Goal: Task Accomplishment & Management: Complete application form

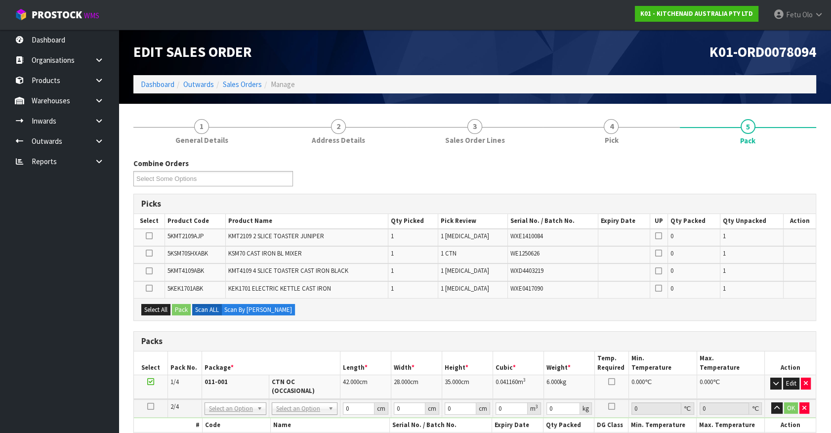
click at [320, 346] on div "Packs" at bounding box center [475, 342] width 682 height 20
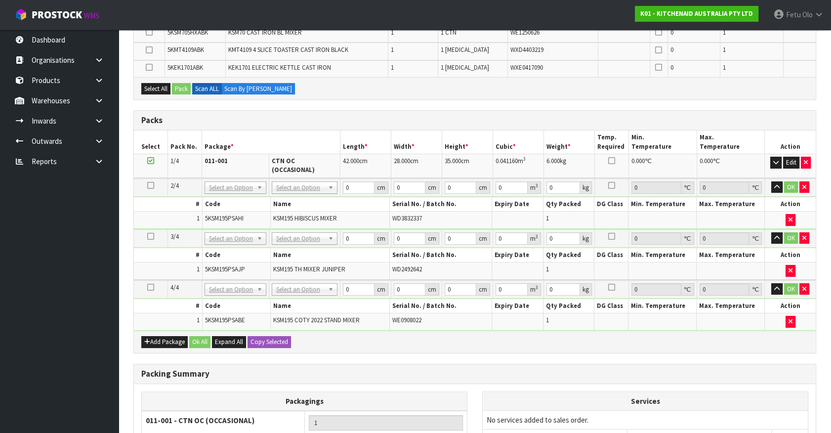
scroll to position [224, 0]
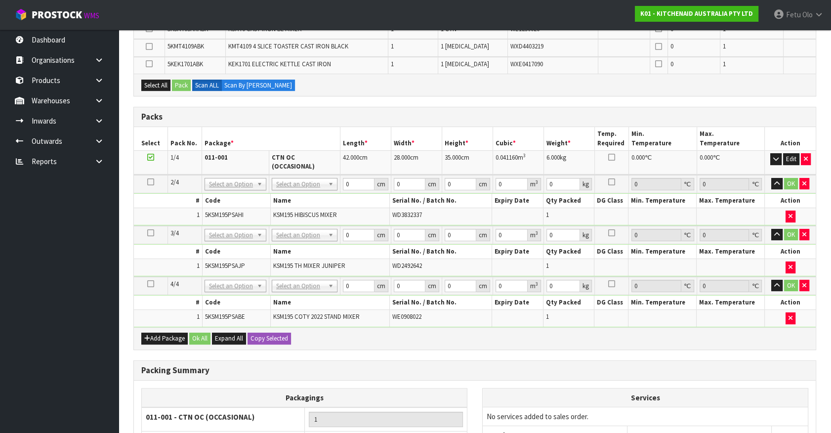
click at [39, 286] on ul "Dashboard Organisations Clients Consignees Carriers Products Categories Serial …" at bounding box center [59, 231] width 119 height 403
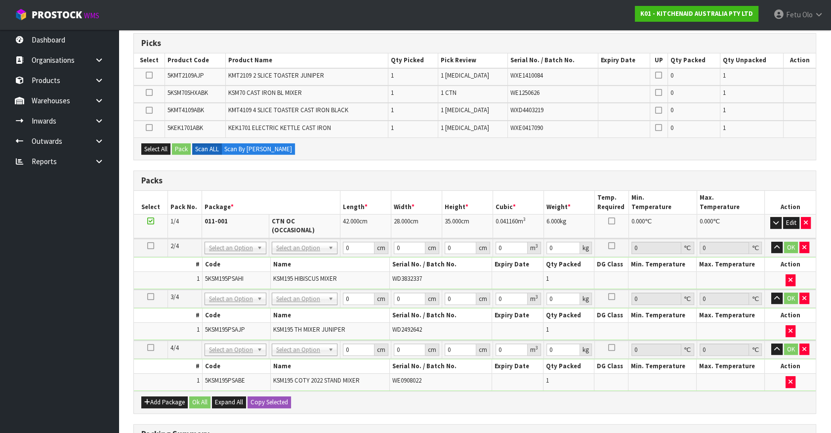
scroll to position [44, 0]
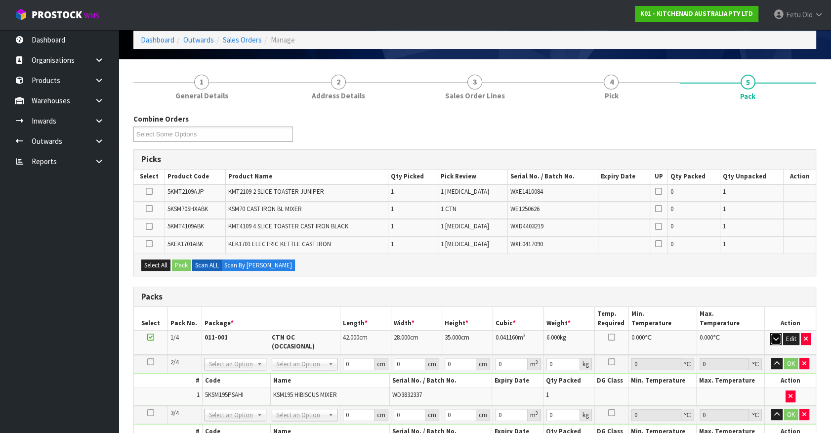
click at [776, 336] on icon "button" at bounding box center [775, 339] width 5 height 6
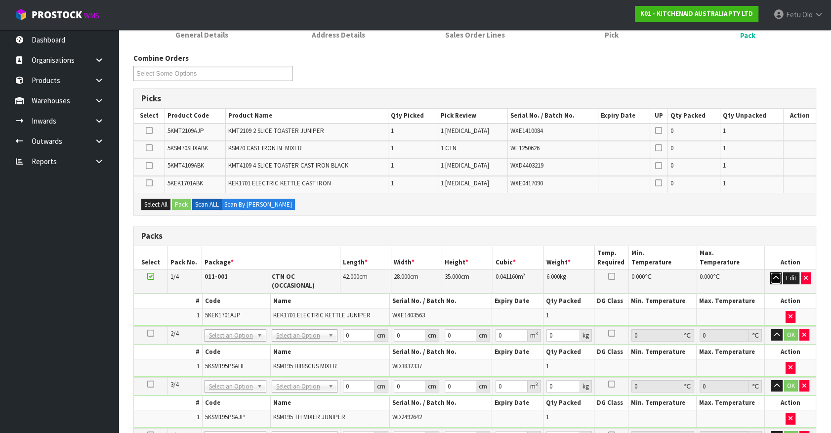
scroll to position [224, 0]
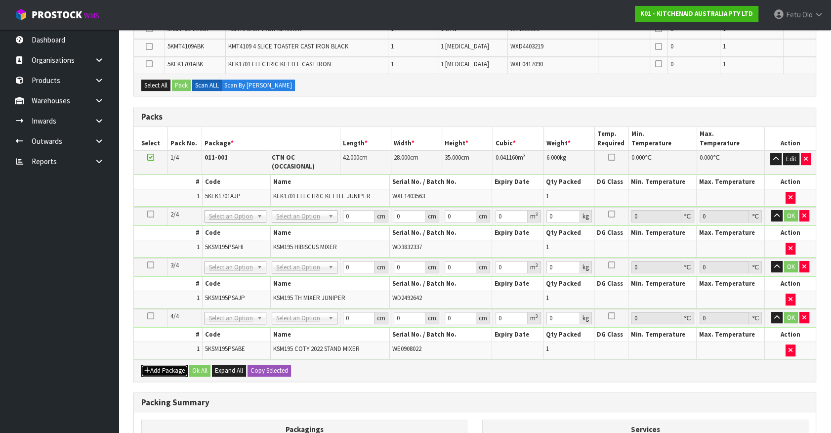
click at [153, 365] on button "Add Package" at bounding box center [164, 371] width 46 height 12
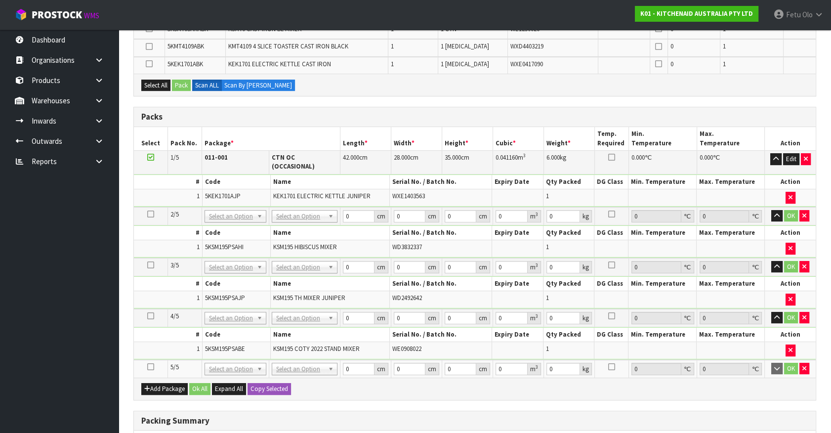
click at [150, 367] on icon at bounding box center [150, 367] width 7 height 0
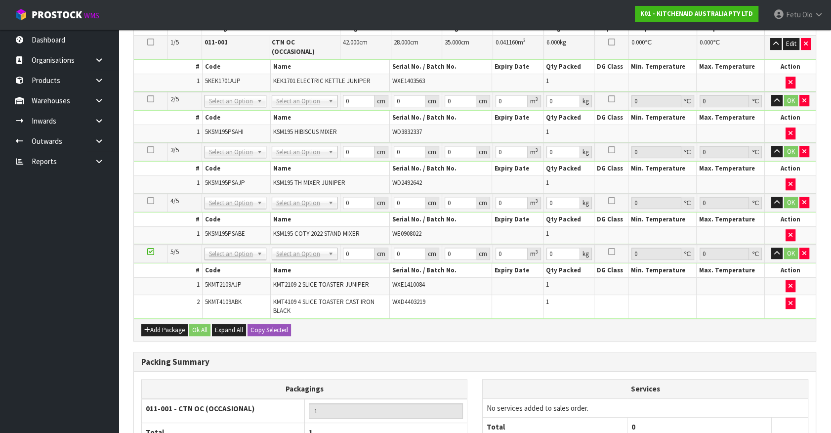
scroll to position [314, 0]
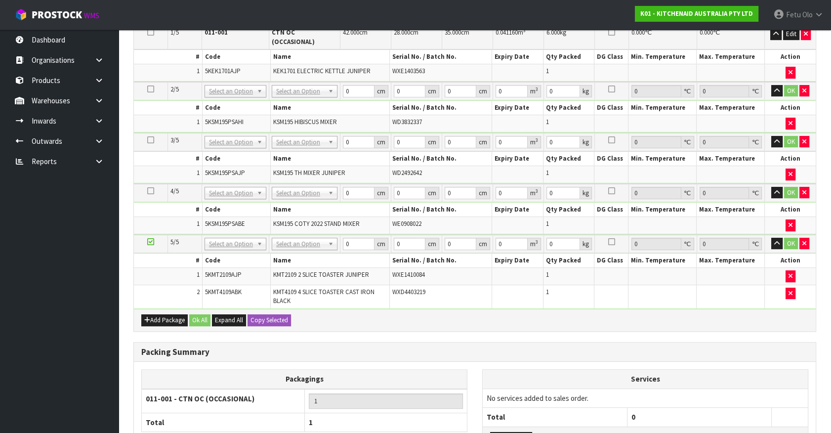
drag, startPoint x: 150, startPoint y: 230, endPoint x: 98, endPoint y: 293, distance: 80.7
click at [149, 242] on icon at bounding box center [150, 242] width 7 height 0
click at [86, 300] on ul "Dashboard Organisations Clients Consignees Carriers Products Categories Serial …" at bounding box center [59, 231] width 119 height 403
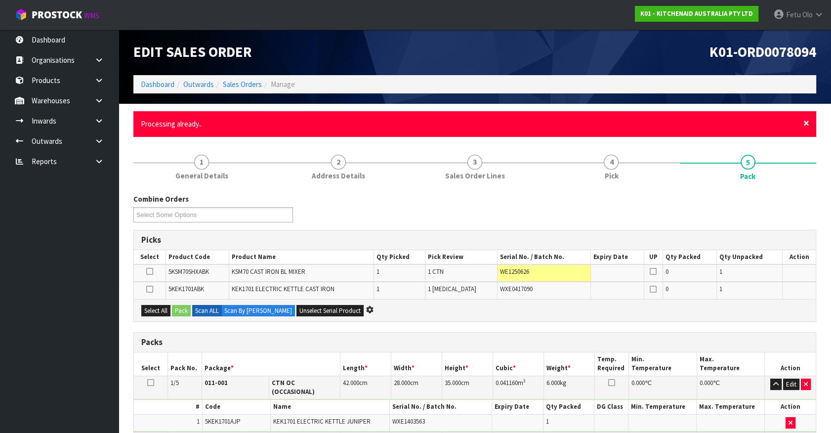
click at [804, 121] on span "×" at bounding box center [807, 123] width 6 height 14
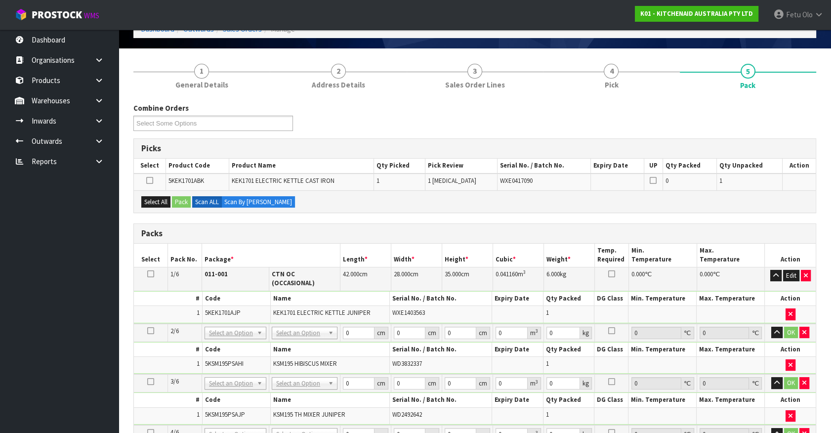
scroll to position [134, 0]
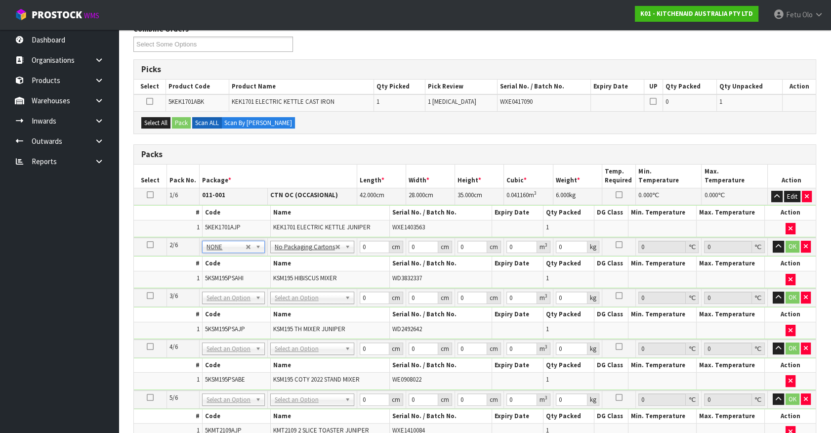
click at [149, 245] on icon at bounding box center [150, 245] width 7 height 0
drag, startPoint x: 371, startPoint y: 251, endPoint x: 257, endPoint y: 255, distance: 113.3
click at [257, 256] on tbody "2/6 NONE 007-001 007-002 007-004 007-009 007-013 007-014 007-015 007-017 007-01…" at bounding box center [475, 263] width 682 height 51
type input "42"
type input "29"
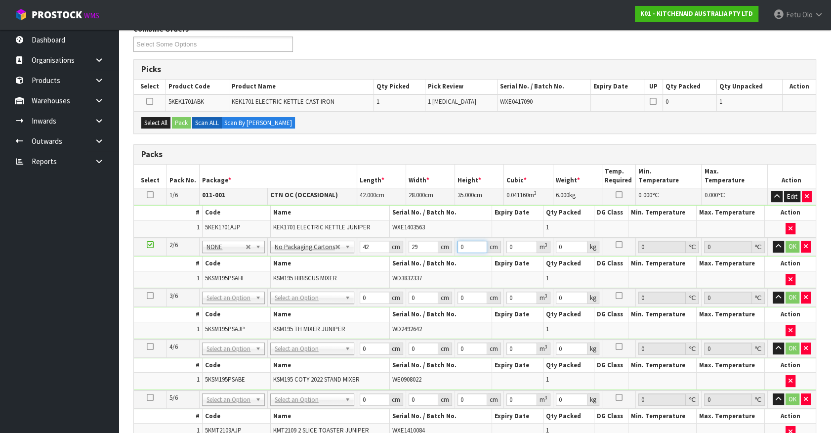
type input "4"
type input "0.004872"
type input "43"
type input "0.052374"
type input "43"
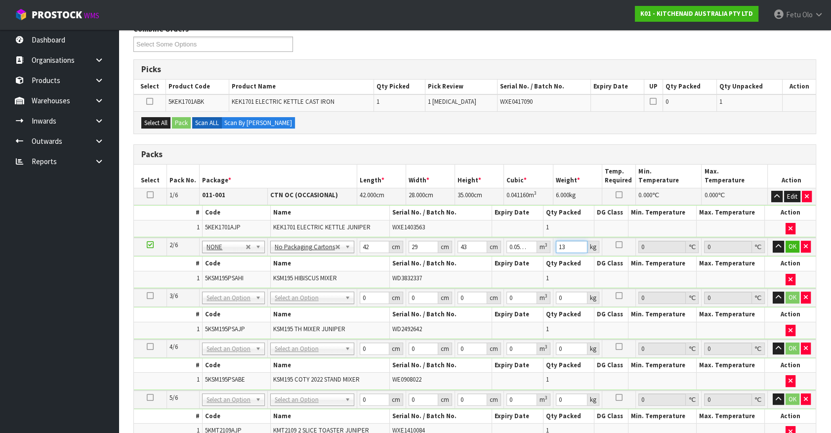
type input "13"
click button "OK" at bounding box center [793, 247] width 14 height 12
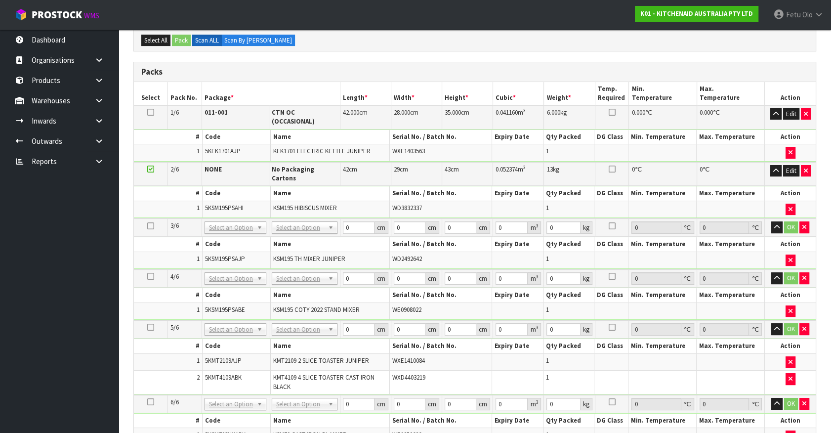
scroll to position [314, 0]
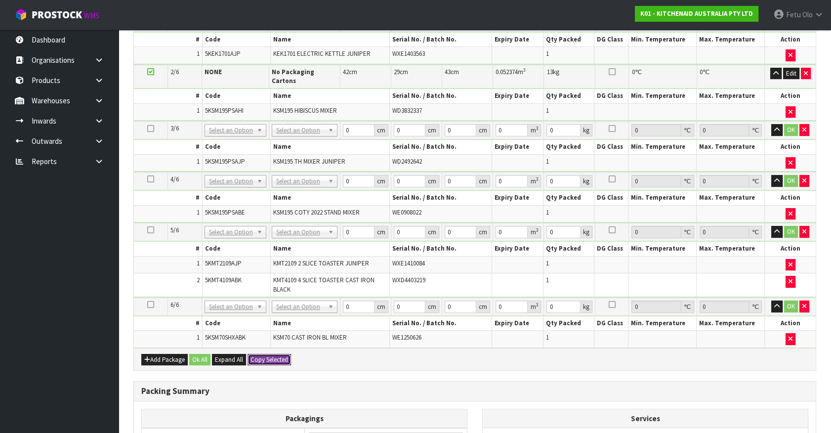
click at [281, 354] on button "Copy Selected" at bounding box center [269, 360] width 43 height 12
click at [281, 354] on button "Confirm Copy Selected" at bounding box center [280, 360] width 65 height 12
type input "42"
type input "29"
type input "43"
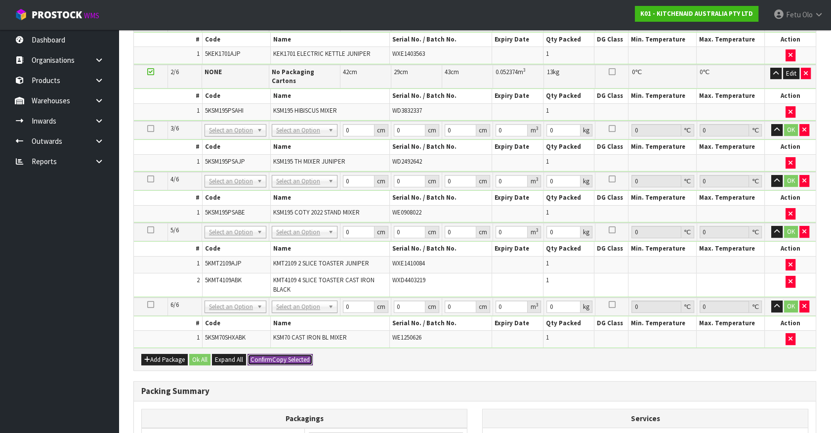
type input "0.052374"
type input "13"
type input "42"
type input "29"
type input "43"
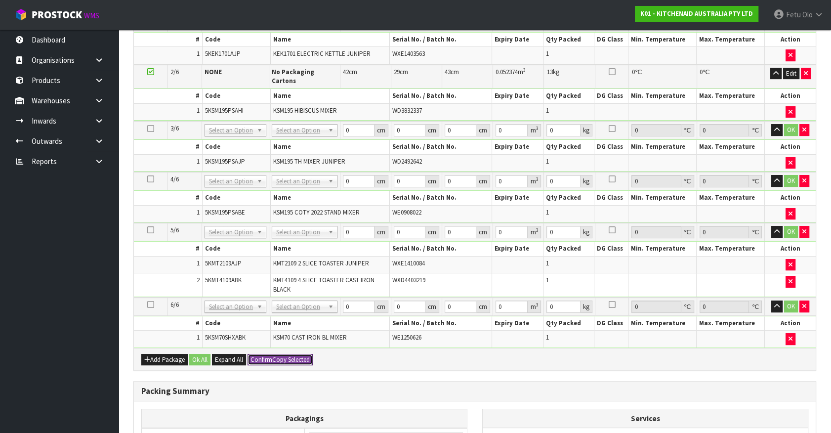
type input "0.052374"
type input "13"
type input "6"
type input "42"
type input "29"
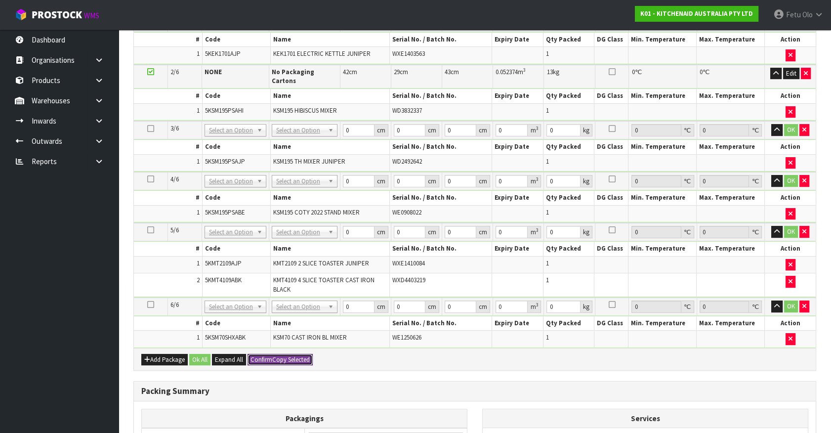
type input "43"
type input "0.052374"
type input "13"
type input "42"
type input "29"
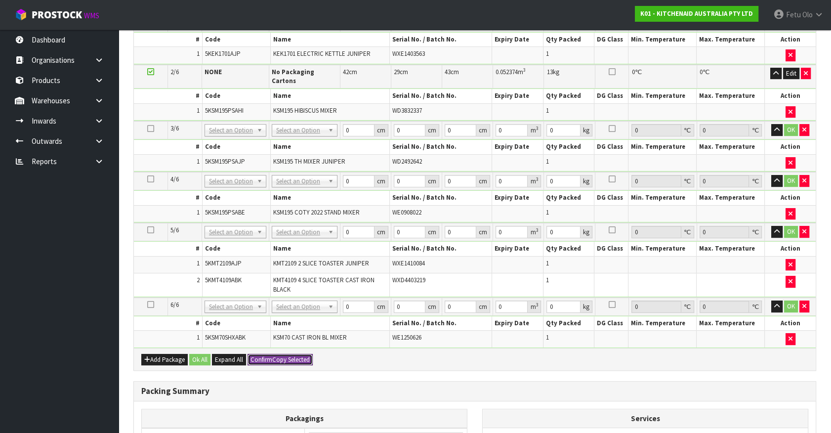
type input "43"
type input "0.052374"
type input "13"
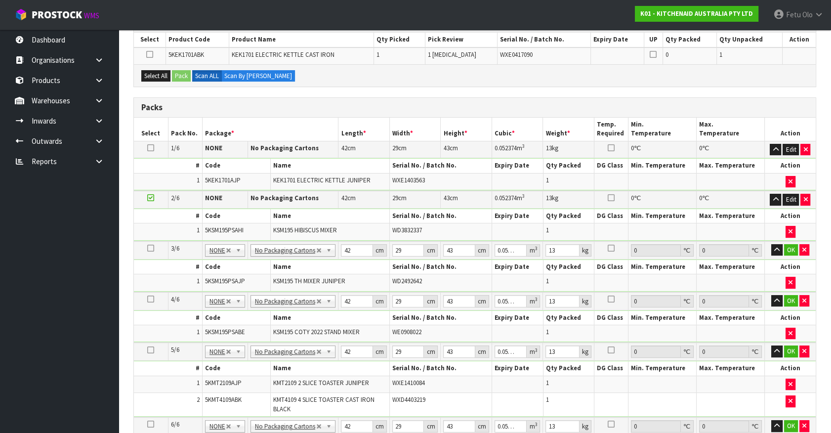
scroll to position [179, 0]
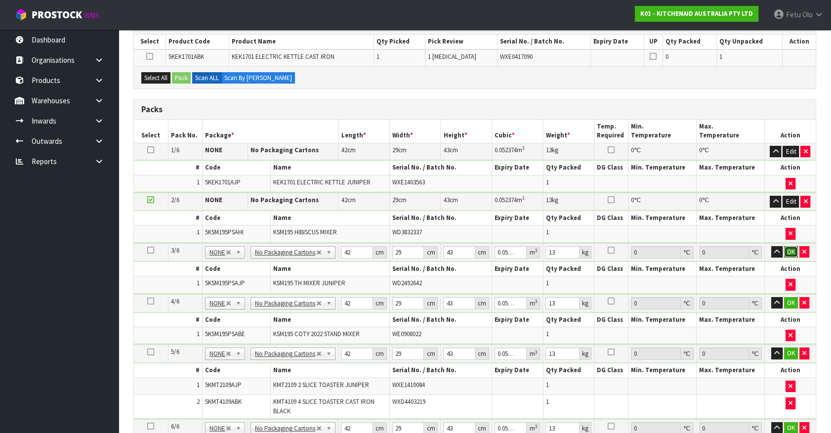
click at [795, 251] on button "OK" at bounding box center [791, 252] width 14 height 12
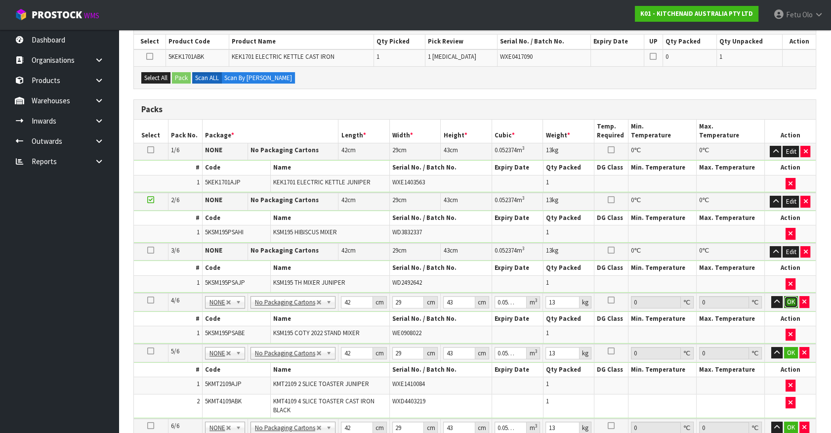
click at [789, 300] on button "OK" at bounding box center [791, 302] width 14 height 12
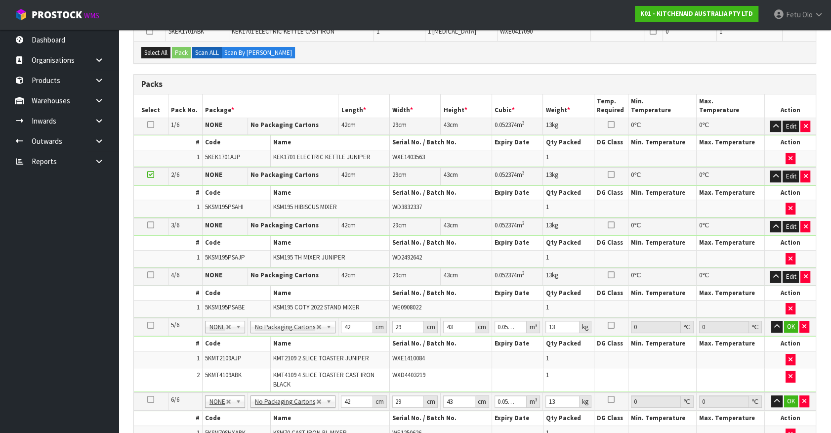
scroll to position [224, 0]
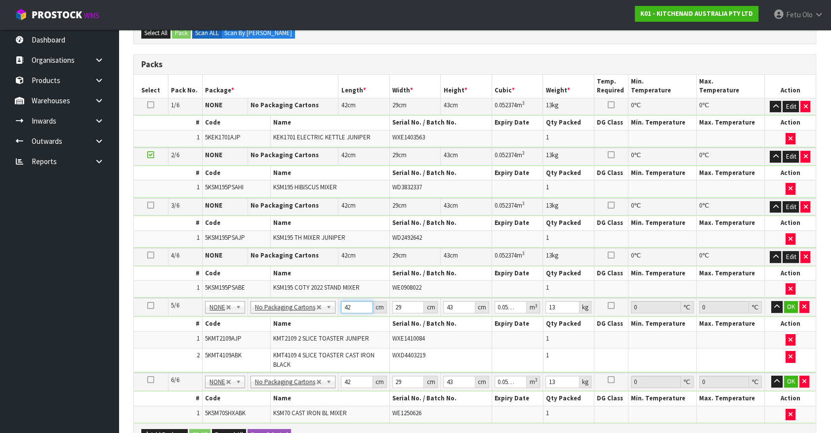
drag, startPoint x: 358, startPoint y: 304, endPoint x: 279, endPoint y: 319, distance: 80.5
click at [279, 319] on tbody "5/6 NONE 007-001 007-002 007-004 007-009 007-013 007-014 007-015 007-017 007-01…" at bounding box center [475, 335] width 682 height 75
type input "7"
type input "0.008729"
type input "76"
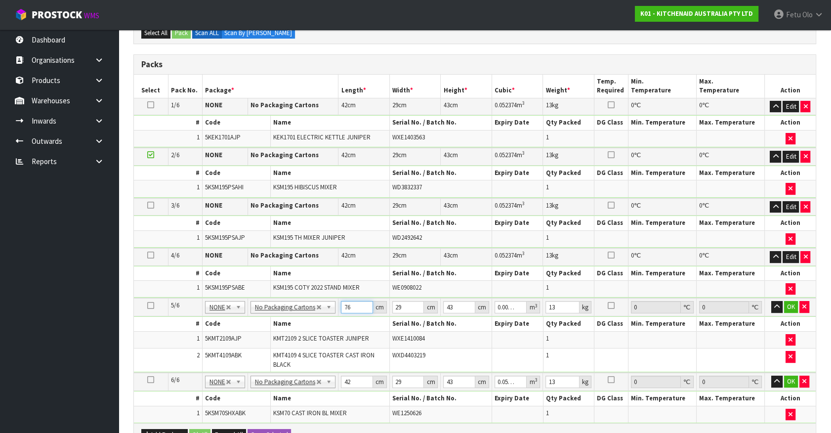
type input "0.094772"
type input "76"
type input "3"
type input "0.009804"
type input "38"
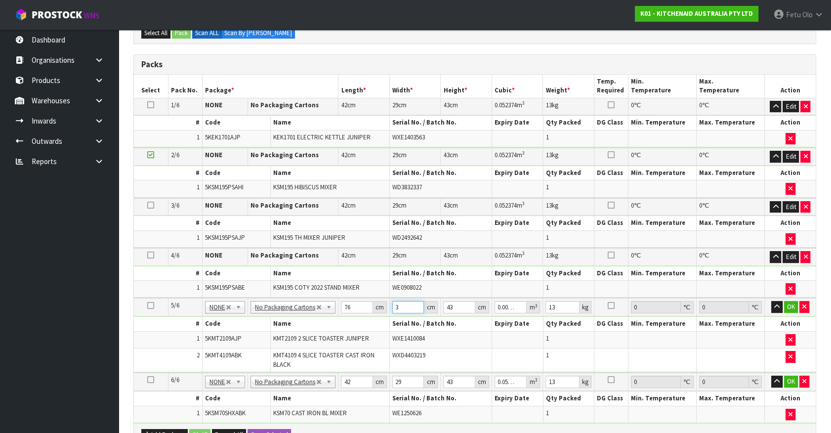
type input "0.124184"
type input "38"
type input "2"
type input "0.005776"
type input "29"
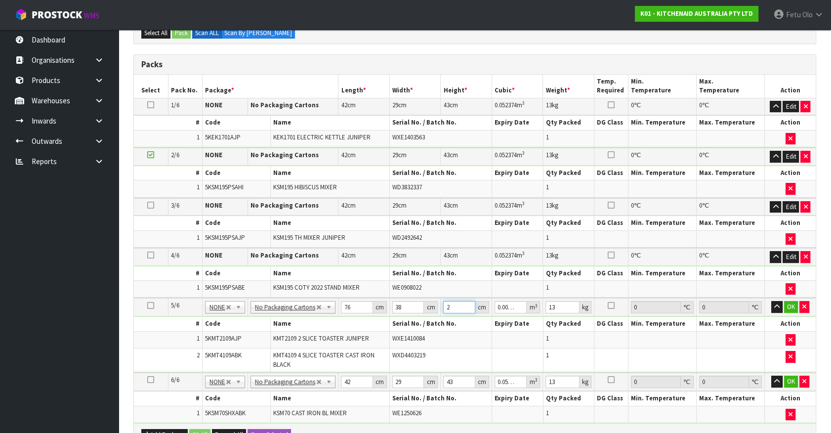
type input "0.083752"
type input "29"
type input "8"
click button "OK" at bounding box center [791, 307] width 14 height 12
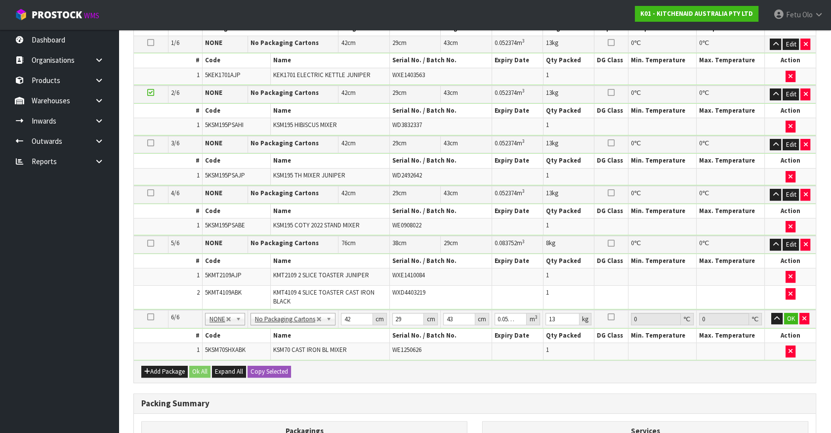
scroll to position [314, 0]
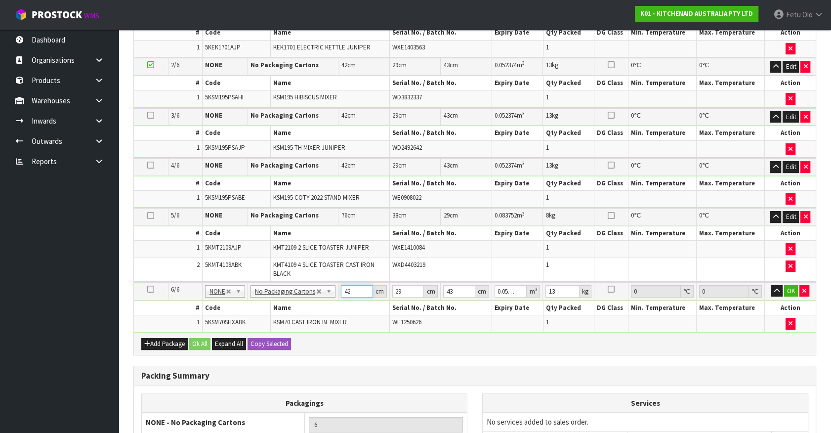
drag, startPoint x: 354, startPoint y: 288, endPoint x: 329, endPoint y: 298, distance: 26.6
click at [329, 298] on tbody "6/6 NONE 007-001 007-002 007-004 007-009 007-013 007-014 007-015 007-017 007-01…" at bounding box center [475, 307] width 682 height 50
type input "4"
type input "0.004988"
type input "45"
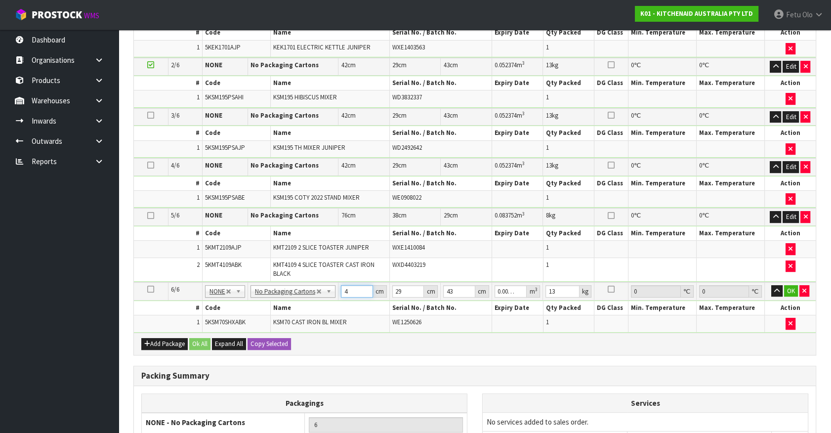
type input "0.056115"
type input "45"
type input "3"
type input "0.005805"
type input "35"
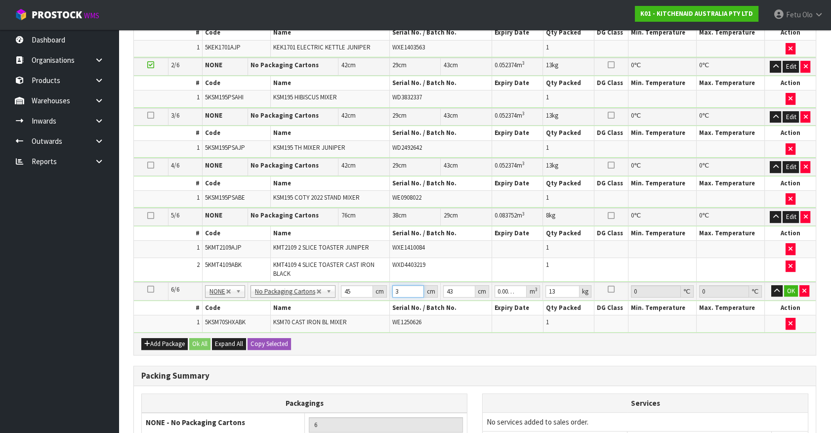
type input "0.067725"
type input "35"
type input "5"
type input "0.007875"
type input "51"
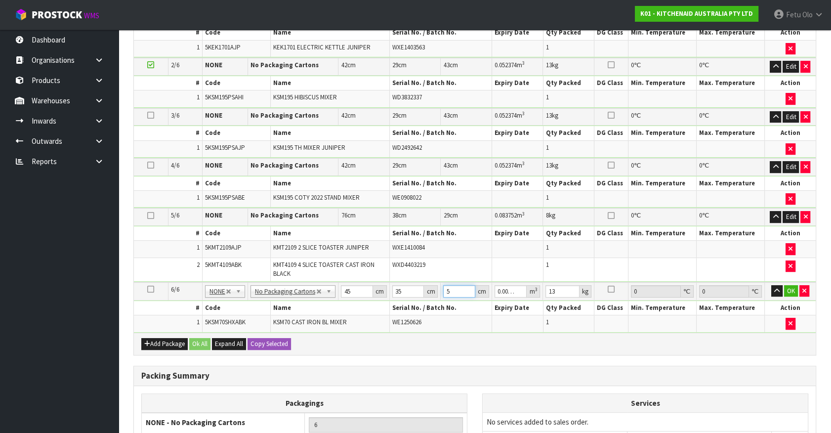
type input "0.080325"
type input "51"
type input "17"
click button "OK" at bounding box center [791, 291] width 14 height 12
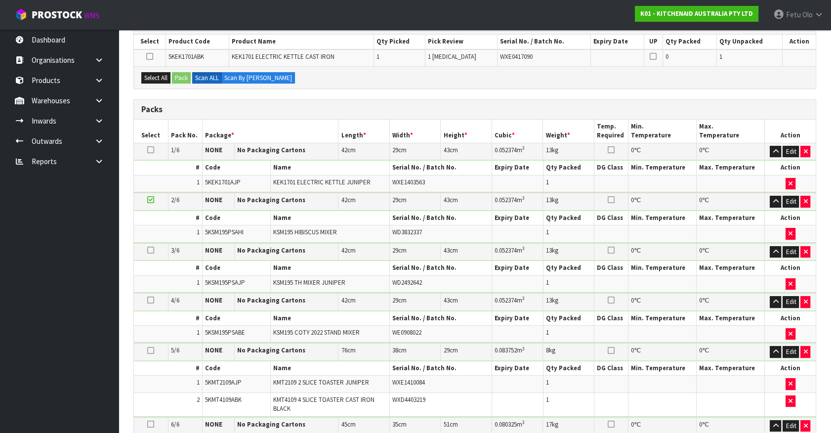
scroll to position [44, 0]
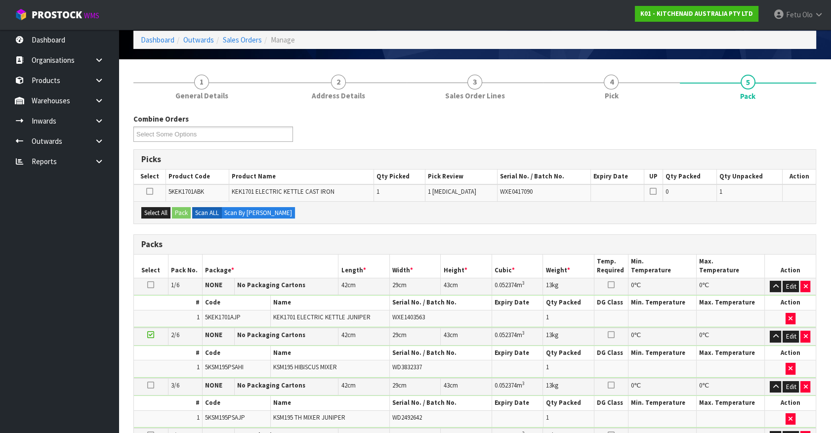
click at [149, 285] on icon at bounding box center [150, 285] width 7 height 0
click at [791, 287] on button "Edit" at bounding box center [791, 287] width 16 height 12
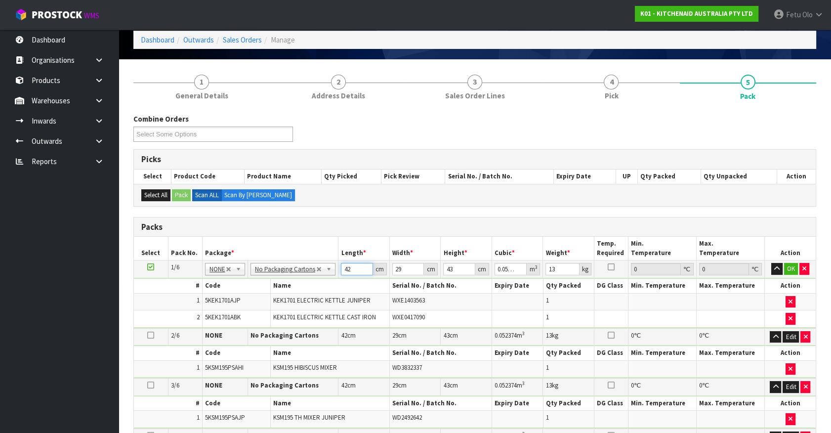
drag, startPoint x: 331, startPoint y: 268, endPoint x: 305, endPoint y: 270, distance: 25.8
click at [295, 271] on tr "1/6 NONE 007-001 007-002 007-004 007-009 007-013 007-014 007-015 007-017 007-01…" at bounding box center [475, 269] width 682 height 18
type input "4"
type input "0.004988"
type input "42"
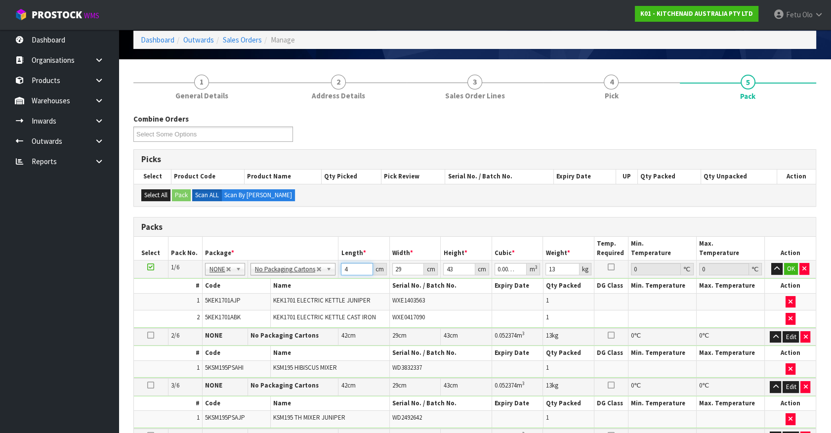
type input "0.052374"
type input "2"
type input "0.003612"
type input "28"
type input "0.050568"
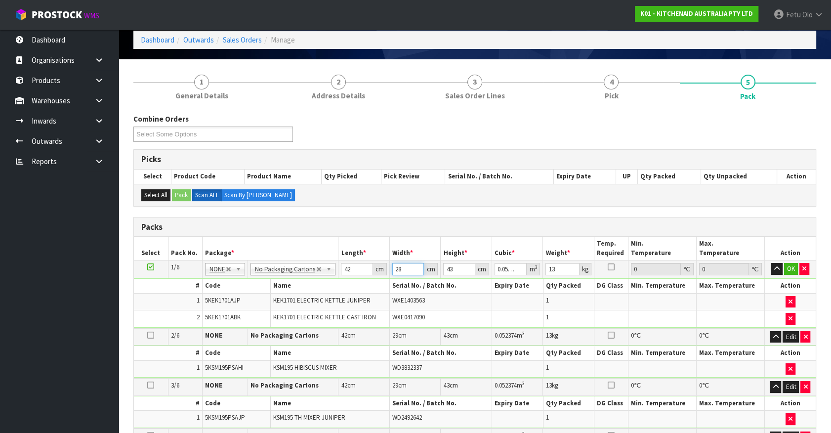
type input "28"
type input "3"
type input "0.003528"
type input "35"
type input "0.04116"
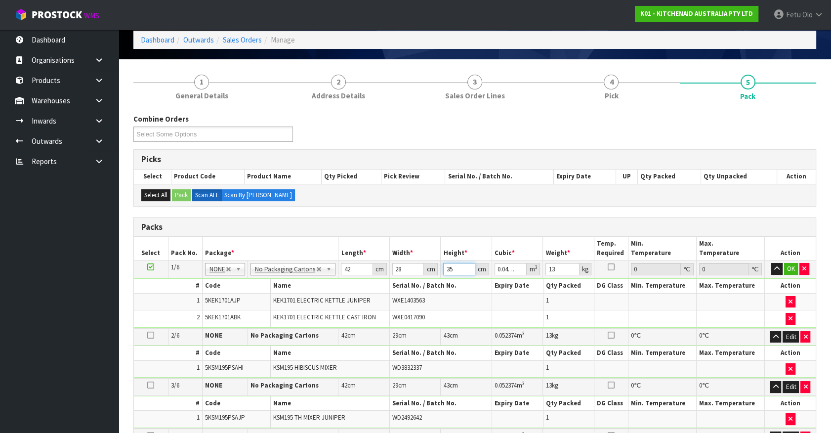
type input "35"
type input "6"
click button "OK" at bounding box center [791, 269] width 14 height 12
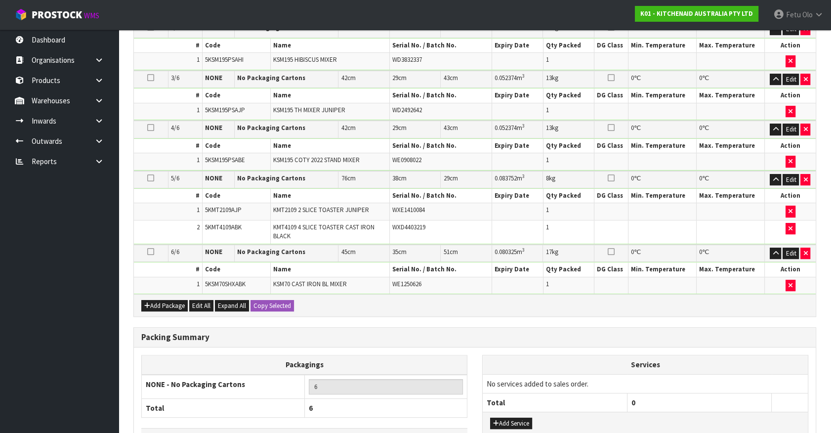
scroll to position [418, 0]
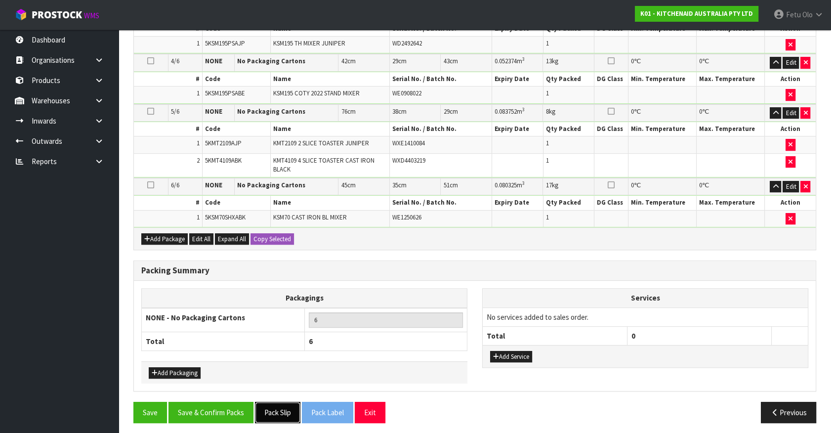
click at [277, 410] on button "Pack Slip" at bounding box center [277, 412] width 45 height 21
drag, startPoint x: 518, startPoint y: 415, endPoint x: 649, endPoint y: 389, distance: 133.5
click at [529, 412] on div "Previous" at bounding box center [649, 412] width 349 height 21
click at [228, 408] on button "Save & Confirm Packs" at bounding box center [211, 412] width 85 height 21
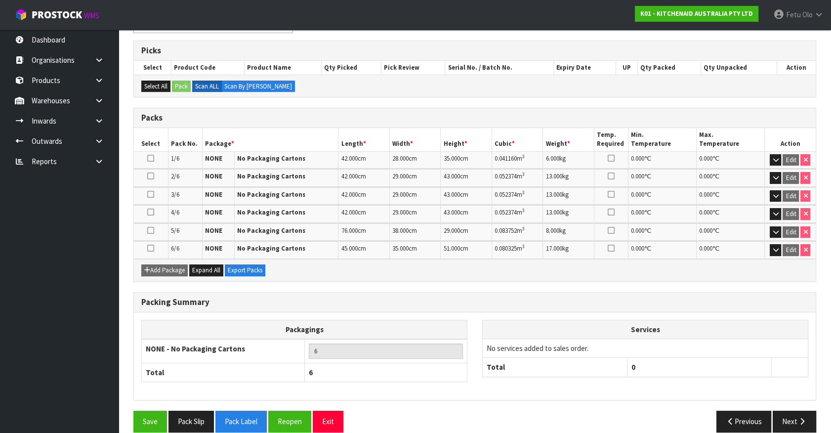
scroll to position [201, 0]
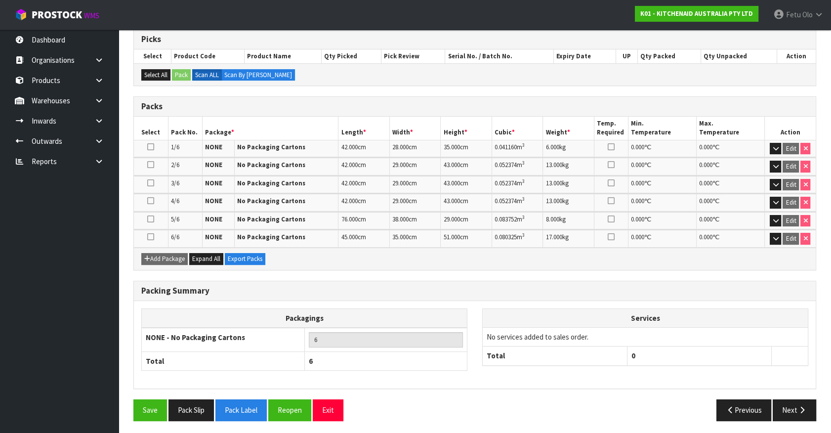
click at [506, 295] on div "Packing Summary" at bounding box center [475, 291] width 682 height 20
drag, startPoint x: 795, startPoint y: 409, endPoint x: 371, endPoint y: 350, distance: 428.0
click at [793, 408] on button "Next" at bounding box center [794, 409] width 43 height 21
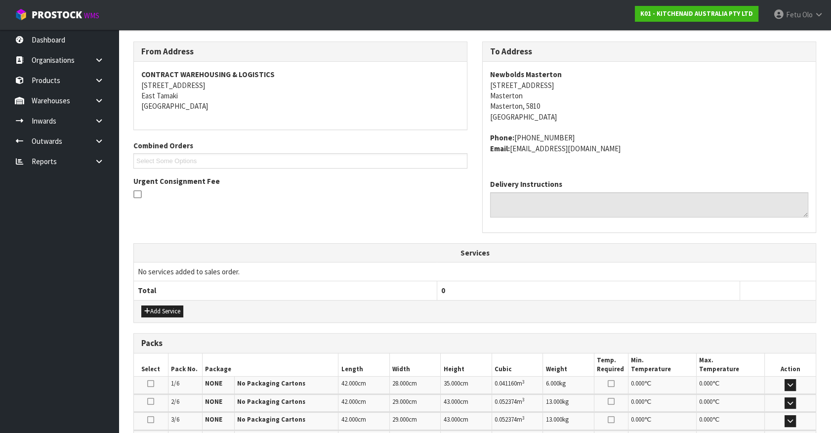
scroll to position [269, 0]
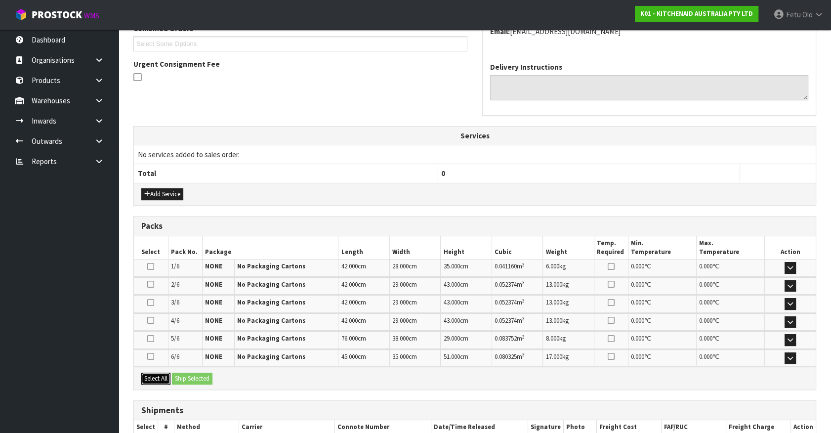
click at [160, 375] on button "Select All" at bounding box center [155, 379] width 29 height 12
click at [184, 382] on div "Select All Ship Selected" at bounding box center [475, 378] width 682 height 22
click at [190, 380] on button "Ship Selected" at bounding box center [192, 379] width 41 height 12
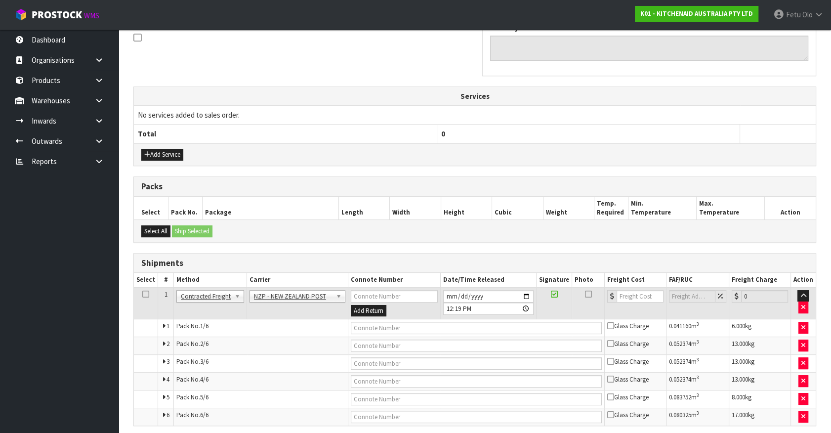
scroll to position [346, 0]
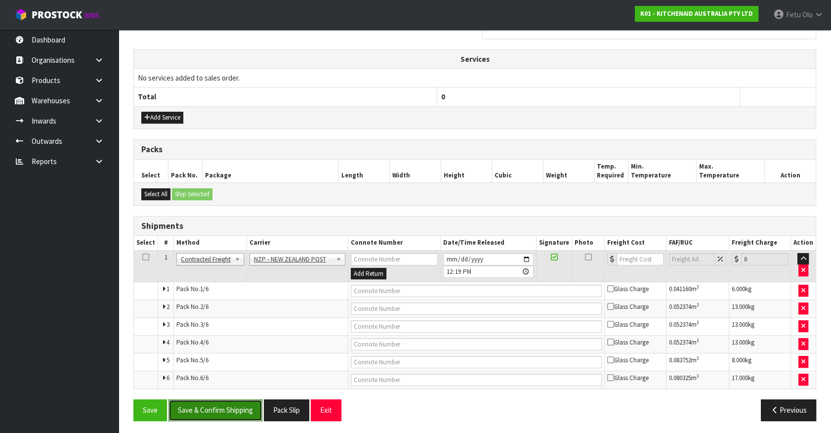
click at [239, 415] on button "Save & Confirm Shipping" at bounding box center [216, 409] width 94 height 21
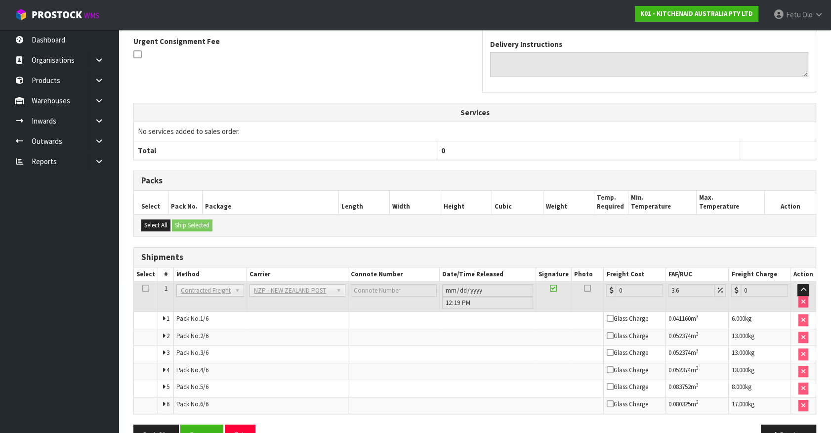
scroll to position [328, 0]
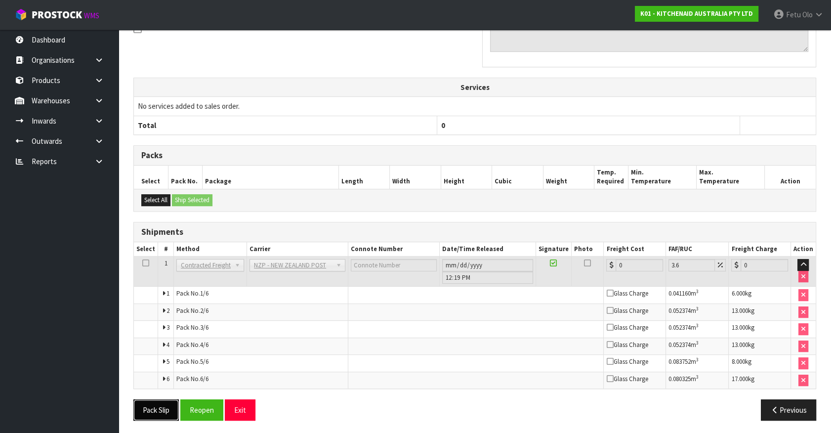
click at [139, 406] on button "Pack Slip" at bounding box center [155, 409] width 45 height 21
click at [187, 404] on button "Reopen" at bounding box center [201, 409] width 43 height 21
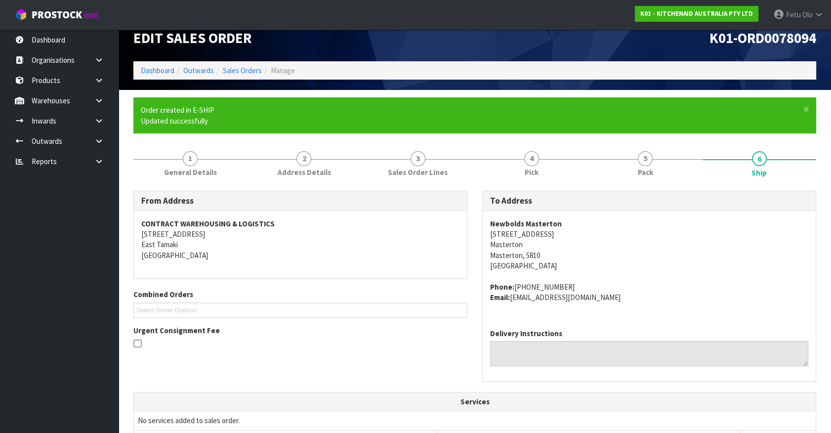
scroll to position [0, 0]
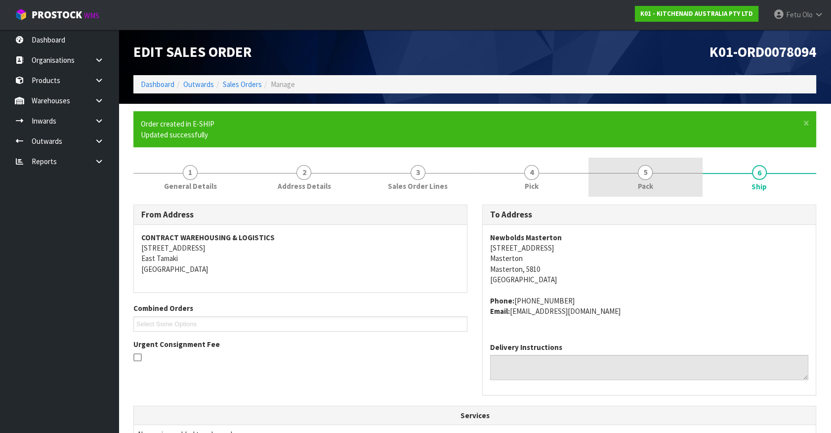
click at [692, 171] on link "5 Pack" at bounding box center [646, 177] width 114 height 39
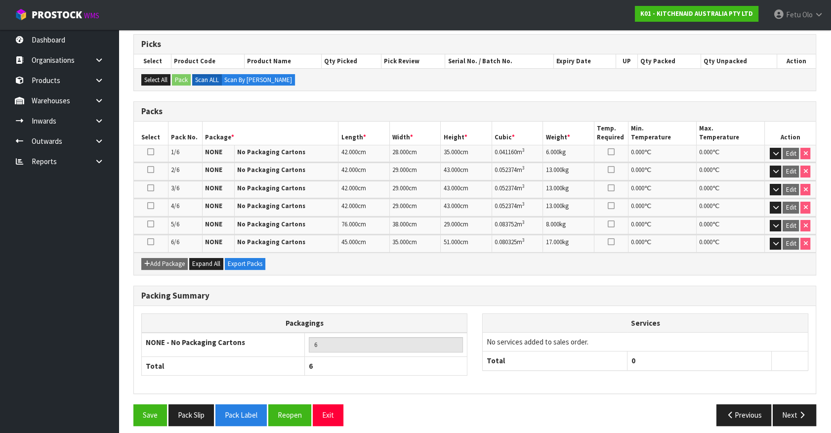
scroll to position [201, 0]
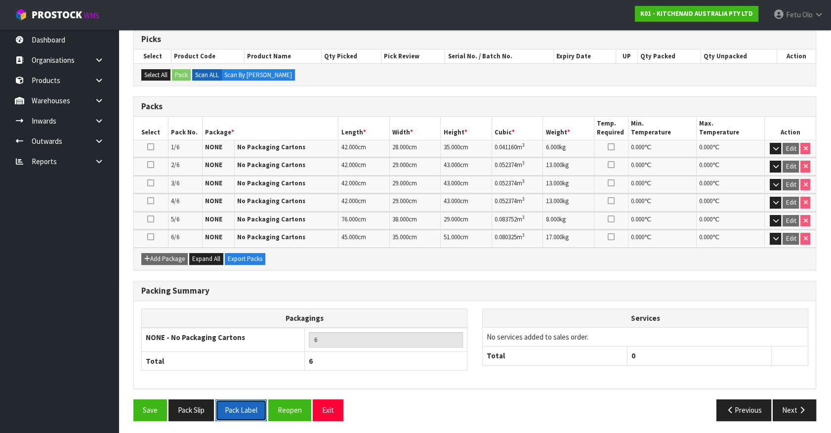
click at [243, 414] on button "Pack Label" at bounding box center [240, 409] width 51 height 21
click at [778, 168] on button "button" at bounding box center [775, 167] width 11 height 12
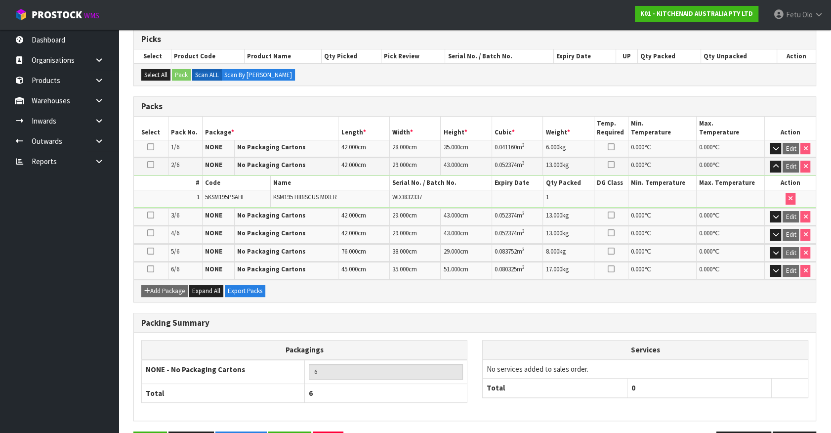
drag, startPoint x: 794, startPoint y: 371, endPoint x: 835, endPoint y: 368, distance: 40.6
click at [794, 370] on td "No services added to sales order." at bounding box center [645, 368] width 325 height 19
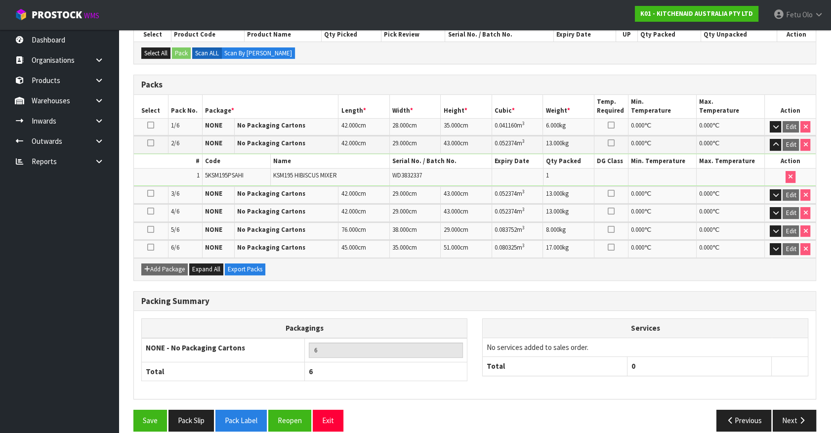
scroll to position [232, 0]
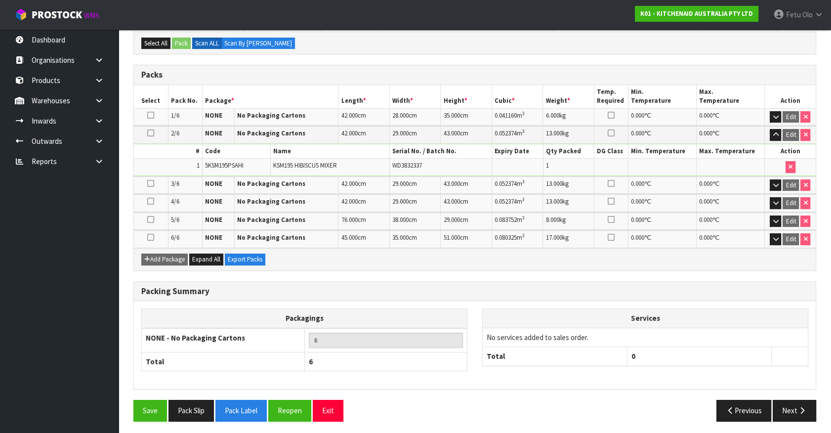
click at [737, 328] on td "No services added to sales order." at bounding box center [645, 337] width 325 height 19
click at [779, 183] on button "button" at bounding box center [775, 185] width 11 height 12
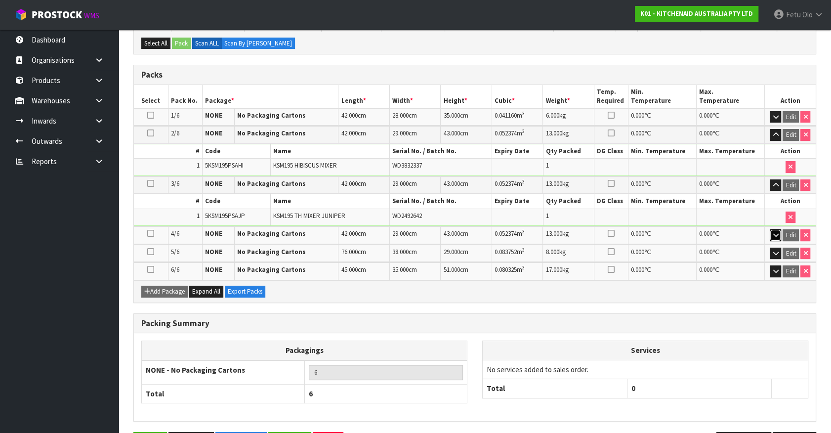
click at [775, 234] on icon "button" at bounding box center [775, 235] width 5 height 6
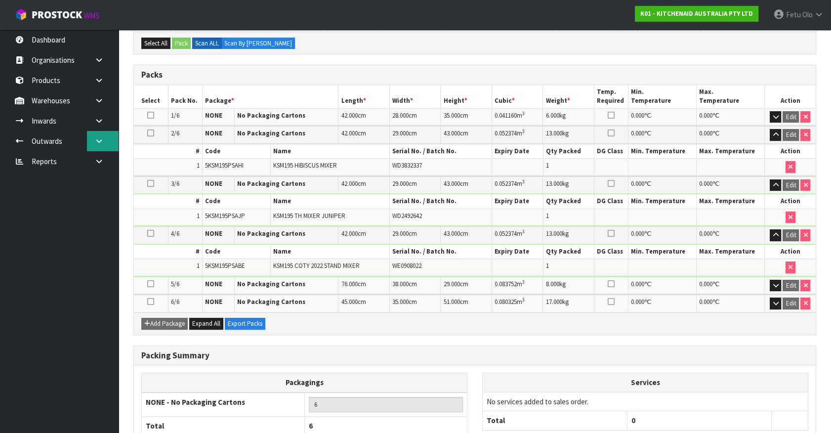
click at [103, 143] on icon at bounding box center [98, 140] width 9 height 7
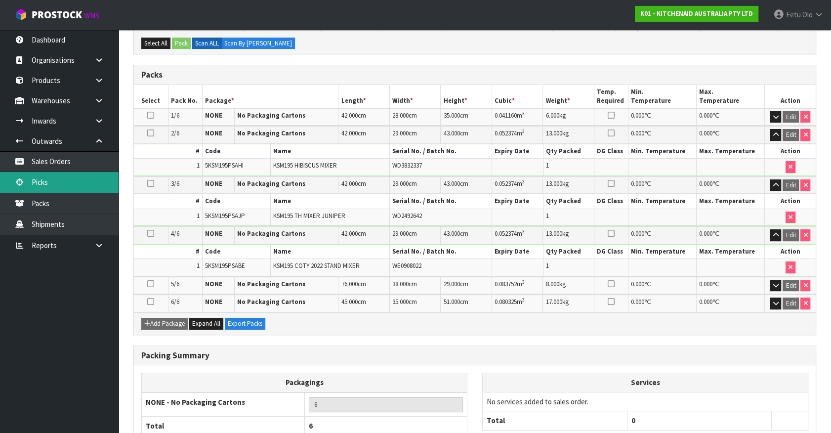
click at [53, 185] on link "Picks" at bounding box center [59, 182] width 119 height 20
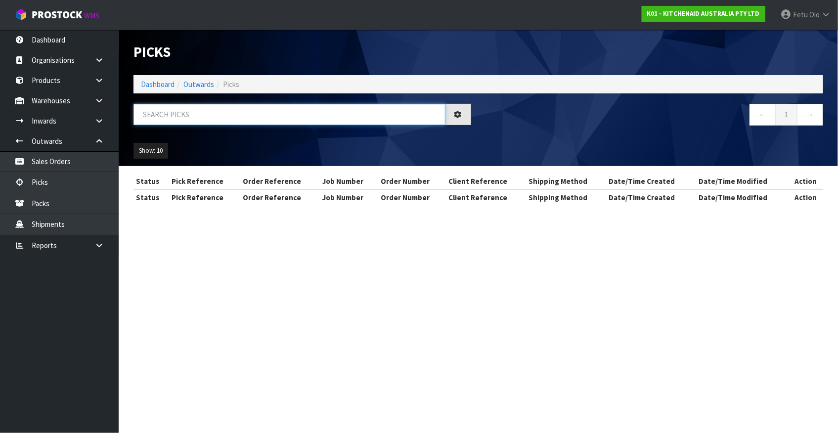
click at [269, 112] on input "text" at bounding box center [289, 114] width 312 height 21
drag, startPoint x: 269, startPoint y: 112, endPoint x: 257, endPoint y: 129, distance: 21.7
click at [269, 114] on input "text" at bounding box center [289, 114] width 312 height 21
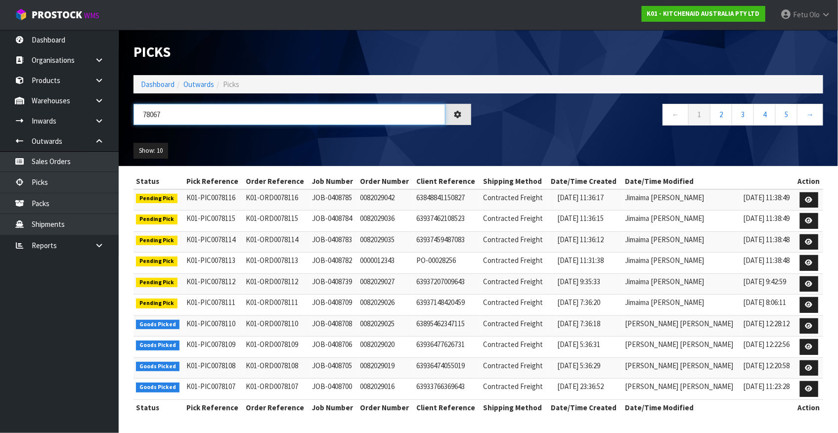
type input "78067"
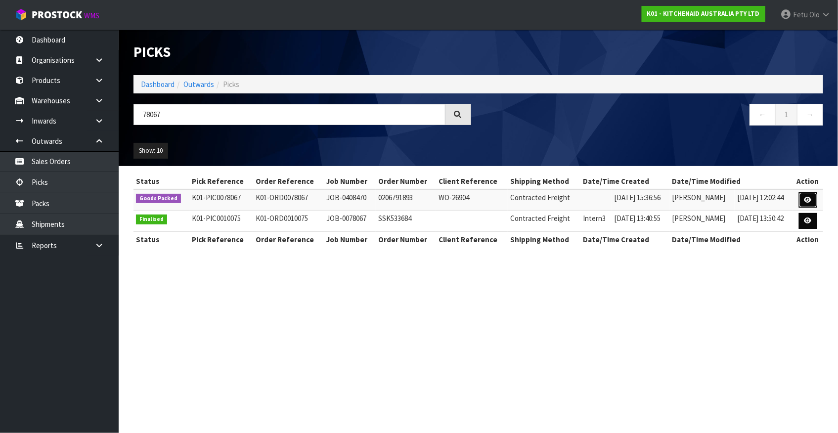
drag, startPoint x: 810, startPoint y: 199, endPoint x: 815, endPoint y: 218, distance: 20.4
click at [811, 199] on icon at bounding box center [807, 200] width 7 height 6
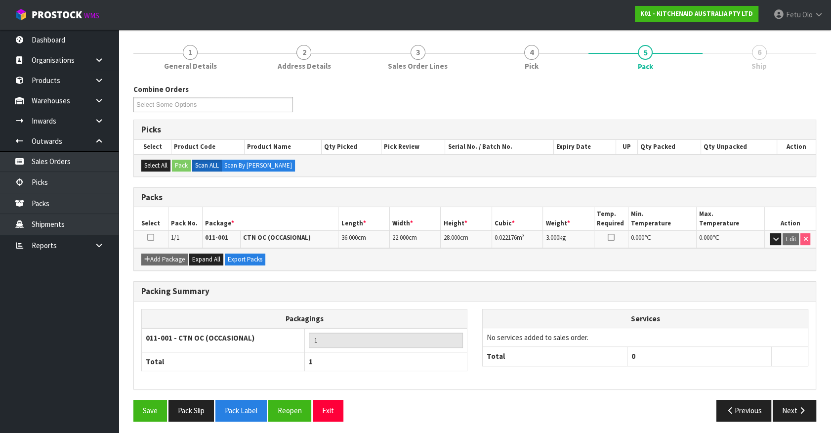
scroll to position [75, 0]
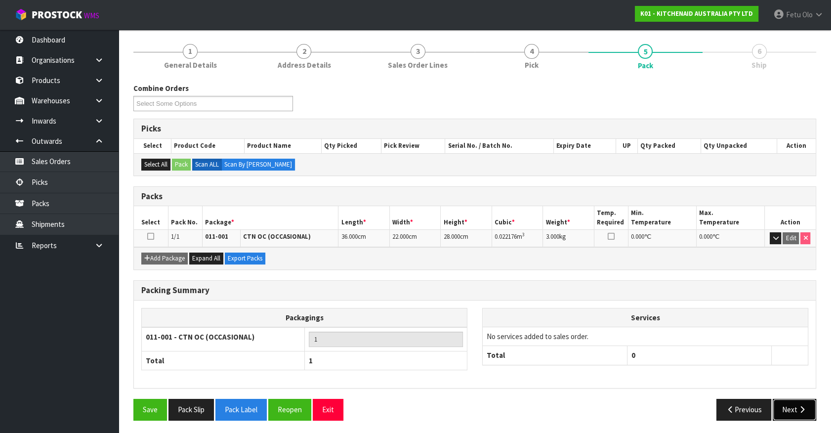
click at [808, 412] on button "Next" at bounding box center [794, 409] width 43 height 21
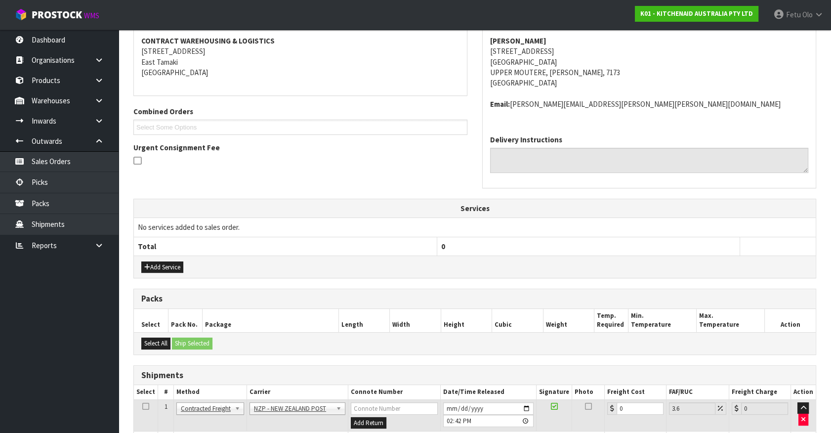
scroll to position [211, 0]
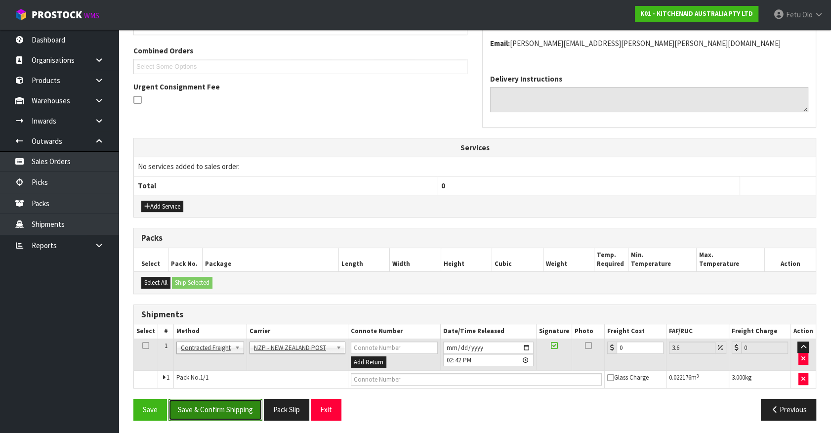
click at [219, 406] on button "Save & Confirm Shipping" at bounding box center [216, 409] width 94 height 21
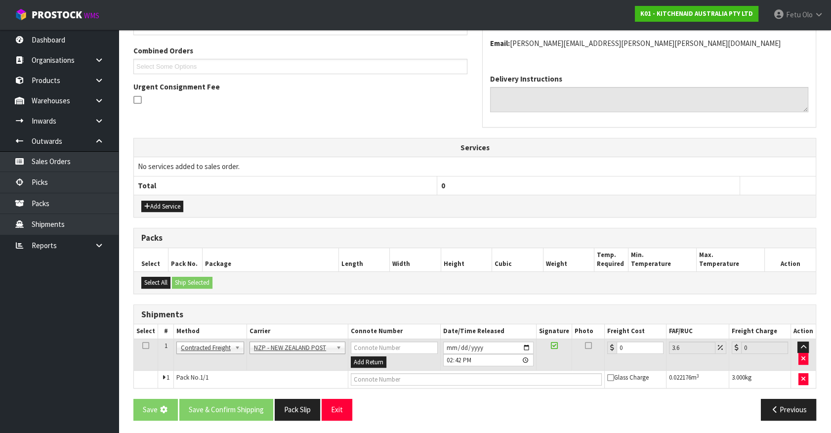
scroll to position [0, 0]
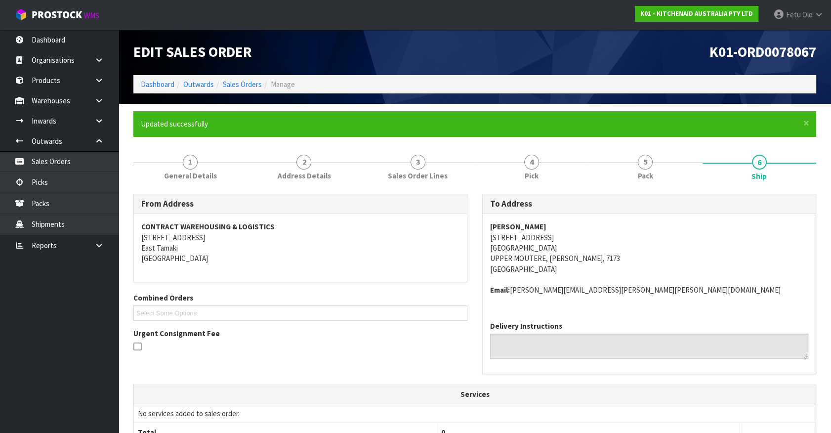
click at [763, 293] on address "Email: [PERSON_NAME][EMAIL_ADDRESS][PERSON_NAME][PERSON_NAME][DOMAIN_NAME]" at bounding box center [649, 290] width 318 height 10
drag, startPoint x: 488, startPoint y: 233, endPoint x: 590, endPoint y: 237, distance: 101.4
click at [590, 237] on div "[PERSON_NAME] [STREET_ADDRESS][PERSON_NAME] Email: [PERSON_NAME][EMAIL_ADDRESS]…" at bounding box center [649, 263] width 333 height 99
copy address "[STREET_ADDRESS]"
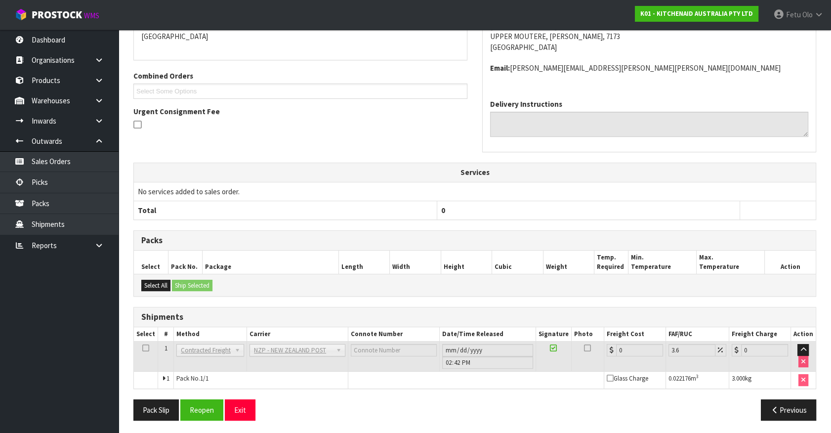
scroll to position [222, 0]
click at [195, 410] on button "Reopen" at bounding box center [201, 409] width 43 height 21
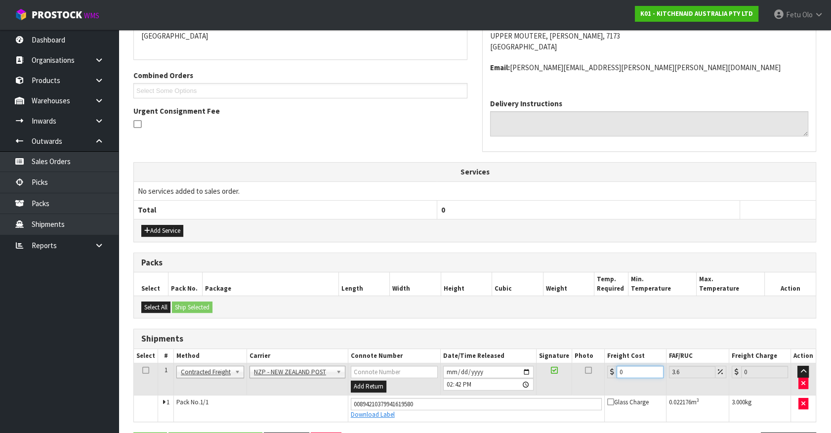
drag, startPoint x: 632, startPoint y: 371, endPoint x: 523, endPoint y: 399, distance: 112.3
click at [523, 399] on tbody "1 Client Local Pickup Customer Local Pickup Company Freight Contracted Freight …" at bounding box center [475, 392] width 682 height 58
type input "1"
type input "1.04"
type input "16"
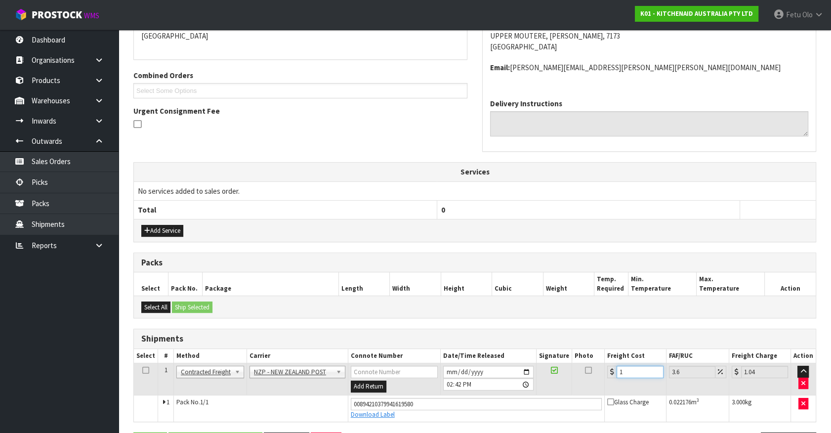
type input "16.58"
type input "16.2"
type input "16.78"
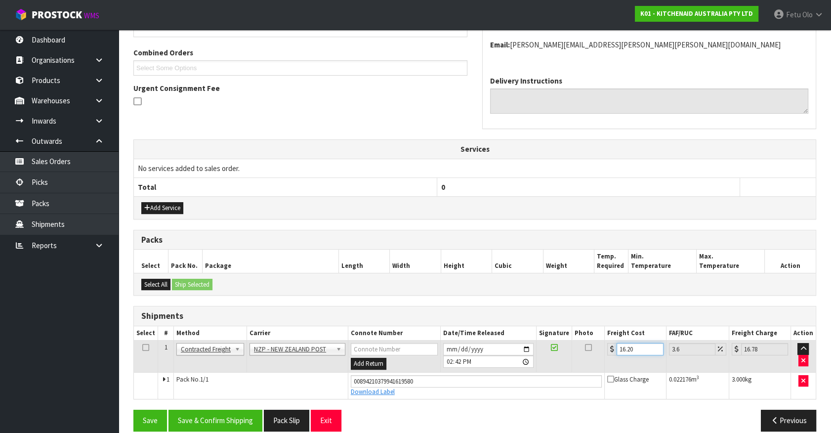
scroll to position [256, 0]
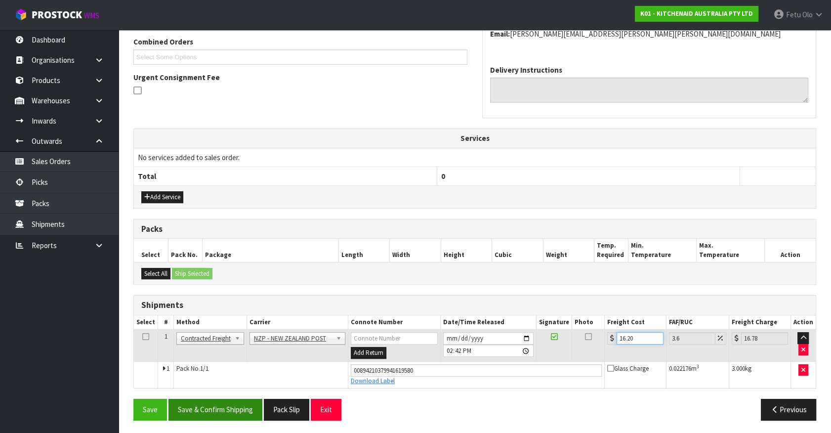
type input "16.20"
click at [220, 406] on button "Save & Confirm Shipping" at bounding box center [216, 409] width 94 height 21
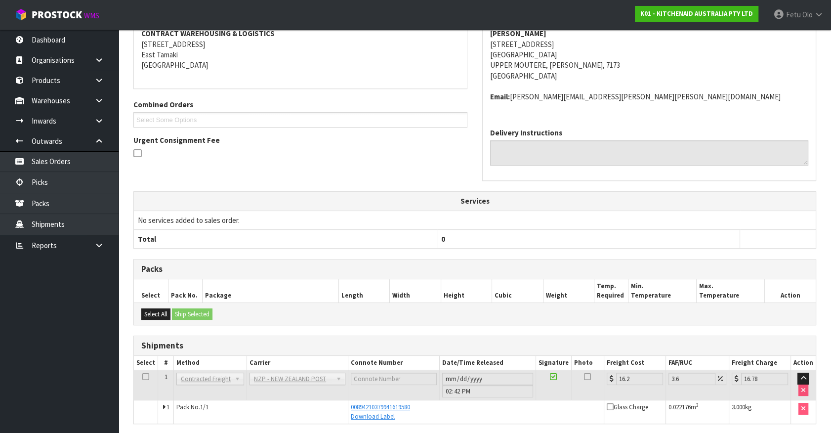
scroll to position [229, 0]
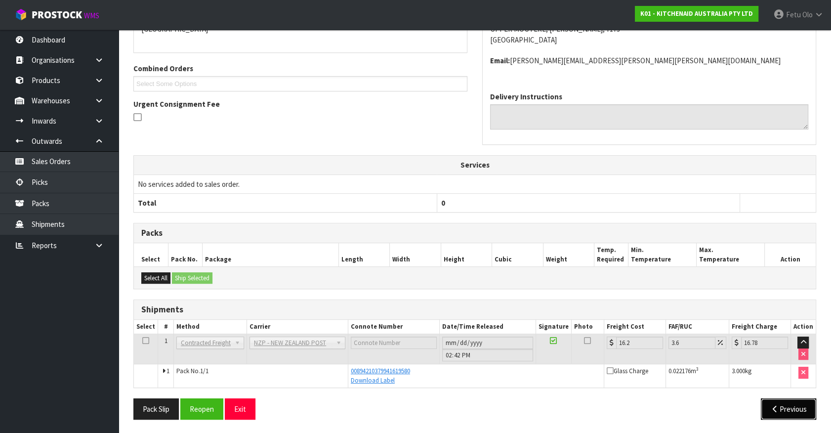
click at [781, 411] on button "Previous" at bounding box center [788, 408] width 55 height 21
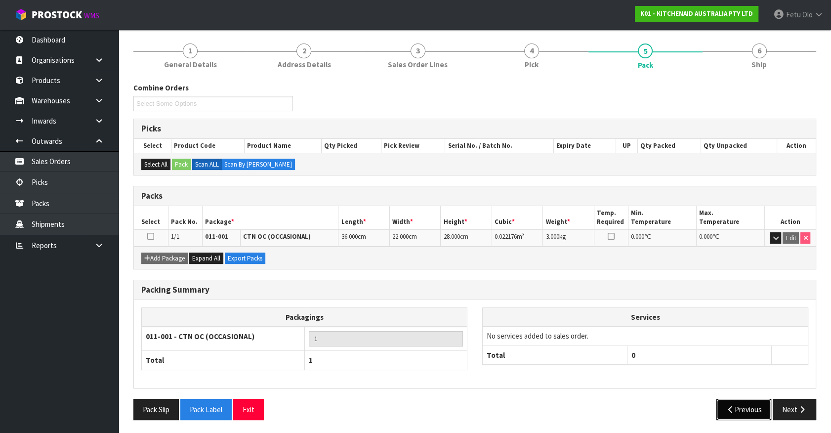
click at [751, 406] on button "Previous" at bounding box center [744, 409] width 55 height 21
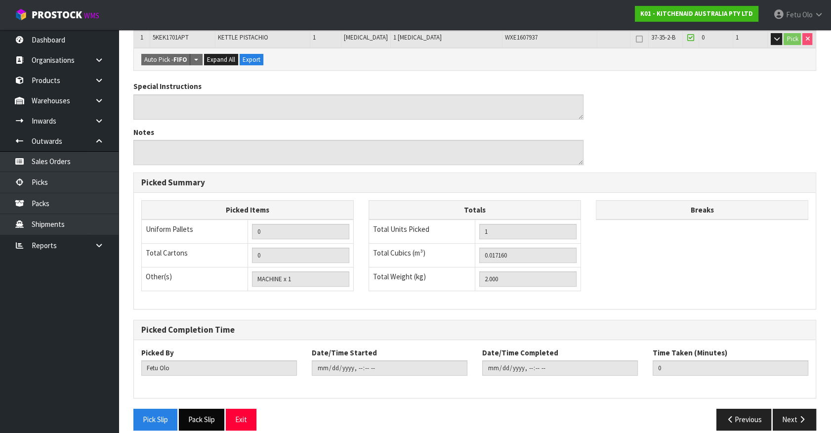
scroll to position [253, 0]
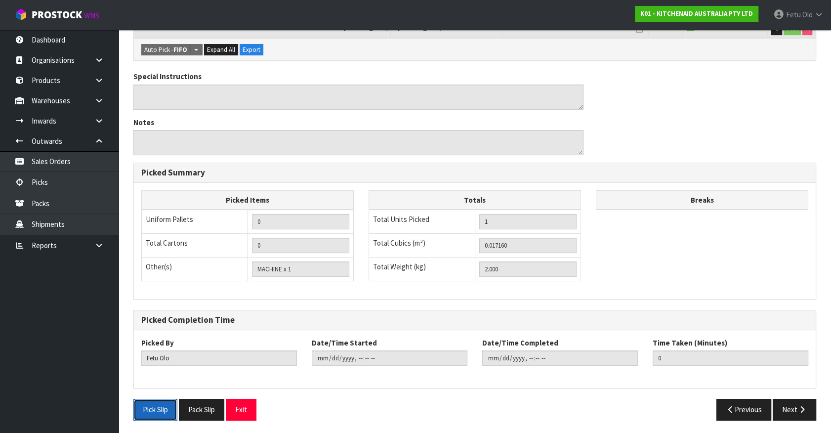
click at [158, 410] on button "Pick Slip" at bounding box center [155, 409] width 44 height 21
click at [295, 408] on div "Pick Slip Pack Slip Exit" at bounding box center [300, 409] width 349 height 21
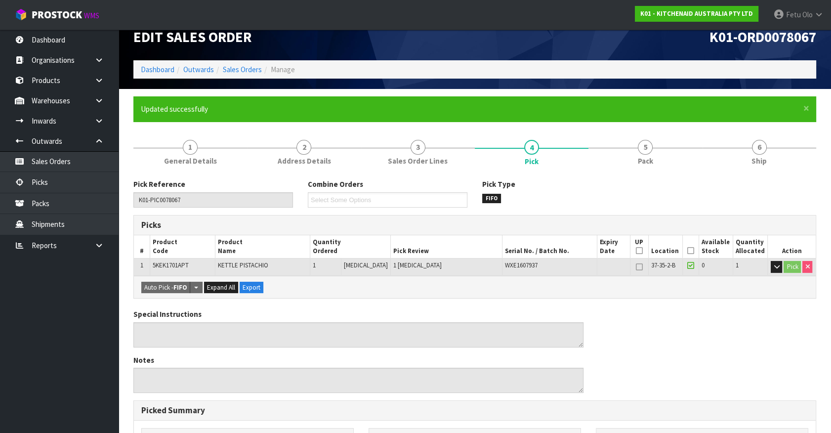
scroll to position [0, 0]
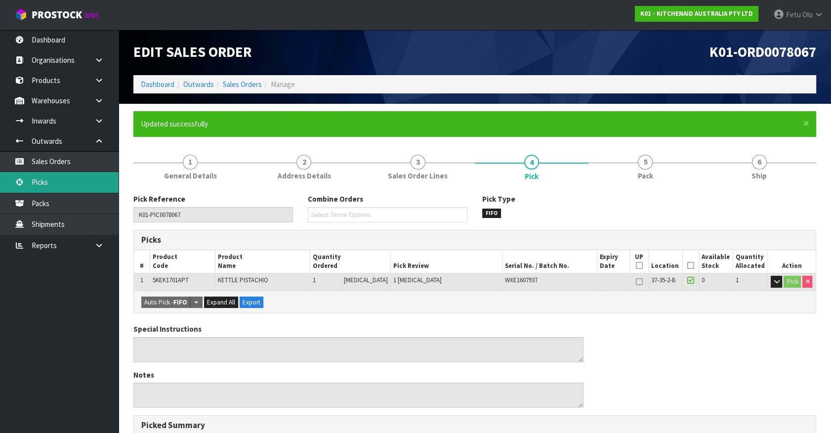
click at [53, 179] on link "Picks" at bounding box center [59, 182] width 119 height 20
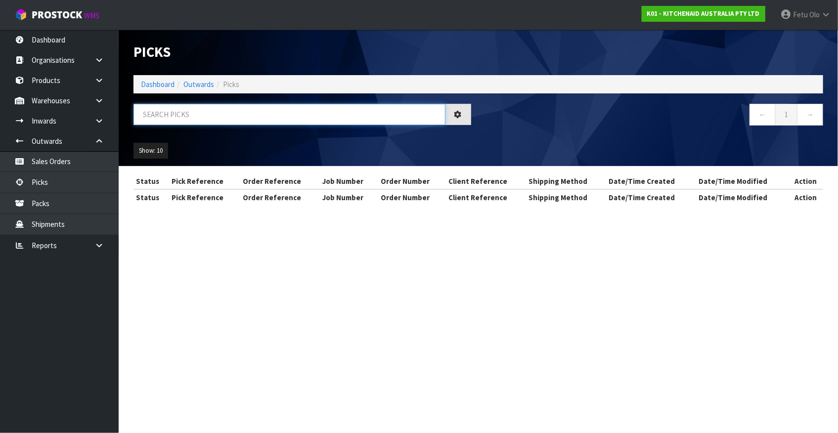
click at [217, 118] on input "text" at bounding box center [289, 114] width 312 height 21
type input "78098"
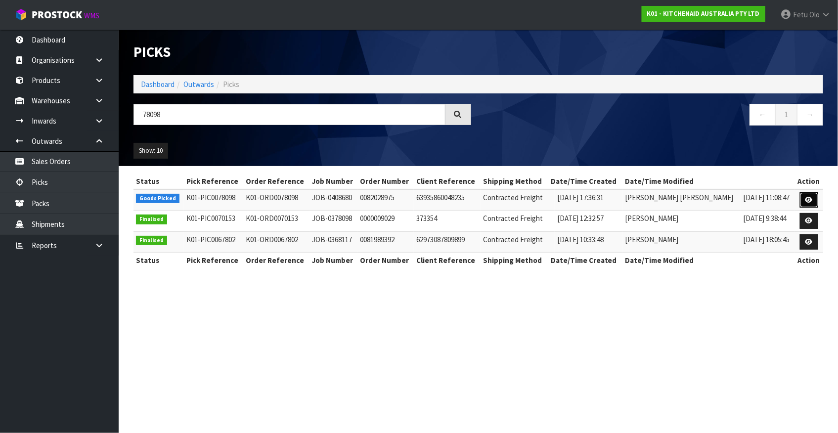
click at [810, 203] on link at bounding box center [809, 200] width 18 height 16
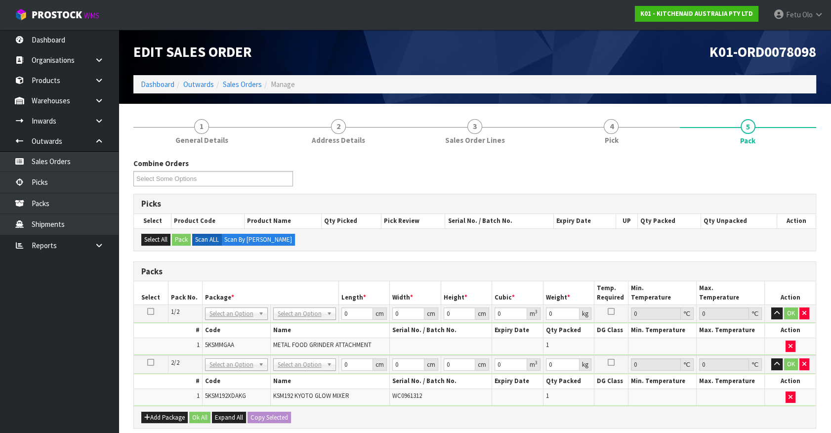
scroll to position [44, 0]
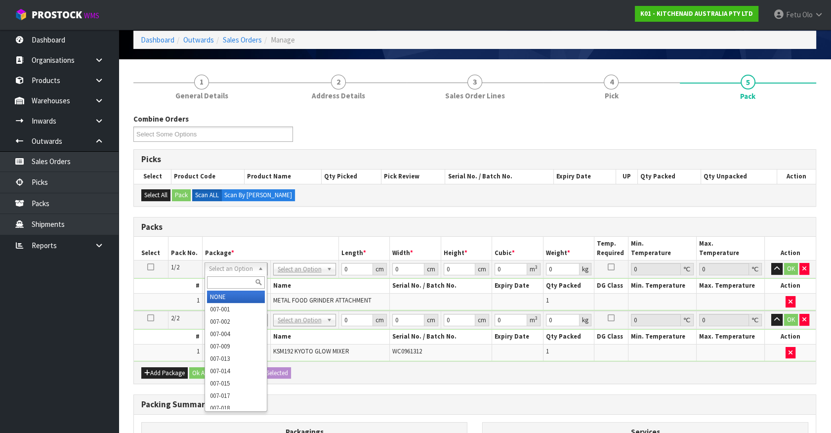
click at [229, 278] on input "text" at bounding box center [236, 282] width 58 height 12
type input "011"
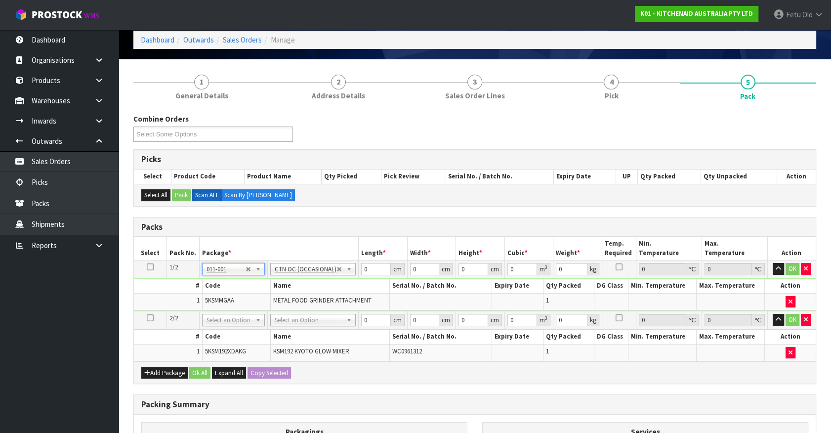
scroll to position [15, 0]
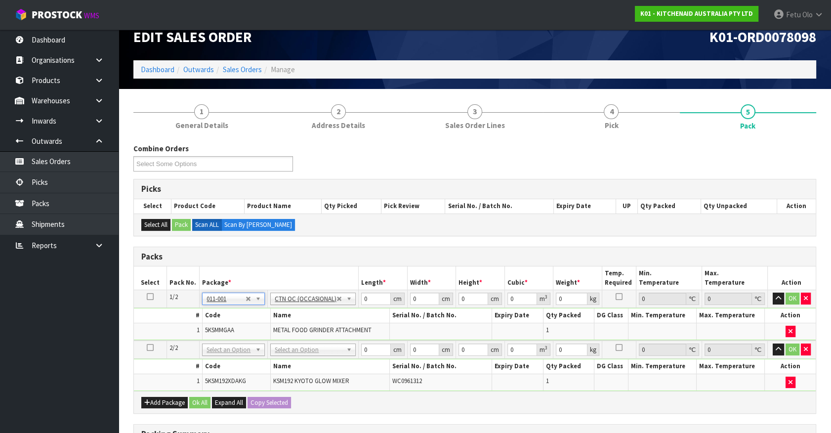
type input "2.3"
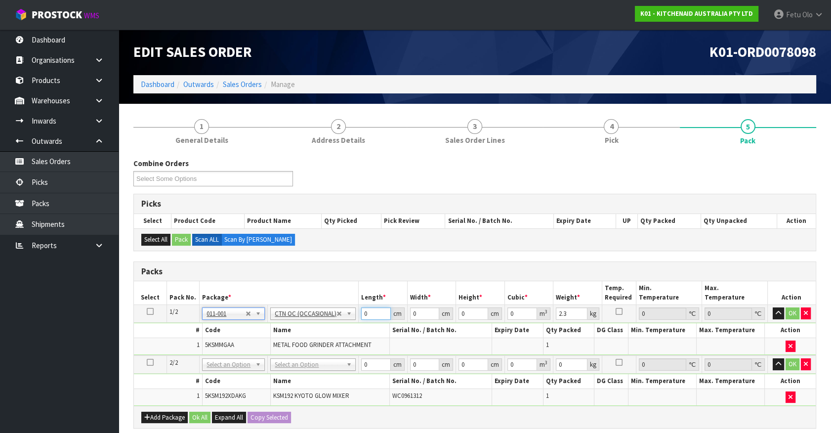
drag, startPoint x: 363, startPoint y: 313, endPoint x: 204, endPoint y: 334, distance: 160.4
click at [204, 334] on tbody "1/2 NONE 007-001 007-002 007-004 007-009 007-013 007-014 007-015 007-017 007-01…" at bounding box center [475, 330] width 682 height 50
type input "45"
type input "19"
click at [364, 309] on input "45" at bounding box center [376, 313] width 30 height 12
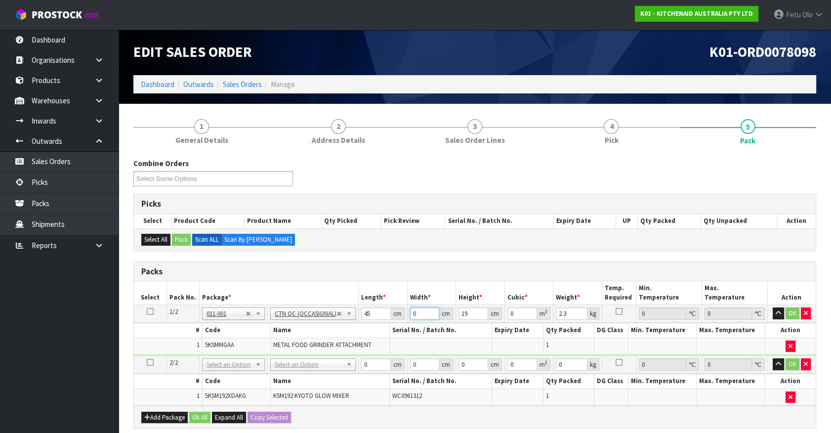
type input "3"
type input "0.002565"
type input "30"
type input "0.02565"
type input "30"
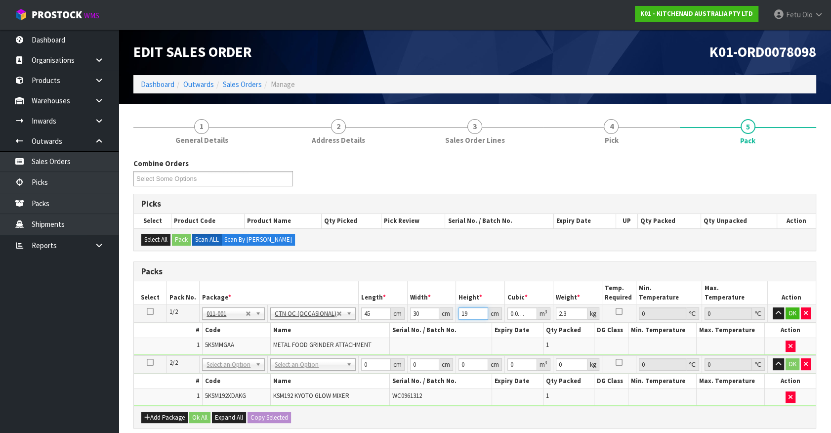
type input "2"
type input "0.0027"
type input "20"
type input "0.027"
type input "20"
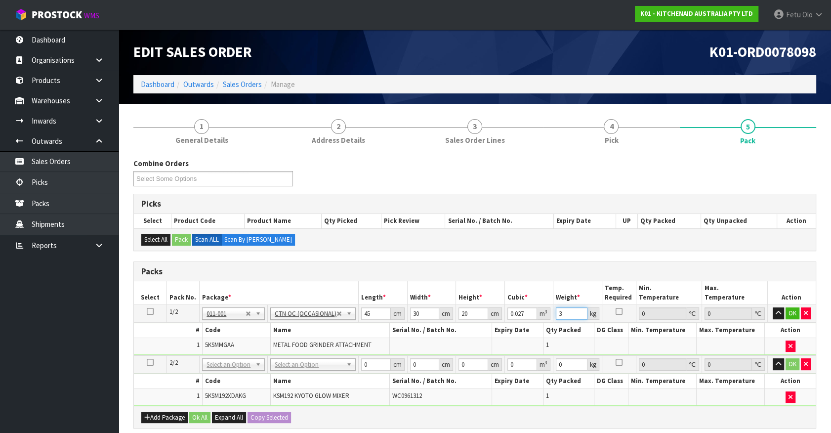
type input "3"
click button "OK" at bounding box center [793, 313] width 14 height 12
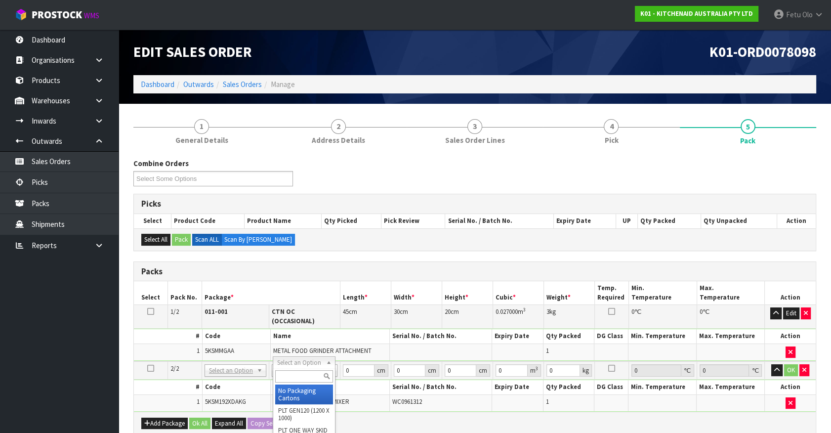
drag, startPoint x: 295, startPoint y: 392, endPoint x: 343, endPoint y: 370, distance: 52.8
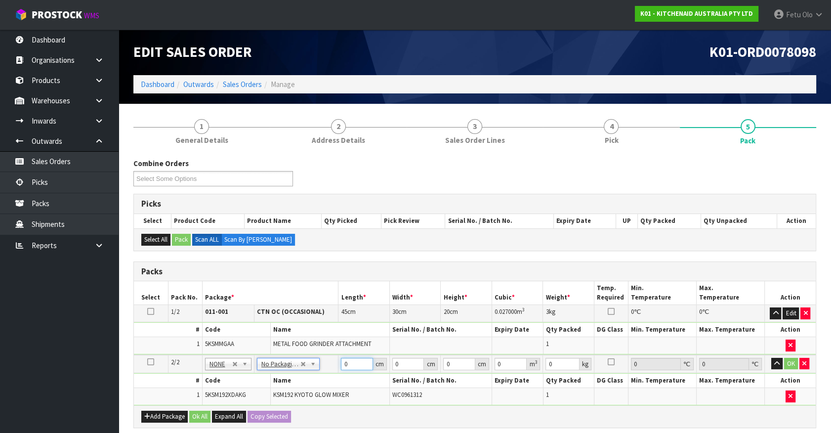
drag, startPoint x: 349, startPoint y: 364, endPoint x: 225, endPoint y: 402, distance: 129.8
click at [225, 402] on tbody "2/2 NONE 007-001 007-002 007-004 007-009 007-013 007-014 007-015 007-017 007-01…" at bounding box center [475, 380] width 682 height 50
type input "42"
type input "29"
type input "4"
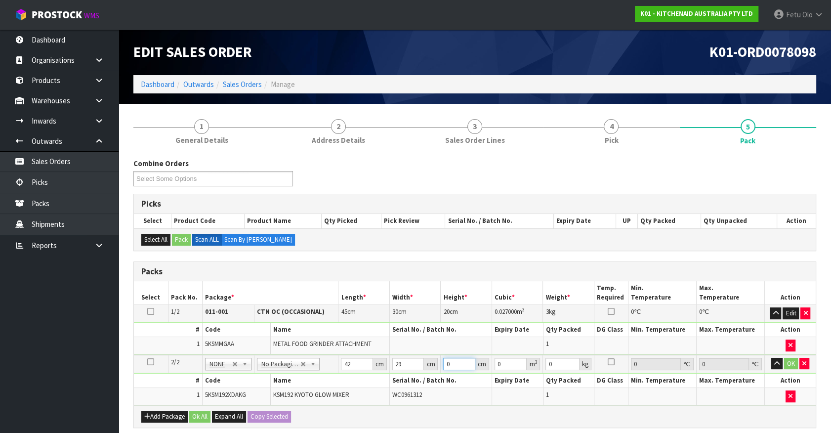
type input "0.004872"
type input "43"
type input "0.052374"
type input "43"
type input "13"
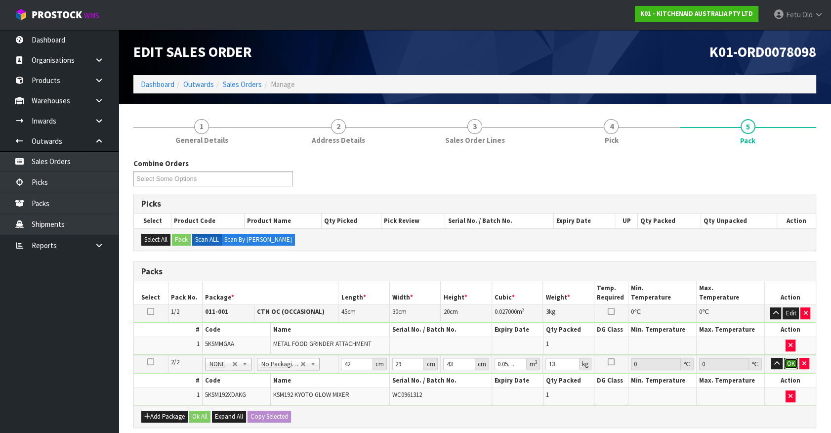
click button "OK" at bounding box center [791, 364] width 14 height 12
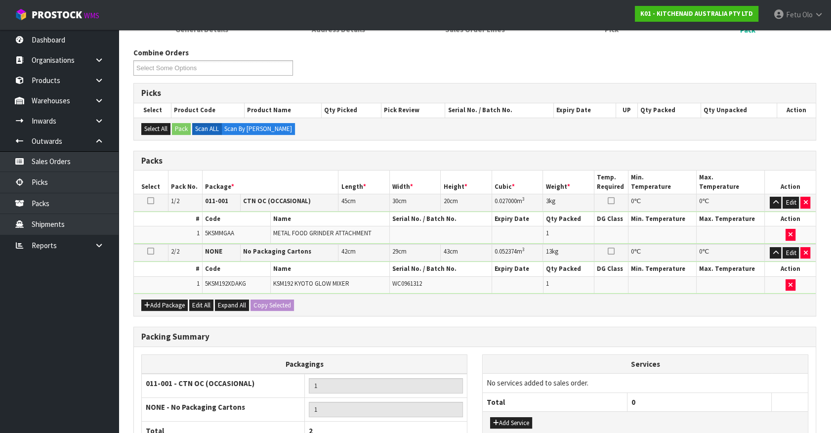
scroll to position [203, 0]
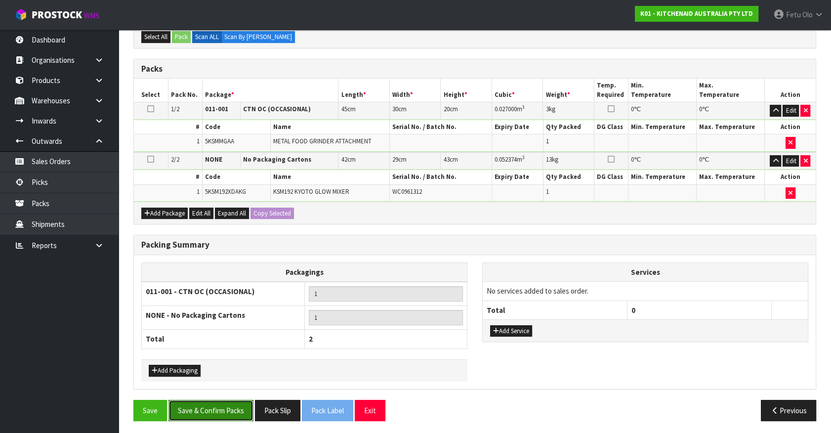
drag, startPoint x: 207, startPoint y: 407, endPoint x: 193, endPoint y: 413, distance: 15.1
click at [207, 407] on button "Save & Confirm Packs" at bounding box center [211, 410] width 85 height 21
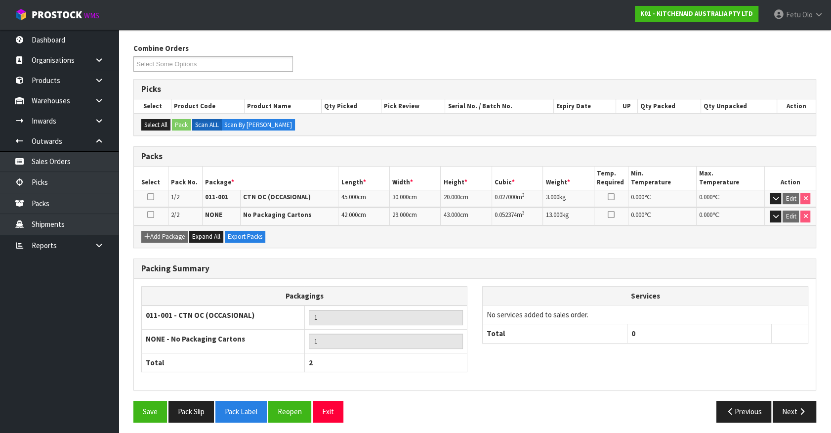
scroll to position [153, 0]
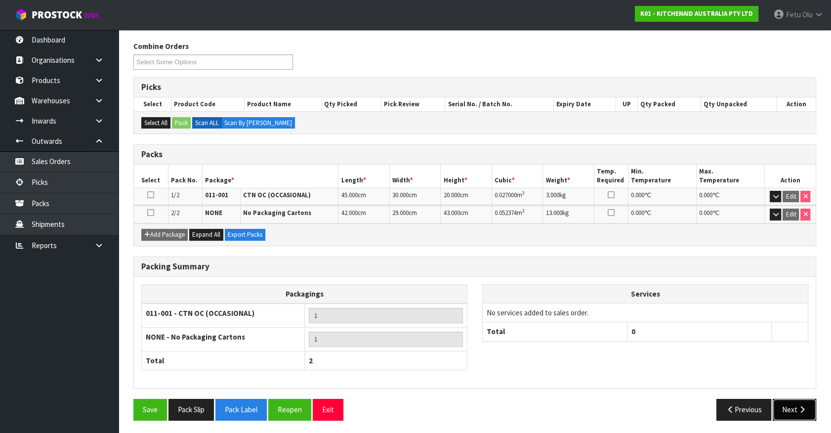
click at [792, 409] on button "Next" at bounding box center [794, 409] width 43 height 21
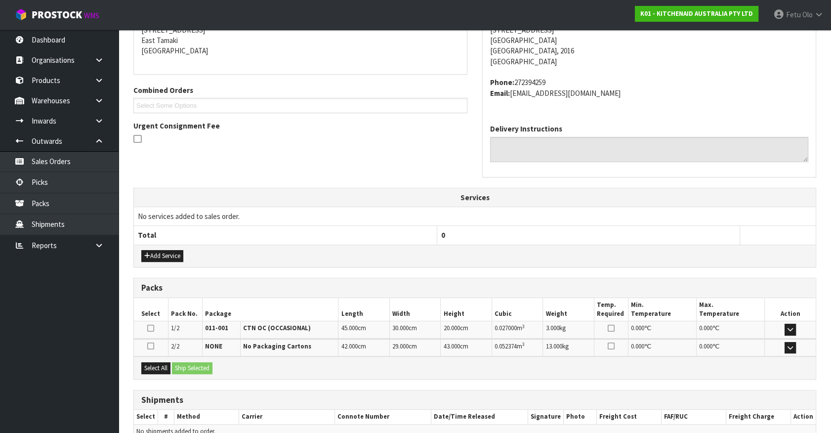
scroll to position [257, 0]
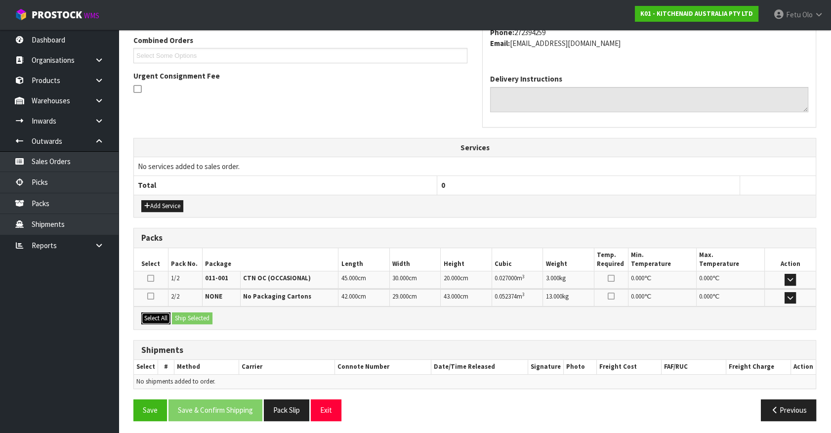
click at [167, 319] on button "Select All" at bounding box center [155, 318] width 29 height 12
click at [190, 315] on button "Ship Selected" at bounding box center [192, 318] width 41 height 12
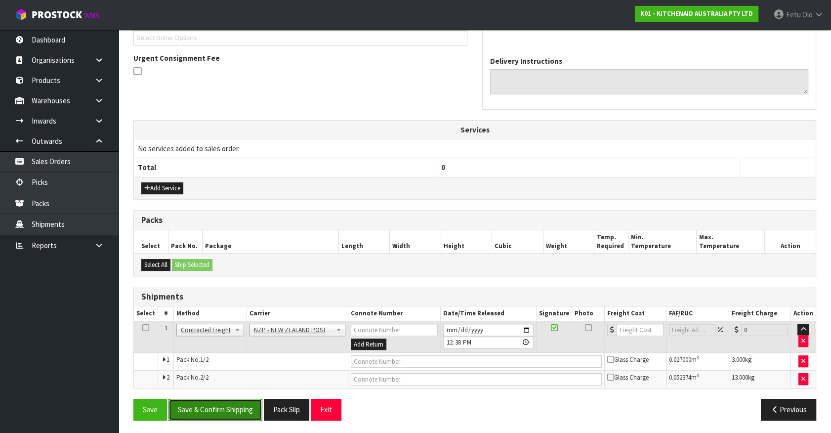
click at [232, 404] on button "Save & Confirm Shipping" at bounding box center [216, 409] width 94 height 21
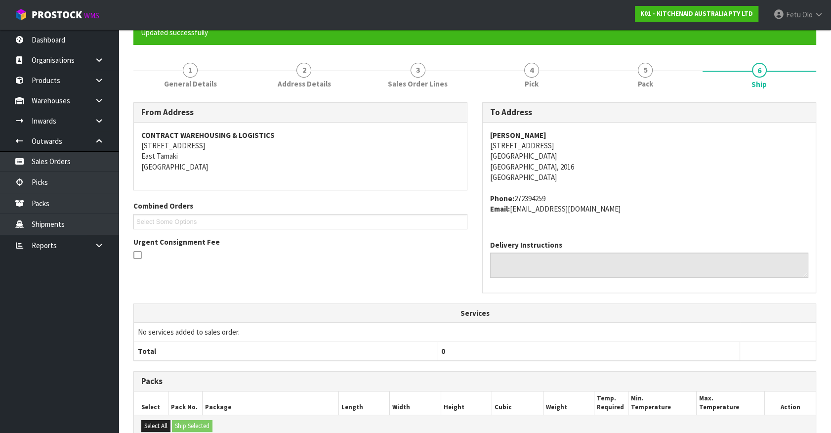
scroll to position [261, 0]
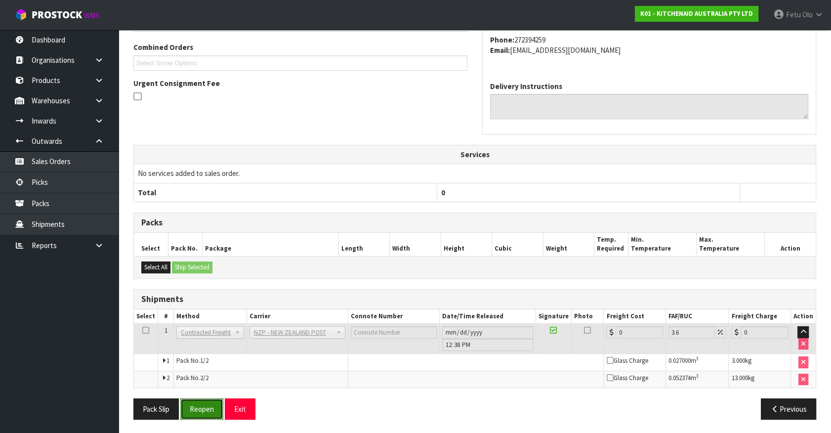
click at [200, 410] on button "Reopen" at bounding box center [201, 408] width 43 height 21
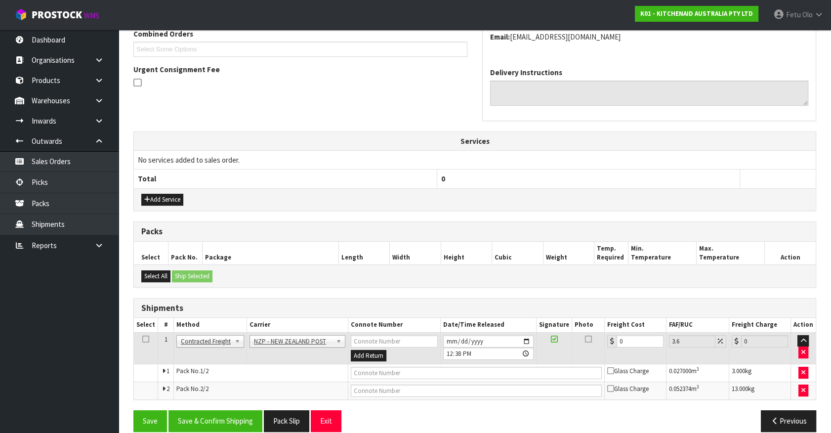
scroll to position [275, 0]
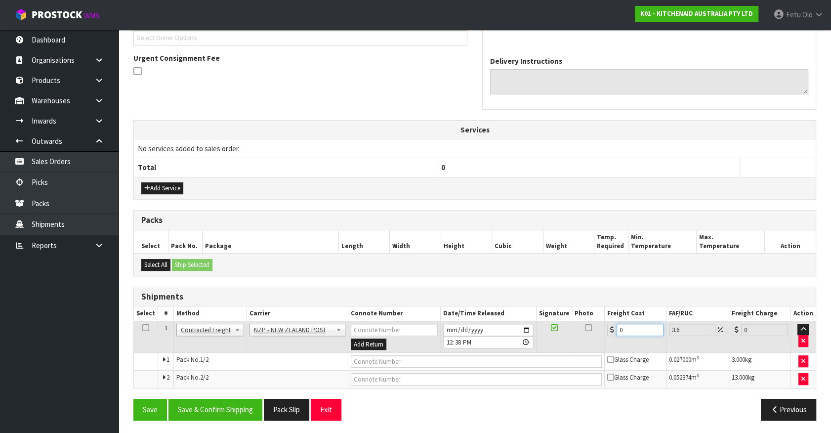
drag, startPoint x: 455, startPoint y: 363, endPoint x: 433, endPoint y: 365, distance: 21.9
click at [433, 365] on tbody "1 Client Local Pickup Customer Local Pickup Company Freight Contracted Freight …" at bounding box center [475, 354] width 682 height 67
type input "8"
type input "8.29"
type input "8.6"
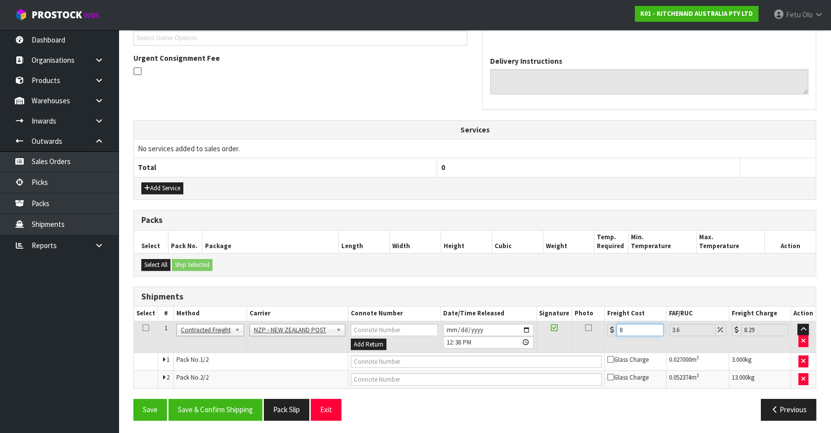
type input "8.91"
type input "8.66"
type input "8.97"
type input "8.66"
click at [216, 406] on button "Save & Confirm Shipping" at bounding box center [216, 409] width 94 height 21
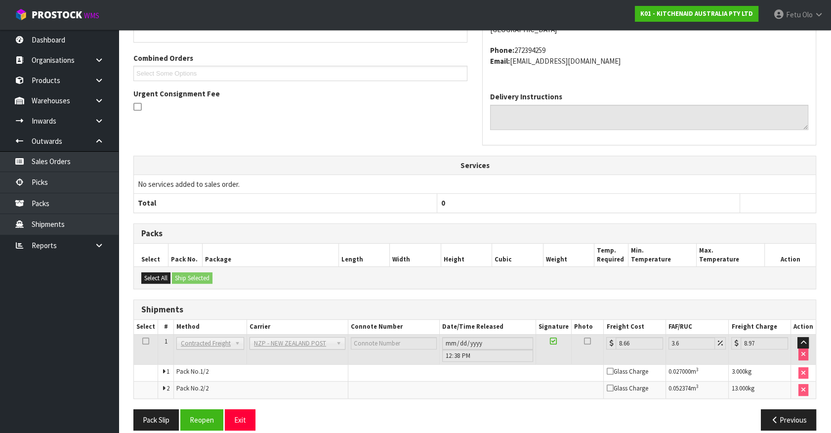
scroll to position [250, 0]
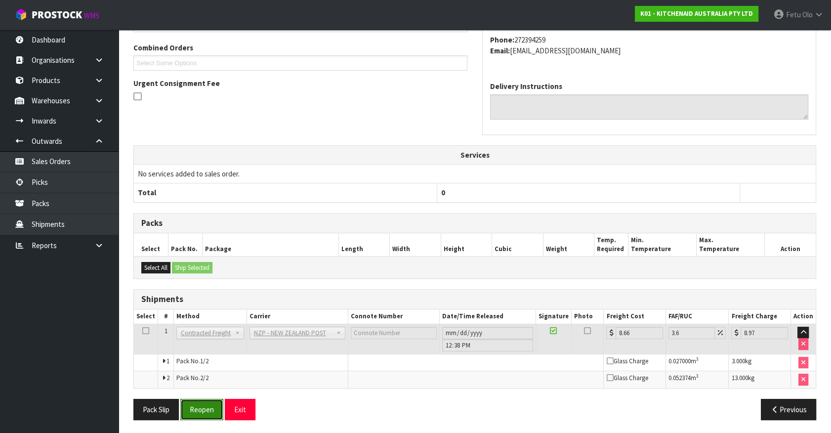
click at [197, 410] on button "Reopen" at bounding box center [201, 409] width 43 height 21
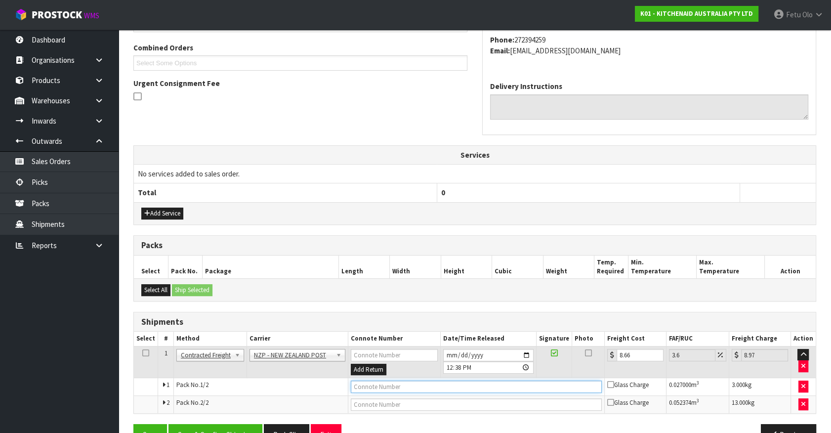
click at [387, 381] on input "text" at bounding box center [476, 387] width 251 height 12
type input "00894210379941624317"
click at [133, 424] on button "Save" at bounding box center [150, 434] width 34 height 21
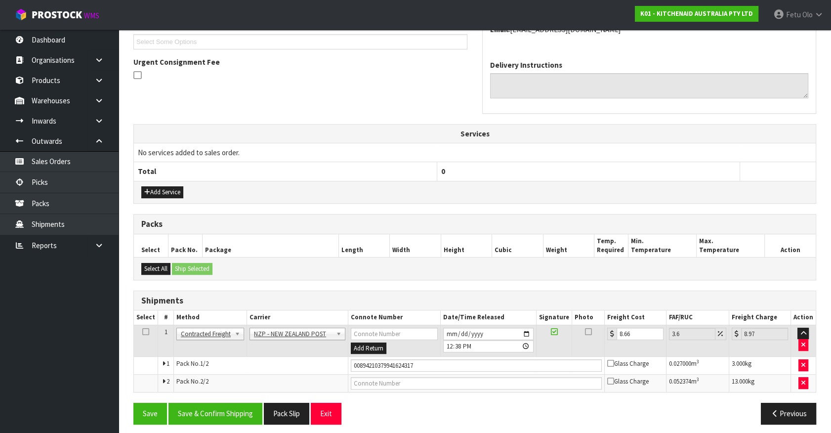
scroll to position [275, 0]
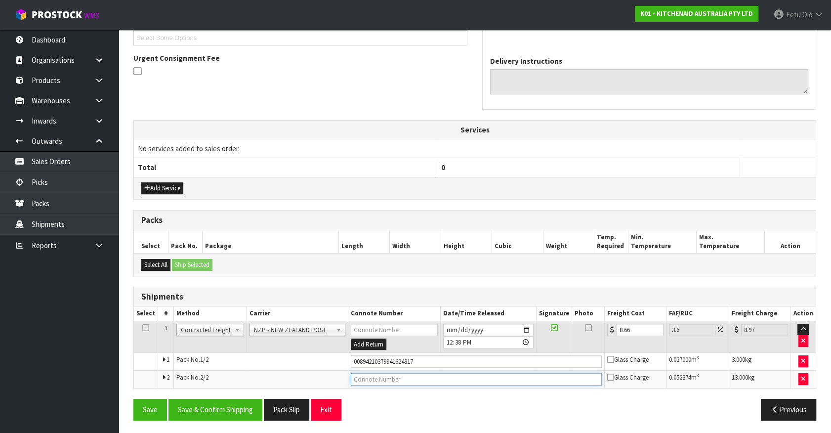
click at [375, 379] on input "text" at bounding box center [476, 379] width 251 height 12
type input "00894210379941624300"
click at [133, 399] on button "Save" at bounding box center [150, 409] width 34 height 21
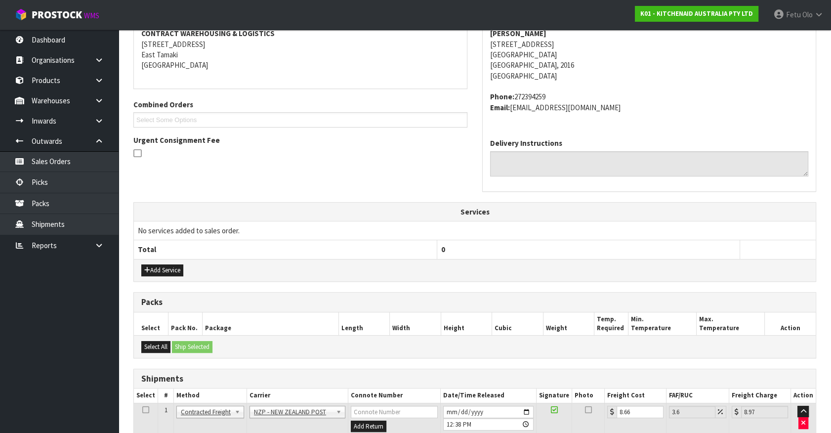
scroll to position [269, 0]
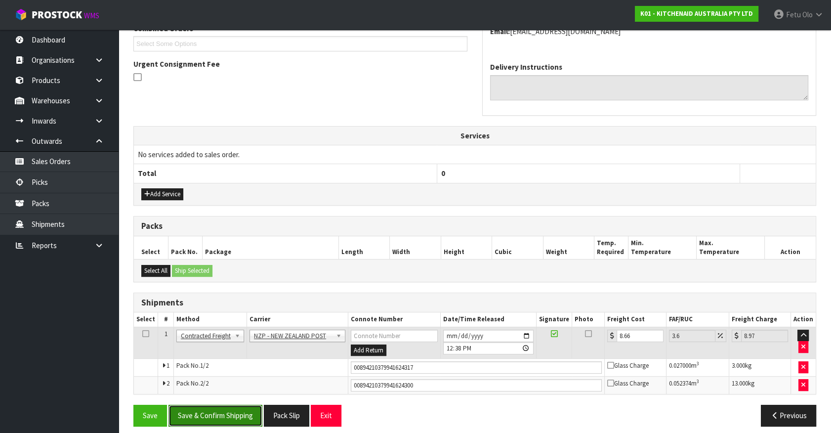
click at [230, 410] on button "Save & Confirm Shipping" at bounding box center [216, 415] width 94 height 21
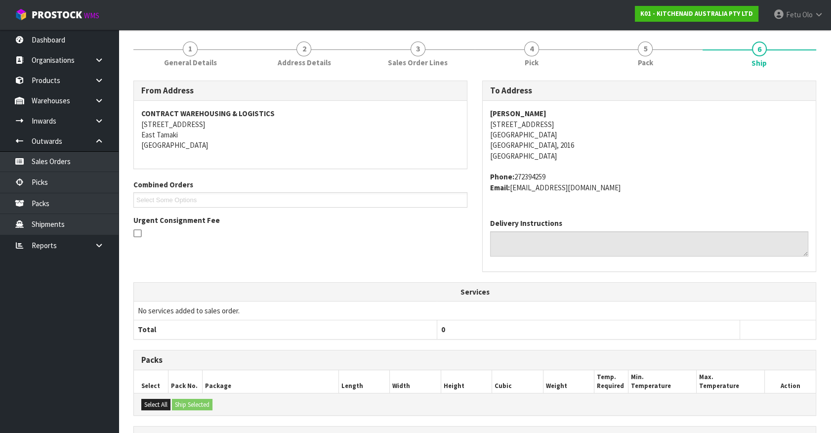
scroll to position [25, 0]
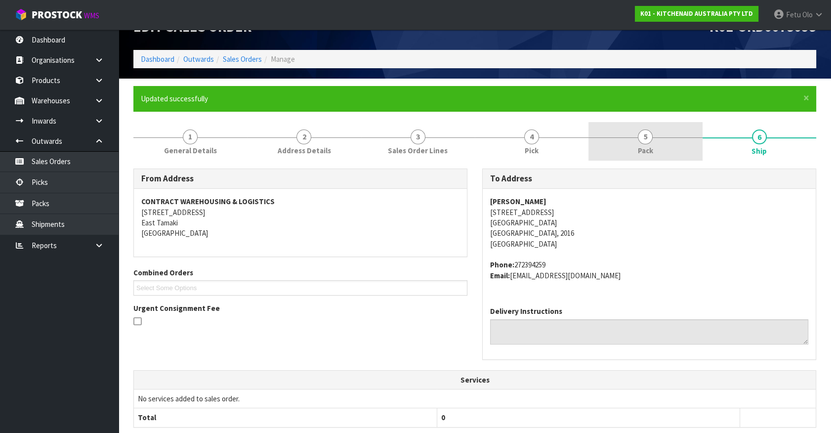
click at [622, 151] on link "5 Pack" at bounding box center [646, 141] width 114 height 39
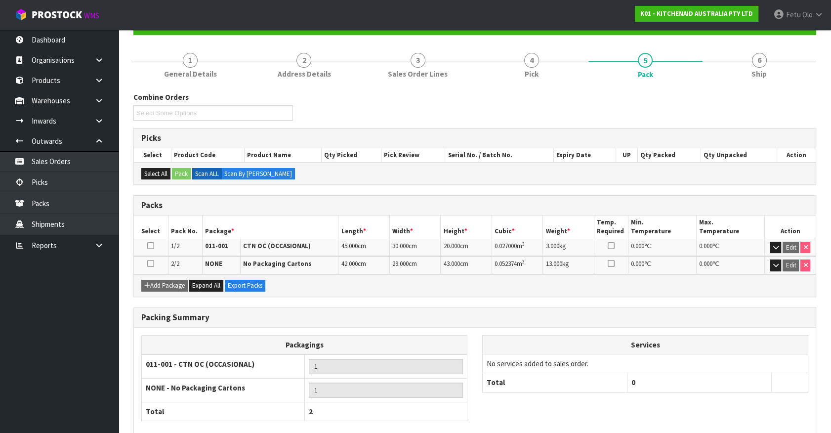
scroll to position [153, 0]
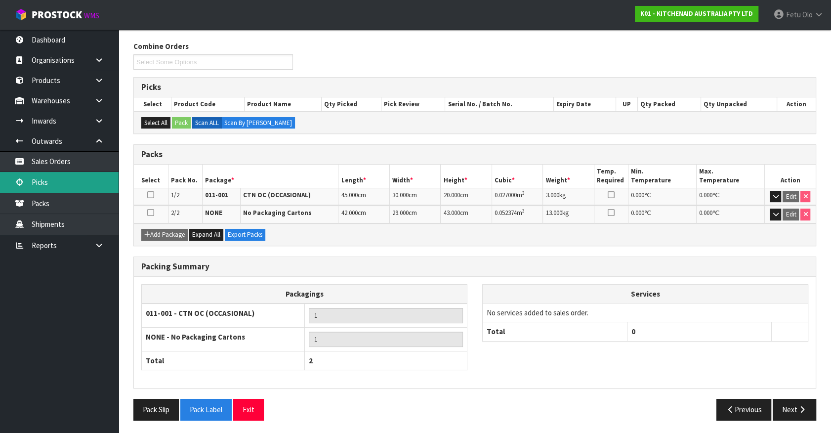
click at [64, 187] on link "Picks" at bounding box center [59, 182] width 119 height 20
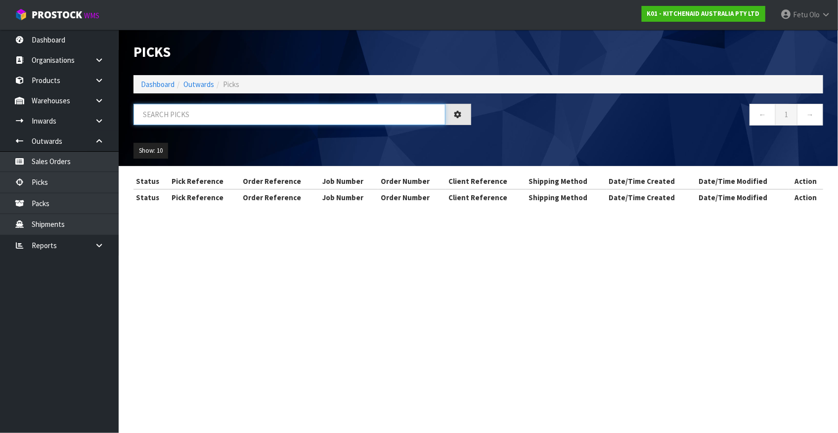
click at [262, 118] on input "text" at bounding box center [289, 114] width 312 height 21
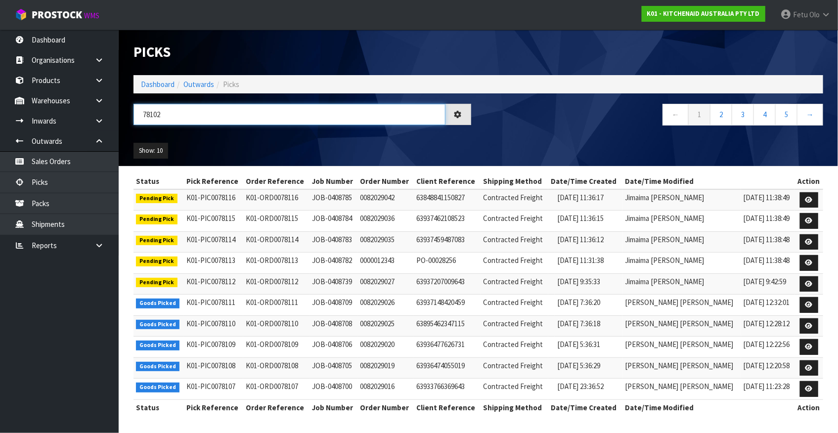
type input "78102"
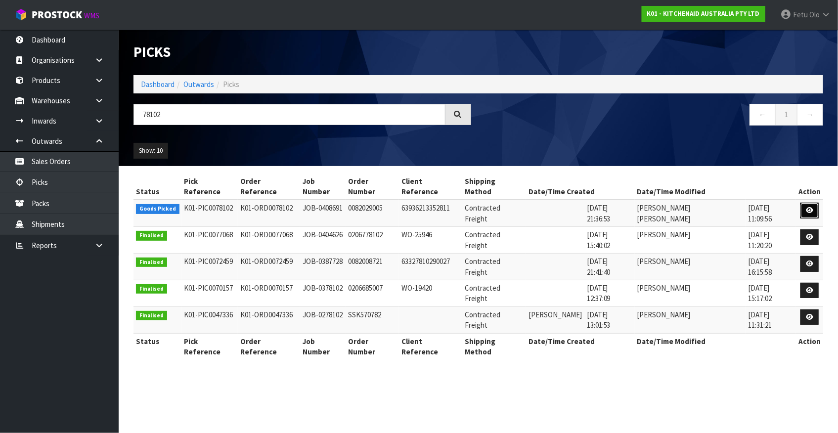
click at [811, 207] on icon at bounding box center [809, 210] width 7 height 6
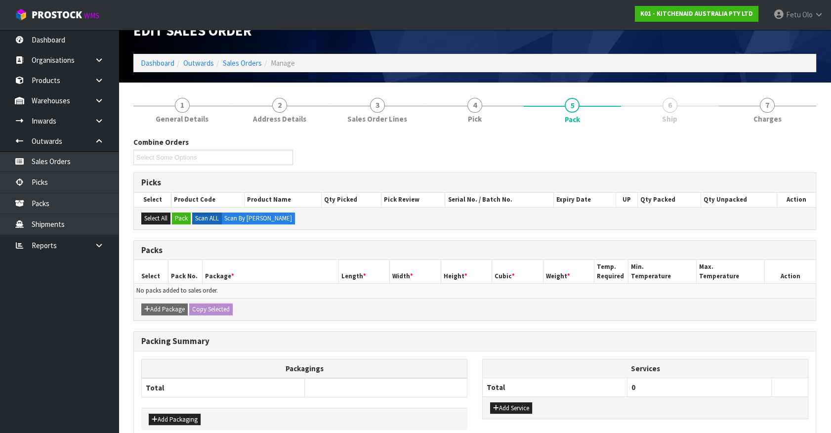
scroll to position [71, 0]
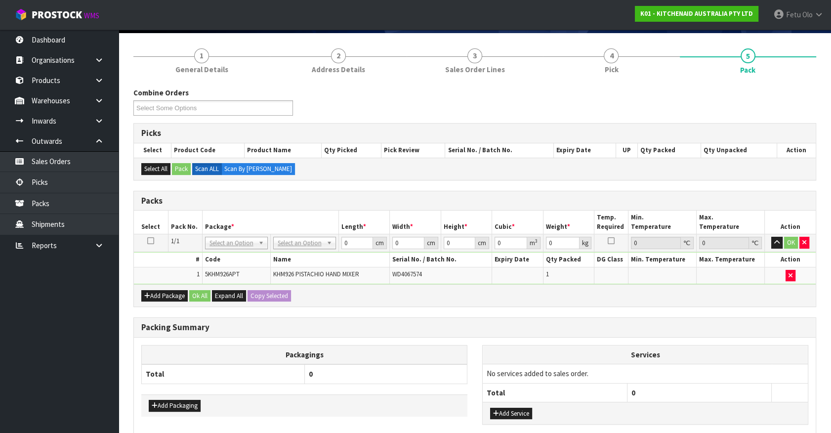
drag, startPoint x: 239, startPoint y: 242, endPoint x: 231, endPoint y: 257, distance: 17.0
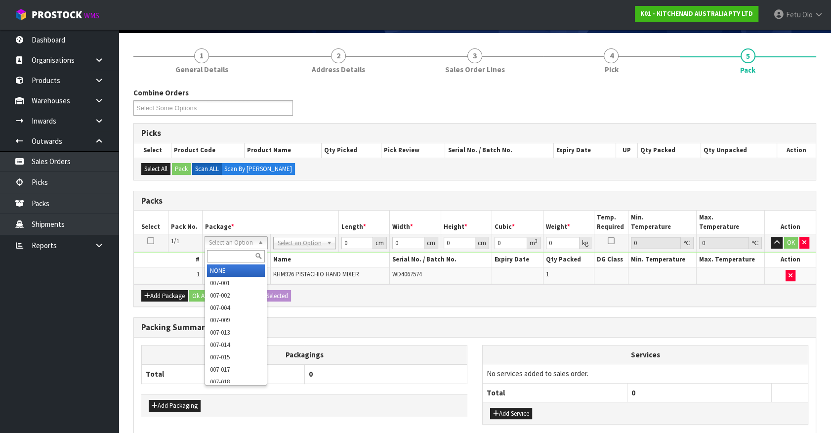
click at [231, 258] on input "text" at bounding box center [236, 256] width 58 height 12
type input "011"
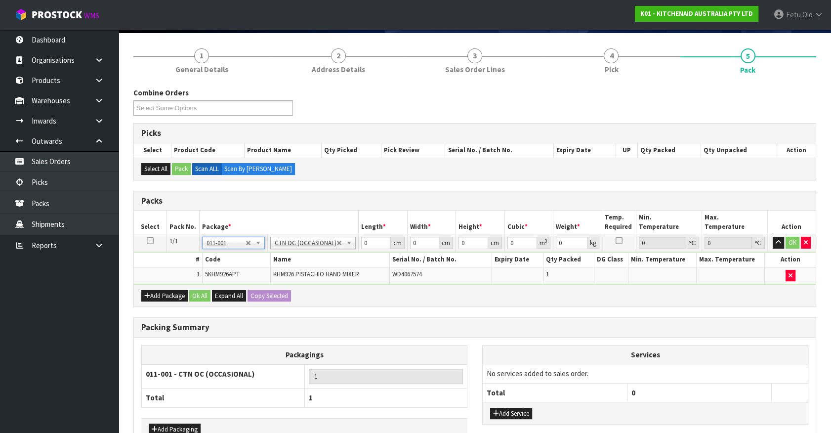
type input "1.75"
click at [276, 283] on div "Packs Select Pack No. Package * Length * Width * Height * Cubic * Weight * Temp…" at bounding box center [474, 249] width 683 height 117
type input "27"
type input "22"
type input "1"
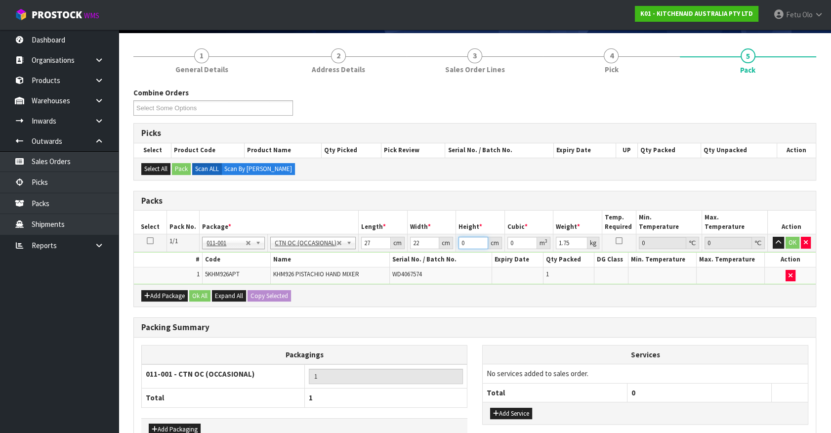
type input "0.000594"
type input "17"
type input "0.010098"
type input "17"
type input "2"
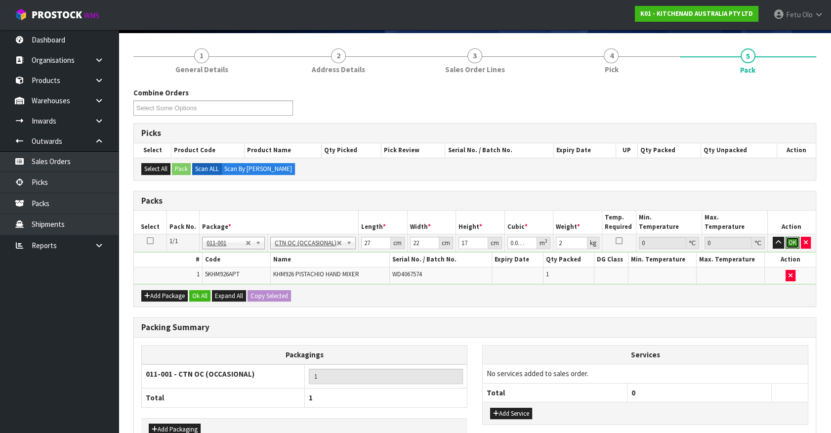
click button "OK" at bounding box center [793, 243] width 14 height 12
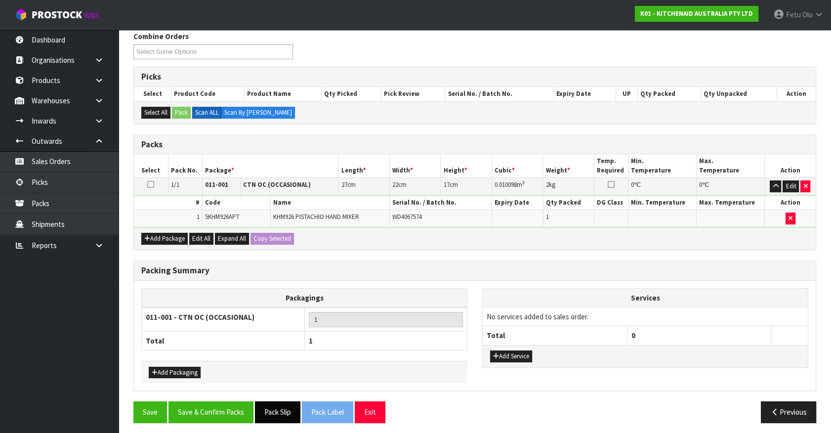
scroll to position [129, 0]
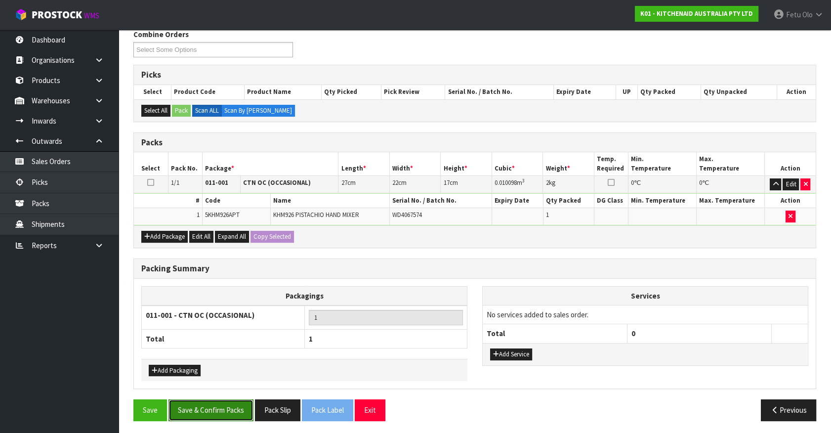
drag, startPoint x: 237, startPoint y: 408, endPoint x: 237, endPoint y: 416, distance: 7.9
click at [237, 416] on button "Save & Confirm Packs" at bounding box center [211, 409] width 85 height 21
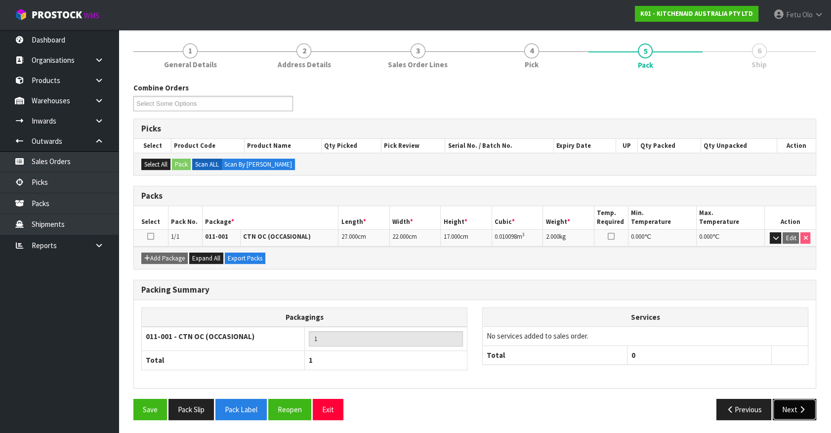
click at [781, 401] on button "Next" at bounding box center [794, 409] width 43 height 21
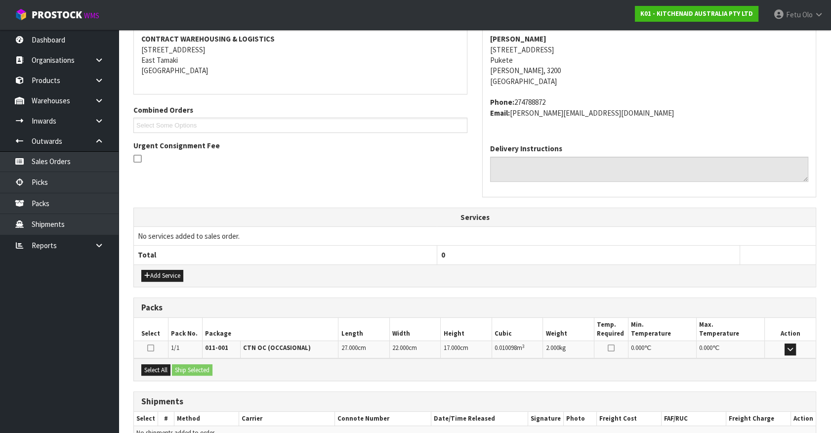
scroll to position [240, 0]
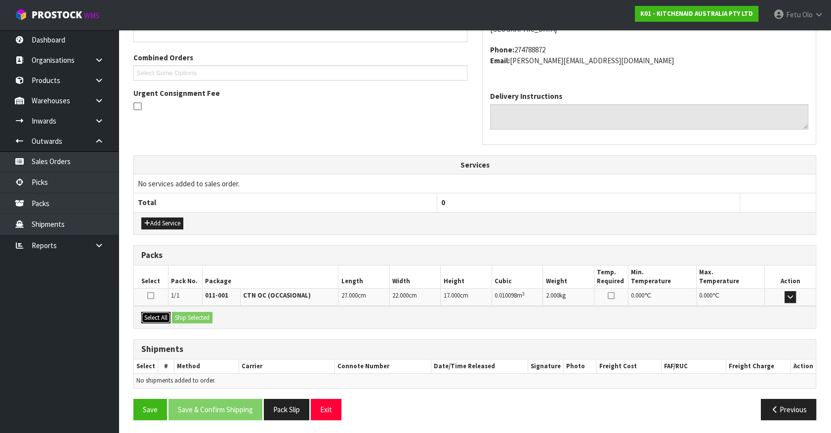
drag, startPoint x: 158, startPoint y: 317, endPoint x: 183, endPoint y: 314, distance: 25.0
click at [159, 317] on button "Select All" at bounding box center [155, 318] width 29 height 12
click at [183, 314] on button "Ship Selected" at bounding box center [192, 318] width 41 height 12
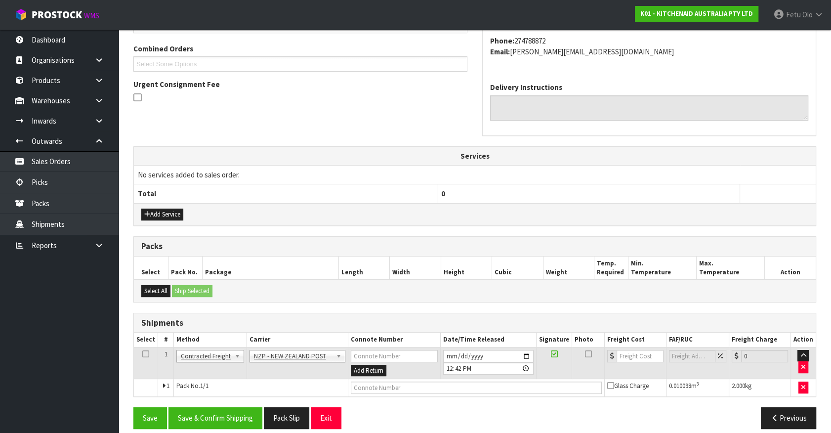
scroll to position [257, 0]
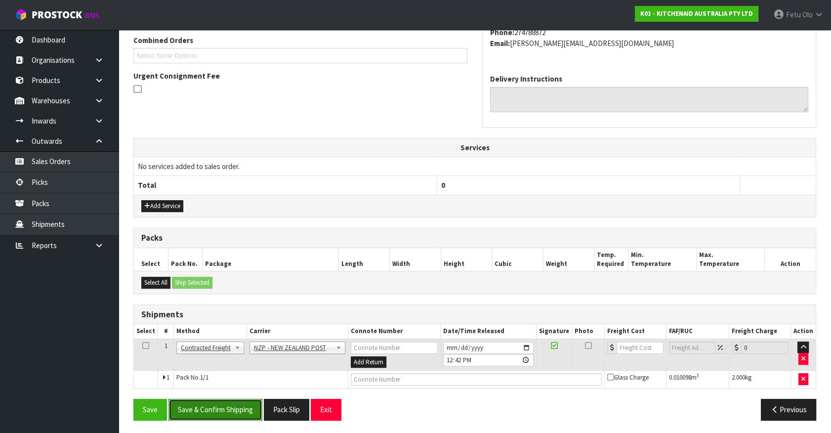
click at [227, 399] on button "Save & Confirm Shipping" at bounding box center [216, 409] width 94 height 21
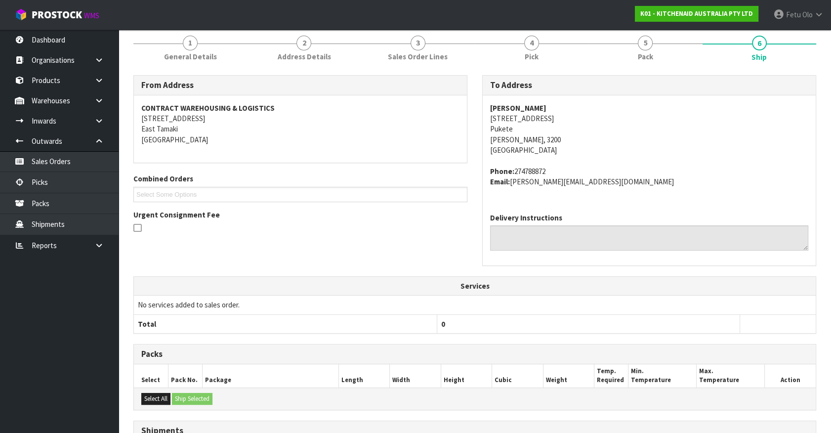
scroll to position [244, 0]
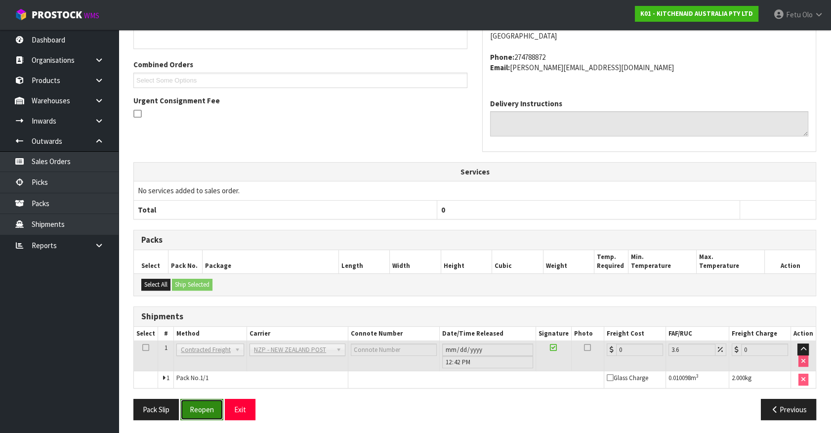
click at [217, 406] on button "Reopen" at bounding box center [201, 409] width 43 height 21
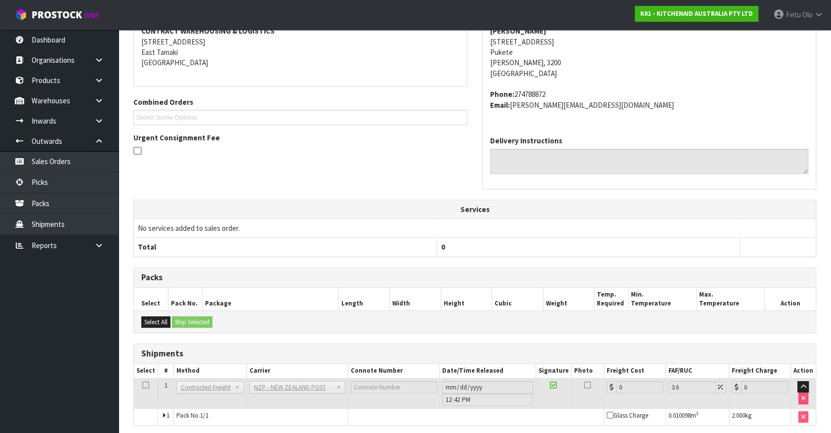
scroll to position [233, 0]
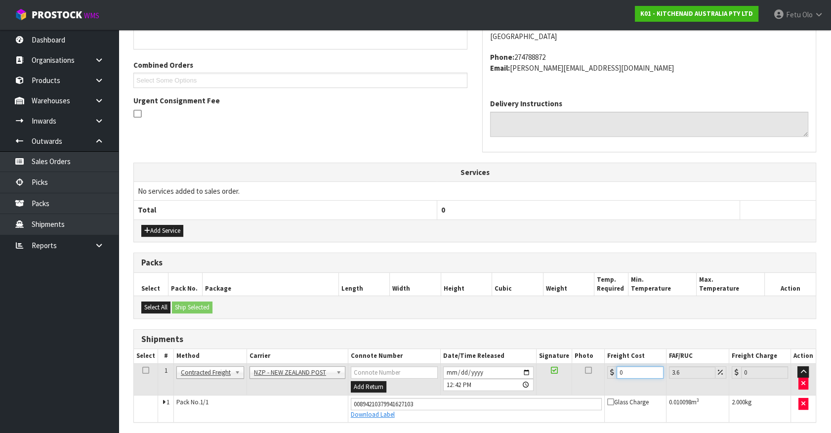
drag, startPoint x: 624, startPoint y: 373, endPoint x: 463, endPoint y: 412, distance: 166.4
click at [463, 412] on tbody "1 Client Local Pickup Customer Local Pickup Company Freight Contracted Freight …" at bounding box center [475, 392] width 682 height 58
type input "7"
type input "7.25"
type input "7.3"
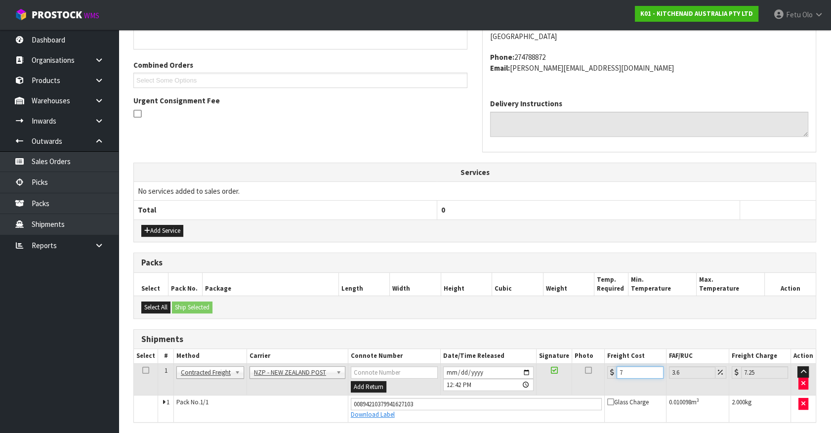
type input "7.56"
type input "7.31"
type input "7.57"
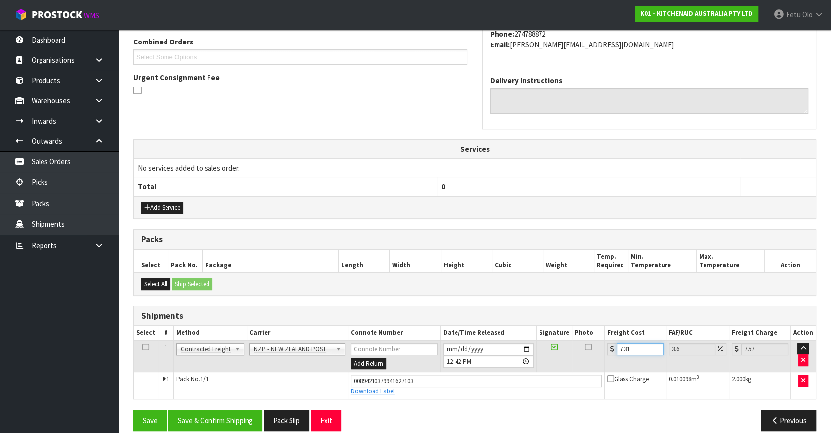
scroll to position [267, 0]
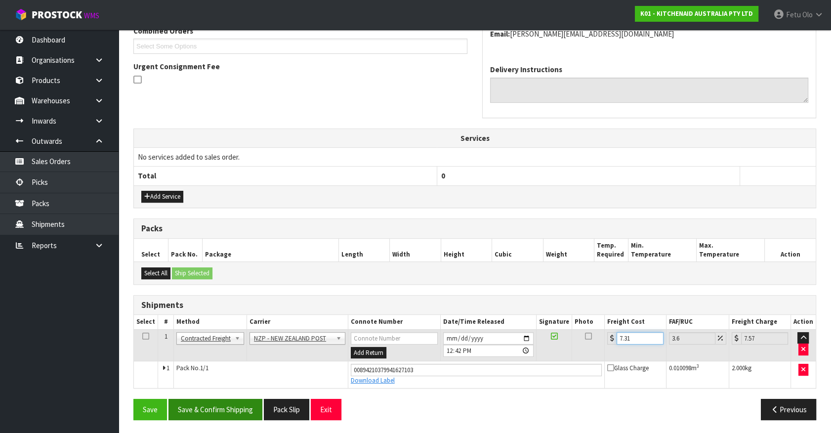
type input "7.31"
click at [227, 404] on button "Save & Confirm Shipping" at bounding box center [216, 409] width 94 height 21
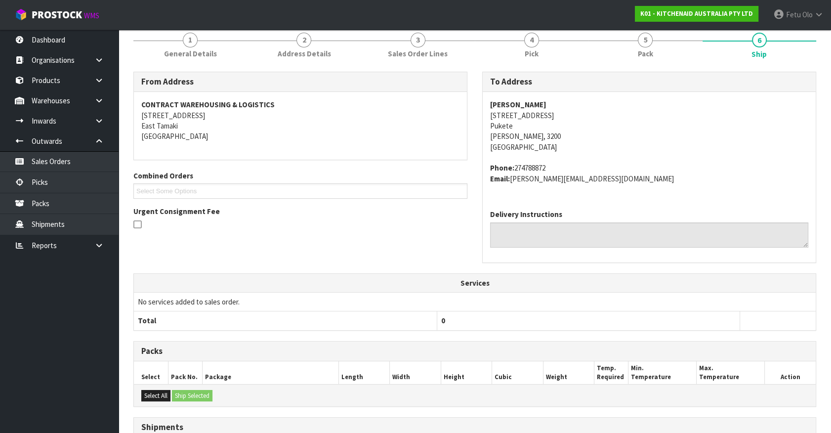
scroll to position [240, 0]
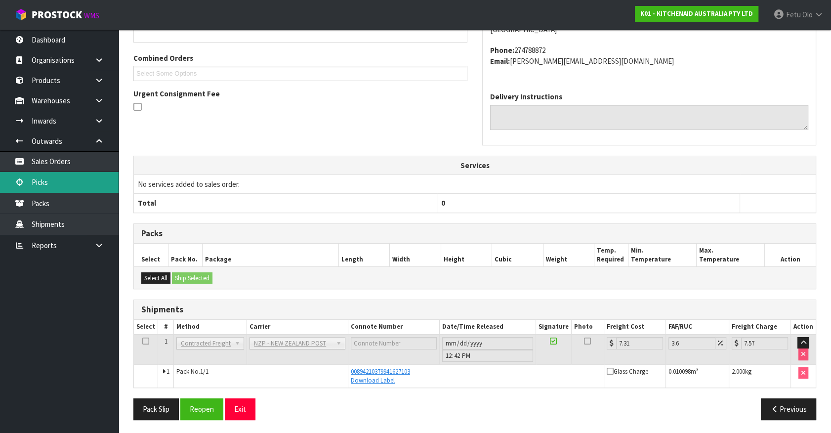
click at [55, 185] on link "Picks" at bounding box center [59, 182] width 119 height 20
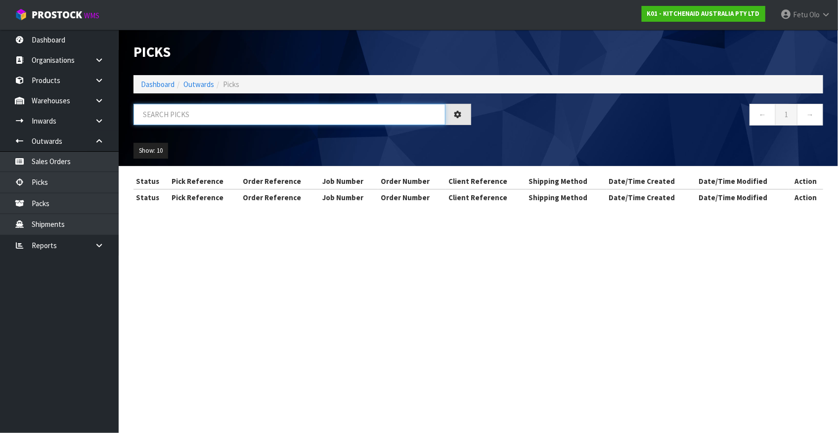
click at [199, 112] on input "text" at bounding box center [289, 114] width 312 height 21
type input "78100"
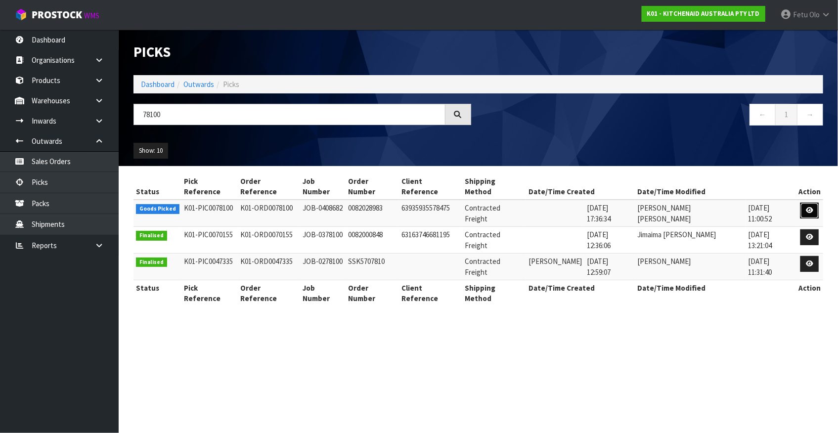
click at [811, 203] on link at bounding box center [809, 211] width 18 height 16
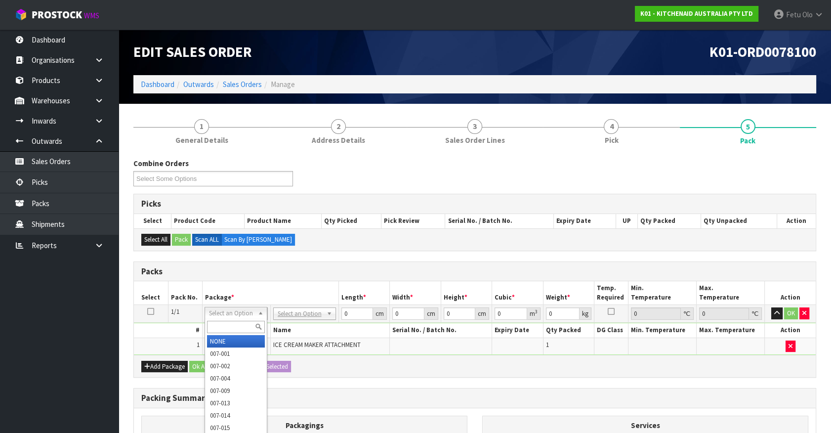
drag, startPoint x: 212, startPoint y: 312, endPoint x: 213, endPoint y: 327, distance: 14.4
click at [213, 327] on input "text" at bounding box center [236, 327] width 58 height 12
type input "011"
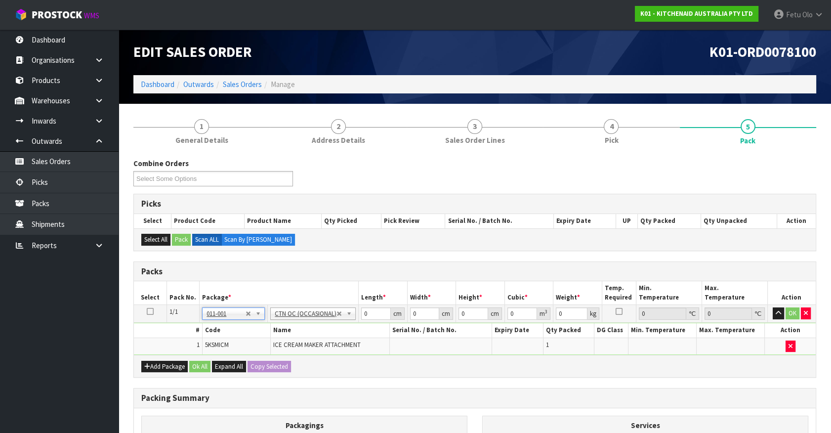
type input "3.36"
drag, startPoint x: 346, startPoint y: 322, endPoint x: 319, endPoint y: 332, distance: 28.5
click at [319, 332] on tbody "1/1 NONE 007-001 007-002 007-004 007-009 007-013 007-014 007-015 007-017 007-01…" at bounding box center [475, 330] width 682 height 50
type input "38"
type input "29"
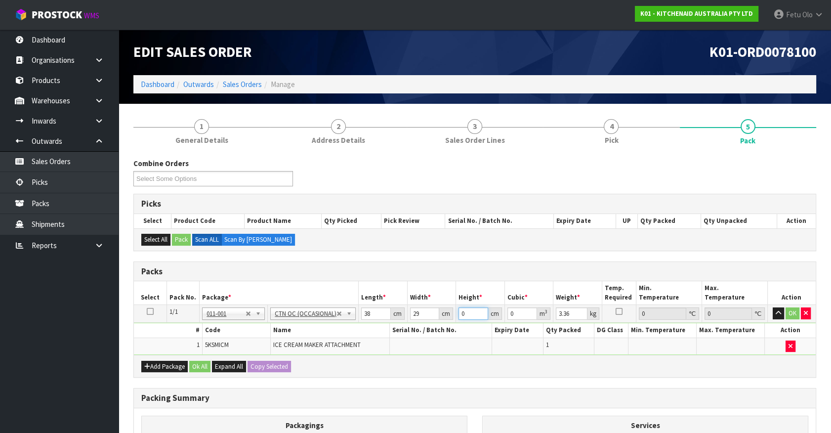
type input "3"
type input "0.003306"
type input "31"
type input "0.034162"
type input "31"
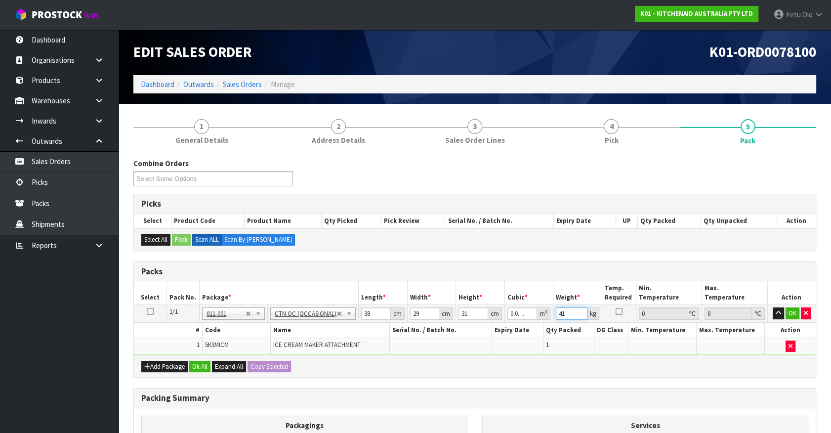
type input "41"
click button "OK" at bounding box center [793, 313] width 14 height 12
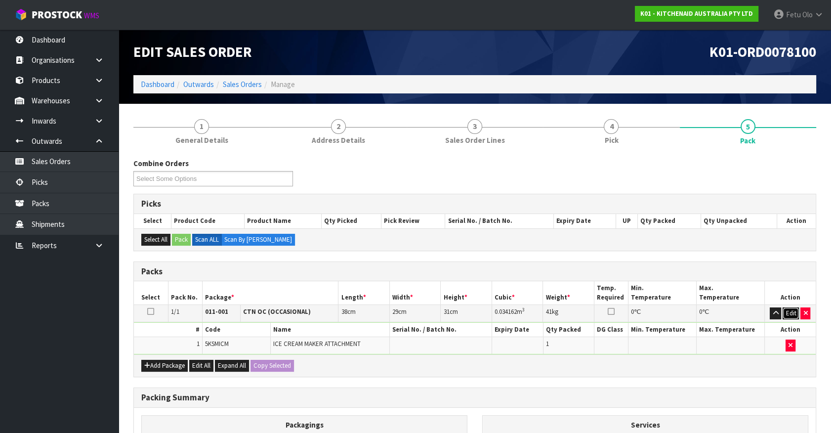
click at [791, 311] on button "Edit" at bounding box center [791, 313] width 16 height 12
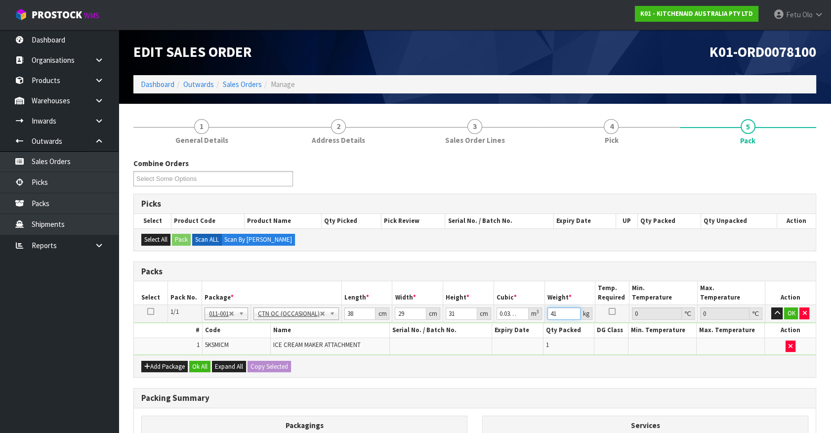
drag, startPoint x: 562, startPoint y: 315, endPoint x: 448, endPoint y: 342, distance: 116.8
click at [448, 342] on tbody "1/1 NONE 007-001 007-002 007-004 007-009 007-013 007-014 007-015 007-017 007-01…" at bounding box center [475, 330] width 682 height 50
type input "4"
click button "OK" at bounding box center [791, 313] width 14 height 12
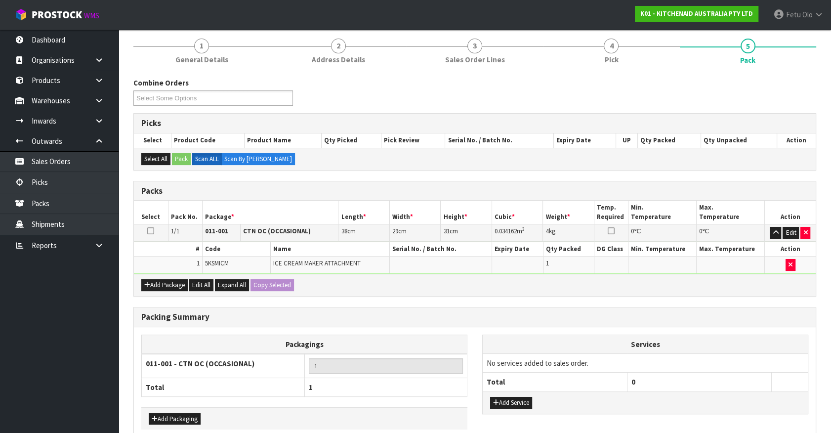
scroll to position [129, 0]
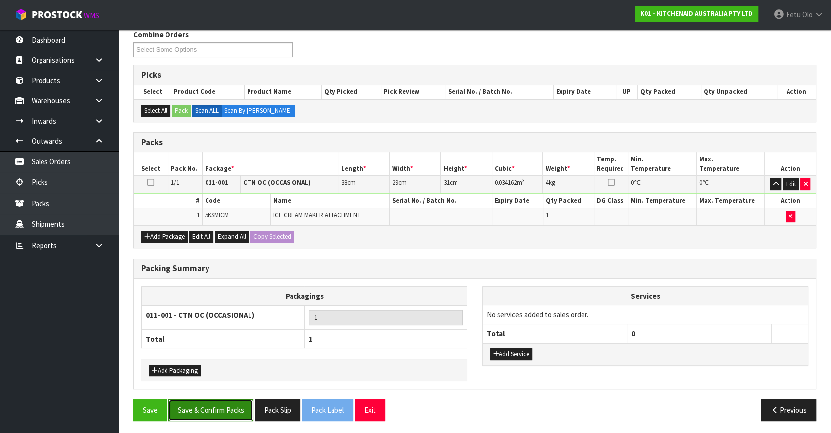
click at [195, 410] on button "Save & Confirm Packs" at bounding box center [211, 409] width 85 height 21
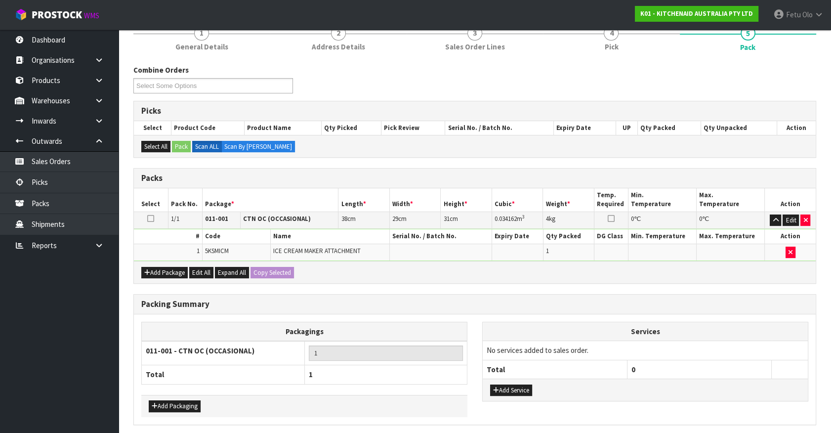
scroll to position [0, 0]
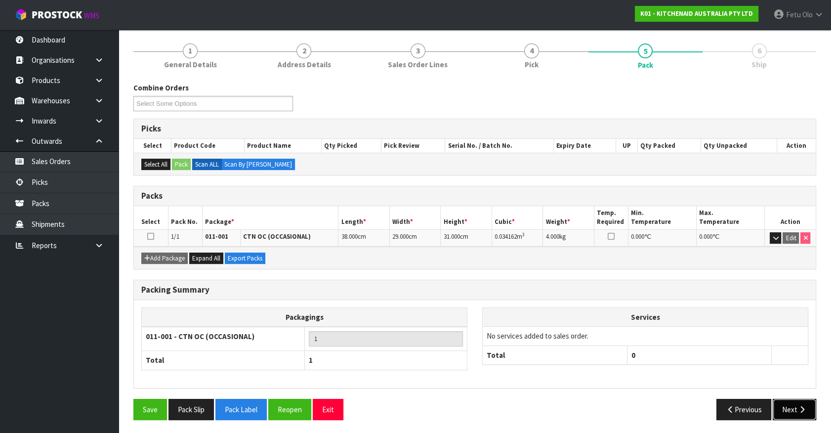
click at [789, 414] on button "Next" at bounding box center [794, 409] width 43 height 21
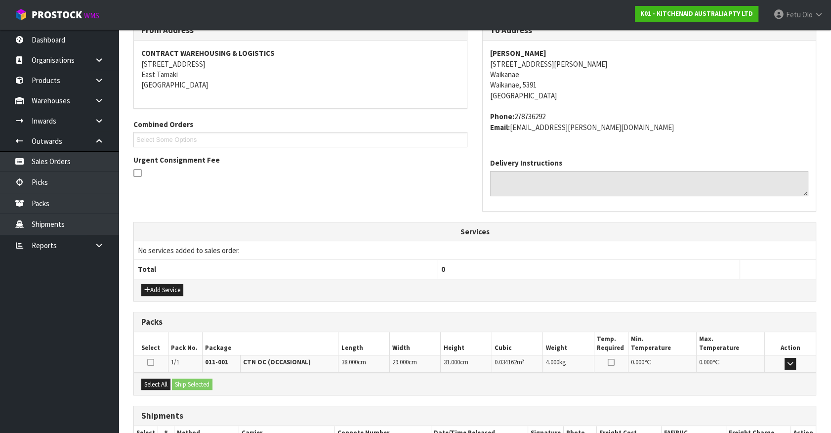
scroll to position [240, 0]
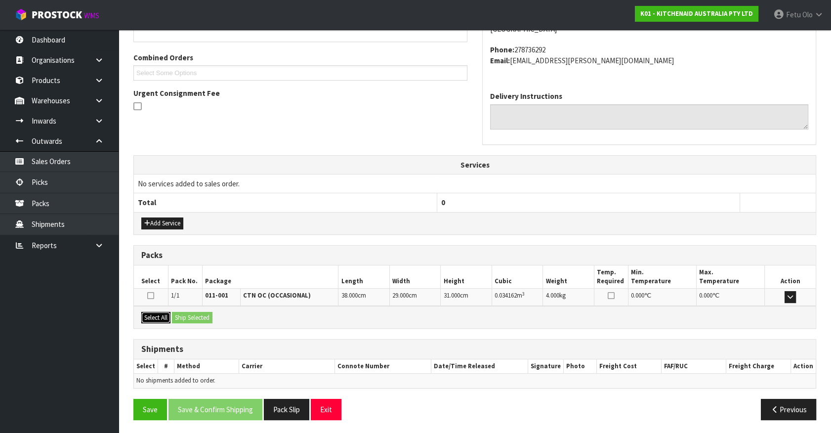
drag, startPoint x: 149, startPoint y: 319, endPoint x: 188, endPoint y: 318, distance: 39.5
click at [155, 319] on button "Select All" at bounding box center [155, 318] width 29 height 12
click at [188, 318] on button "Ship Selected" at bounding box center [192, 318] width 41 height 12
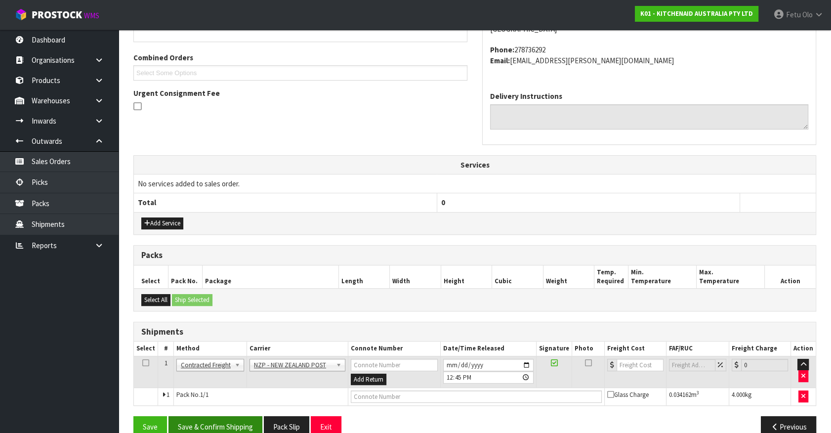
scroll to position [257, 0]
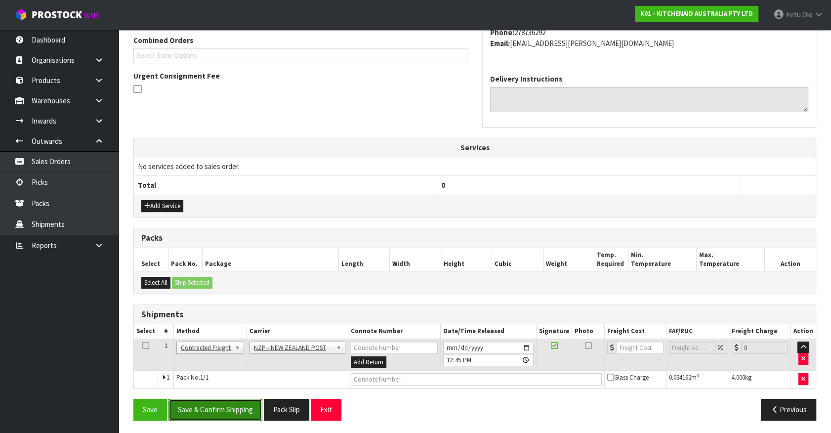
click at [232, 412] on button "Save & Confirm Shipping" at bounding box center [216, 409] width 94 height 21
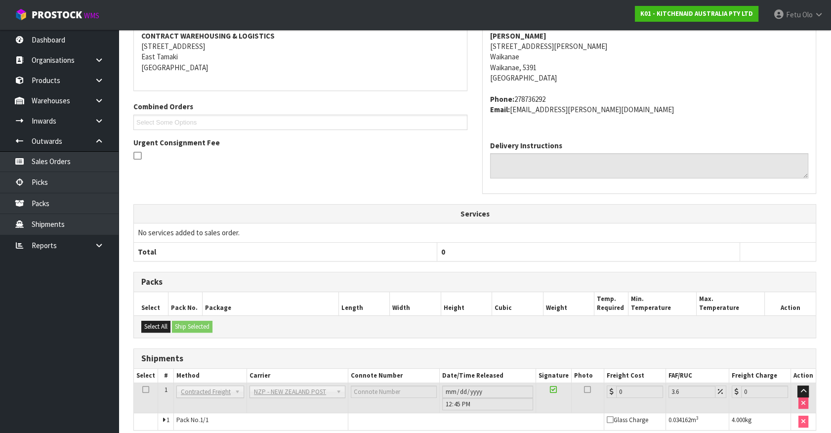
scroll to position [244, 0]
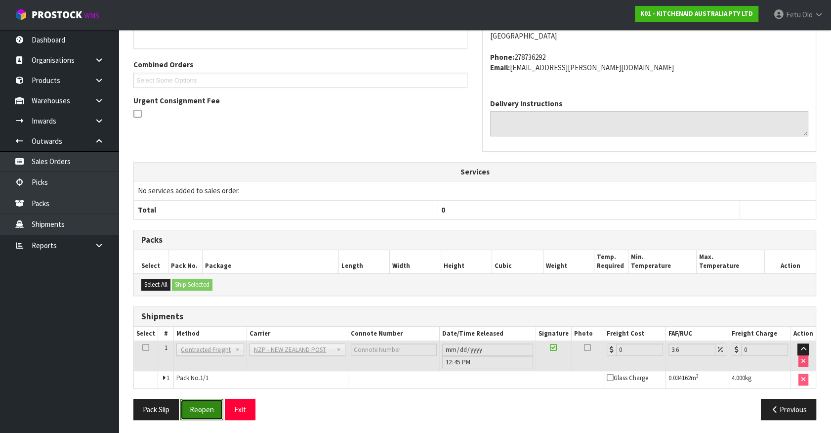
click at [192, 415] on button "Reopen" at bounding box center [201, 409] width 43 height 21
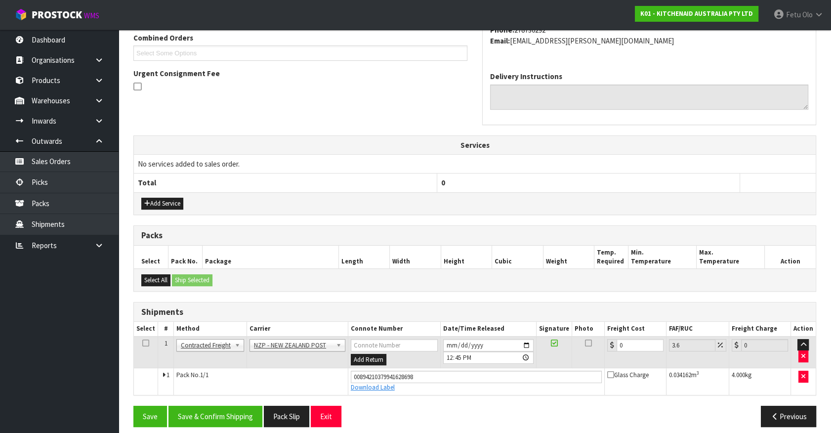
scroll to position [267, 0]
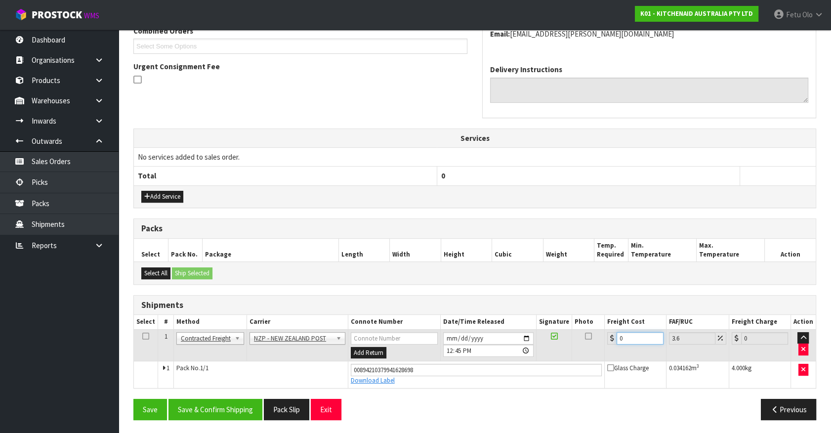
drag, startPoint x: 636, startPoint y: 337, endPoint x: 428, endPoint y: 377, distance: 211.9
click at [428, 377] on tbody "1 Client Local Pickup Customer Local Pickup Company Freight Contracted Freight …" at bounding box center [475, 358] width 682 height 58
type input "1"
type input "1.04"
type input "13"
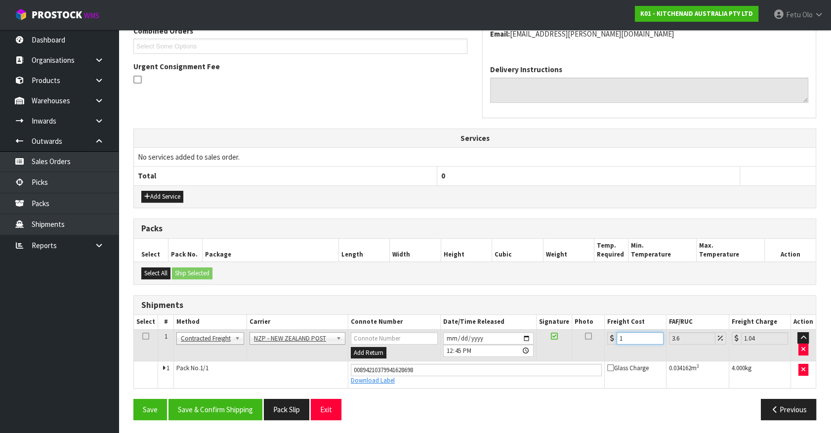
type input "13.47"
type input "13.04"
type input "13.51"
type input "13.04"
click at [227, 410] on button "Save & Confirm Shipping" at bounding box center [216, 409] width 94 height 21
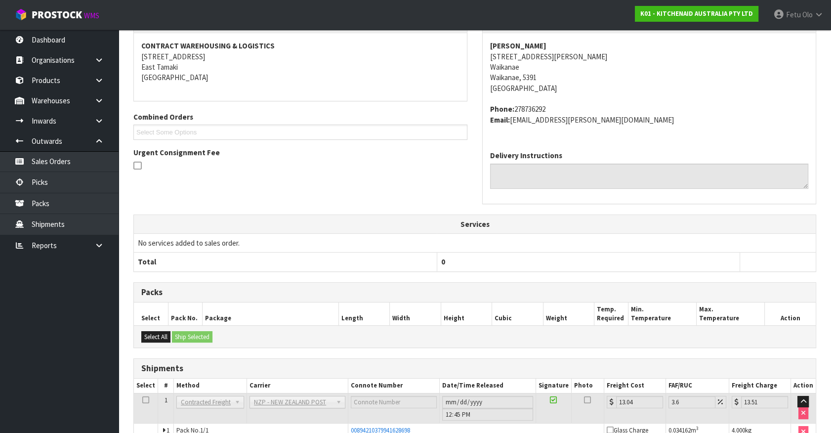
scroll to position [240, 0]
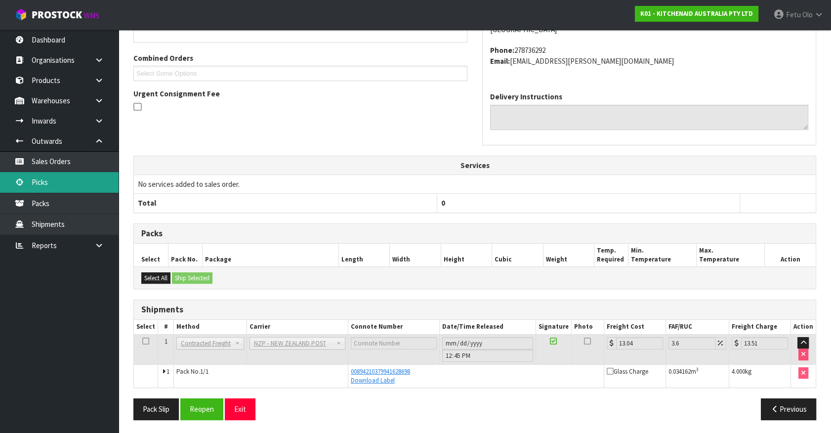
click at [54, 178] on link "Picks" at bounding box center [59, 182] width 119 height 20
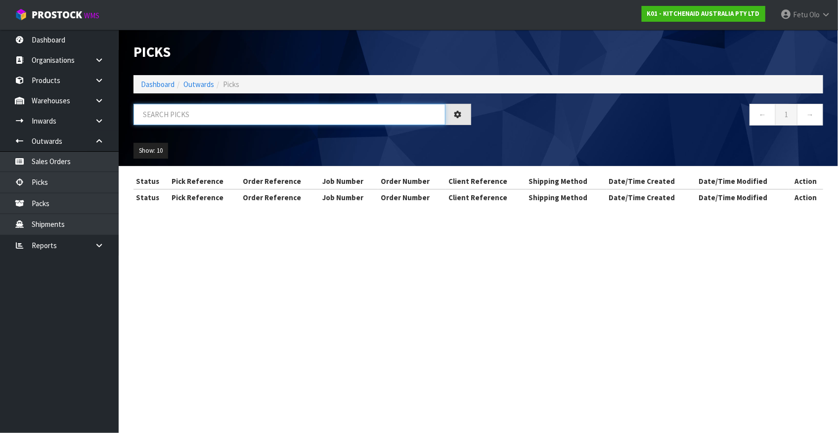
click at [214, 112] on input "text" at bounding box center [289, 114] width 312 height 21
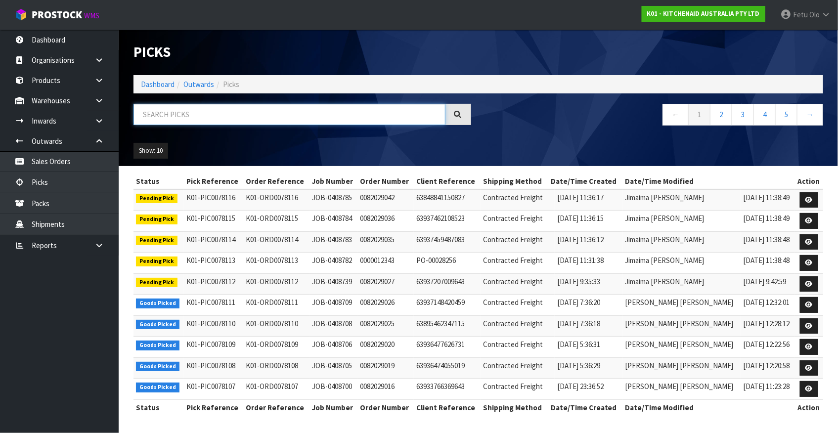
click at [234, 125] on input "text" at bounding box center [289, 114] width 312 height 21
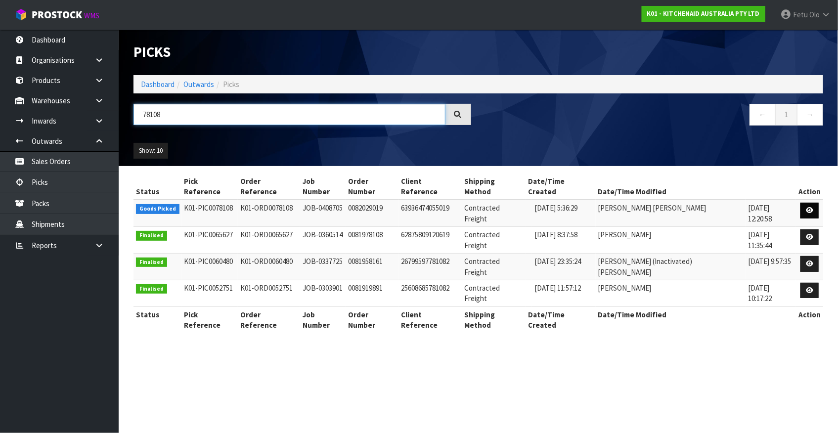
type input "78108"
click at [809, 203] on link at bounding box center [809, 211] width 18 height 16
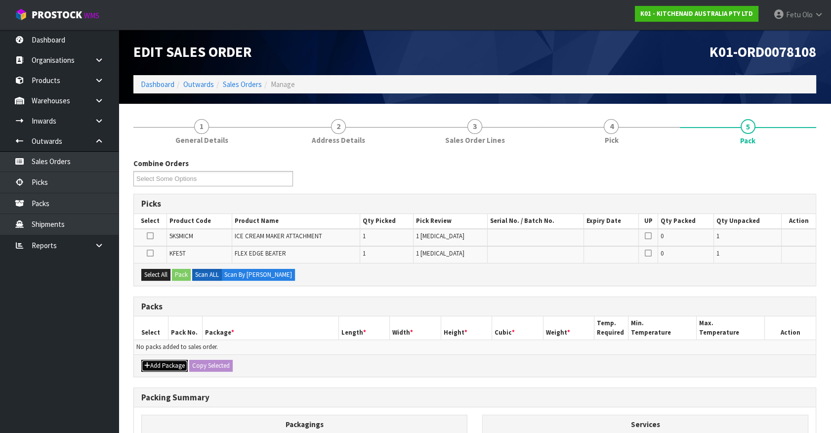
click at [153, 365] on button "Add Package" at bounding box center [164, 366] width 46 height 12
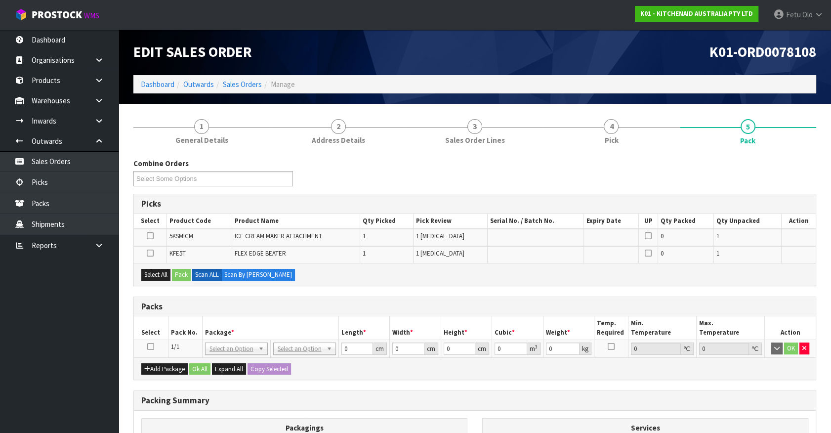
click at [151, 341] on td at bounding box center [151, 349] width 34 height 18
drag, startPoint x: 149, startPoint y: 346, endPoint x: 187, endPoint y: 332, distance: 40.5
click at [150, 346] on icon at bounding box center [150, 346] width 7 height 0
click at [192, 331] on th "Pack No." at bounding box center [185, 327] width 34 height 23
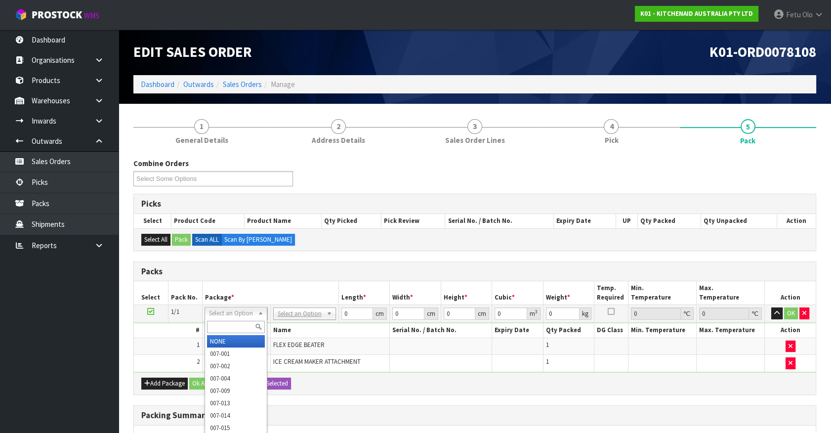
click at [226, 321] on input "text" at bounding box center [236, 327] width 58 height 12
type input "011"
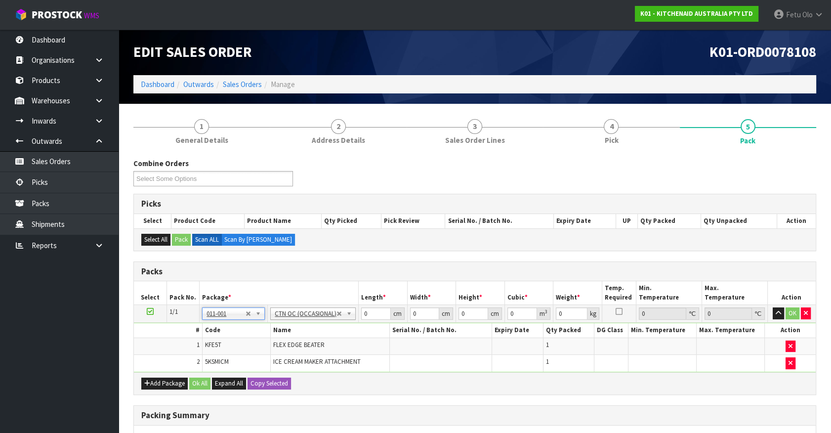
type input "3.58"
drag, startPoint x: 371, startPoint y: 315, endPoint x: 300, endPoint y: 338, distance: 75.2
click at [300, 338] on tbody "1/1 NONE 007-001 007-002 007-004 007-009 007-013 007-014 007-015 007-017 007-01…" at bounding box center [475, 338] width 682 height 67
type input "34"
type input "29"
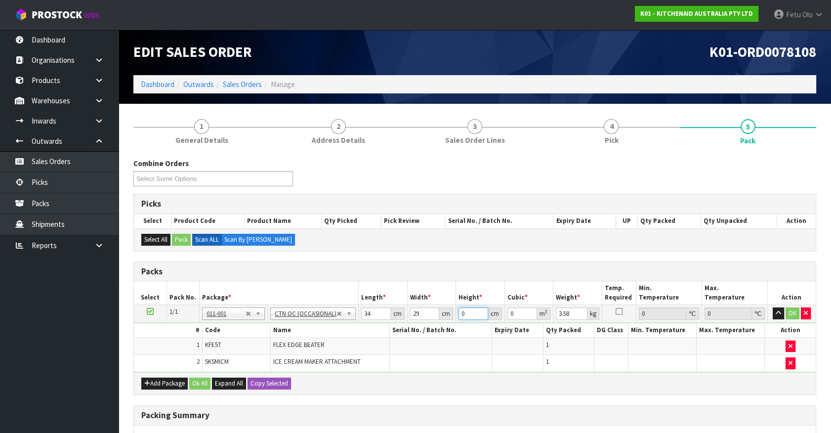
type input "3"
type input "0.002958"
type input "31"
type input "0.030566"
type input "31"
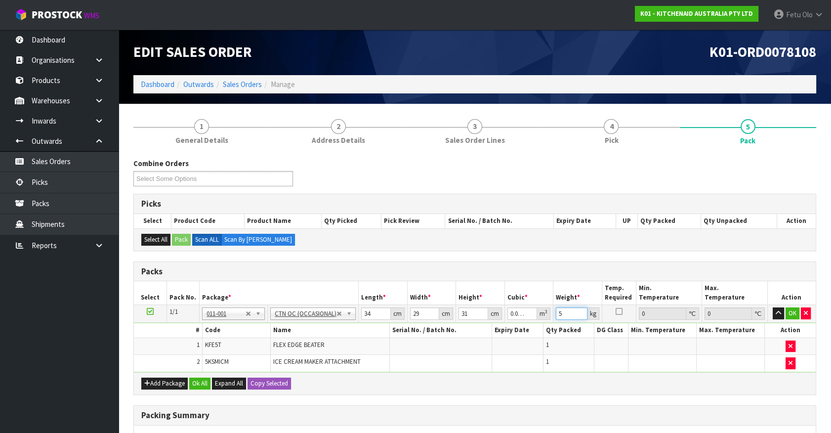
type input "5"
click button "OK" at bounding box center [793, 313] width 14 height 12
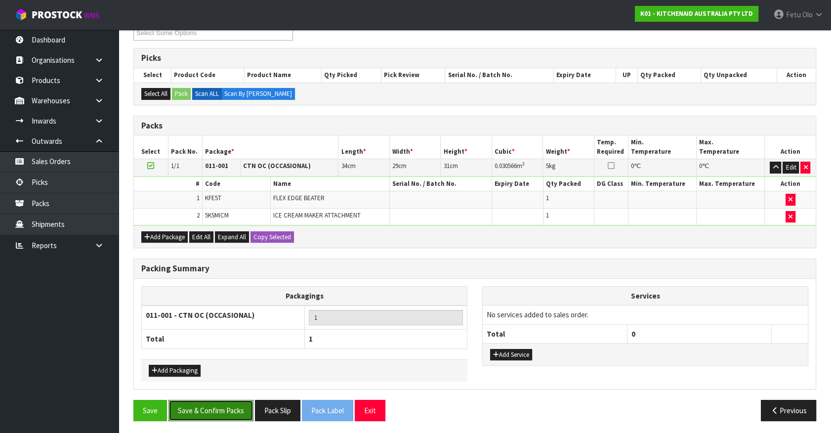
click at [227, 404] on button "Save & Confirm Packs" at bounding box center [211, 410] width 85 height 21
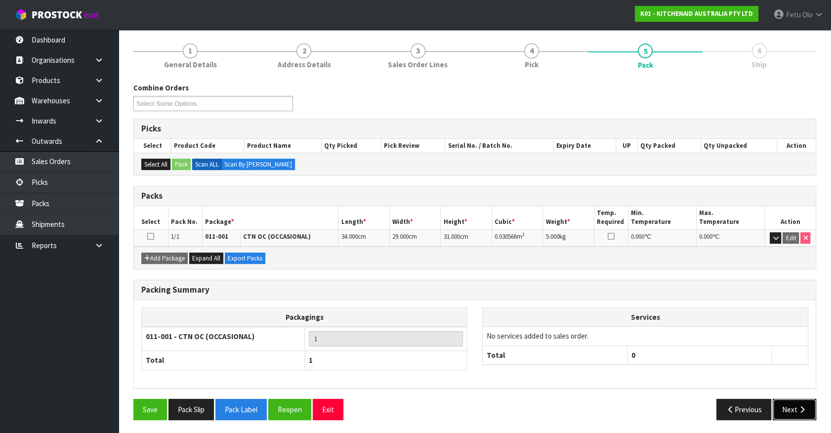
click at [786, 409] on button "Next" at bounding box center [794, 409] width 43 height 21
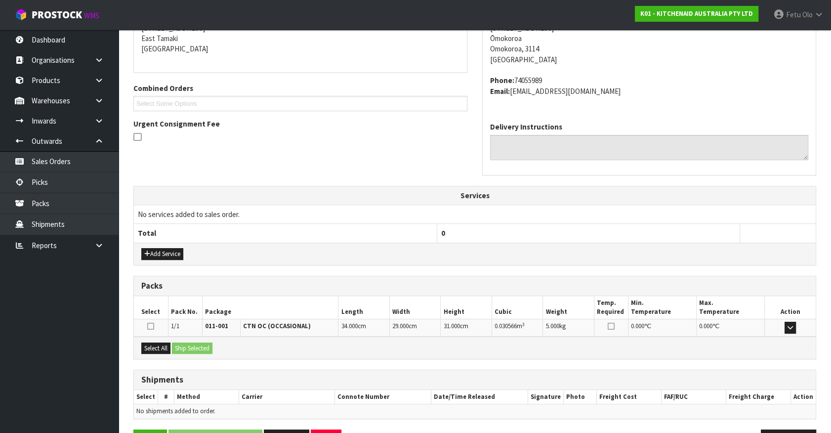
scroll to position [240, 0]
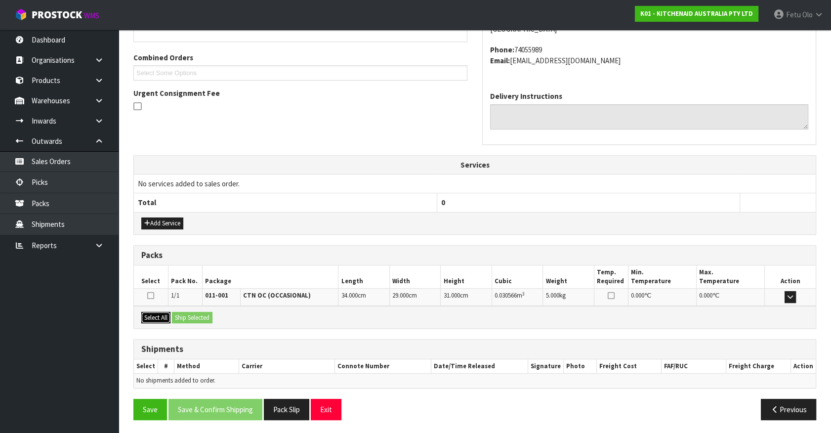
click at [159, 319] on button "Select All" at bounding box center [155, 318] width 29 height 12
click at [174, 316] on button "Ship Selected" at bounding box center [192, 318] width 41 height 12
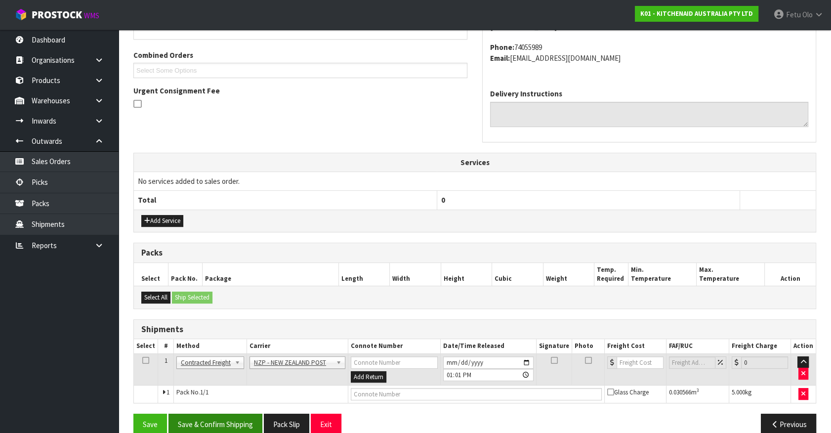
scroll to position [257, 0]
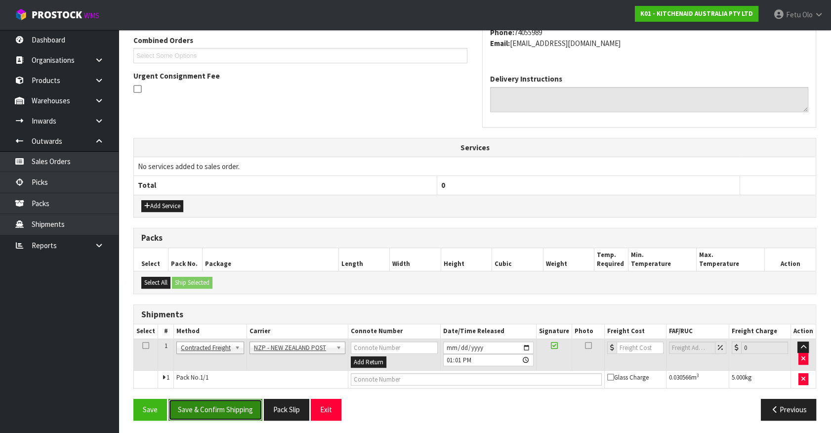
click at [239, 405] on button "Save & Confirm Shipping" at bounding box center [216, 409] width 94 height 21
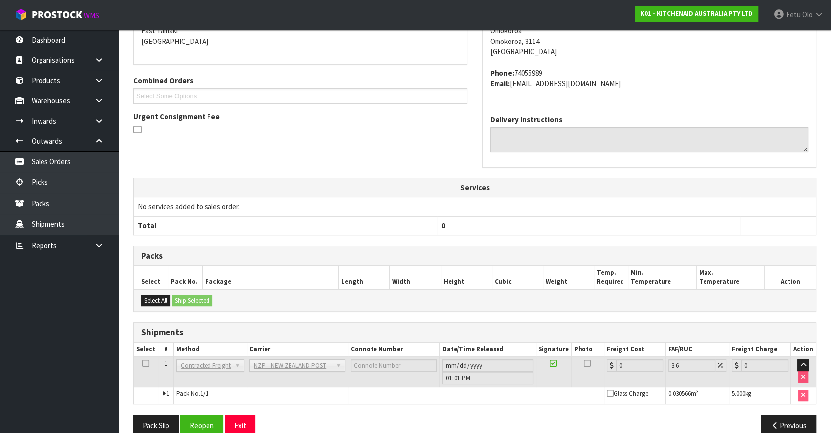
scroll to position [244, 0]
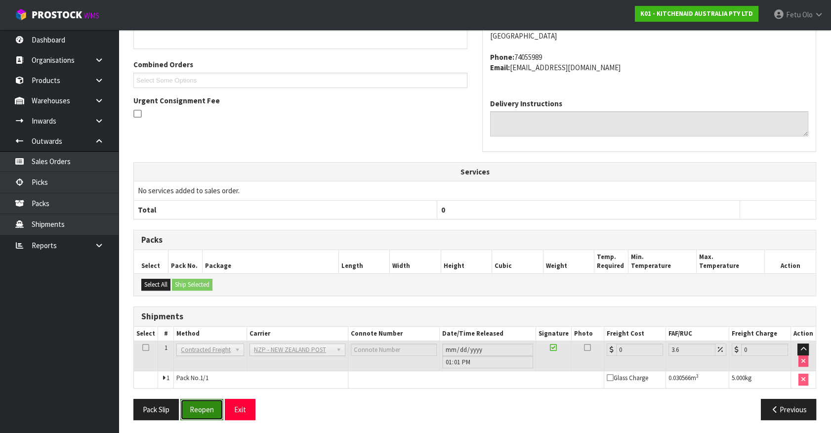
click at [191, 406] on button "Reopen" at bounding box center [201, 409] width 43 height 21
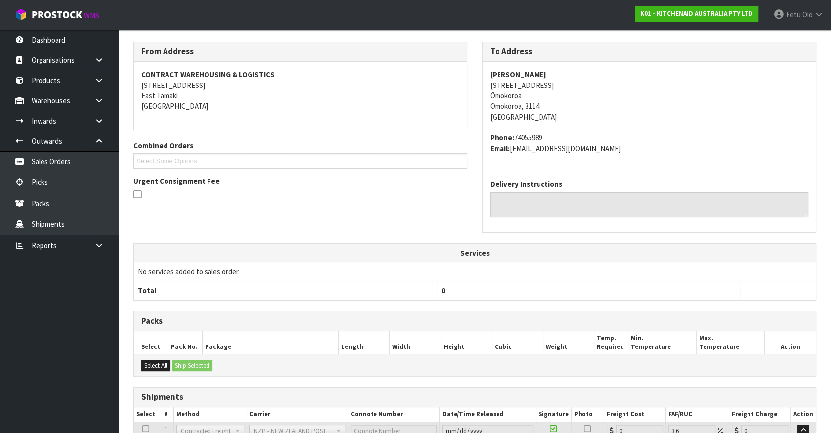
scroll to position [233, 0]
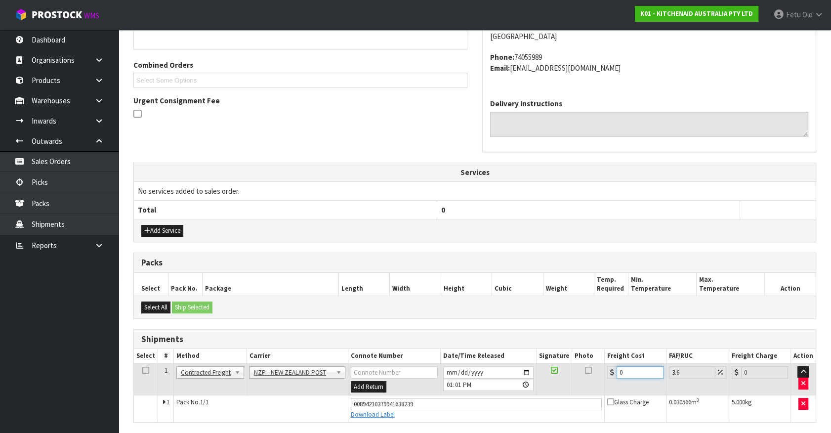
drag, startPoint x: 628, startPoint y: 370, endPoint x: 585, endPoint y: 392, distance: 48.4
click at [585, 392] on tr "1 Client Local Pickup Customer Local Pickup Company Freight Contracted Freight …" at bounding box center [475, 379] width 682 height 32
type input "8"
type input "8.29"
type input "8.4"
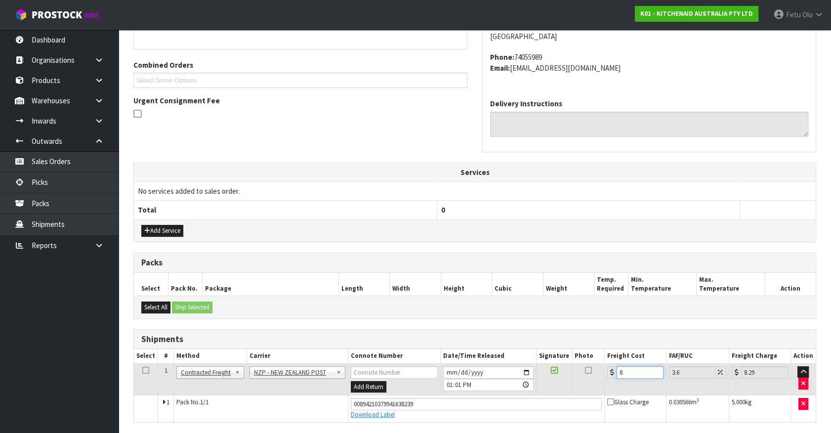
type input "8.7"
type input "8.45"
type input "8.75"
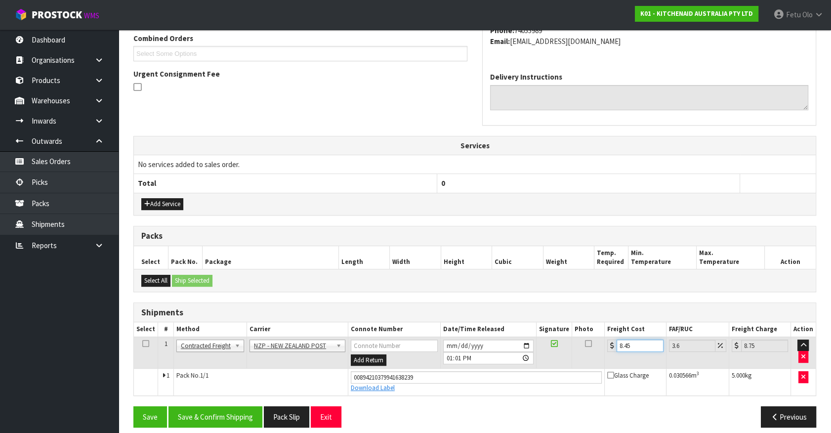
scroll to position [267, 0]
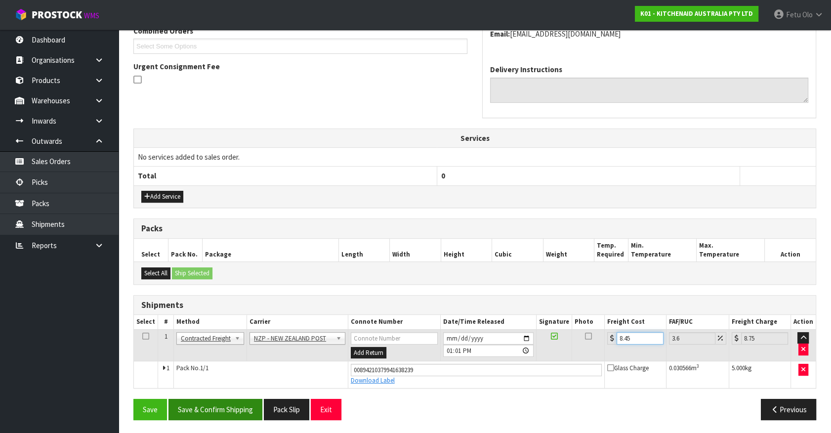
type input "8.45"
click at [208, 405] on button "Save & Confirm Shipping" at bounding box center [216, 409] width 94 height 21
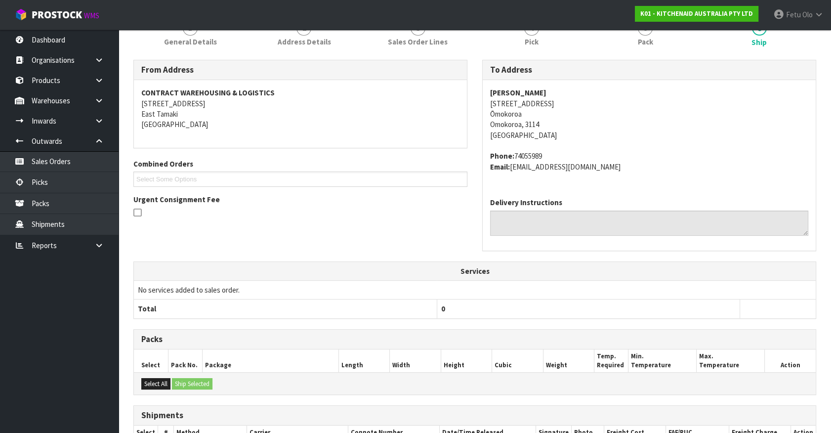
scroll to position [224, 0]
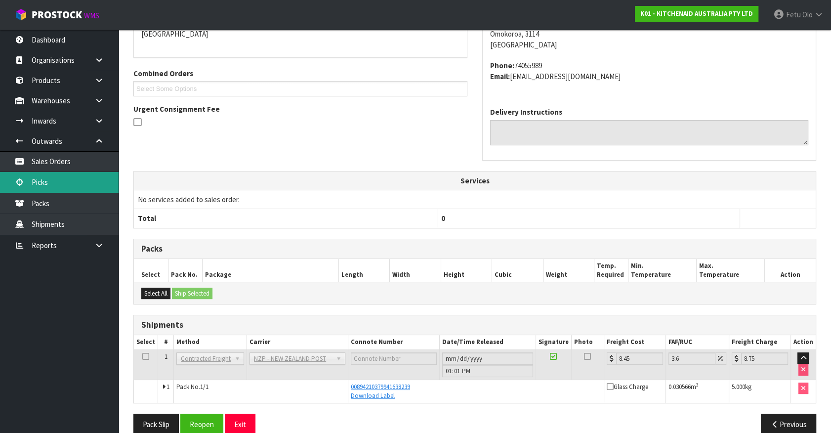
click at [31, 180] on link "Picks" at bounding box center [59, 182] width 119 height 20
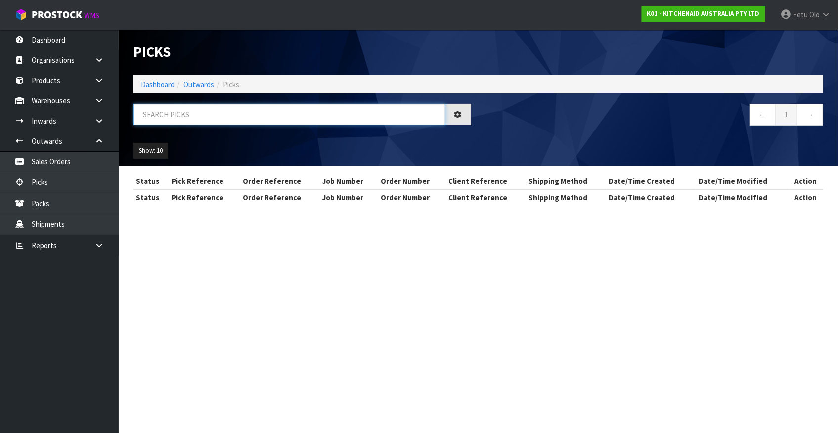
click at [164, 109] on input "text" at bounding box center [289, 114] width 312 height 21
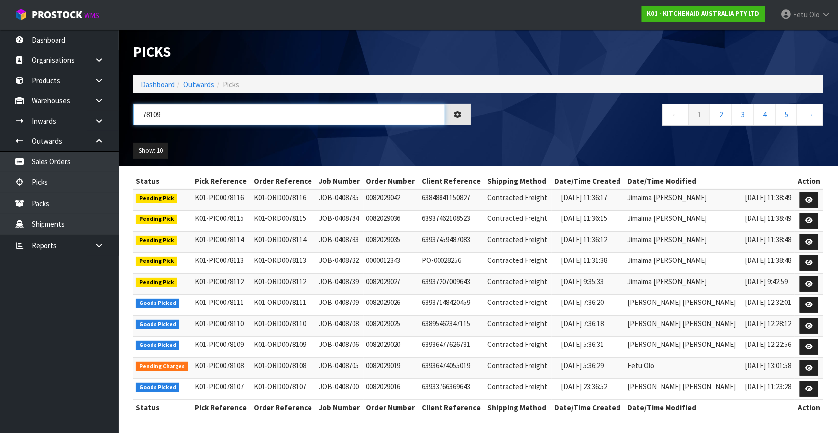
type input "78109"
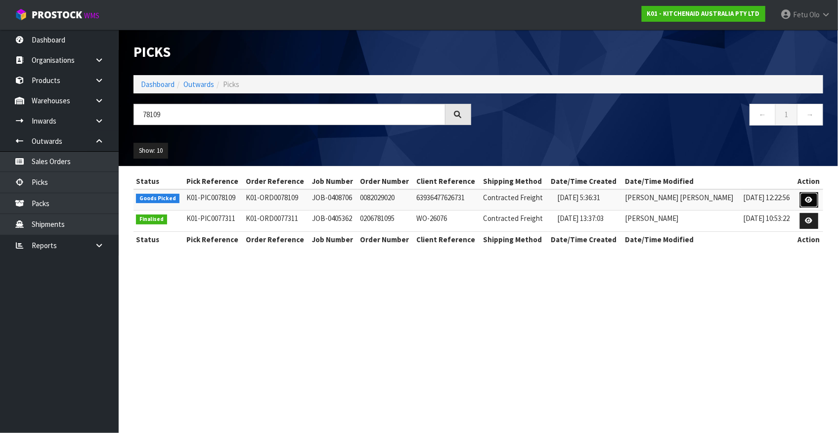
click at [809, 202] on icon at bounding box center [808, 200] width 7 height 6
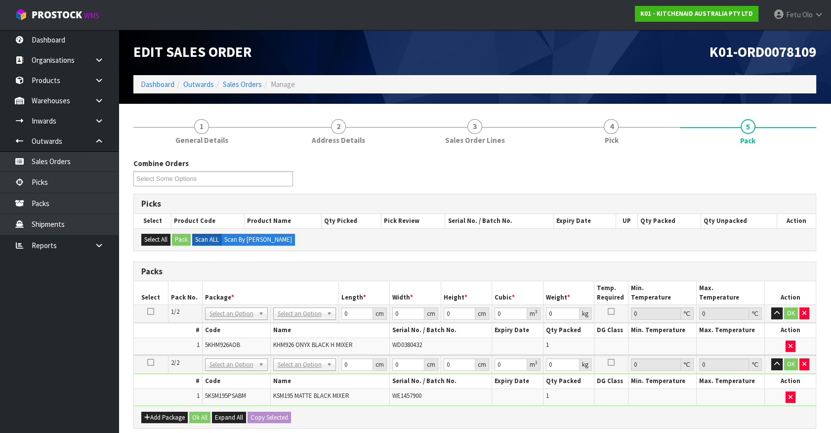
drag, startPoint x: 295, startPoint y: 315, endPoint x: 272, endPoint y: 326, distance: 24.5
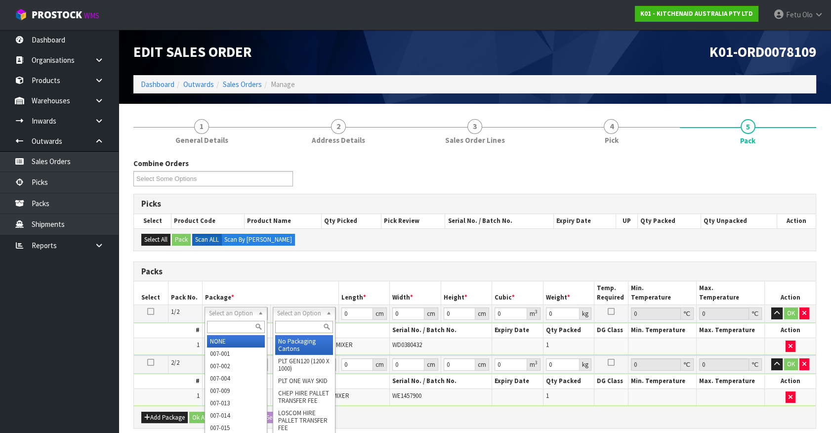
drag, startPoint x: 235, startPoint y: 314, endPoint x: 223, endPoint y: 332, distance: 21.7
click at [223, 330] on input "text" at bounding box center [236, 327] width 58 height 12
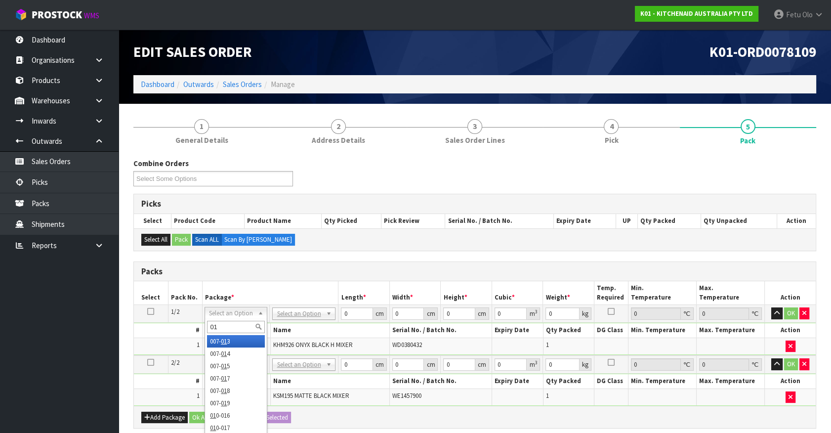
type input "011"
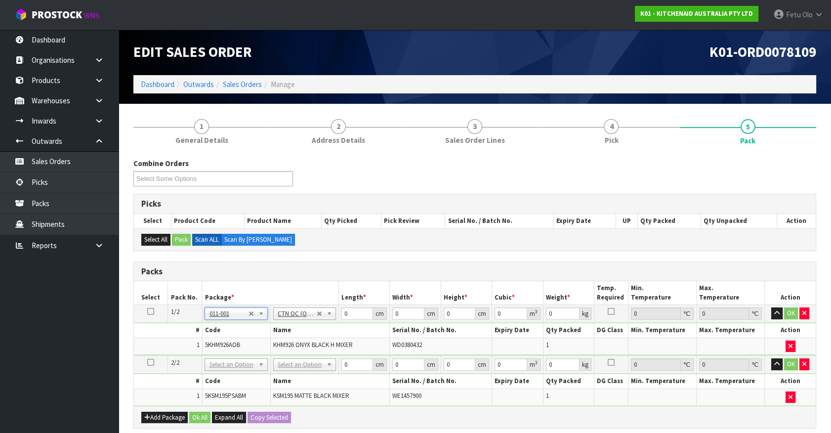
type input "1.6"
drag, startPoint x: 326, startPoint y: 317, endPoint x: 295, endPoint y: 326, distance: 32.4
click at [295, 326] on tbody "1/2 NONE 007-001 007-002 007-004 007-009 007-013 007-014 007-015 007-017 007-01…" at bounding box center [475, 330] width 682 height 50
type input "30"
type input "26"
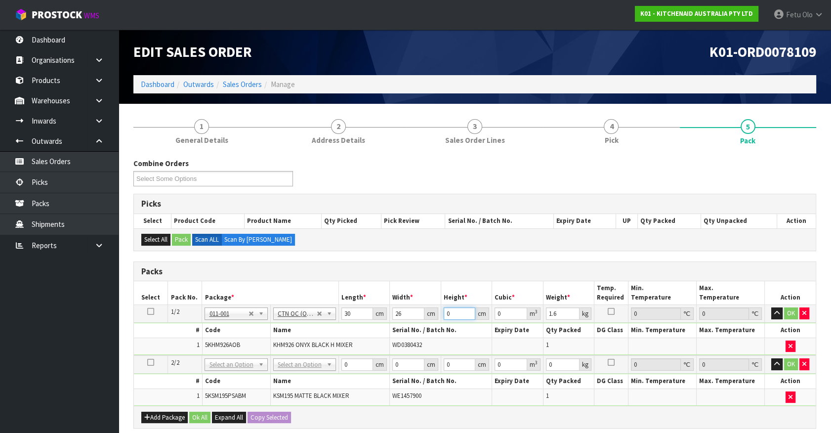
type input "2"
type input "0.00156"
type input "22"
type input "0.01716"
type input "22"
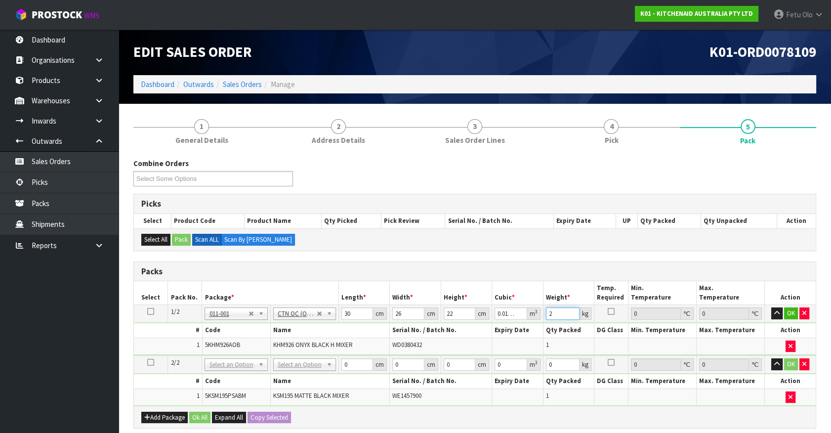
type input "2"
click button "OK" at bounding box center [791, 313] width 14 height 12
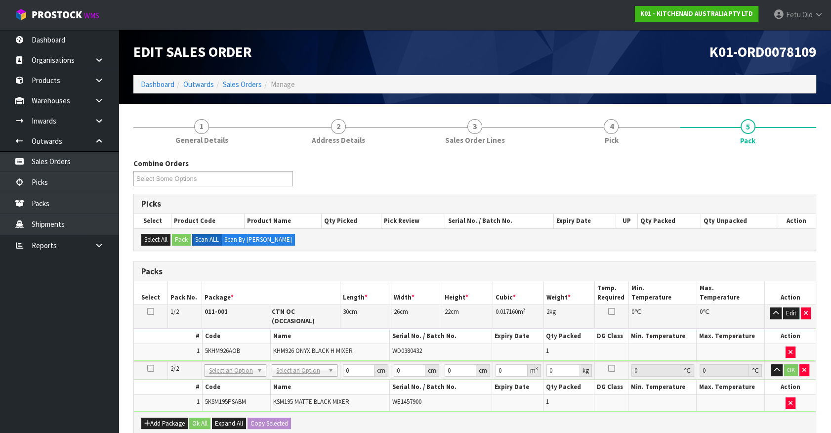
click at [319, 361] on td "No Packaging Cartons PLT GEN120 (1200 X 1000) PLT ONE WAY SKID CHEP HIRE PALLET…" at bounding box center [304, 370] width 71 height 18
drag, startPoint x: 319, startPoint y: 358, endPoint x: 316, endPoint y: 367, distance: 9.2
drag, startPoint x: 314, startPoint y: 384, endPoint x: 329, endPoint y: 385, distance: 15.0
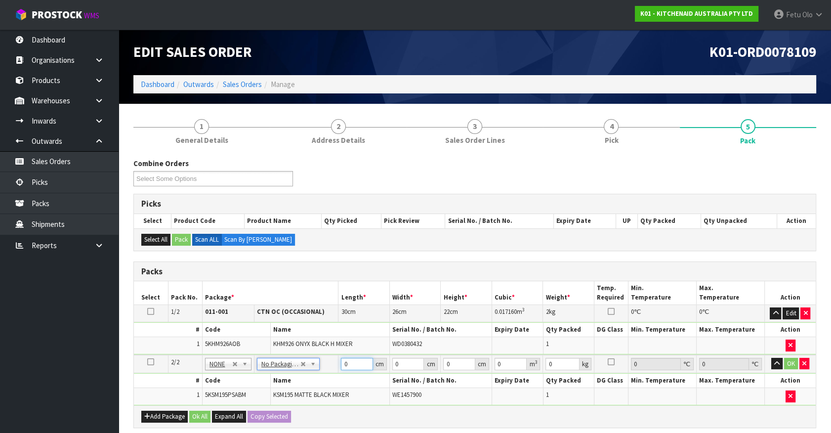
drag, startPoint x: 351, startPoint y: 364, endPoint x: 297, endPoint y: 379, distance: 56.4
click at [297, 379] on tbody "2/2 NONE 007-001 007-002 007-004 007-009 007-013 007-014 007-015 007-017 007-01…" at bounding box center [475, 380] width 682 height 50
type input "42"
type input "29"
type input "4"
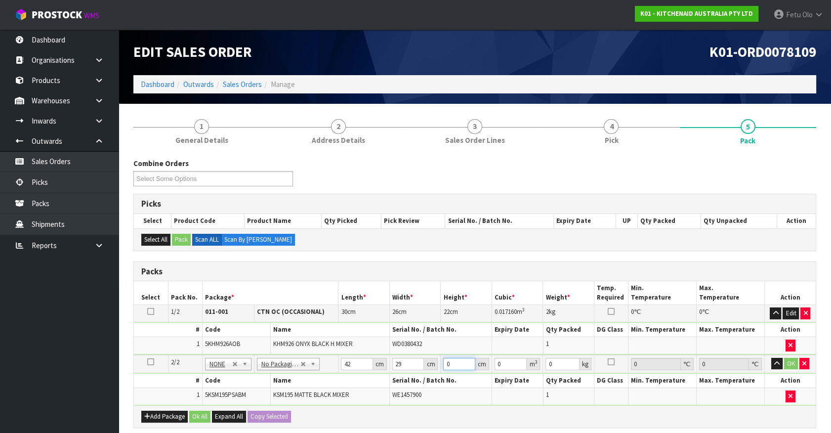
type input "0.004872"
click button "OK" at bounding box center [791, 364] width 14 height 12
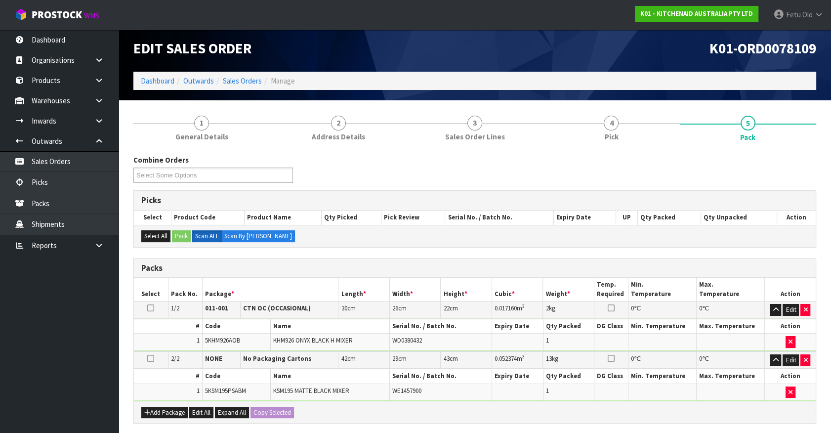
scroll to position [203, 0]
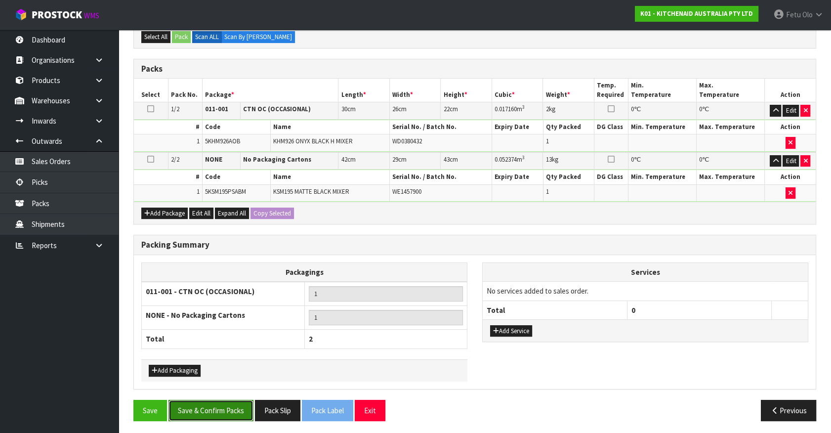
click at [218, 414] on button "Save & Confirm Packs" at bounding box center [211, 410] width 85 height 21
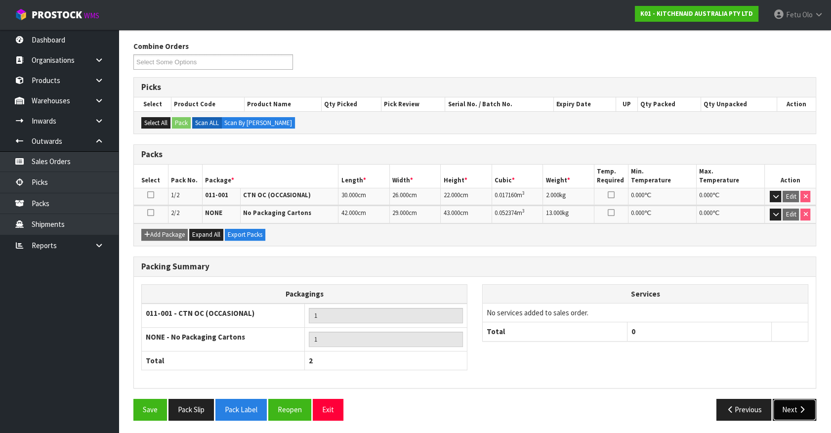
click at [782, 405] on button "Next" at bounding box center [794, 409] width 43 height 21
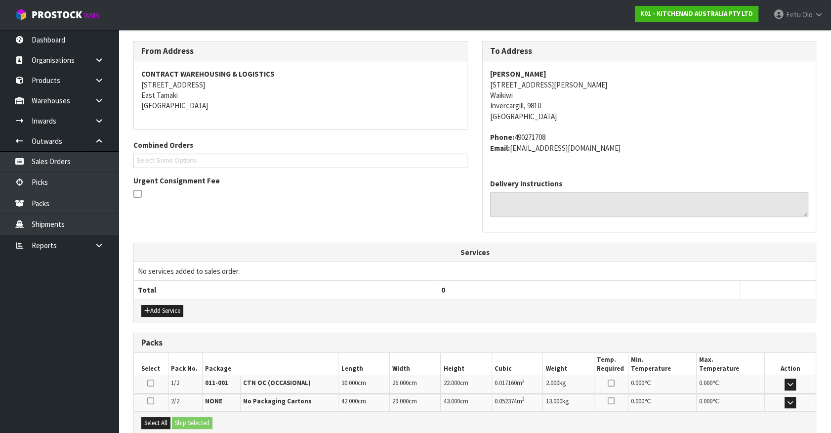
scroll to position [257, 0]
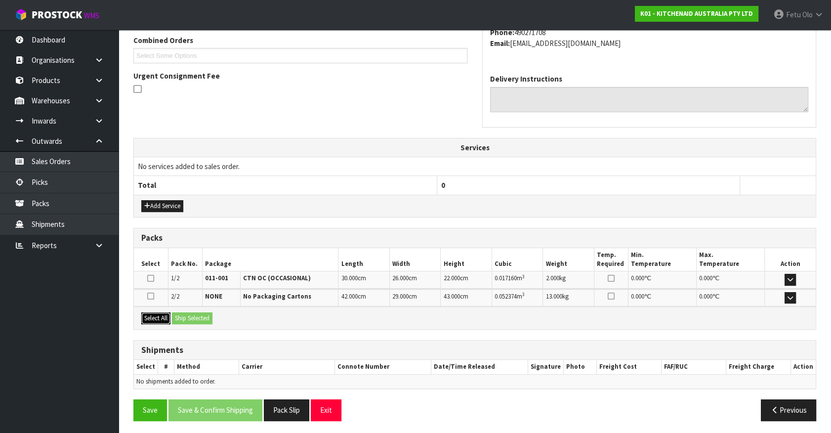
drag, startPoint x: 160, startPoint y: 316, endPoint x: 190, endPoint y: 311, distance: 30.6
click at [166, 315] on button "Select All" at bounding box center [155, 318] width 29 height 12
click at [190, 312] on button "Ship Selected" at bounding box center [192, 318] width 41 height 12
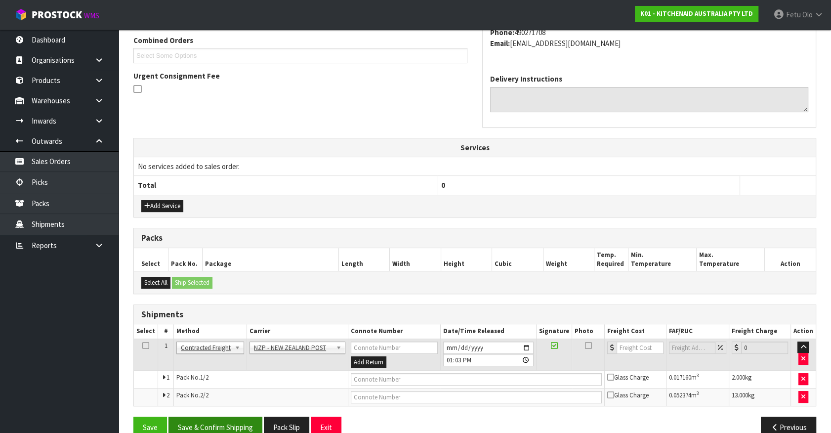
scroll to position [275, 0]
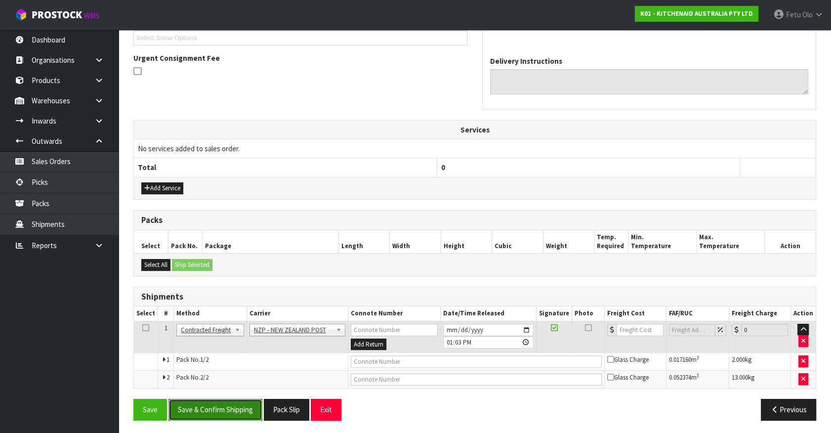
click at [234, 403] on button "Save & Confirm Shipping" at bounding box center [216, 409] width 94 height 21
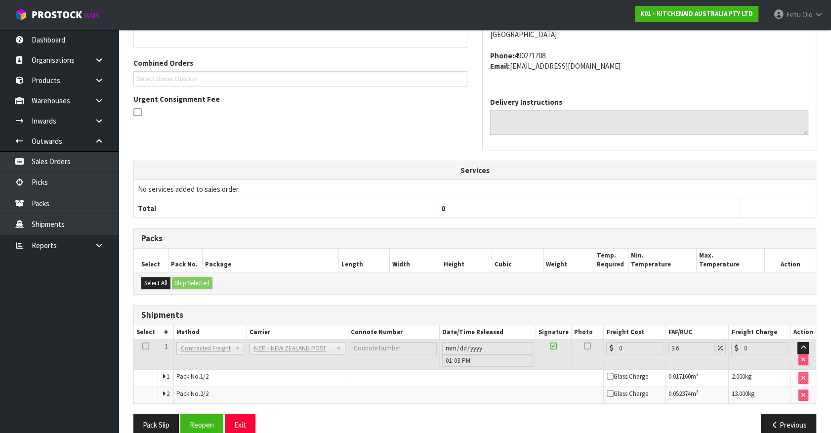
scroll to position [261, 0]
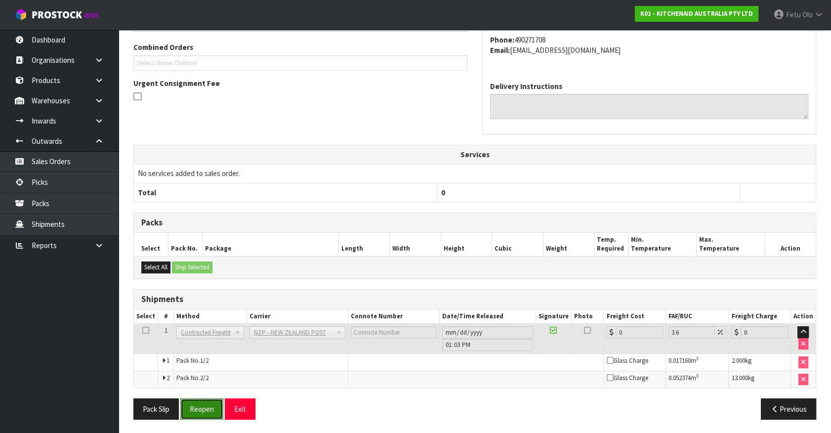
click at [213, 407] on button "Reopen" at bounding box center [201, 408] width 43 height 21
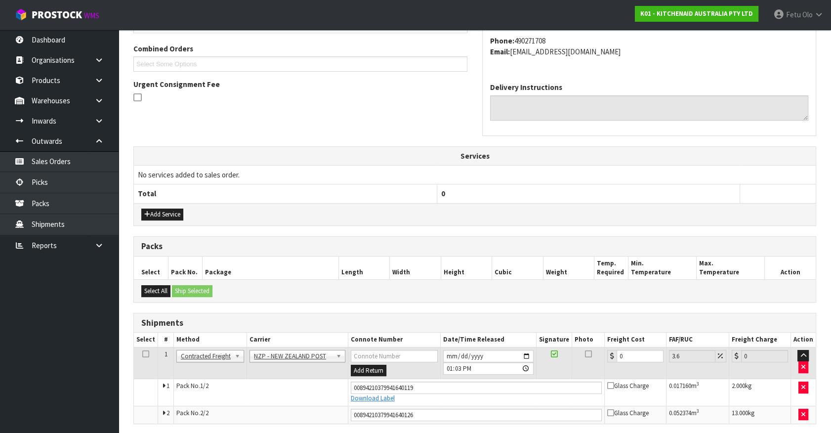
scroll to position [250, 0]
click at [532, 369] on tr "1 Client Local Pickup Customer Local Pickup Company Freight Contracted Freight …" at bounding box center [475, 362] width 682 height 32
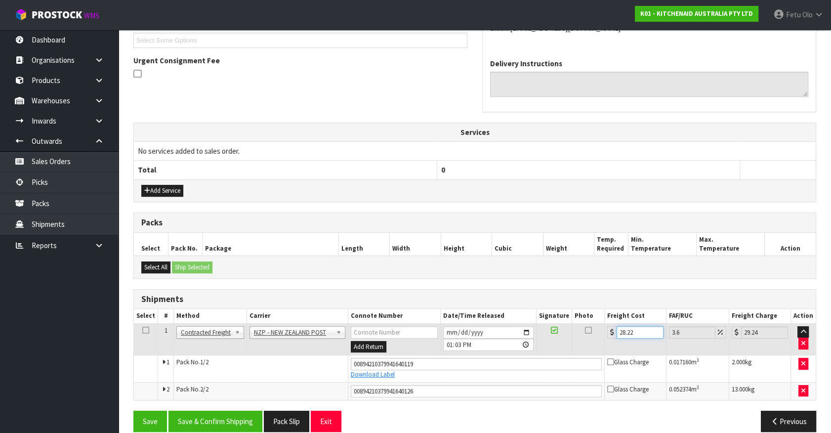
scroll to position [284, 0]
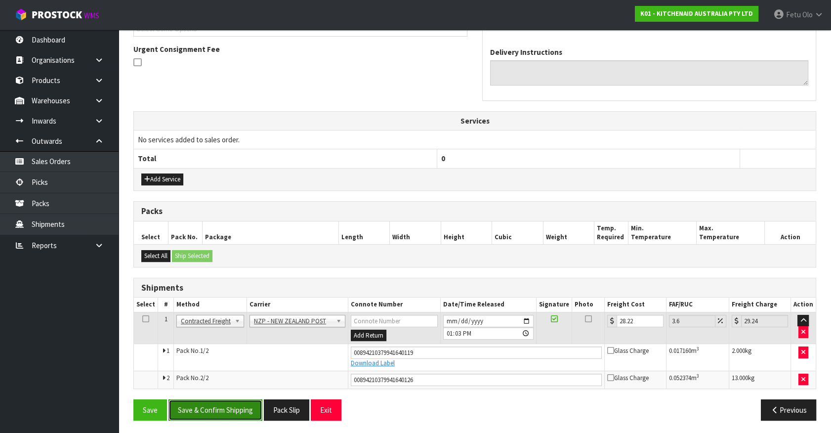
click at [239, 407] on button "Save & Confirm Shipping" at bounding box center [216, 409] width 94 height 21
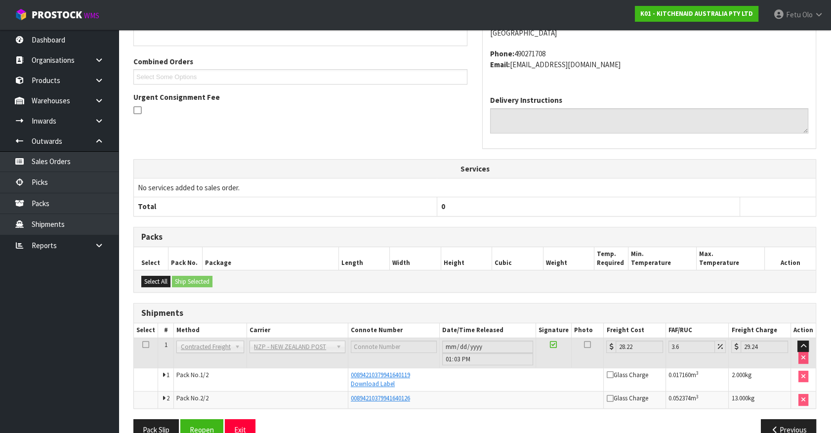
scroll to position [257, 0]
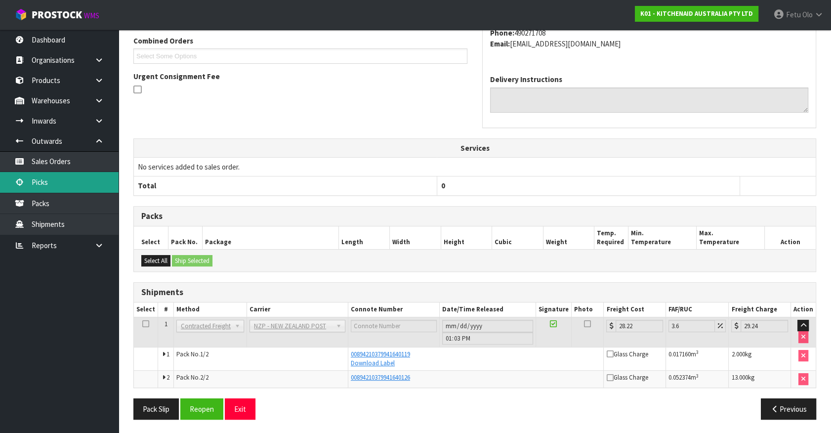
click at [28, 172] on link "Picks" at bounding box center [59, 182] width 119 height 20
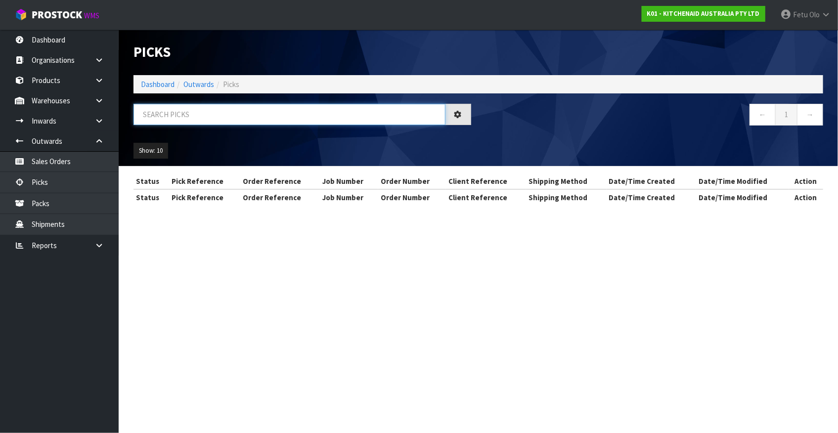
click at [227, 119] on input "text" at bounding box center [289, 114] width 312 height 21
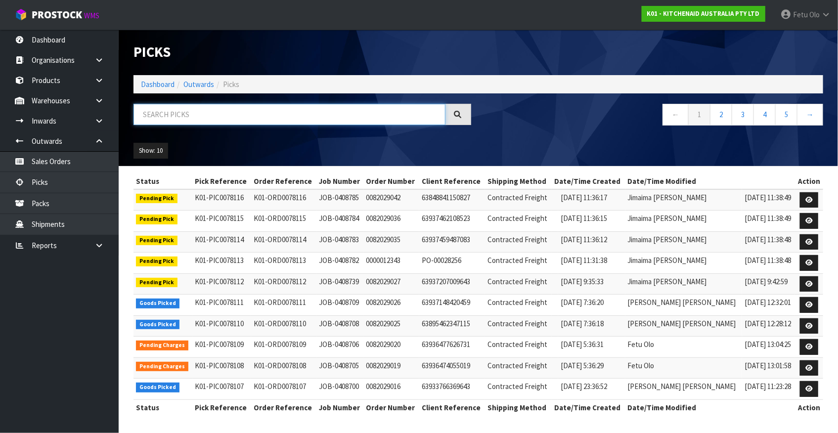
click at [255, 109] on input "text" at bounding box center [289, 114] width 312 height 21
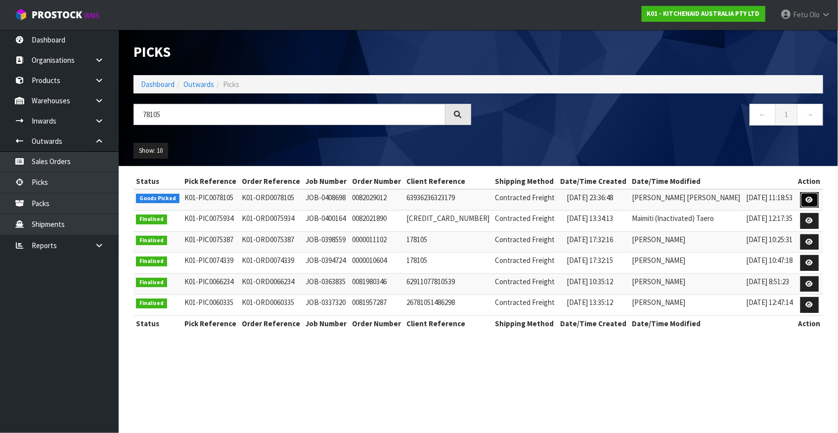
click at [815, 200] on link at bounding box center [809, 200] width 18 height 16
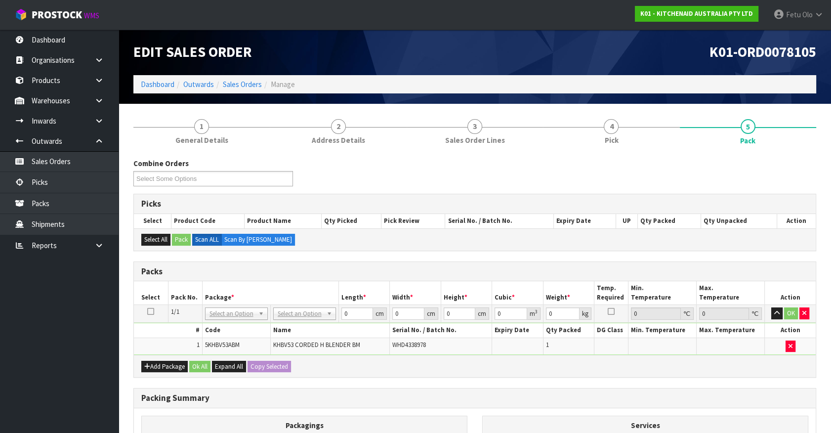
drag, startPoint x: 249, startPoint y: 314, endPoint x: 242, endPoint y: 318, distance: 8.0
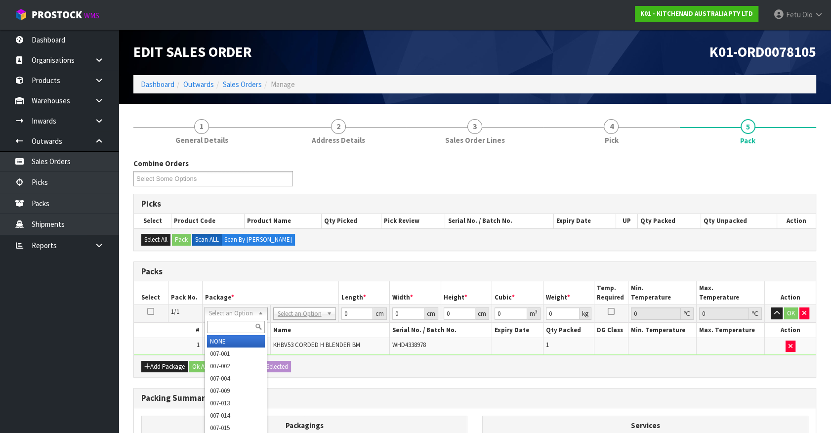
click at [235, 322] on input "text" at bounding box center [236, 327] width 58 height 12
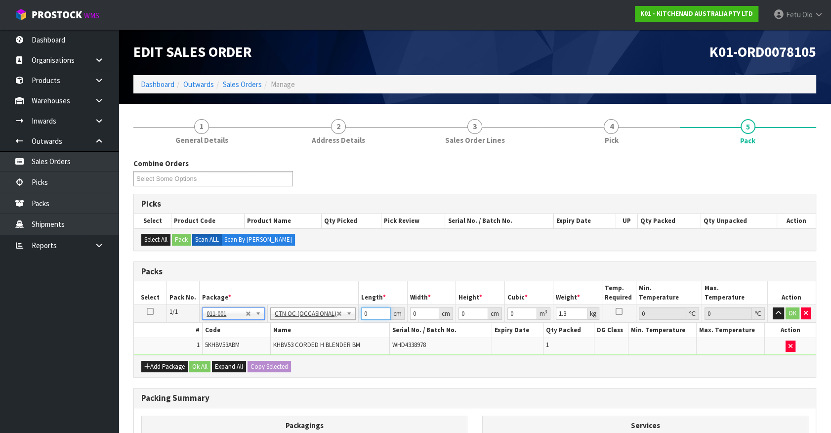
drag, startPoint x: 367, startPoint y: 314, endPoint x: 280, endPoint y: 330, distance: 87.9
click at [280, 330] on tbody "1/1 NONE 007-001 007-002 007-004 007-009 007-013 007-014 007-015 007-017 007-01…" at bounding box center [475, 330] width 682 height 50
click button "OK" at bounding box center [793, 313] width 14 height 12
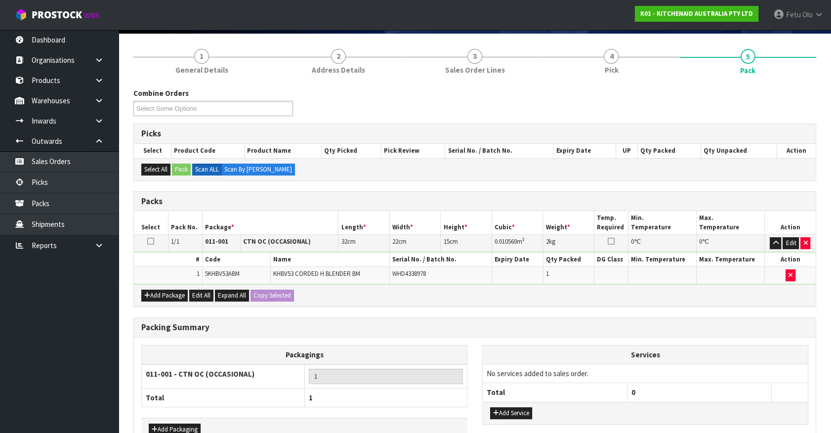
scroll to position [129, 0]
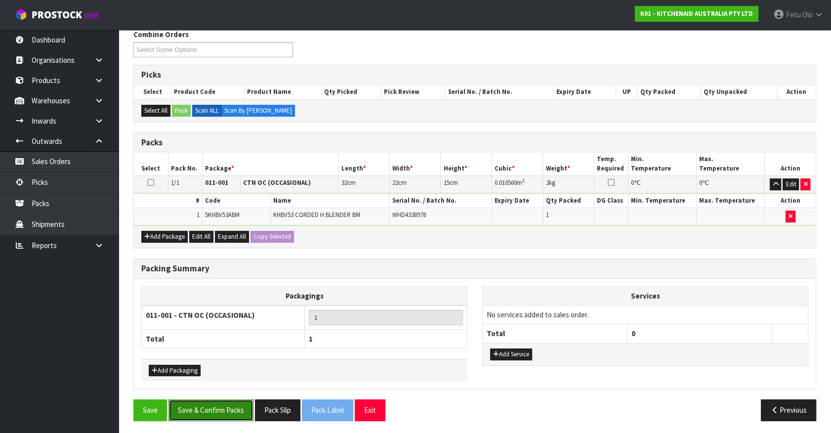
click at [222, 402] on button "Save & Confirm Packs" at bounding box center [211, 409] width 85 height 21
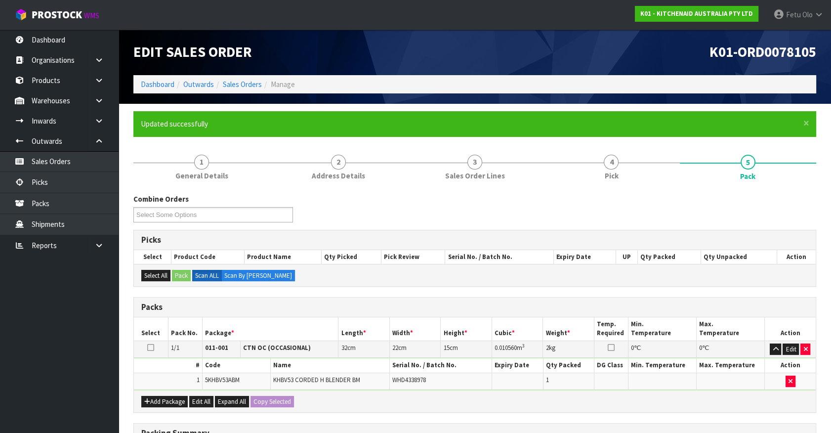
scroll to position [111, 0]
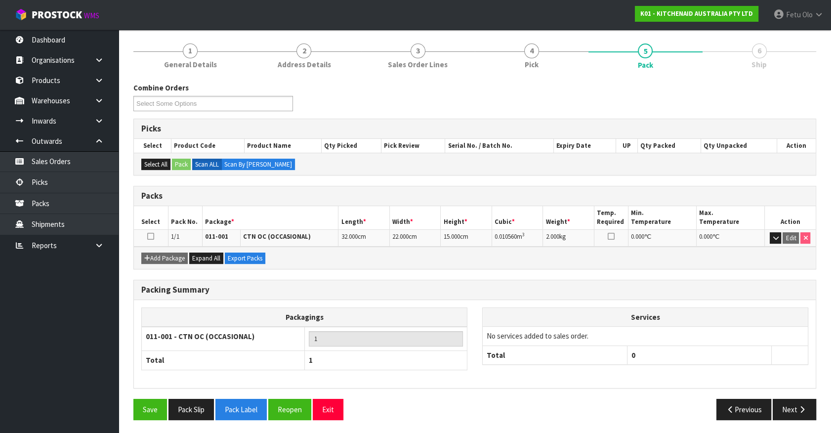
click at [739, 371] on div "Services No services added to sales order. Total 0" at bounding box center [645, 341] width 341 height 68
click at [789, 405] on button "Next" at bounding box center [794, 409] width 43 height 21
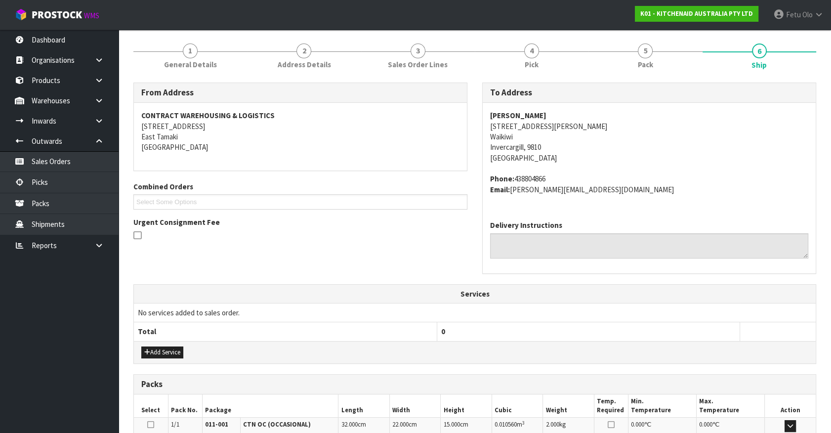
scroll to position [240, 0]
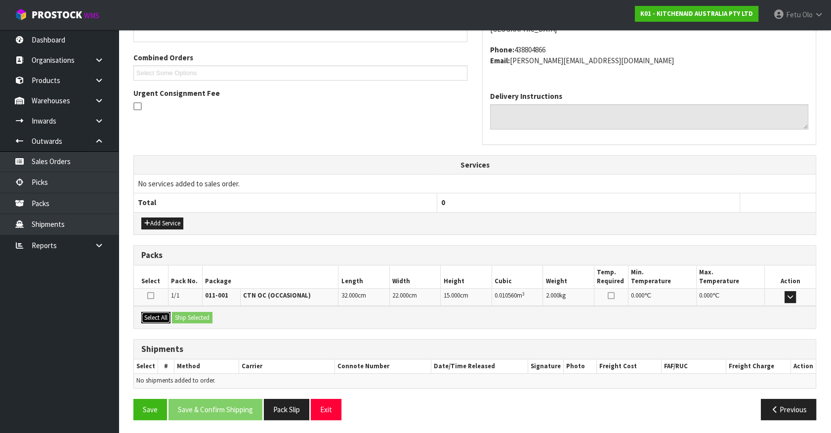
click at [163, 317] on button "Select All" at bounding box center [155, 318] width 29 height 12
click at [181, 316] on button "Ship Selected" at bounding box center [192, 318] width 41 height 12
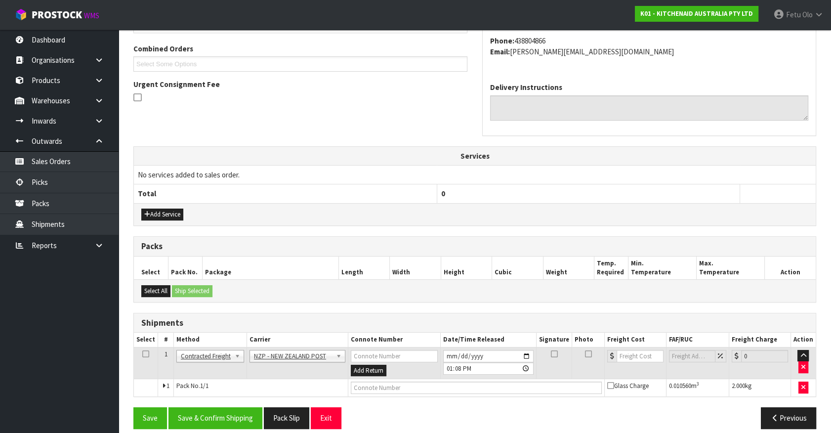
scroll to position [257, 0]
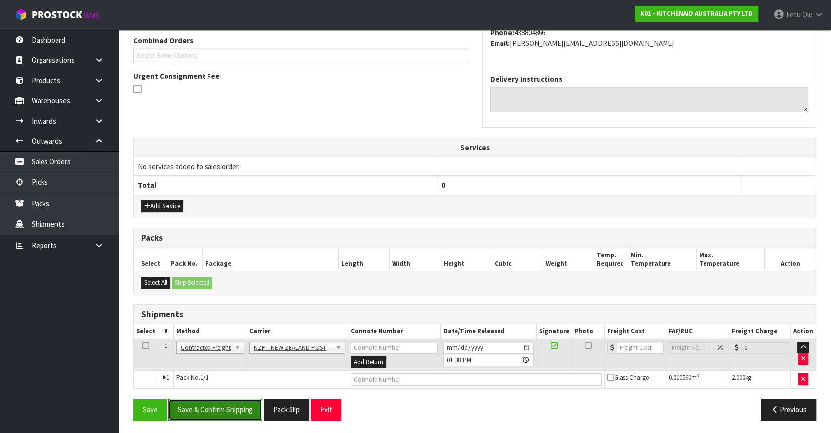
click at [217, 403] on button "Save & Confirm Shipping" at bounding box center [216, 409] width 94 height 21
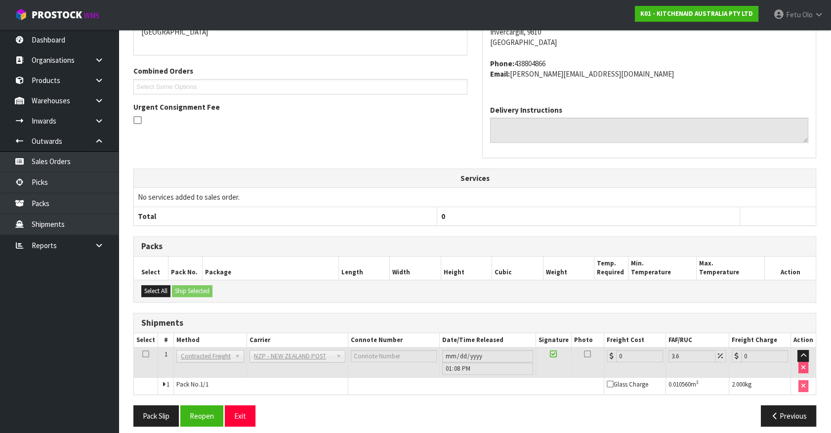
scroll to position [244, 0]
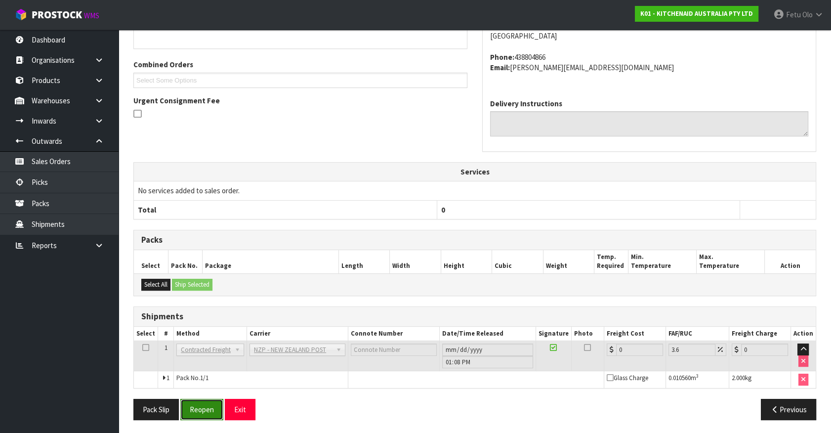
click at [194, 403] on button "Reopen" at bounding box center [201, 409] width 43 height 21
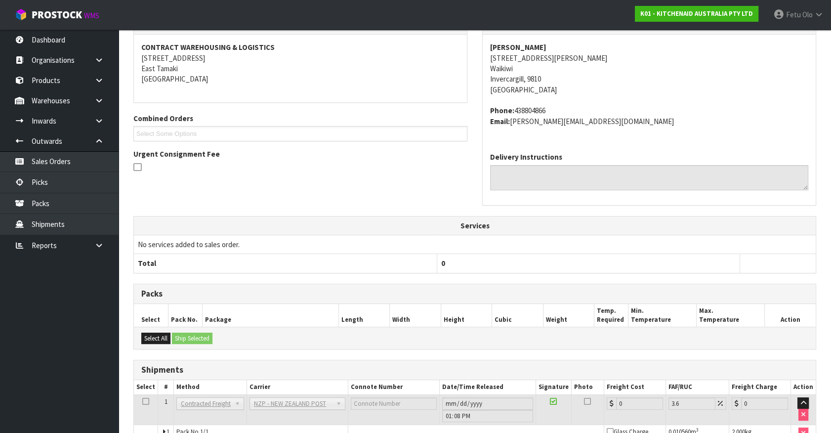
scroll to position [233, 0]
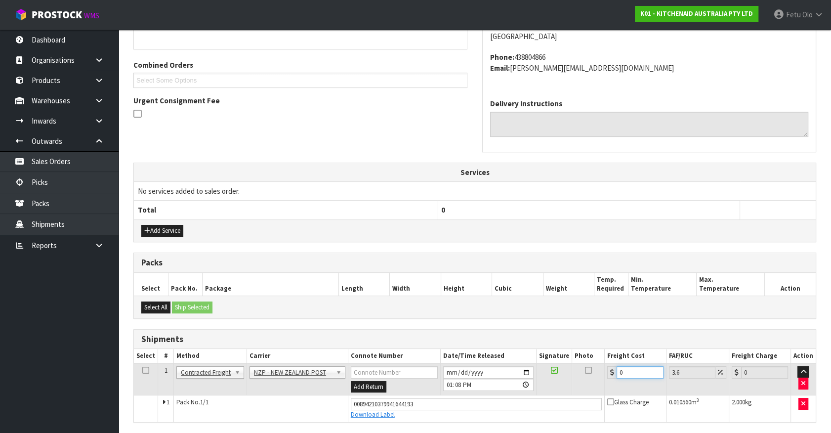
drag, startPoint x: 626, startPoint y: 366, endPoint x: 427, endPoint y: 392, distance: 201.4
click at [427, 392] on tr "1 Client Local Pickup Customer Local Pickup Company Freight Contracted Freight …" at bounding box center [475, 379] width 682 height 32
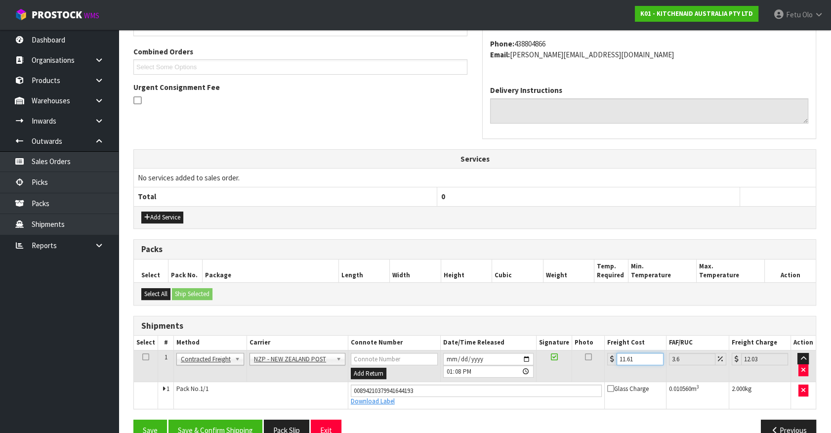
scroll to position [267, 0]
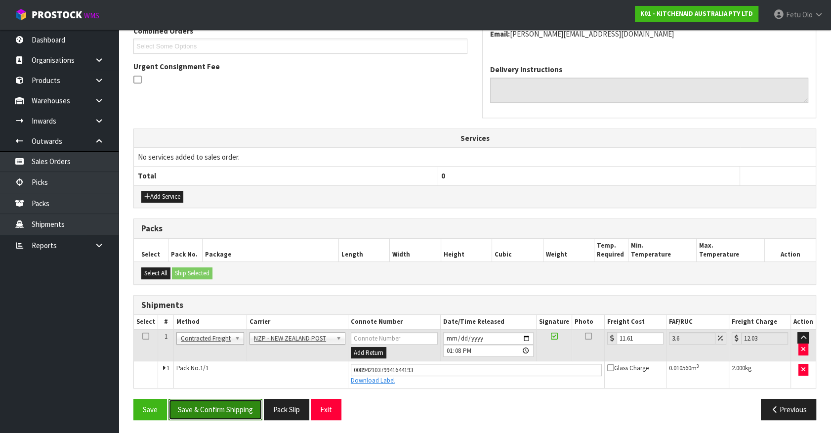
click at [255, 403] on button "Save & Confirm Shipping" at bounding box center [216, 409] width 94 height 21
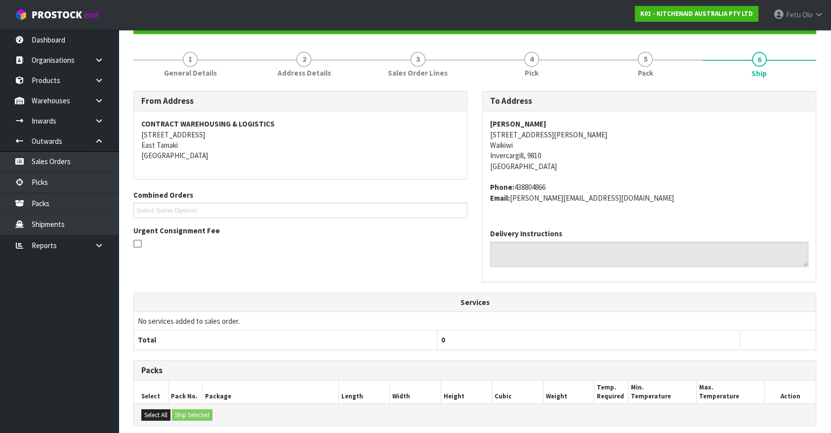
scroll to position [240, 0]
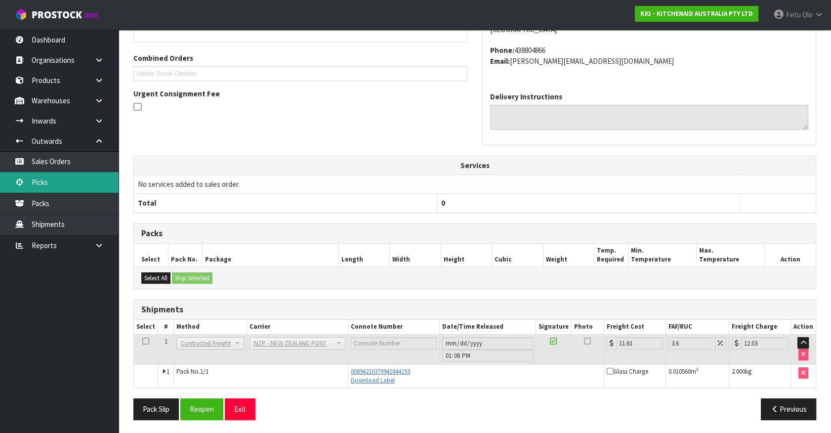
click at [58, 189] on link "Picks" at bounding box center [59, 182] width 119 height 20
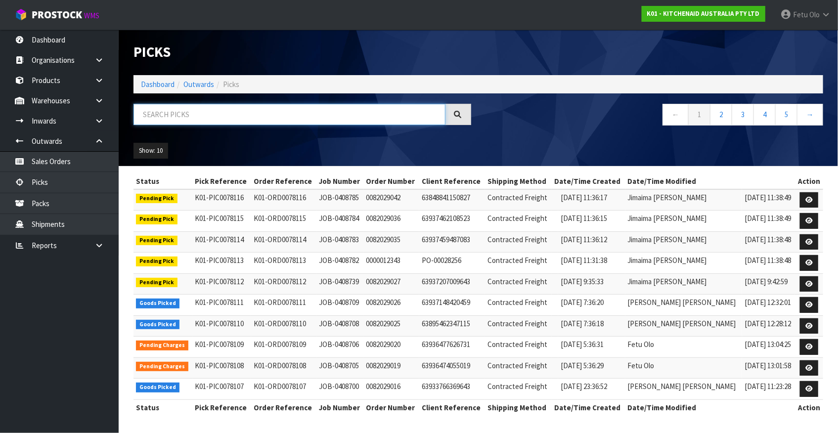
click at [170, 111] on input "text" at bounding box center [289, 114] width 312 height 21
drag, startPoint x: 477, startPoint y: 53, endPoint x: 425, endPoint y: 184, distance: 141.2
click at [477, 53] on div "Picks" at bounding box center [302, 52] width 352 height 45
click at [229, 108] on input "text" at bounding box center [289, 114] width 312 height 21
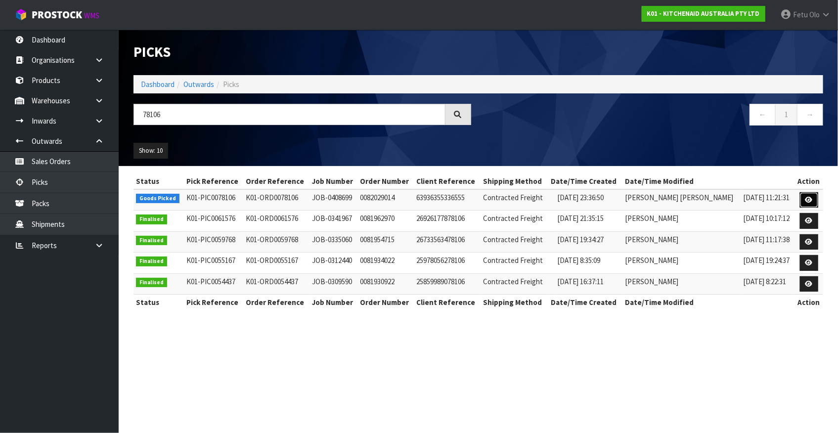
click at [806, 203] on link at bounding box center [809, 200] width 18 height 16
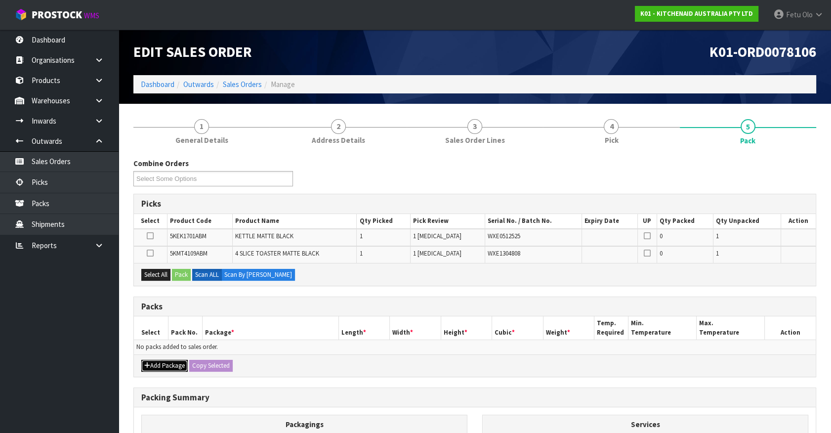
click at [154, 367] on button "Add Package" at bounding box center [164, 366] width 46 height 12
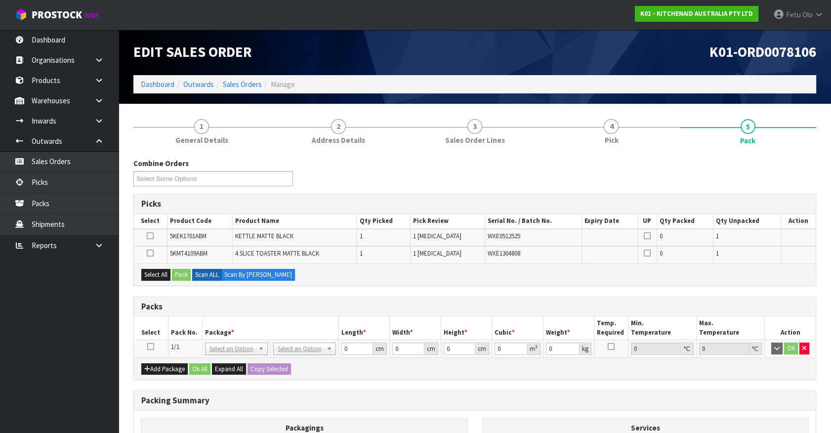
click at [152, 346] on icon at bounding box center [150, 346] width 7 height 0
click at [313, 60] on div "Edit Sales Order" at bounding box center [300, 52] width 349 height 45
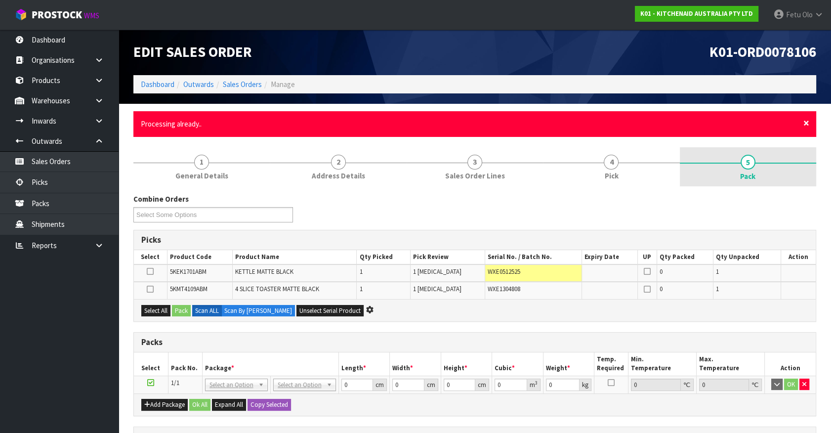
click at [809, 122] on span "×" at bounding box center [807, 123] width 6 height 14
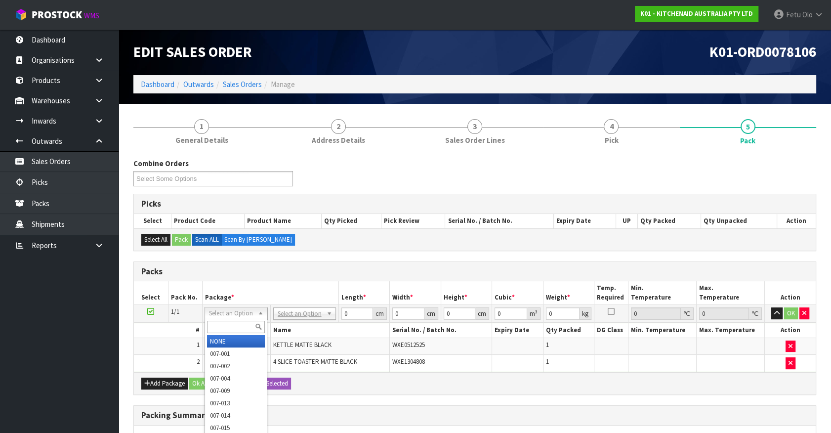
drag, startPoint x: 237, startPoint y: 323, endPoint x: 242, endPoint y: 325, distance: 5.2
click at [240, 325] on input "text" at bounding box center [236, 327] width 58 height 12
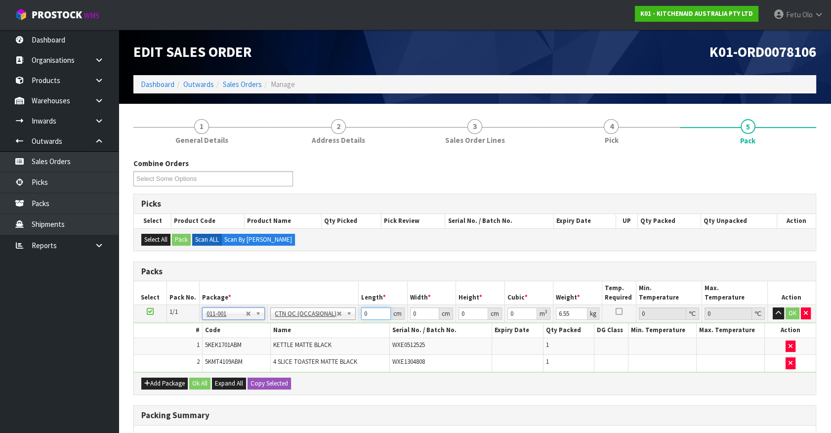
drag, startPoint x: 370, startPoint y: 314, endPoint x: 252, endPoint y: 343, distance: 121.9
click at [252, 342] on tbody "1/1 NONE 007-001 007-002 007-004 007-009 007-013 007-014 007-015 007-017 007-01…" at bounding box center [475, 338] width 682 height 67
click button "OK" at bounding box center [793, 313] width 14 height 12
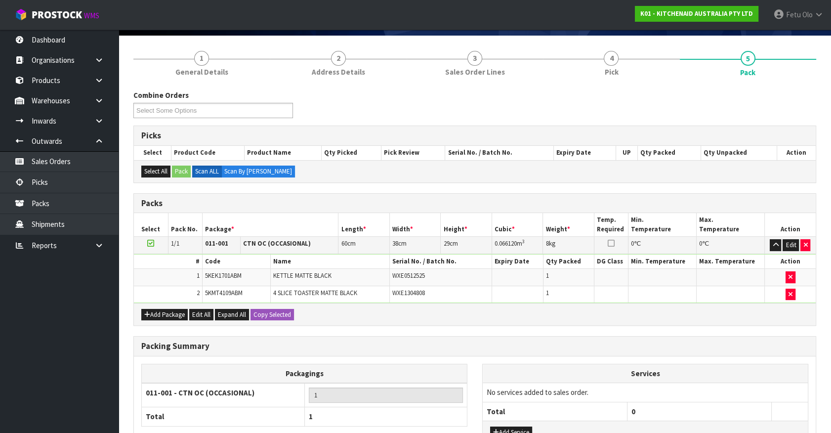
scroll to position [146, 0]
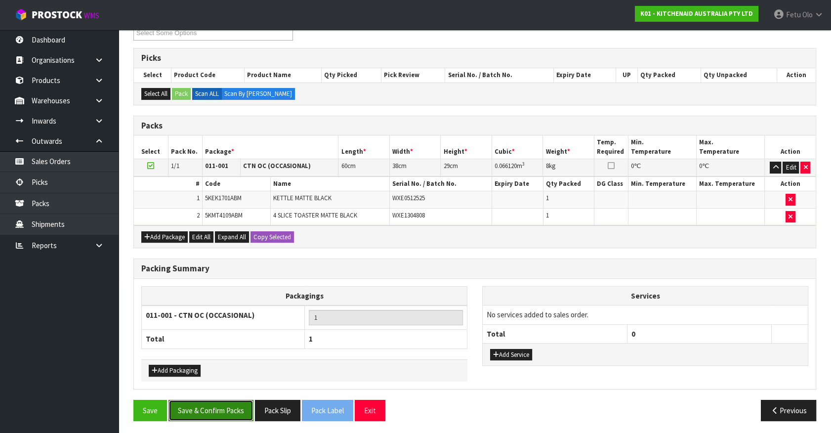
click at [222, 408] on button "Save & Confirm Packs" at bounding box center [211, 410] width 85 height 21
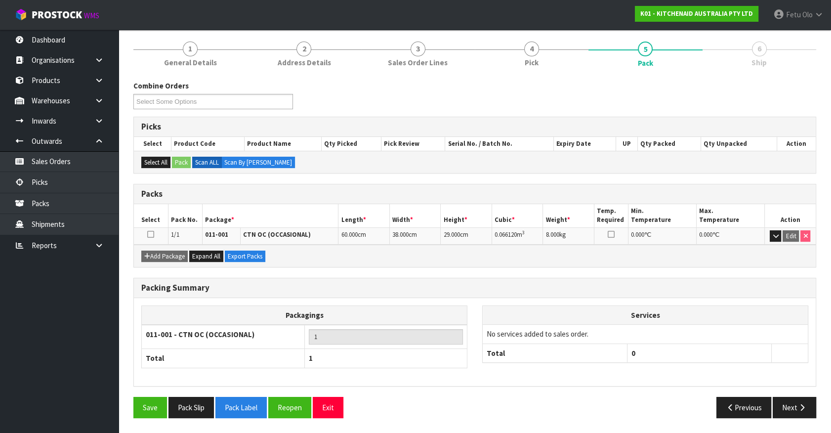
scroll to position [111, 0]
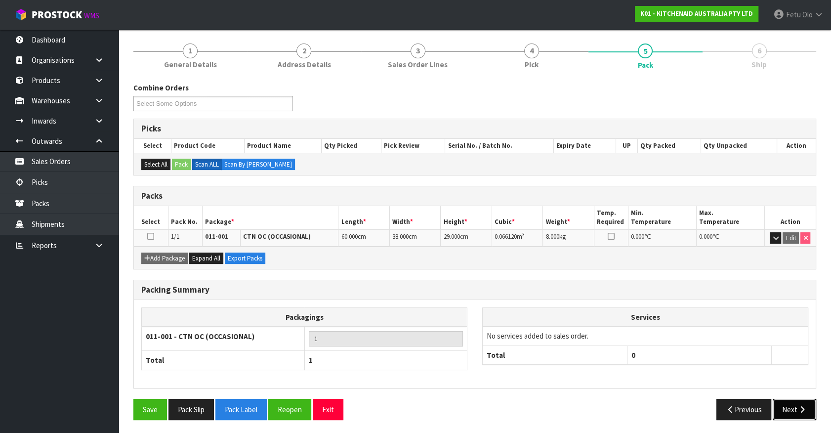
click at [779, 405] on button "Next" at bounding box center [794, 409] width 43 height 21
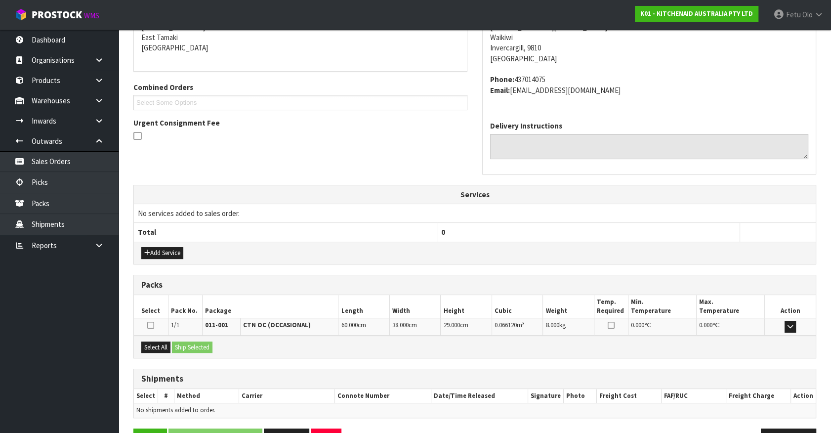
scroll to position [240, 0]
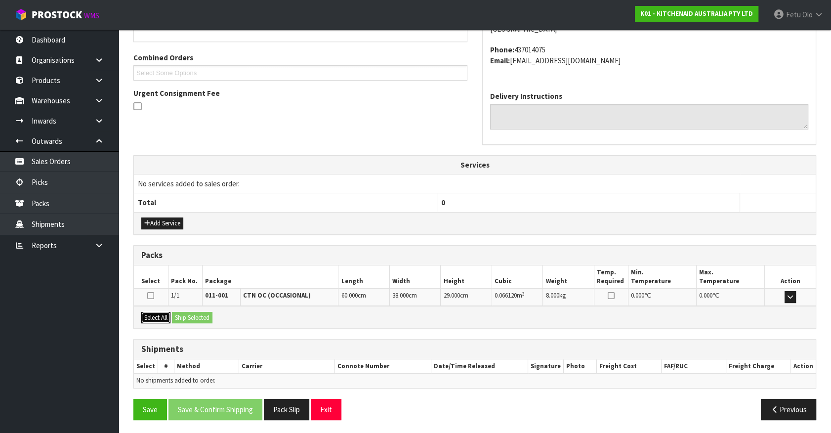
drag, startPoint x: 166, startPoint y: 315, endPoint x: 175, endPoint y: 314, distance: 9.5
click at [166, 315] on button "Select All" at bounding box center [155, 318] width 29 height 12
click at [175, 314] on button "Ship Selected" at bounding box center [192, 318] width 41 height 12
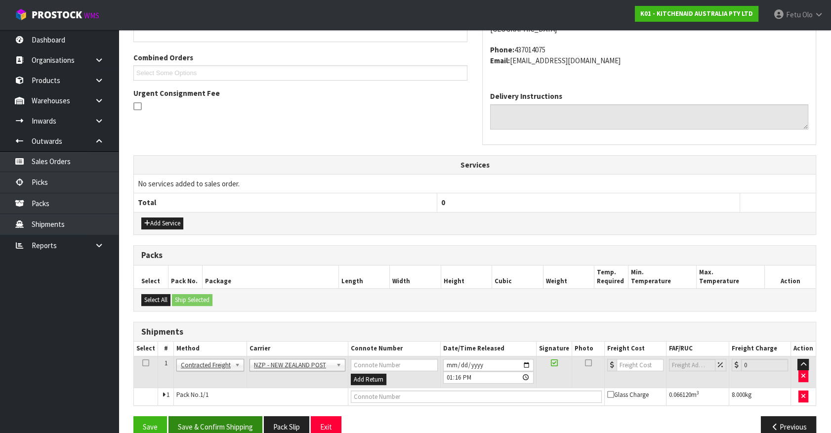
scroll to position [257, 0]
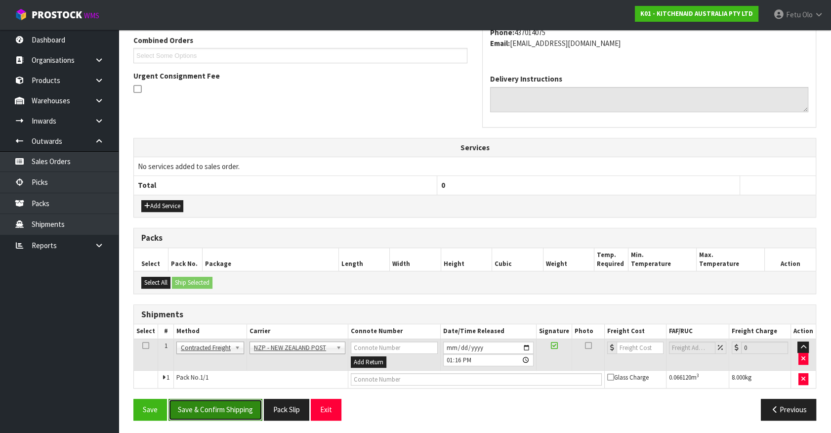
click at [217, 412] on button "Save & Confirm Shipping" at bounding box center [216, 409] width 94 height 21
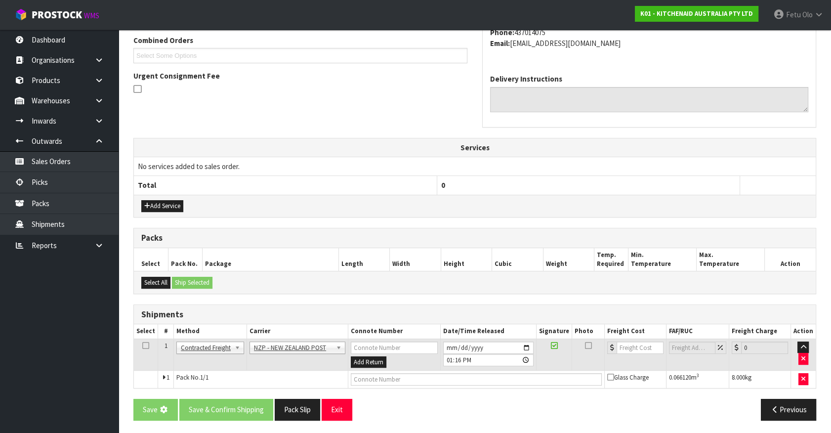
scroll to position [0, 0]
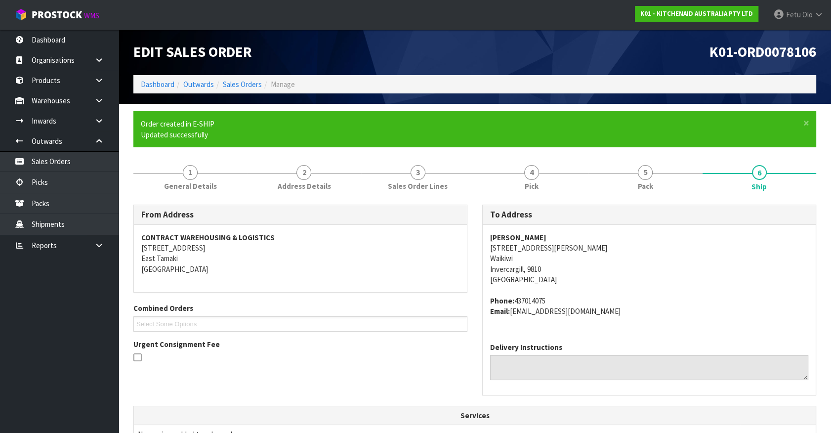
click at [748, 308] on address "Phone: 437014075 Email: [EMAIL_ADDRESS][DOMAIN_NAME]" at bounding box center [649, 306] width 318 height 21
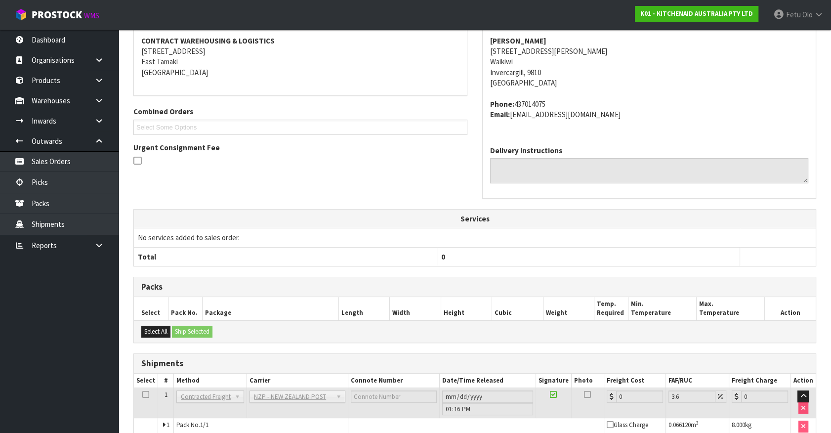
scroll to position [244, 0]
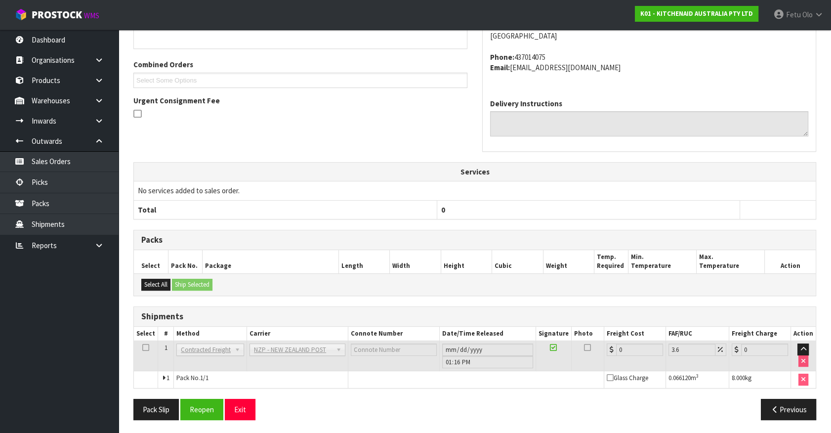
click at [737, 147] on div "Delivery Instructions" at bounding box center [649, 121] width 333 height 60
click at [195, 408] on button "Reopen" at bounding box center [201, 409] width 43 height 21
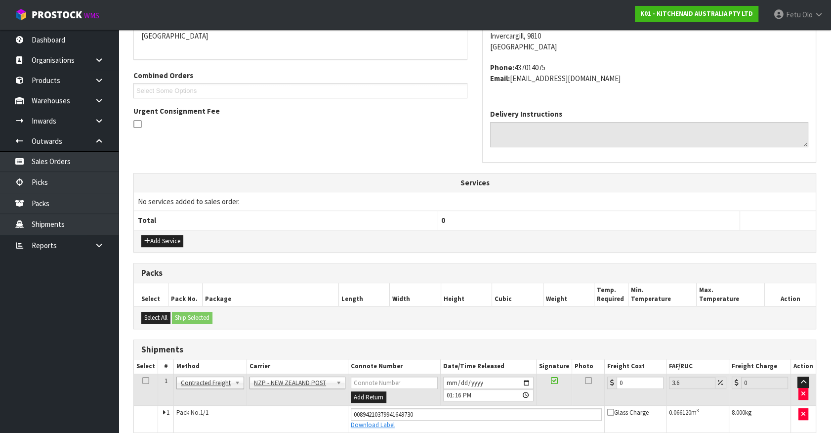
scroll to position [233, 0]
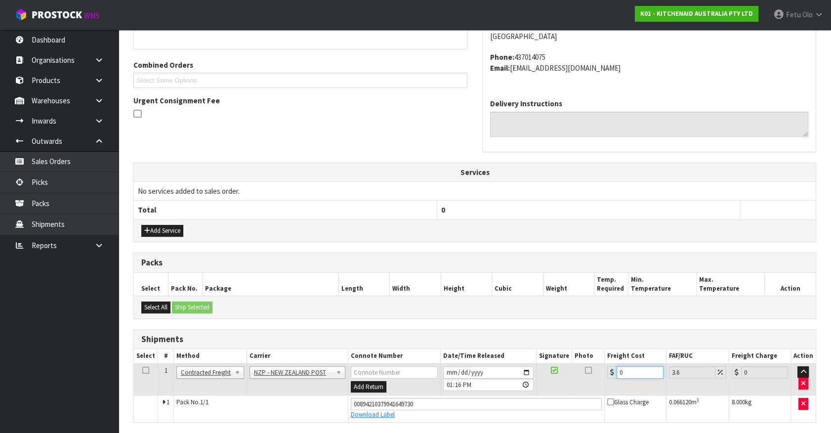
drag, startPoint x: 633, startPoint y: 371, endPoint x: 140, endPoint y: 410, distance: 493.8
click at [141, 410] on tbody "1 Client Local Pickup Customer Local Pickup Company Freight Contracted Freight …" at bounding box center [475, 392] width 682 height 58
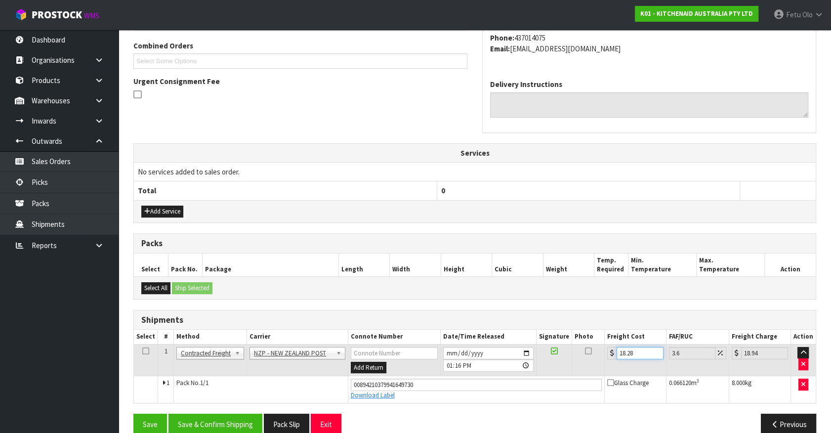
scroll to position [267, 0]
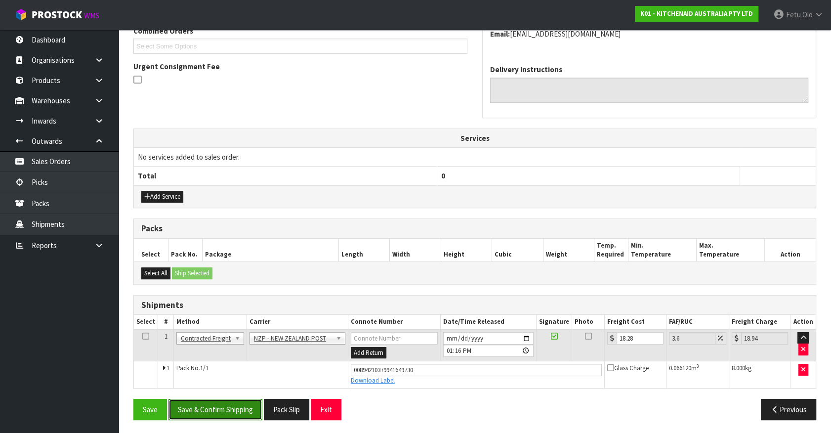
click at [232, 409] on button "Save & Confirm Shipping" at bounding box center [216, 409] width 94 height 21
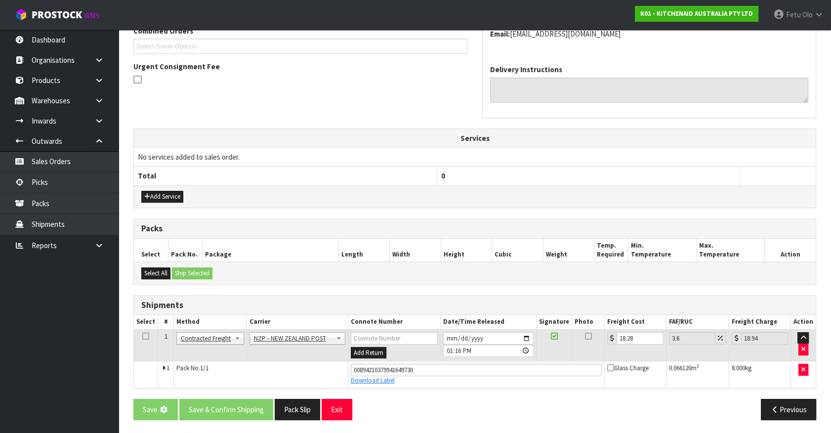
scroll to position [0, 0]
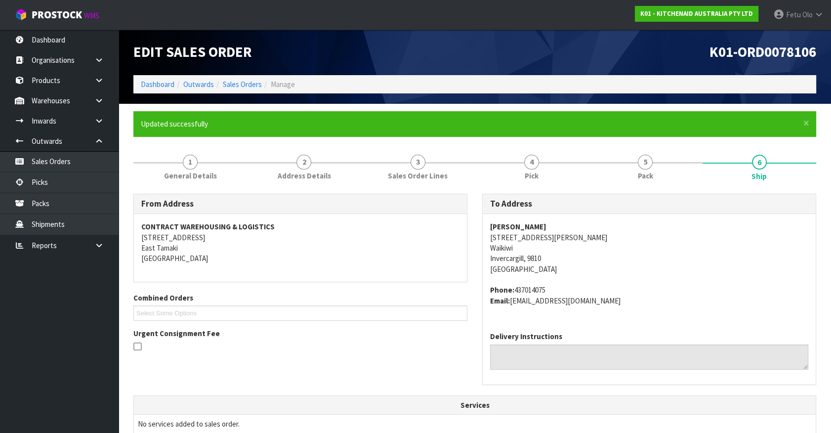
drag, startPoint x: 752, startPoint y: 304, endPoint x: 714, endPoint y: 295, distance: 39.1
click at [752, 304] on address "Phone: 437014075 Email: [EMAIL_ADDRESS][DOMAIN_NAME]" at bounding box center [649, 295] width 318 height 21
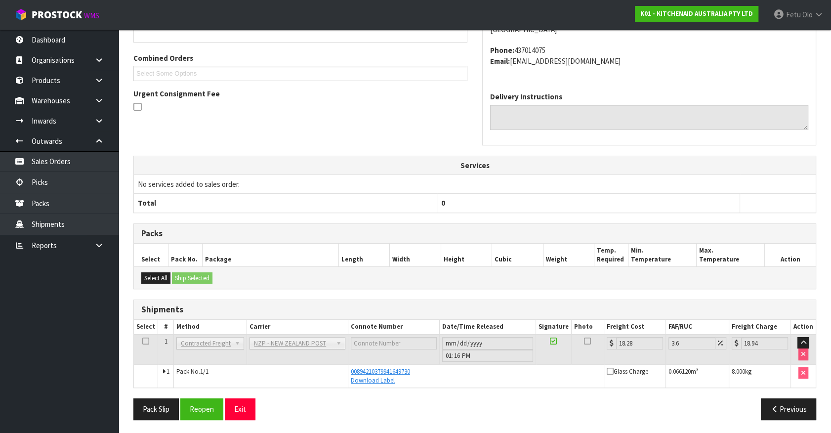
scroll to position [15, 0]
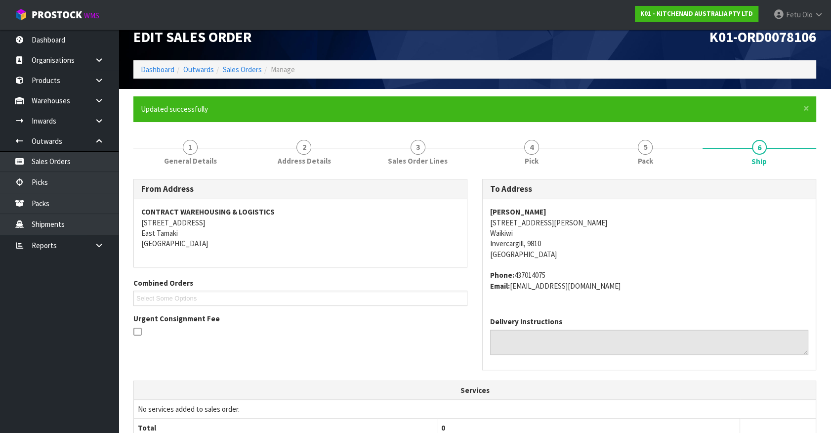
drag, startPoint x: 704, startPoint y: 255, endPoint x: 532, endPoint y: 242, distance: 172.0
click at [704, 255] on address "[PERSON_NAME] [STREET_ADDRESS][PERSON_NAME]" at bounding box center [649, 233] width 318 height 53
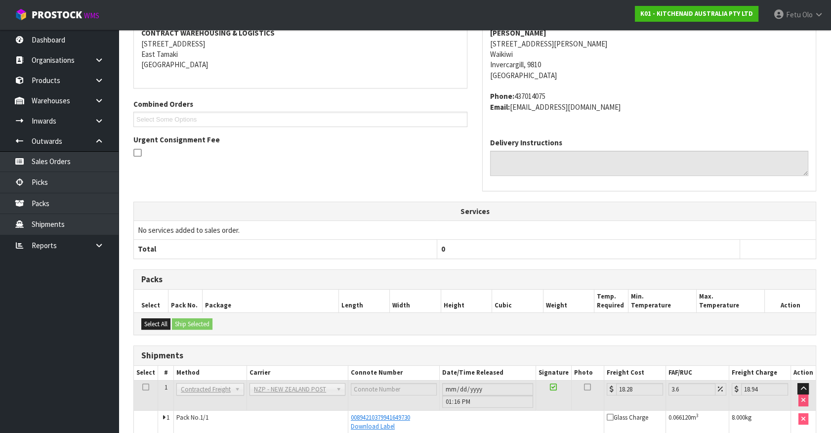
scroll to position [240, 0]
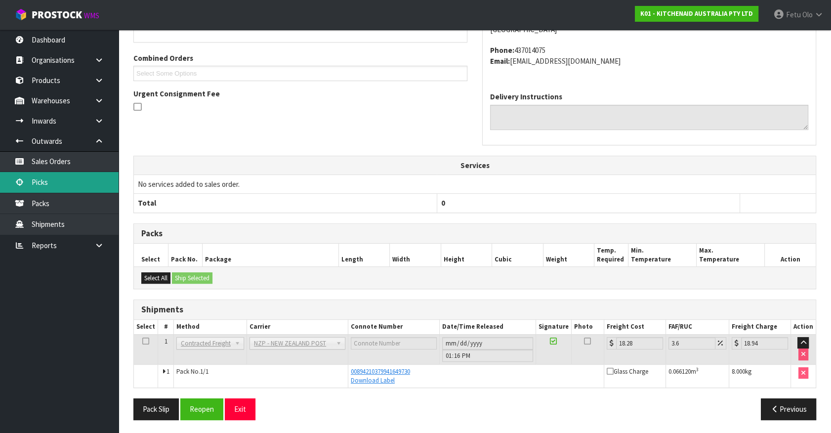
click at [42, 189] on link "Picks" at bounding box center [59, 182] width 119 height 20
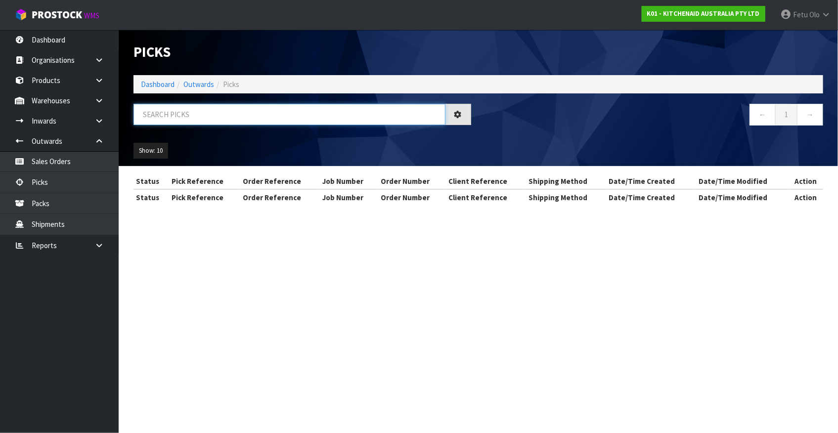
click at [206, 118] on input "text" at bounding box center [289, 114] width 312 height 21
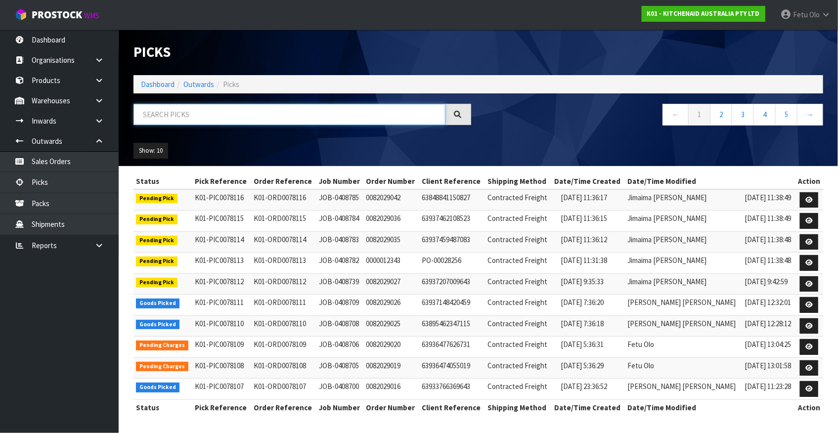
click at [187, 116] on input "text" at bounding box center [289, 114] width 312 height 21
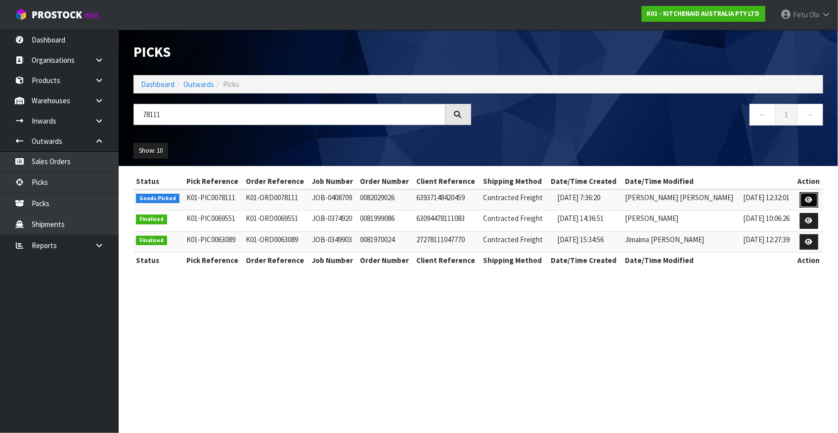
click at [806, 202] on icon at bounding box center [808, 200] width 7 height 6
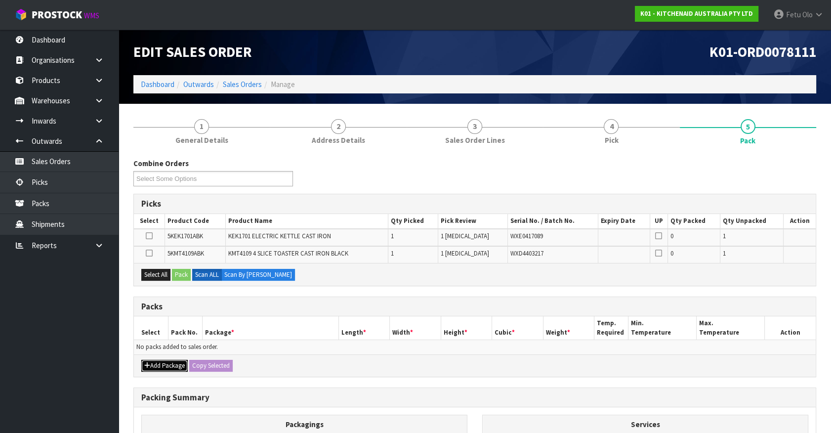
click at [151, 362] on button "Add Package" at bounding box center [164, 366] width 46 height 12
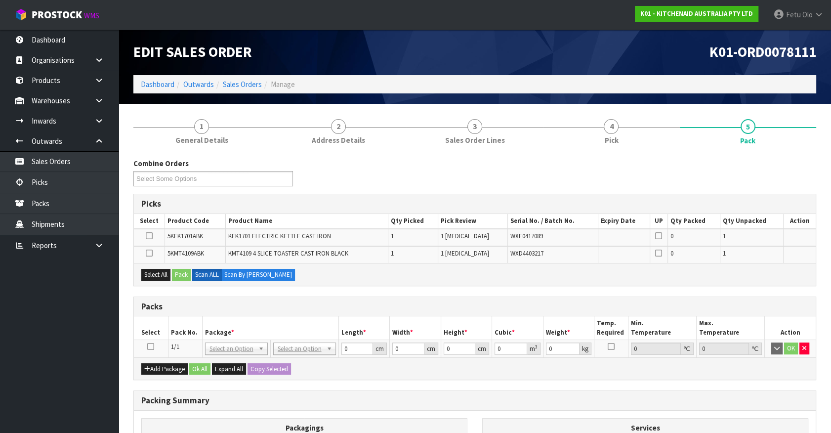
click at [149, 346] on icon at bounding box center [150, 346] width 7 height 0
click at [222, 333] on th "Package *" at bounding box center [270, 327] width 136 height 23
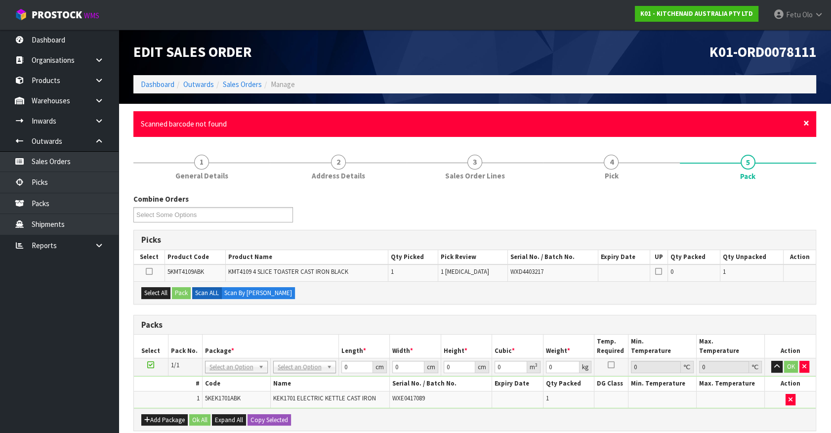
click at [806, 121] on span "×" at bounding box center [807, 123] width 6 height 14
click at [806, 123] on span "×" at bounding box center [807, 123] width 6 height 14
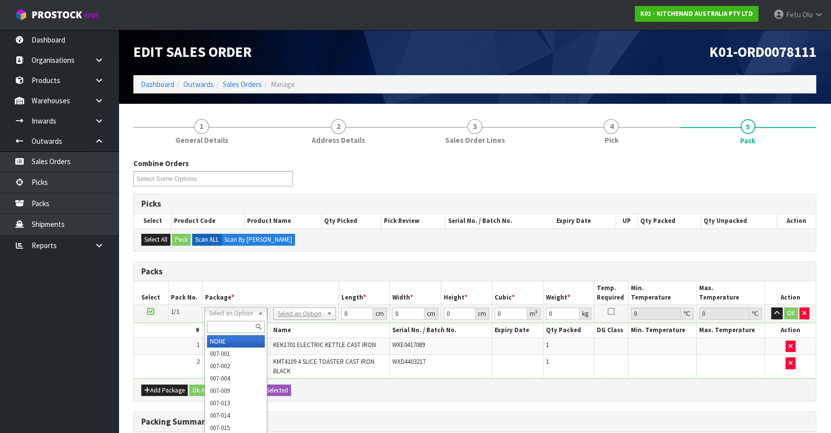
click at [214, 327] on input "text" at bounding box center [236, 327] width 58 height 12
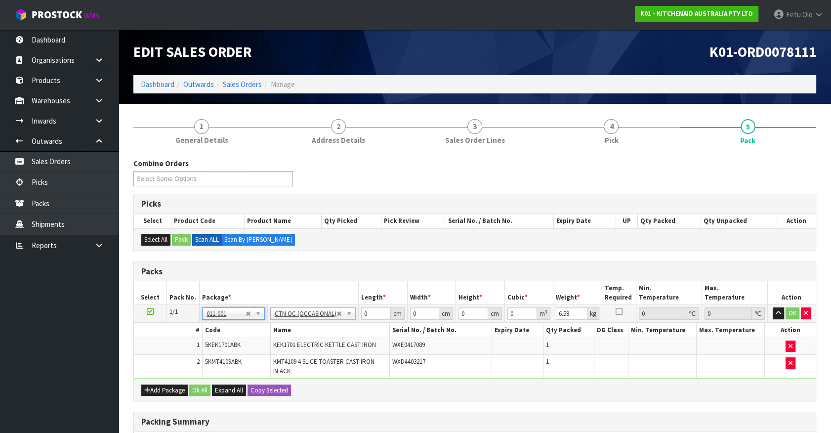
click at [755, 268] on h3 "Packs" at bounding box center [474, 271] width 667 height 9
drag, startPoint x: 371, startPoint y: 317, endPoint x: 331, endPoint y: 323, distance: 40.9
click at [331, 323] on tbody "1/1 NONE 007-001 007-002 007-004 007-009 007-013 007-014 007-015 007-017 007-01…" at bounding box center [475, 342] width 682 height 74
click button "OK" at bounding box center [793, 313] width 14 height 12
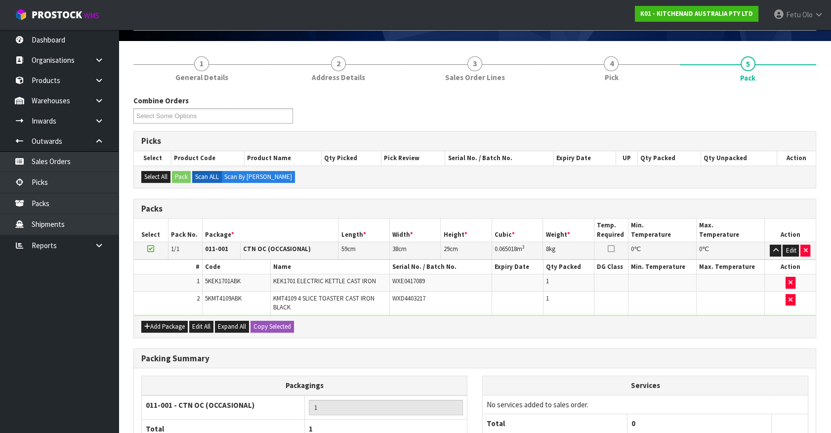
scroll to position [153, 0]
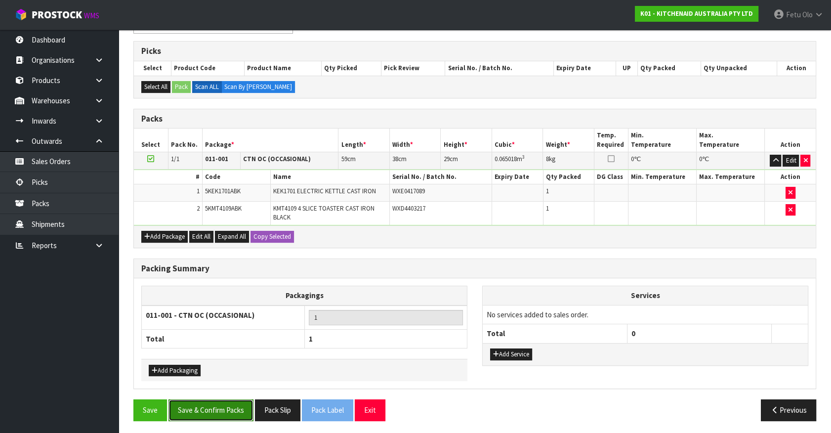
click at [226, 406] on button "Save & Confirm Packs" at bounding box center [211, 409] width 85 height 21
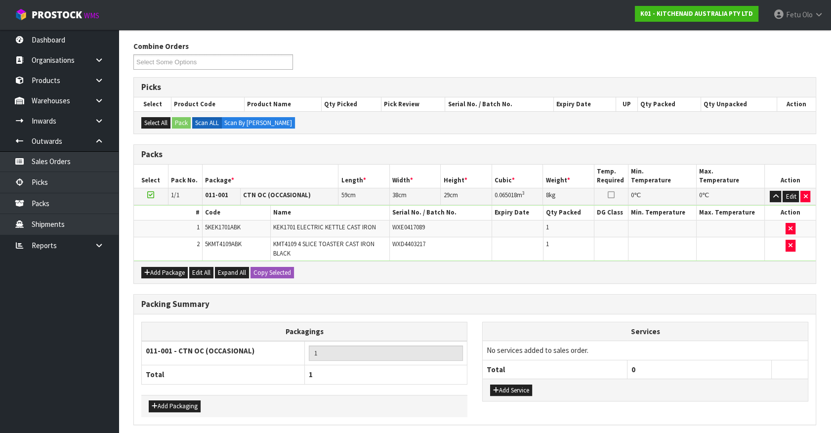
scroll to position [0, 0]
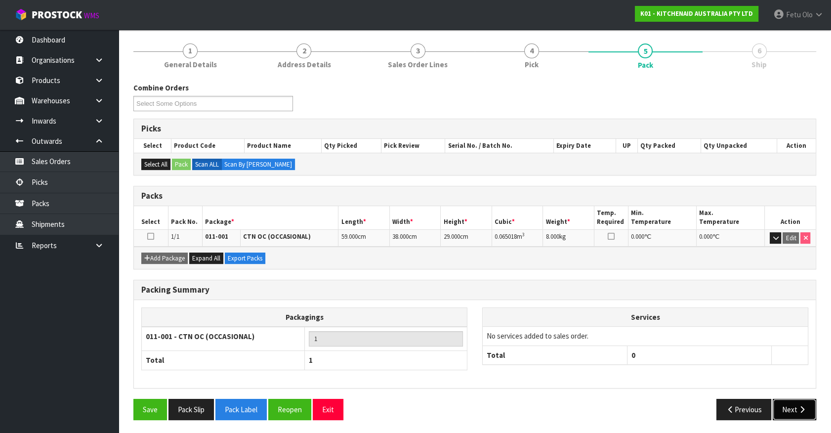
click at [794, 405] on button "Next" at bounding box center [794, 409] width 43 height 21
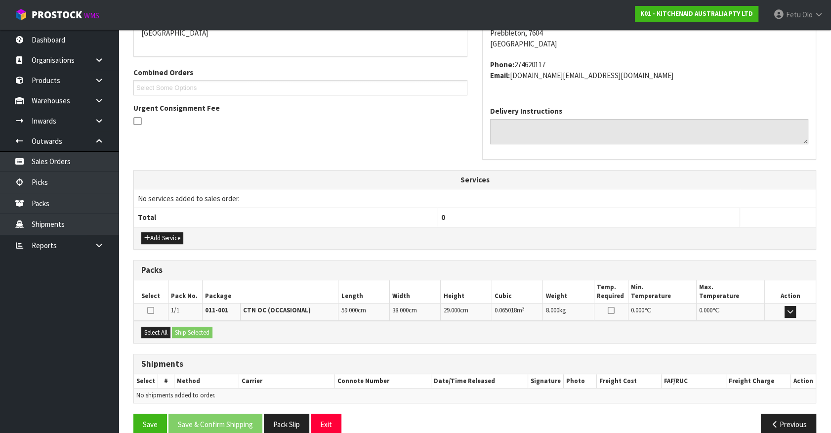
scroll to position [240, 0]
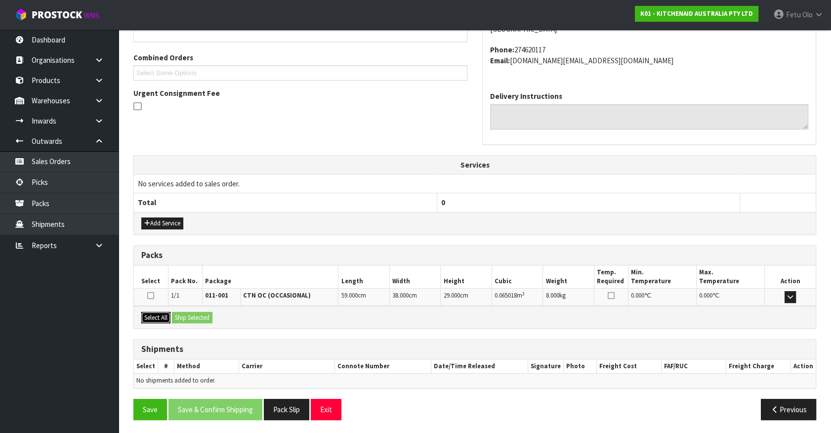
click at [149, 315] on button "Select All" at bounding box center [155, 318] width 29 height 12
click at [172, 315] on div "Select All Ship Selected" at bounding box center [475, 317] width 682 height 22
click at [185, 316] on button "Ship Selected" at bounding box center [192, 318] width 41 height 12
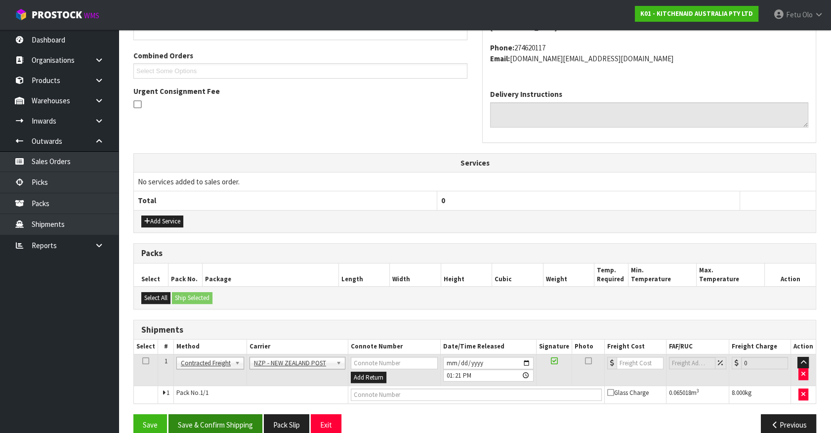
scroll to position [257, 0]
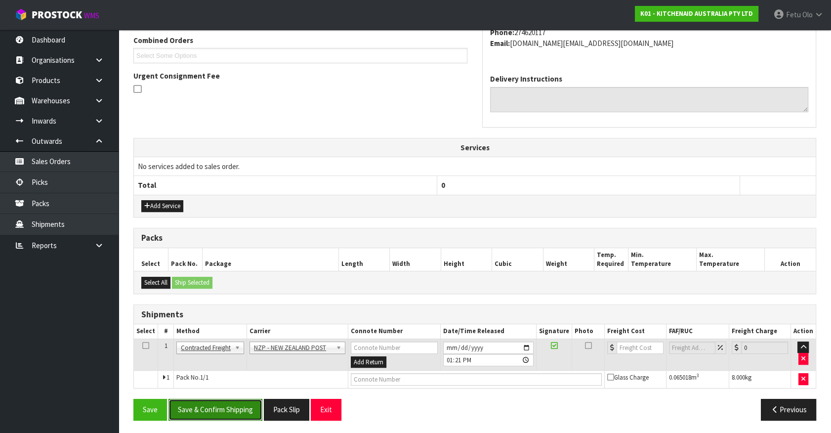
click at [230, 407] on button "Save & Confirm Shipping" at bounding box center [216, 409] width 94 height 21
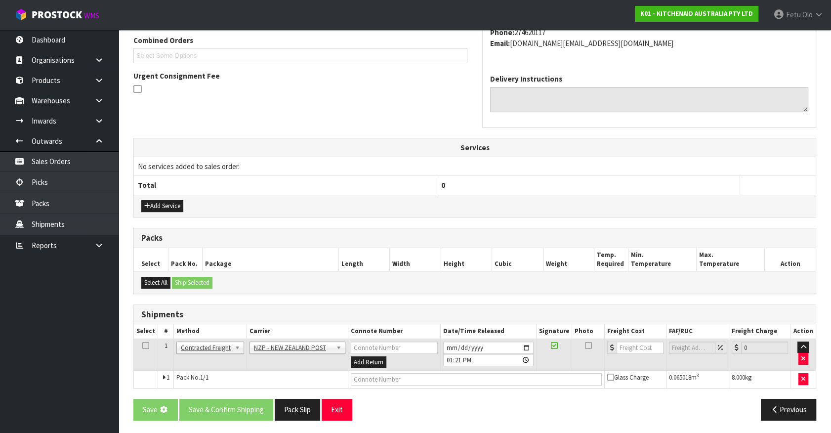
scroll to position [0, 0]
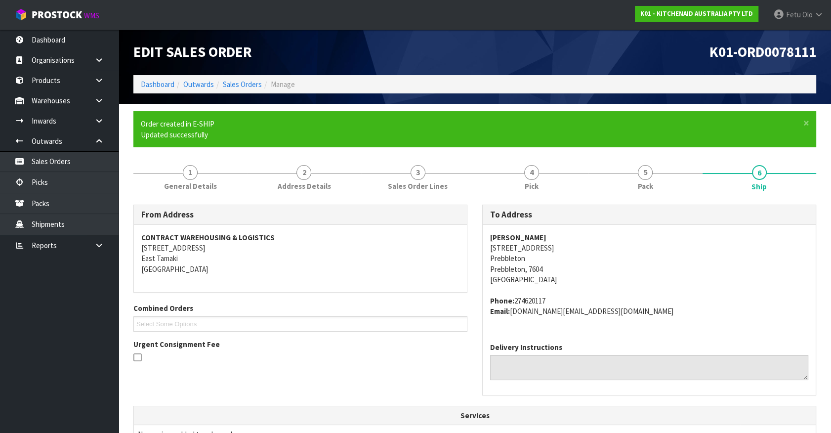
click at [771, 314] on address "Phone: 274620117 Email: [DOMAIN_NAME][EMAIL_ADDRESS][DOMAIN_NAME]" at bounding box center [649, 306] width 318 height 21
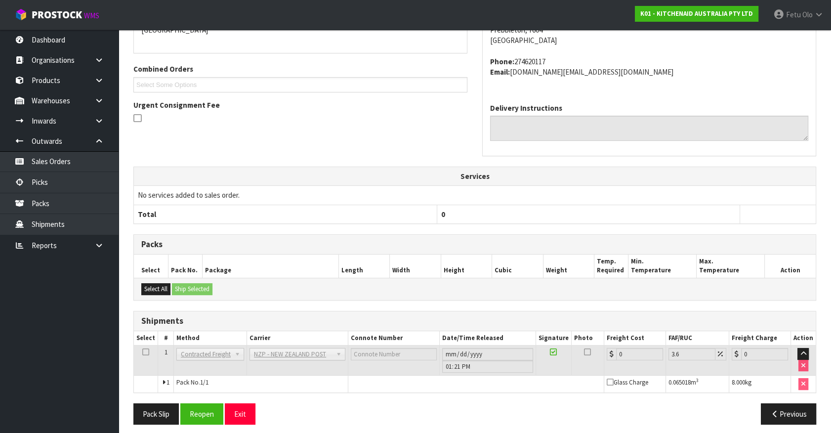
scroll to position [244, 0]
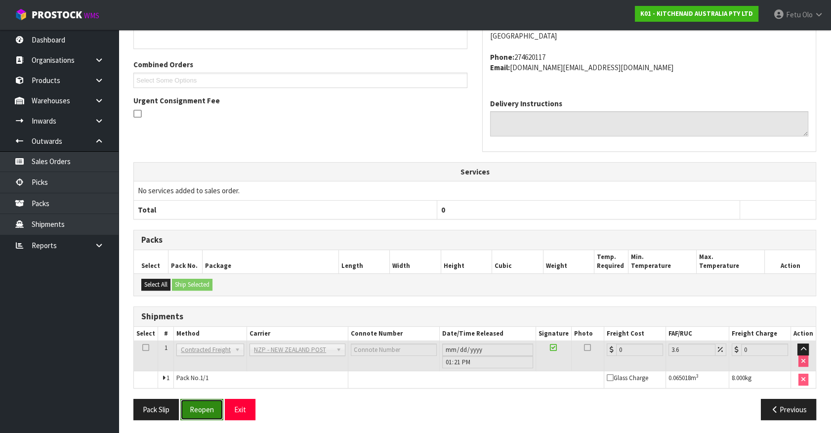
click at [204, 401] on button "Reopen" at bounding box center [201, 409] width 43 height 21
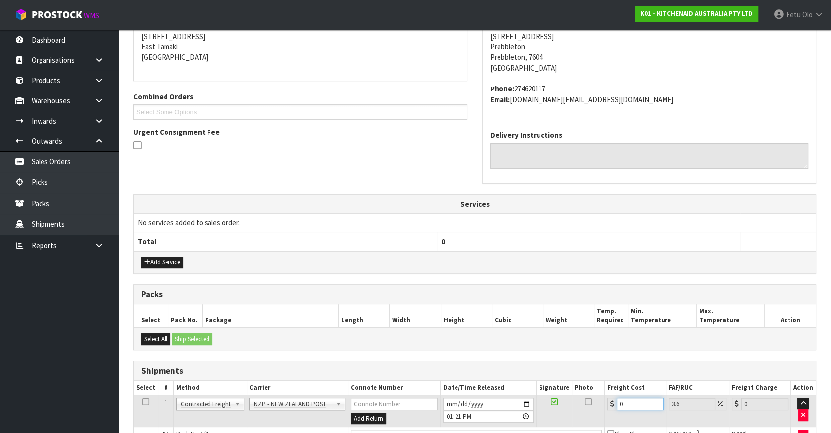
drag, startPoint x: 541, startPoint y: 426, endPoint x: 499, endPoint y: 425, distance: 42.0
click at [499, 425] on tbody "1 Client Local Pickup Customer Local Pickup Company Freight Contracted Freight …" at bounding box center [475, 424] width 682 height 58
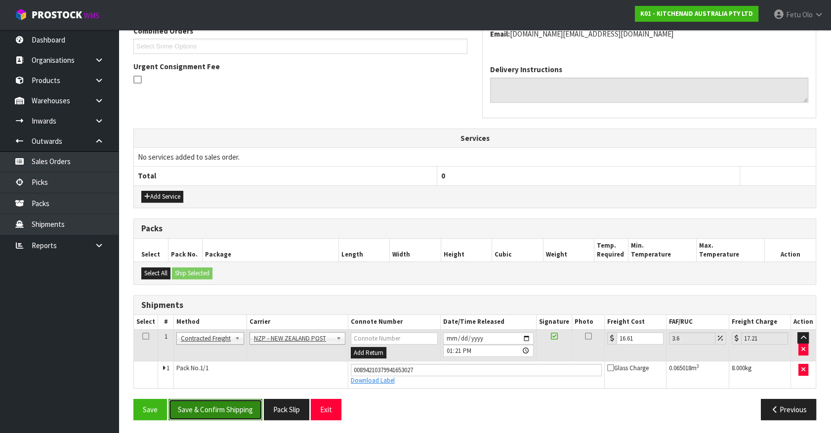
drag, startPoint x: 238, startPoint y: 402, endPoint x: 244, endPoint y: 402, distance: 5.9
click at [242, 402] on button "Save & Confirm Shipping" at bounding box center [216, 409] width 94 height 21
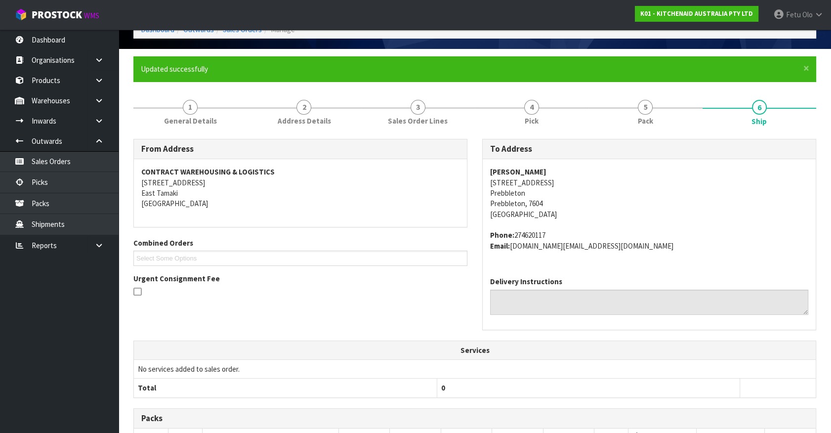
scroll to position [240, 0]
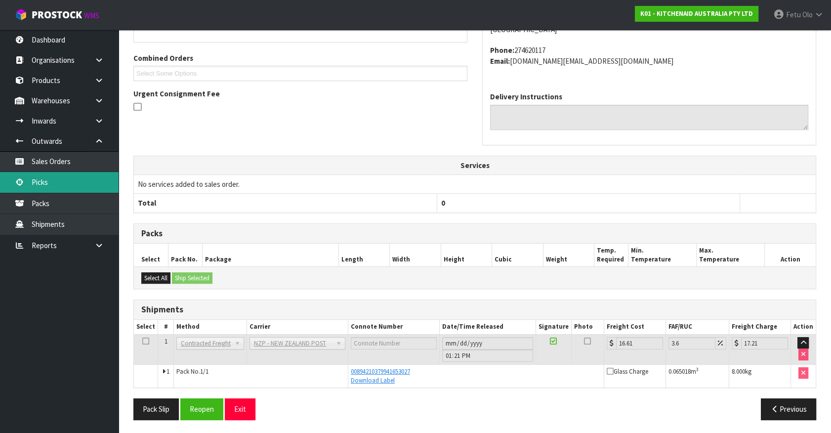
click at [27, 180] on link "Picks" at bounding box center [59, 182] width 119 height 20
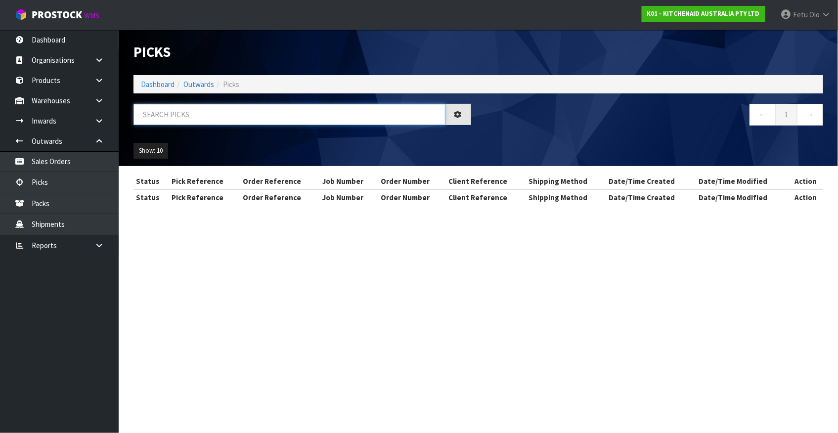
click at [238, 109] on input "text" at bounding box center [289, 114] width 312 height 21
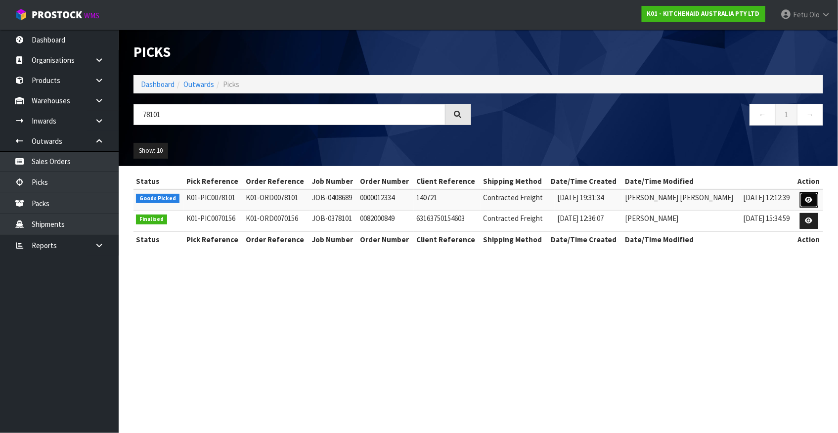
click at [805, 199] on icon at bounding box center [808, 200] width 7 height 6
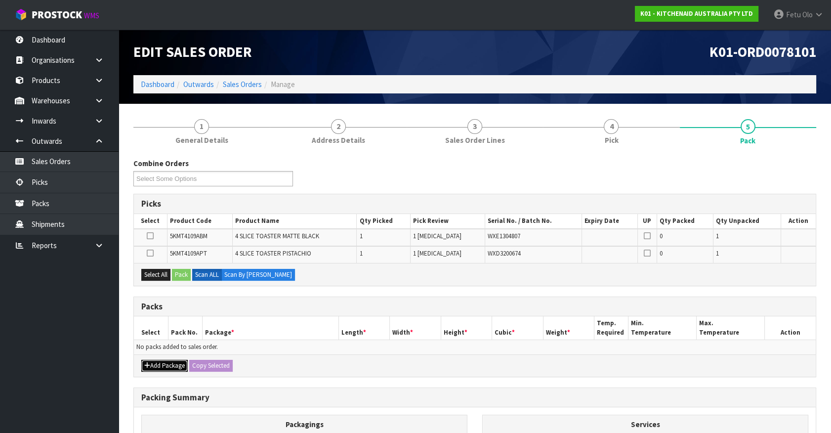
click at [161, 362] on button "Add Package" at bounding box center [164, 366] width 46 height 12
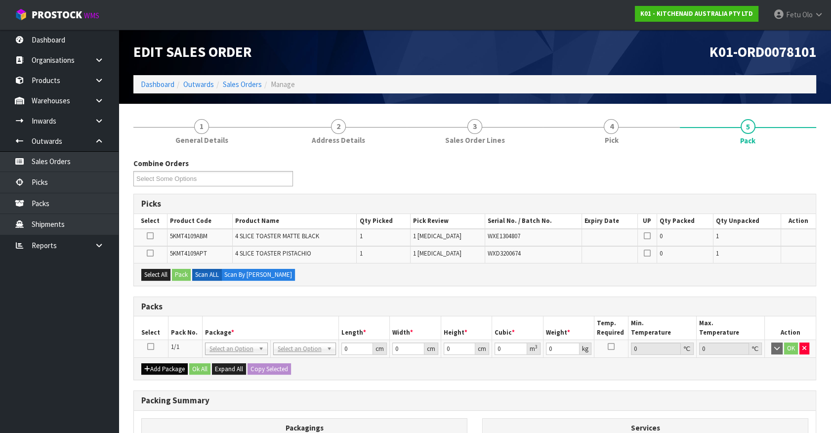
click at [151, 341] on td at bounding box center [151, 349] width 34 height 18
click at [151, 346] on icon at bounding box center [150, 346] width 7 height 0
click at [187, 327] on th "Pack No." at bounding box center [185, 327] width 34 height 23
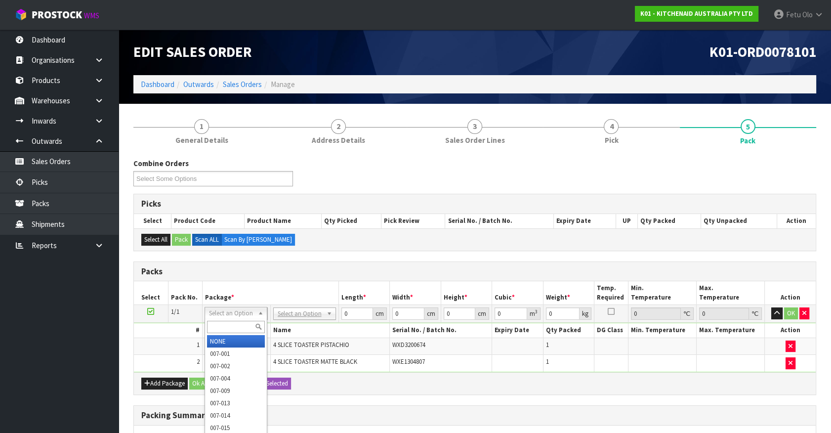
click at [236, 326] on input "text" at bounding box center [236, 327] width 58 height 12
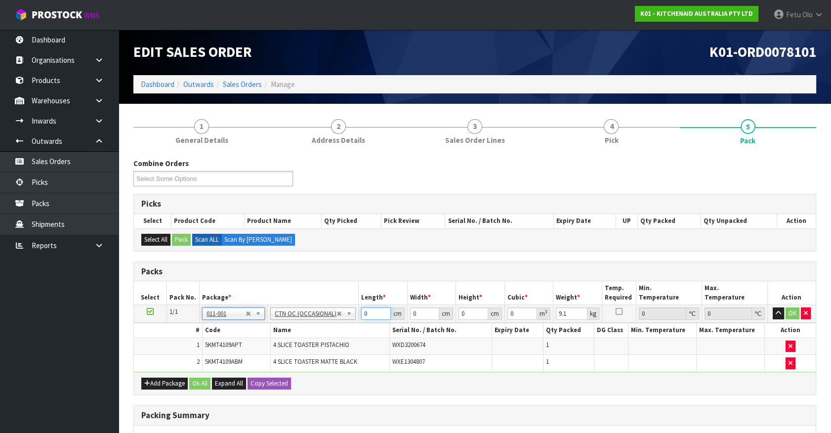
drag, startPoint x: 380, startPoint y: 316, endPoint x: 348, endPoint y: 323, distance: 32.9
click at [361, 320] on input "0" at bounding box center [376, 313] width 30 height 12
click at [364, 314] on input "0" at bounding box center [376, 313] width 30 height 12
click button "OK" at bounding box center [793, 313] width 14 height 12
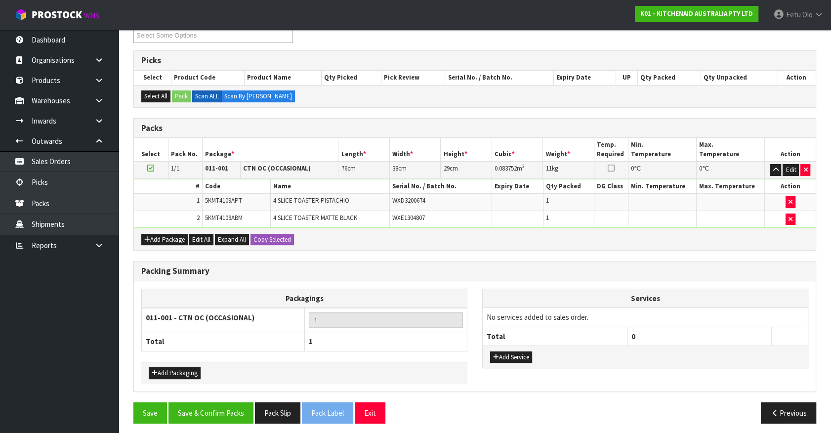
scroll to position [146, 0]
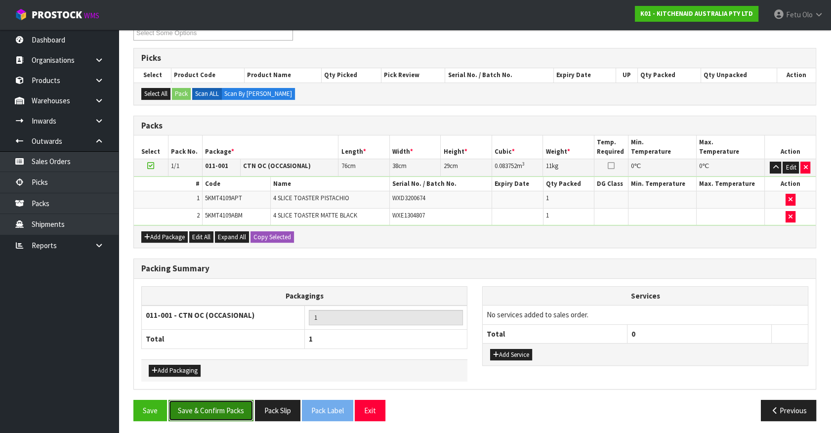
click at [215, 412] on button "Save & Confirm Packs" at bounding box center [211, 410] width 85 height 21
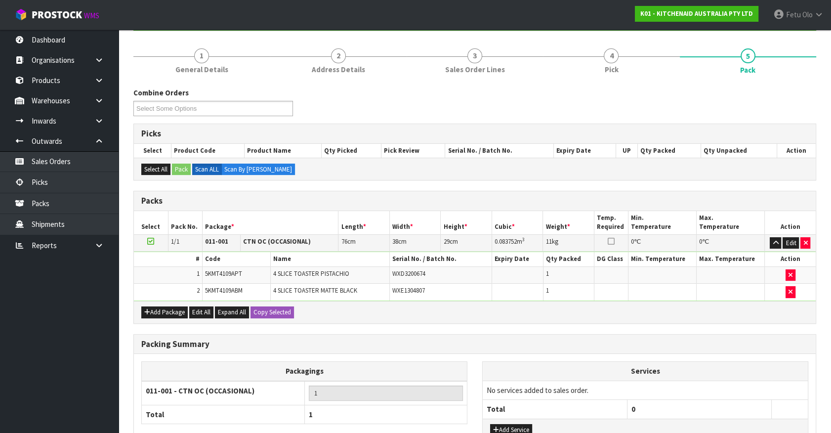
scroll to position [111, 0]
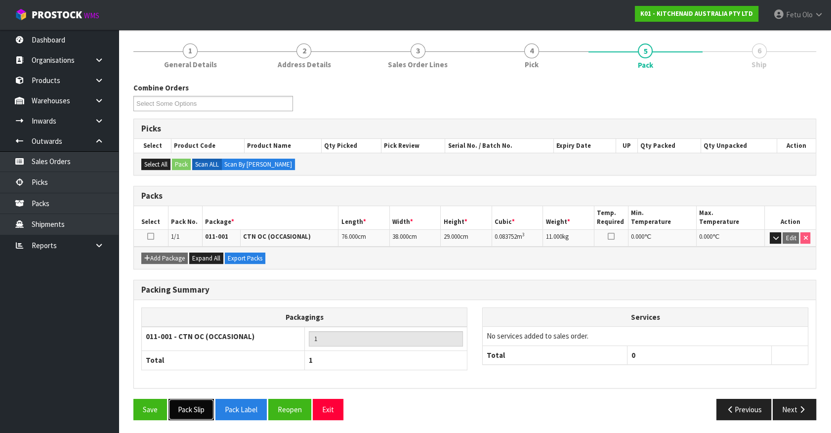
click at [201, 407] on button "Pack Slip" at bounding box center [191, 409] width 45 height 21
click at [796, 407] on button "Next" at bounding box center [794, 409] width 43 height 21
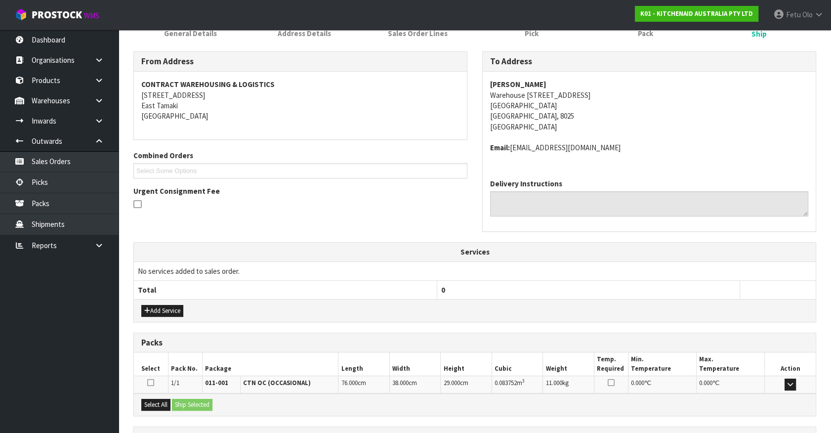
scroll to position [229, 0]
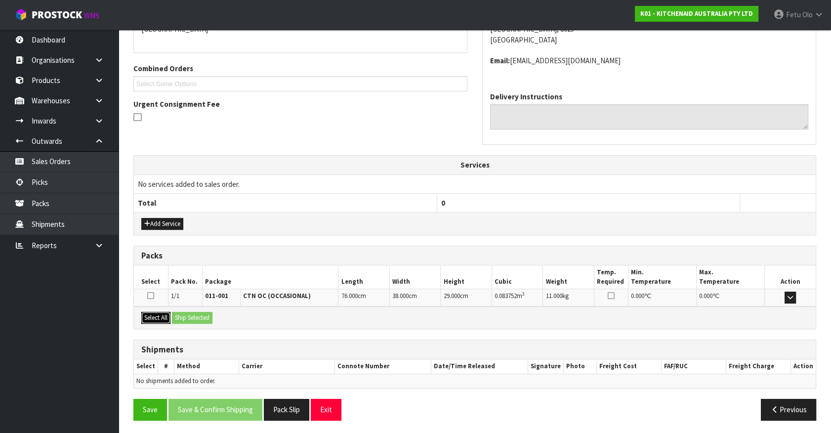
click at [156, 314] on button "Select All" at bounding box center [155, 318] width 29 height 12
click at [193, 315] on button "Ship Selected" at bounding box center [192, 318] width 41 height 12
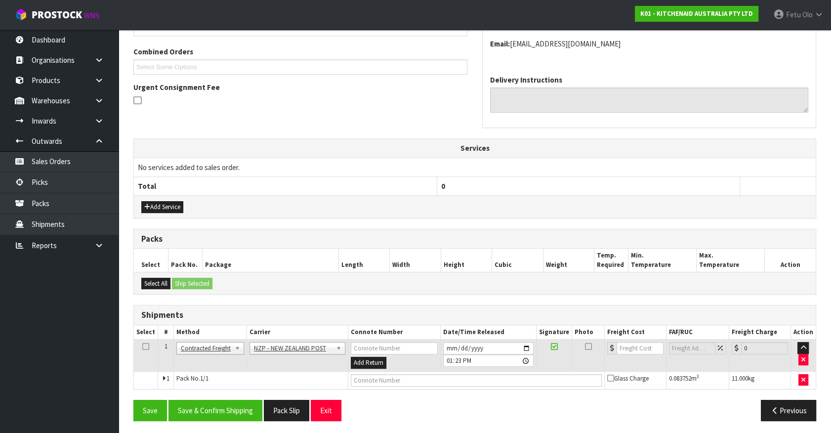
scroll to position [247, 0]
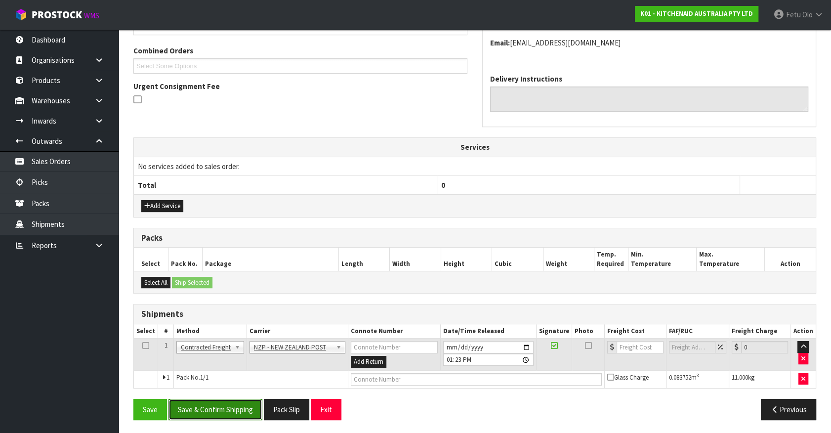
click at [255, 410] on button "Save & Confirm Shipping" at bounding box center [216, 409] width 94 height 21
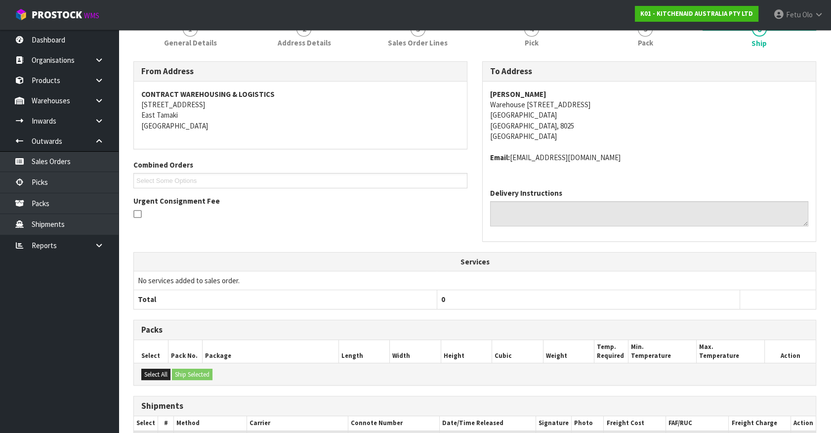
scroll to position [233, 0]
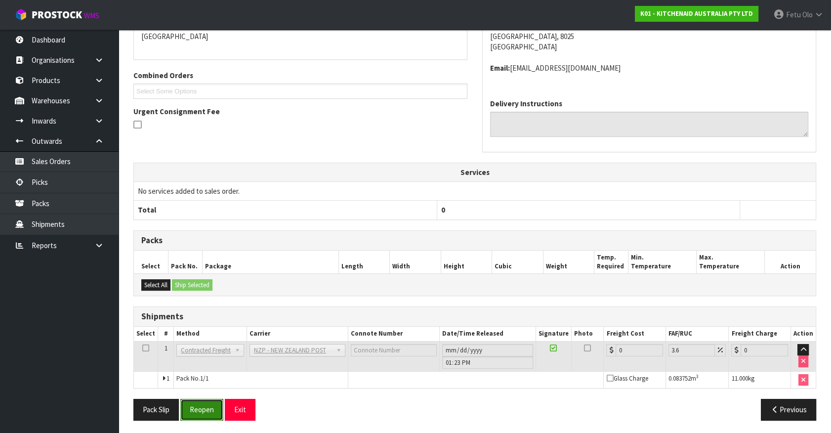
click at [193, 406] on button "Reopen" at bounding box center [201, 409] width 43 height 21
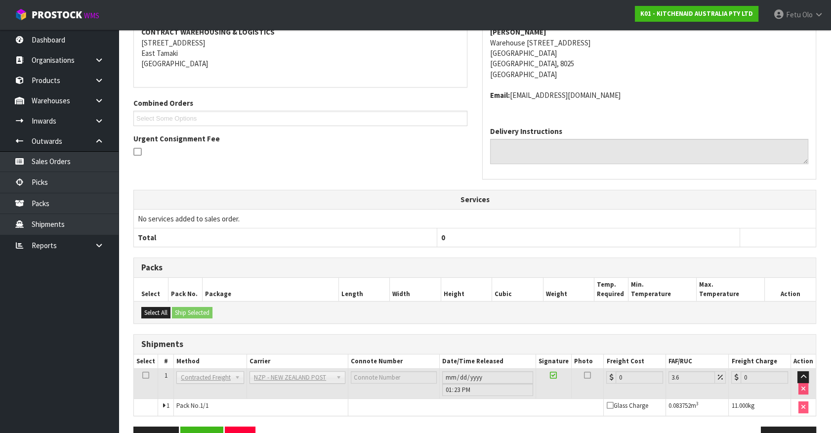
scroll to position [222, 0]
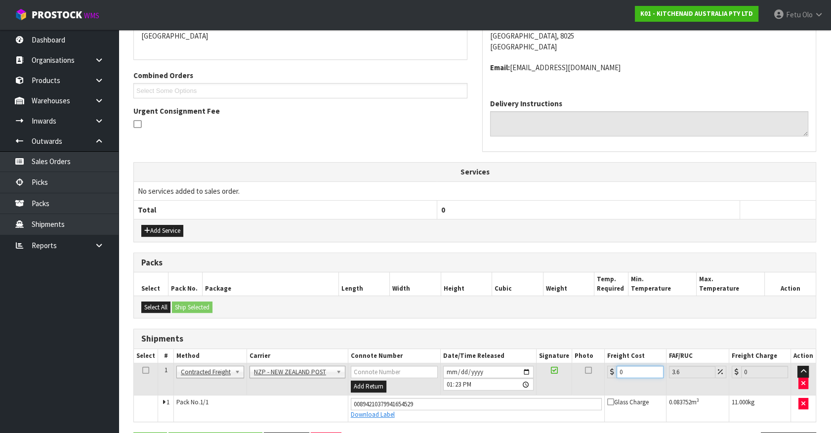
drag, startPoint x: 633, startPoint y: 365, endPoint x: 494, endPoint y: 411, distance: 146.1
click at [494, 411] on tbody "1 Client Local Pickup Customer Local Pickup Company Freight Contracted Freight …" at bounding box center [475, 392] width 682 height 58
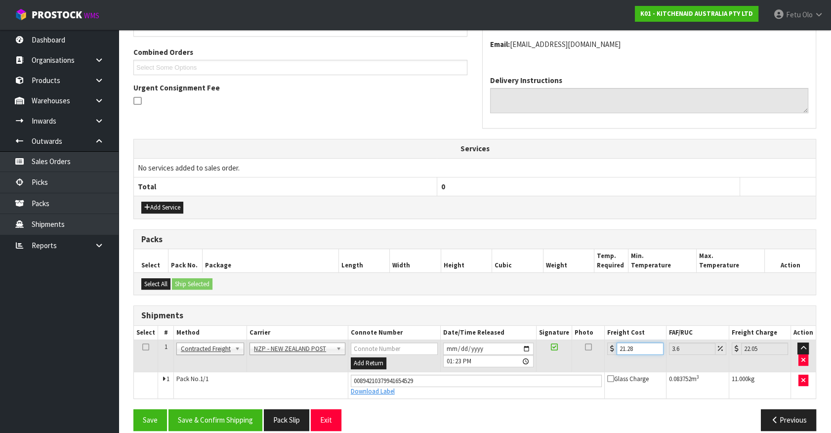
scroll to position [256, 0]
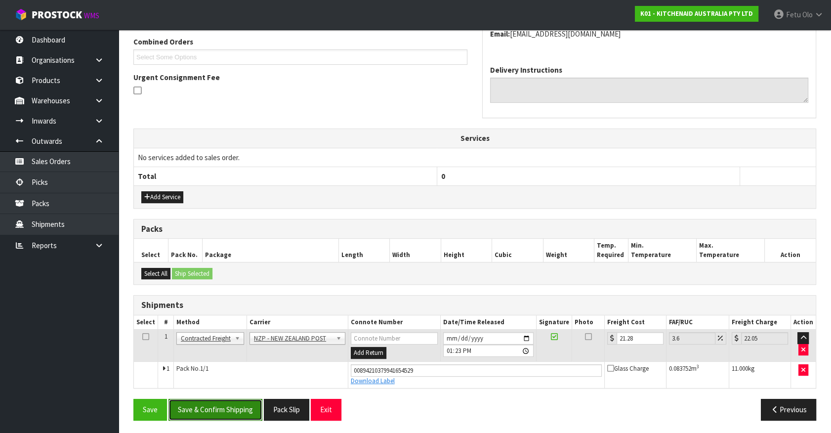
click at [230, 410] on button "Save & Confirm Shipping" at bounding box center [216, 409] width 94 height 21
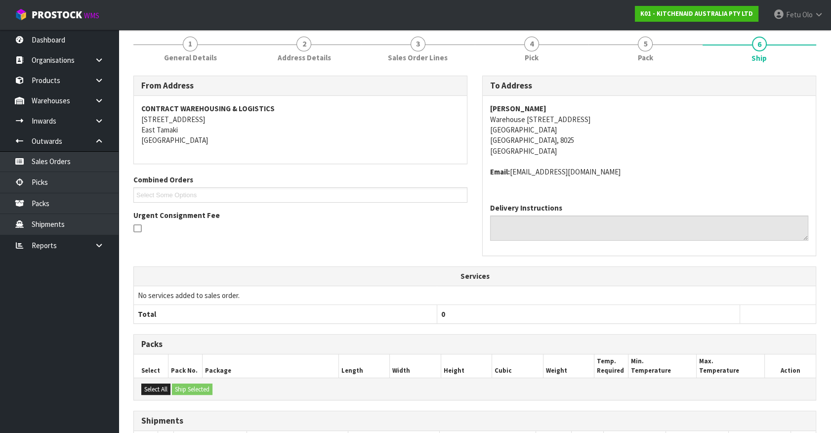
scroll to position [229, 0]
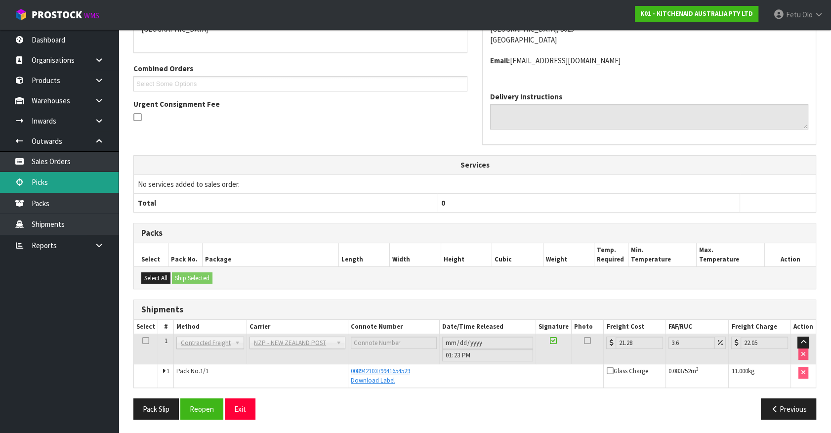
click at [48, 179] on link "Picks" at bounding box center [59, 182] width 119 height 20
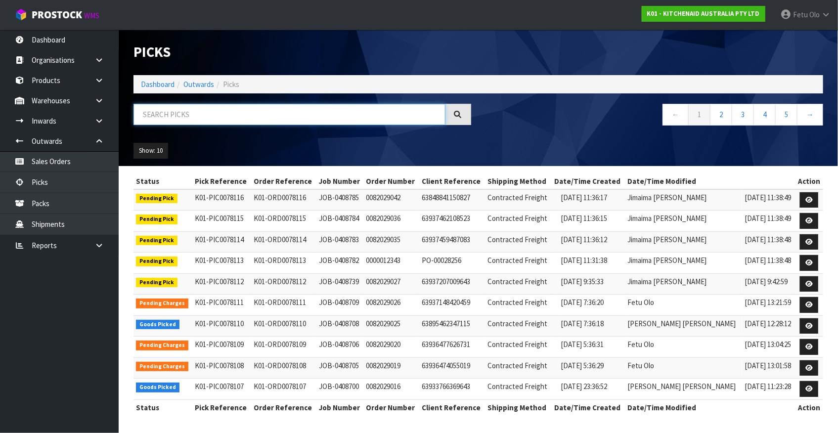
click at [345, 117] on input "text" at bounding box center [289, 114] width 312 height 21
click at [158, 116] on input "748110" at bounding box center [289, 114] width 312 height 21
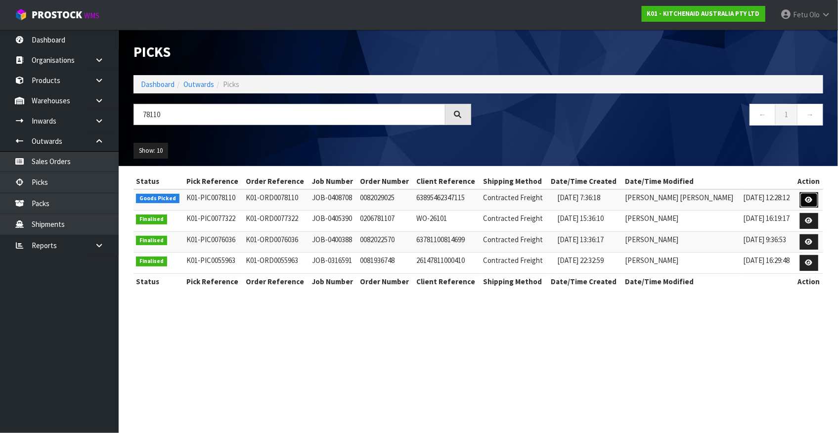
click at [806, 198] on icon at bounding box center [808, 200] width 7 height 6
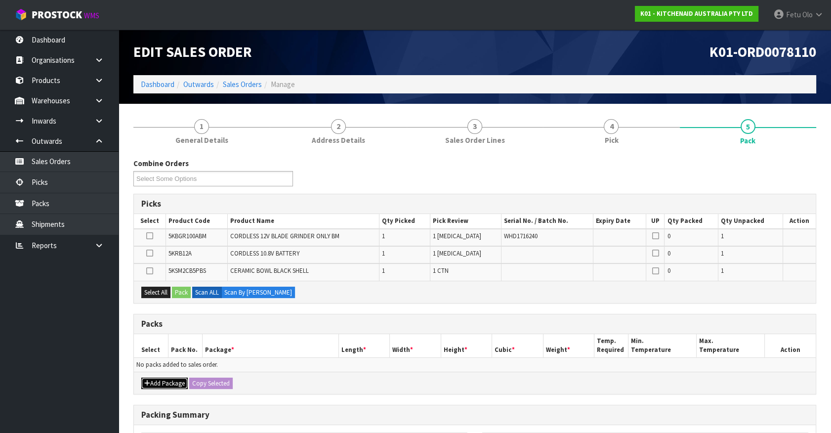
click at [162, 381] on button "Add Package" at bounding box center [164, 384] width 46 height 12
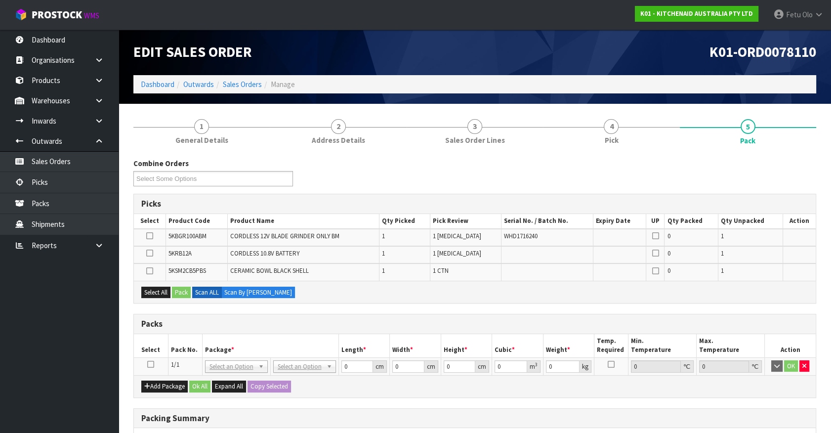
click at [151, 365] on icon at bounding box center [150, 364] width 7 height 0
click at [265, 346] on th "Package *" at bounding box center [270, 345] width 136 height 23
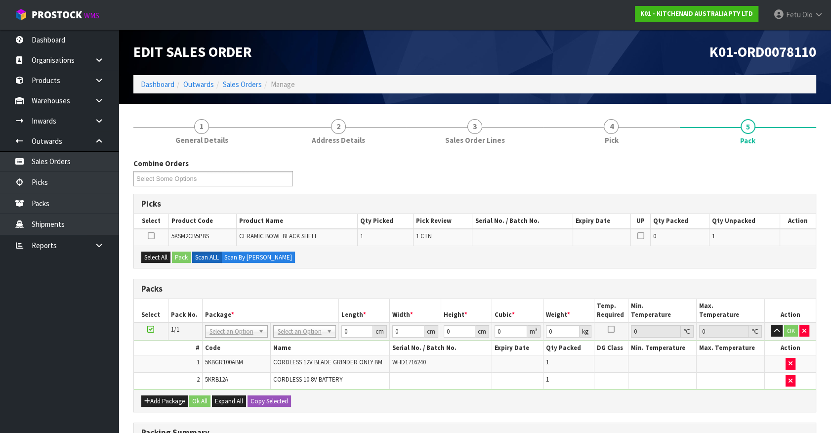
click at [253, 287] on h3 "Packs" at bounding box center [474, 288] width 667 height 9
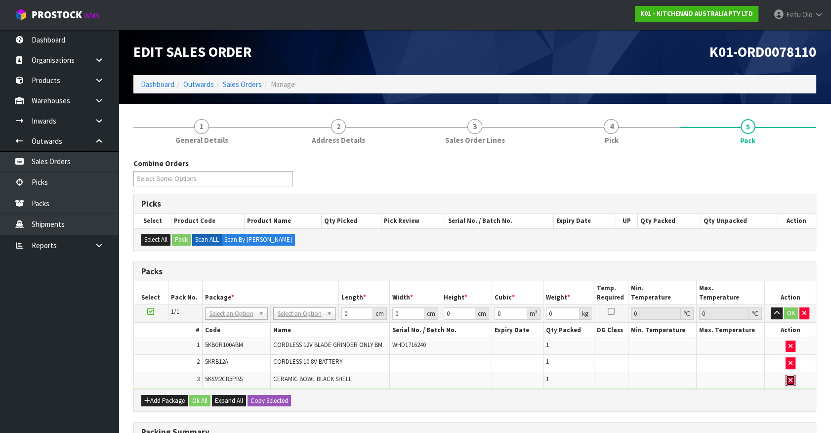
click at [792, 383] on button "button" at bounding box center [791, 381] width 10 height 12
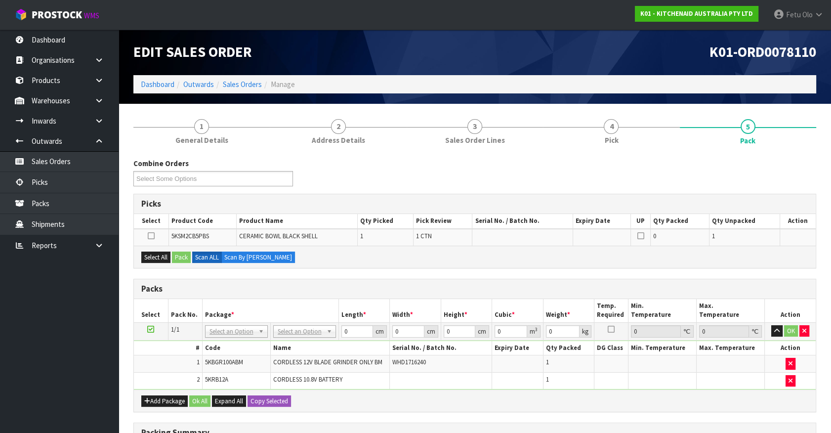
click at [153, 329] on icon at bounding box center [150, 329] width 7 height 0
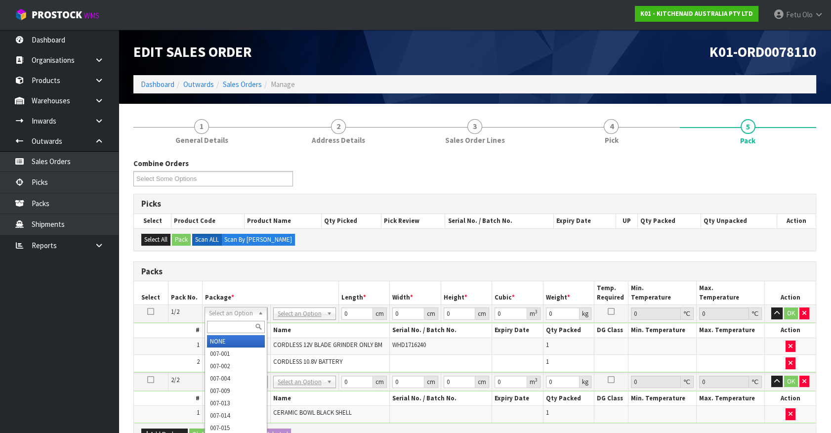
drag, startPoint x: 224, startPoint y: 325, endPoint x: 227, endPoint y: 259, distance: 65.8
click at [231, 301] on body "Toggle navigation ProStock WMS K01 - KITCHENAID AUSTRALIA PTY LTD Fetu Olo Logo…" at bounding box center [415, 216] width 831 height 433
click at [244, 321] on td "NONE 007-001 007-002 007-004 007-009 007-013 007-014 007-015 007-017 007-018 00…" at bounding box center [236, 314] width 69 height 18
drag, startPoint x: 232, startPoint y: 323, endPoint x: 218, endPoint y: 292, distance: 34.7
click at [232, 324] on input "text" at bounding box center [236, 327] width 58 height 12
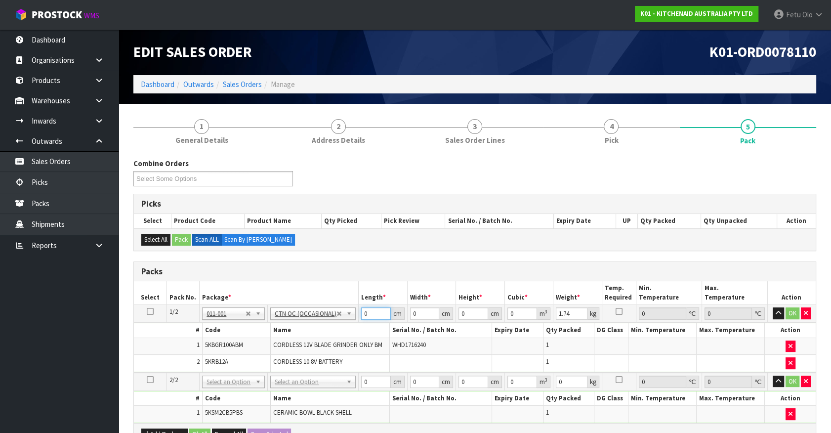
drag, startPoint x: 375, startPoint y: 313, endPoint x: 265, endPoint y: 347, distance: 114.9
click at [265, 347] on tbody "1/2 NONE 007-001 007-002 007-004 007-009 007-013 007-014 007-015 007-017 007-01…" at bounding box center [475, 339] width 682 height 68
click button "OK" at bounding box center [793, 313] width 14 height 12
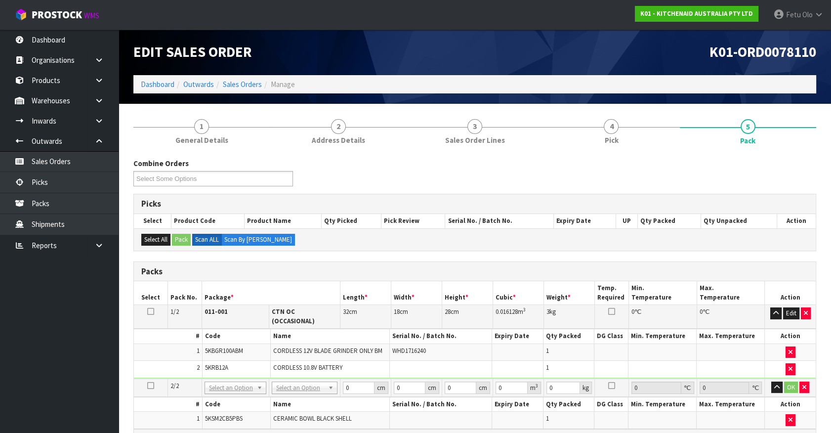
drag, startPoint x: 290, startPoint y: 375, endPoint x: 291, endPoint y: 397, distance: 22.2
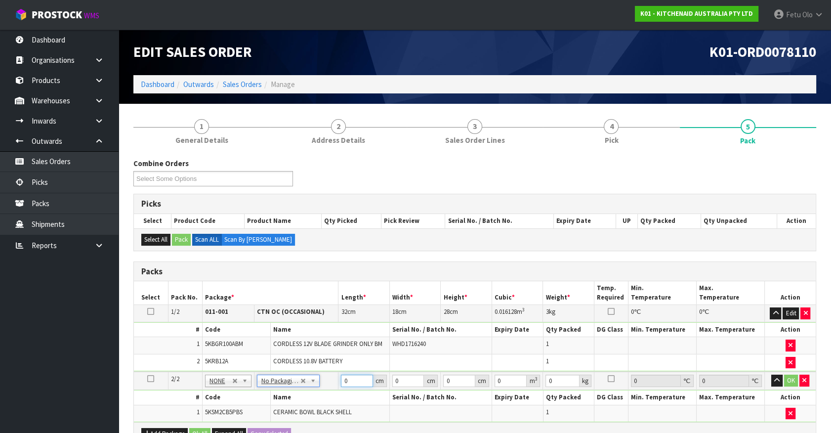
click at [317, 402] on tbody "2/2 NONE 007-001 007-002 007-004 007-009 007-013 007-014 007-015 007-017 007-01…" at bounding box center [475, 397] width 682 height 50
click button "OK" at bounding box center [791, 381] width 14 height 12
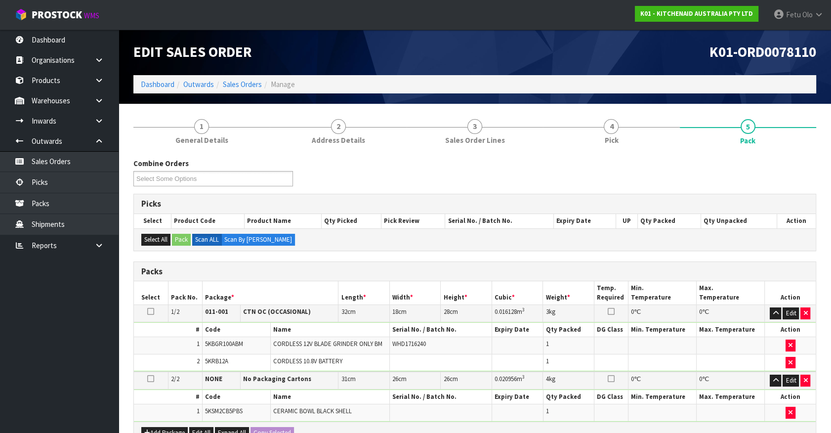
scroll to position [219, 0]
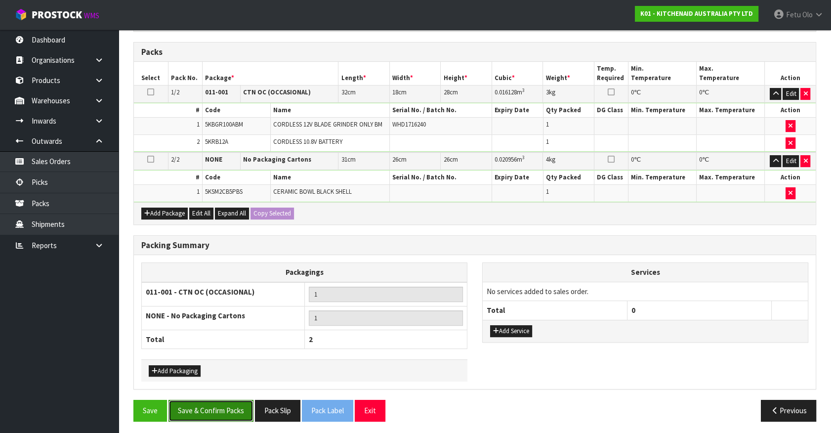
click at [206, 407] on button "Save & Confirm Packs" at bounding box center [211, 410] width 85 height 21
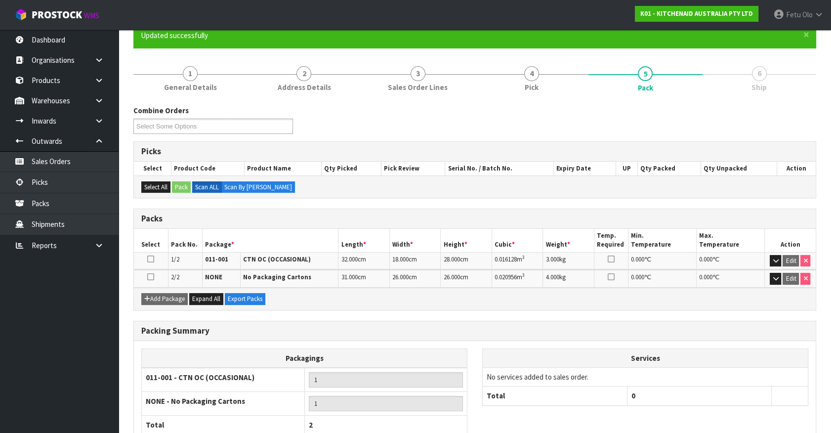
scroll to position [153, 0]
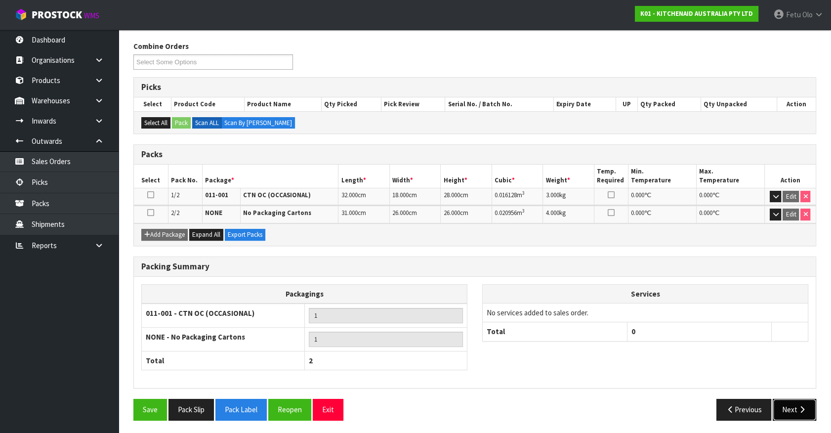
click at [791, 403] on button "Next" at bounding box center [794, 409] width 43 height 21
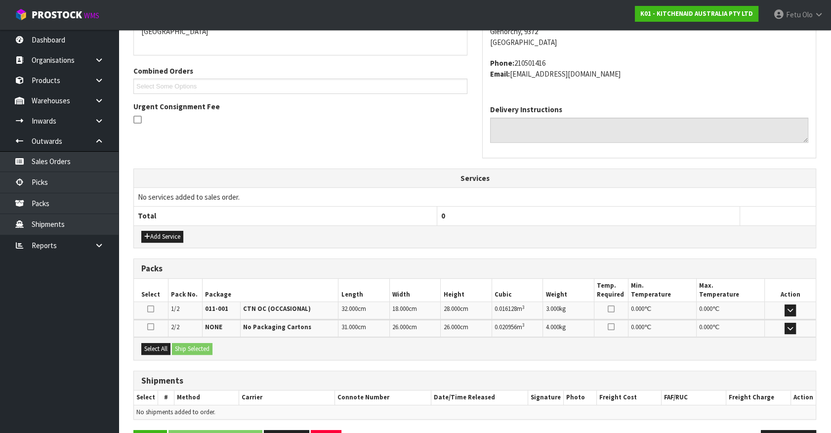
scroll to position [257, 0]
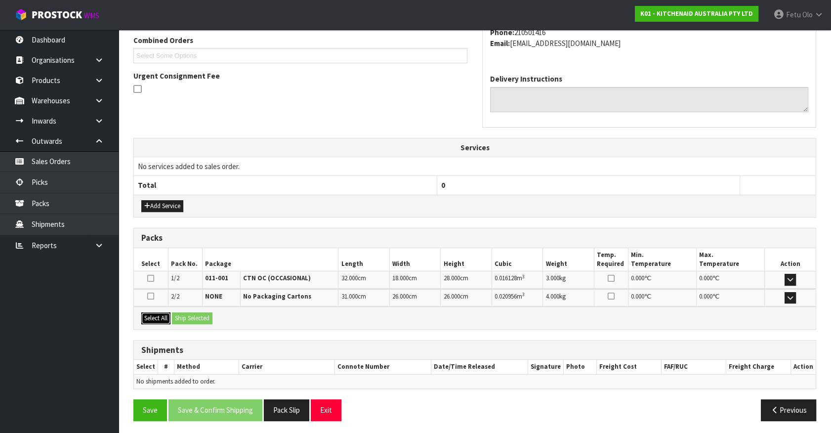
drag, startPoint x: 157, startPoint y: 317, endPoint x: 211, endPoint y: 327, distance: 54.9
click at [158, 317] on button "Select All" at bounding box center [155, 318] width 29 height 12
click at [211, 320] on button "Ship Selected" at bounding box center [192, 318] width 41 height 12
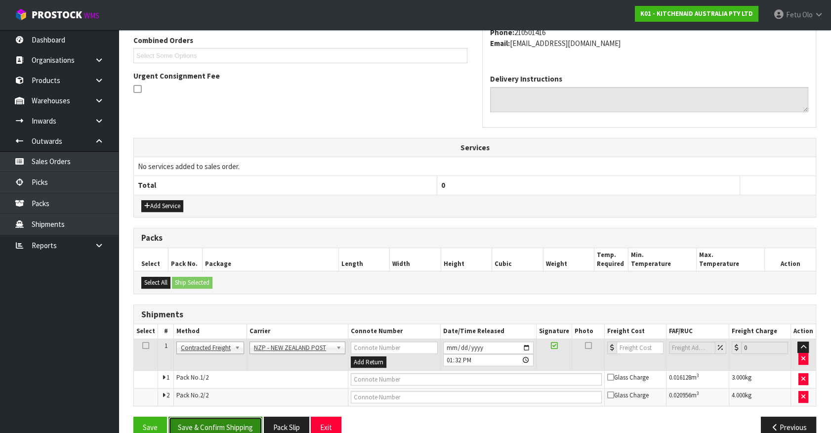
click at [234, 420] on button "Save & Confirm Shipping" at bounding box center [216, 427] width 94 height 21
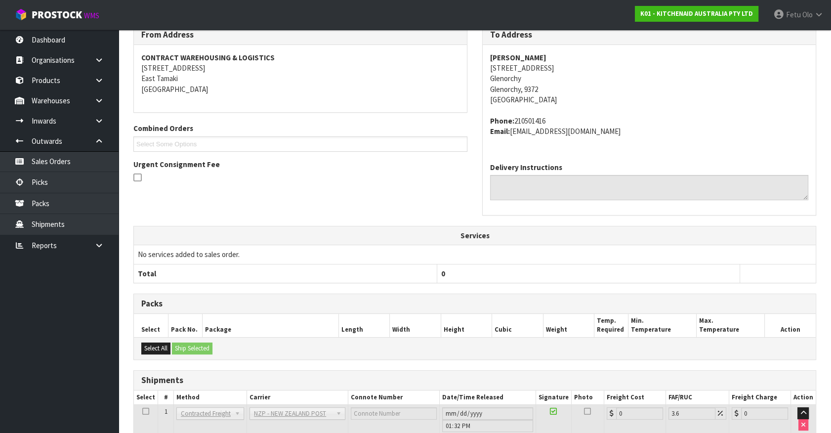
scroll to position [261, 0]
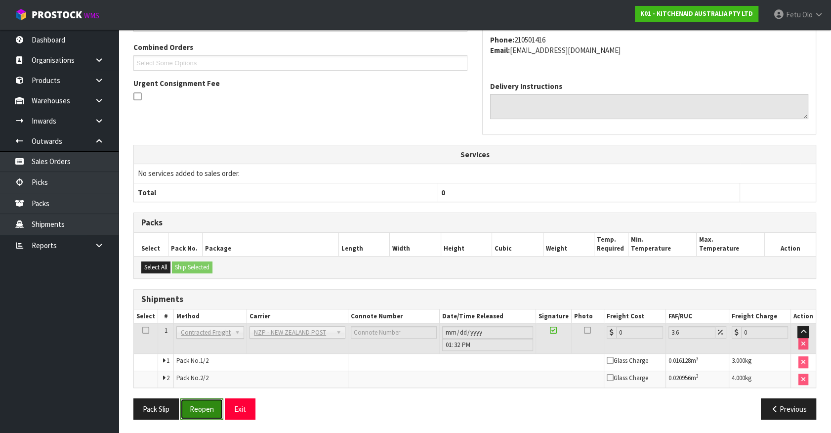
click at [206, 405] on button "Reopen" at bounding box center [201, 408] width 43 height 21
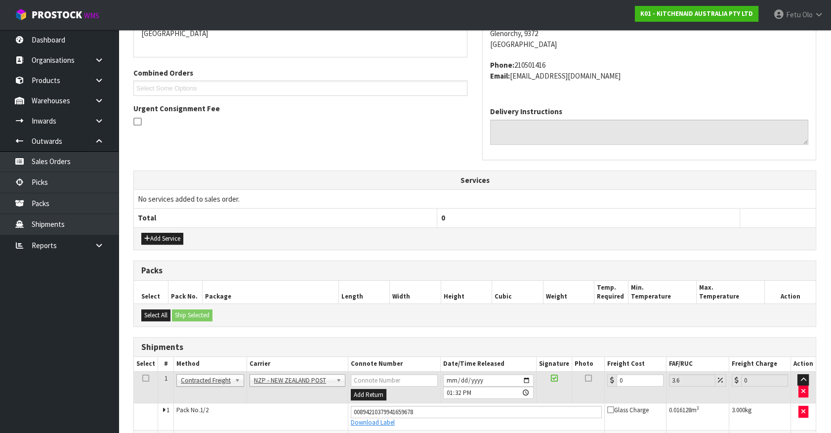
scroll to position [250, 0]
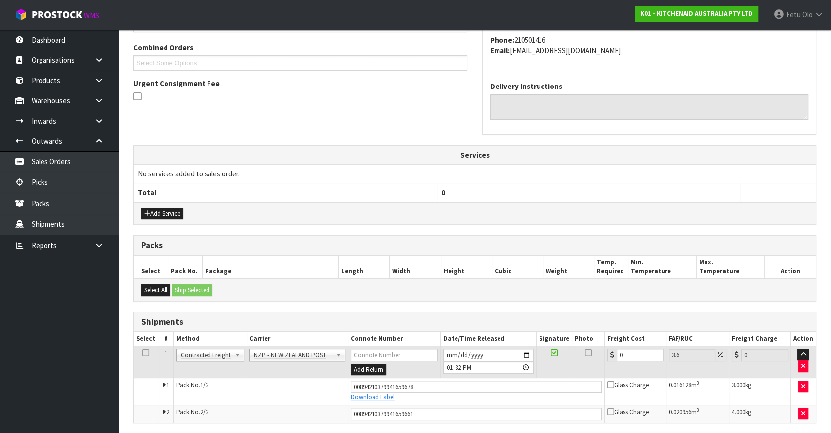
drag, startPoint x: 632, startPoint y: 359, endPoint x: 575, endPoint y: 368, distance: 57.5
click at [575, 368] on tr "1 Client Local Pickup Customer Local Pickup Company Freight Contracted Freight …" at bounding box center [475, 362] width 682 height 32
click at [622, 353] on input "0" at bounding box center [640, 355] width 47 height 12
click at [578, 369] on tr "1 Client Local Pickup Customer Local Pickup Company Freight Contracted Freight …" at bounding box center [475, 362] width 682 height 32
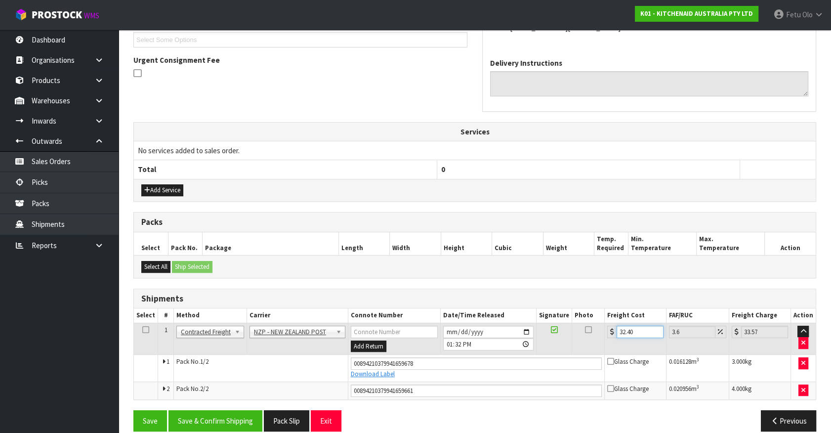
scroll to position [284, 0]
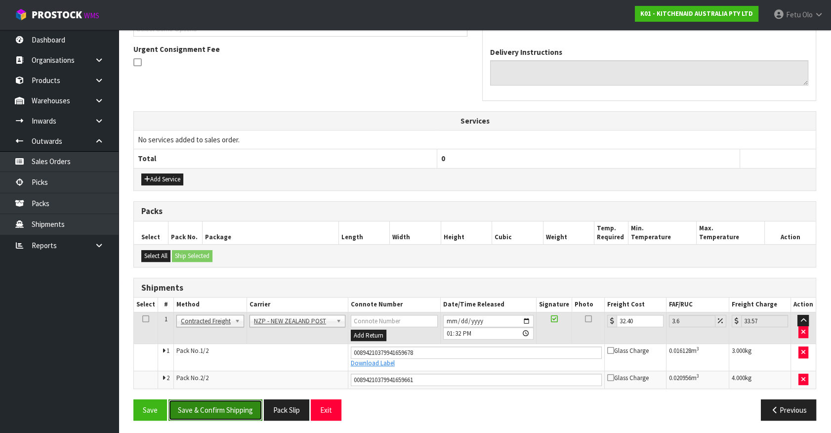
click at [228, 407] on button "Save & Confirm Shipping" at bounding box center [216, 409] width 94 height 21
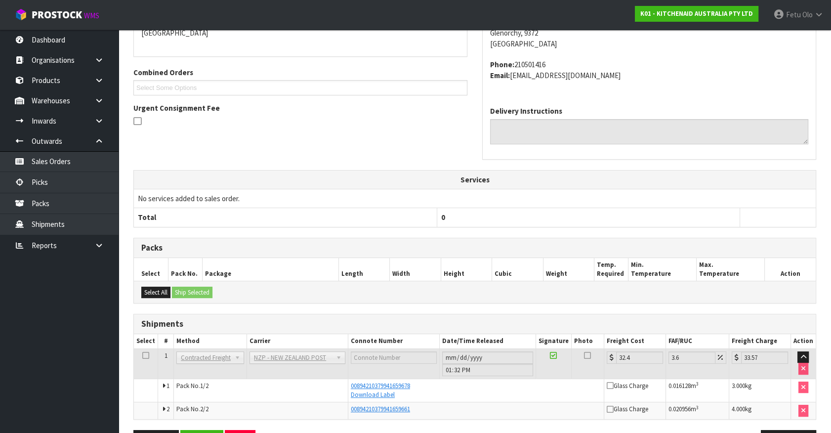
scroll to position [257, 0]
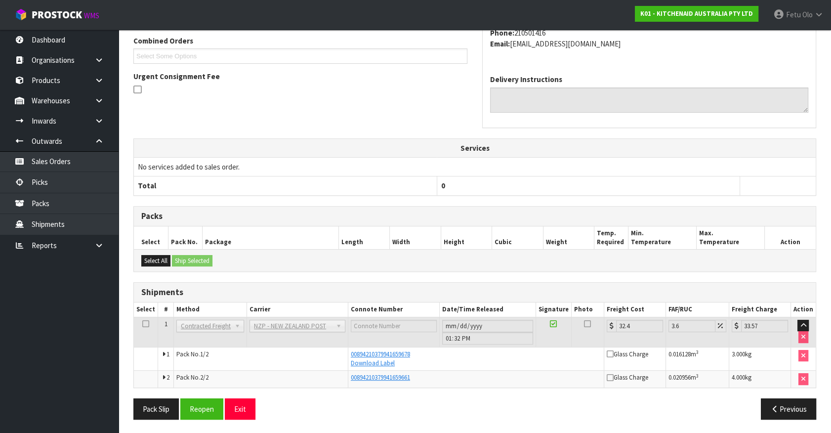
drag, startPoint x: 326, startPoint y: 161, endPoint x: 319, endPoint y: 169, distance: 10.5
click at [326, 161] on td "No services added to sales order." at bounding box center [475, 166] width 682 height 19
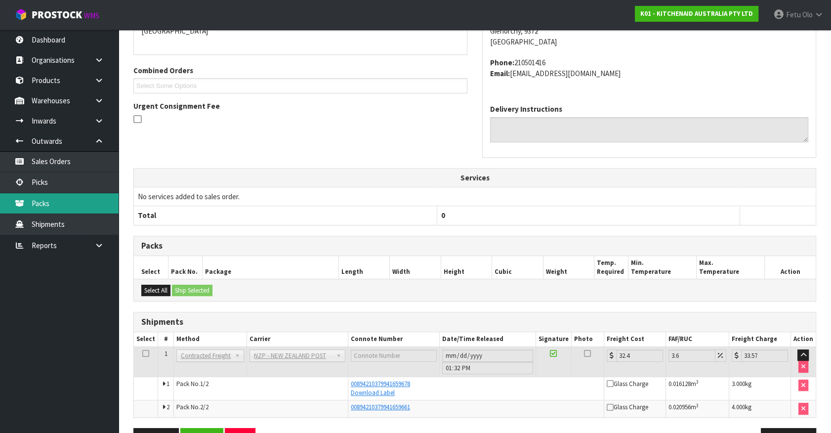
scroll to position [212, 0]
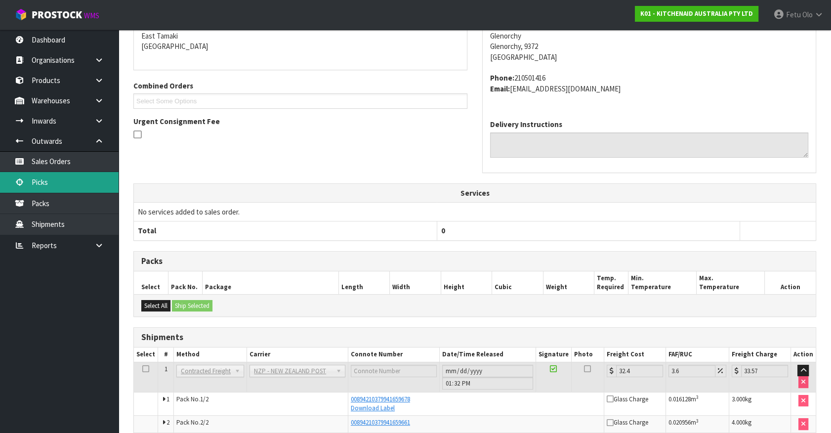
click at [49, 182] on link "Picks" at bounding box center [59, 182] width 119 height 20
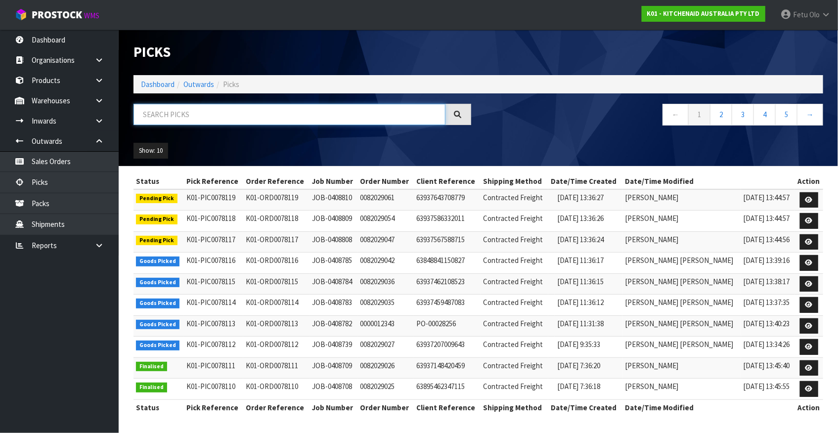
click at [188, 111] on input "text" at bounding box center [289, 114] width 312 height 21
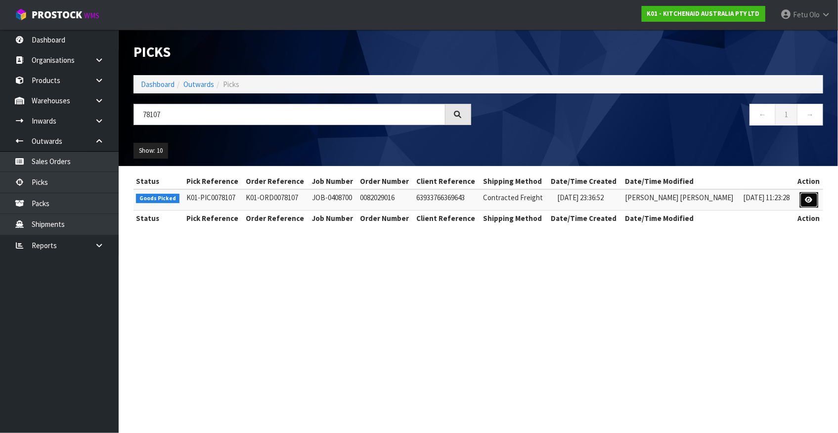
click at [810, 197] on icon at bounding box center [808, 200] width 7 height 6
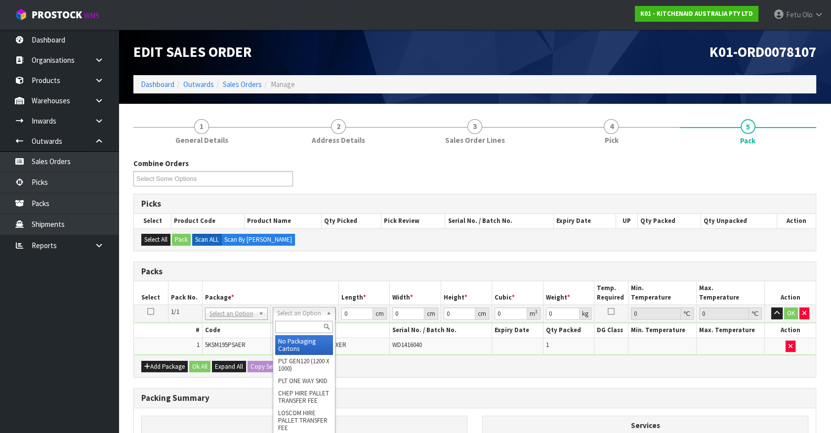
drag, startPoint x: 303, startPoint y: 316, endPoint x: 311, endPoint y: 350, distance: 34.9
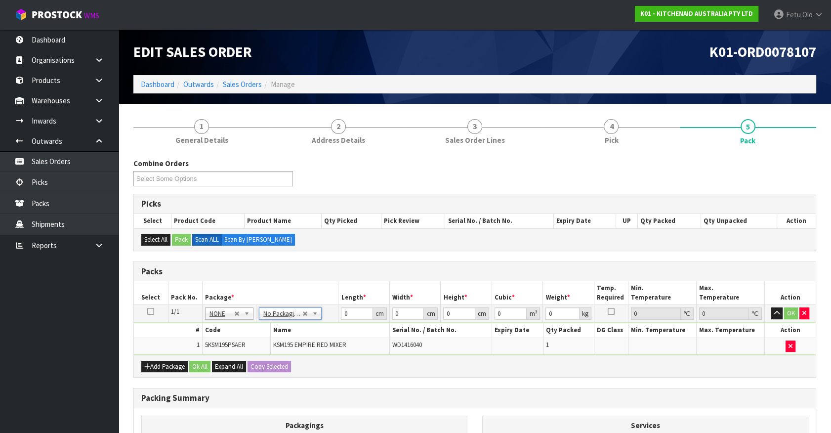
click at [305, 342] on span "KSM195 EMPIRE RED MIXER" at bounding box center [309, 345] width 73 height 8
click at [339, 317] on td "0 cm" at bounding box center [364, 314] width 51 height 18
click at [351, 314] on input "42" at bounding box center [357, 313] width 32 height 12
click button "OK" at bounding box center [791, 313] width 14 height 12
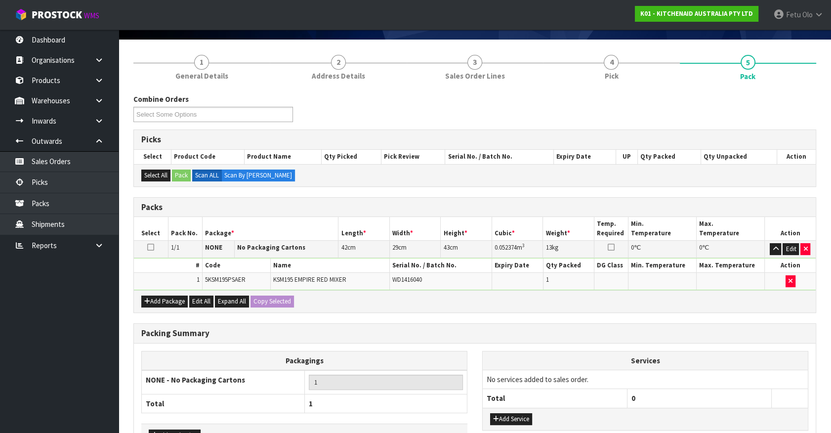
scroll to position [129, 0]
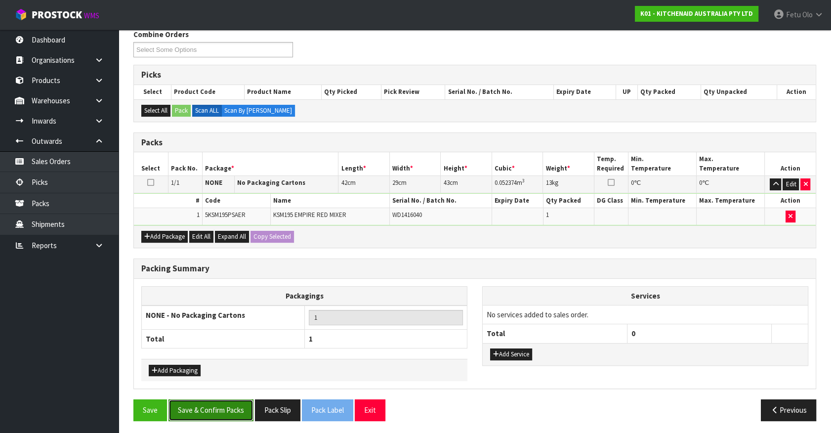
click at [240, 404] on button "Save & Confirm Packs" at bounding box center [211, 409] width 85 height 21
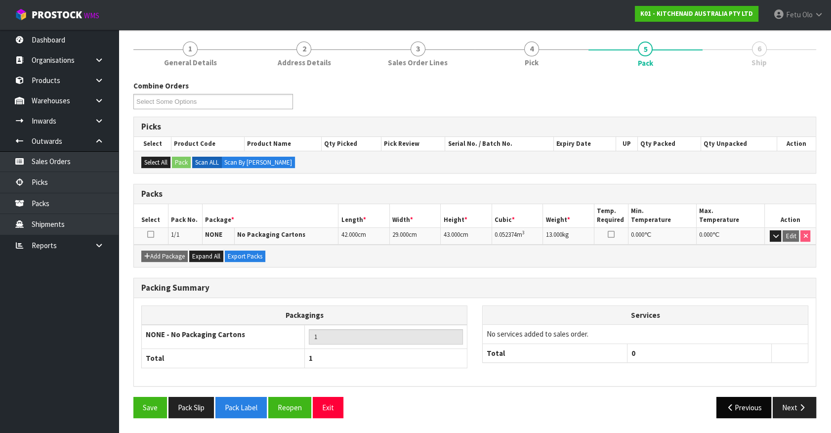
scroll to position [111, 0]
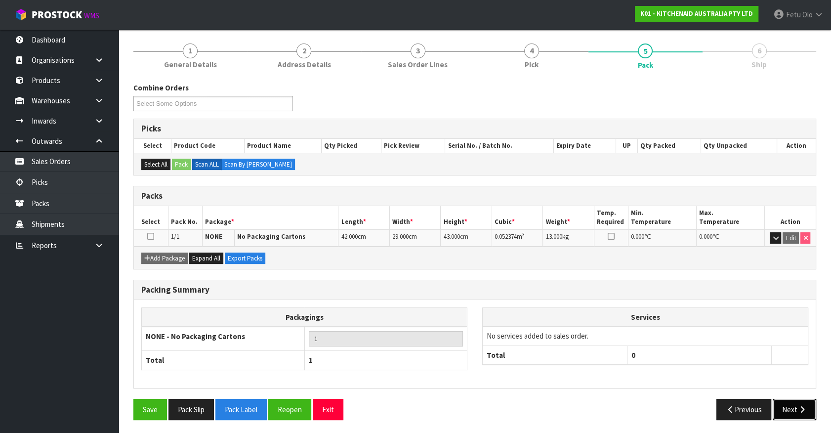
click at [797, 416] on button "Next" at bounding box center [794, 409] width 43 height 21
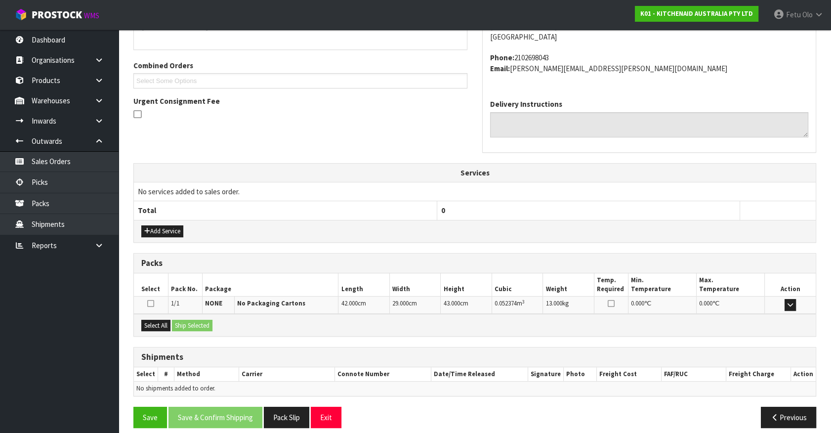
scroll to position [195, 0]
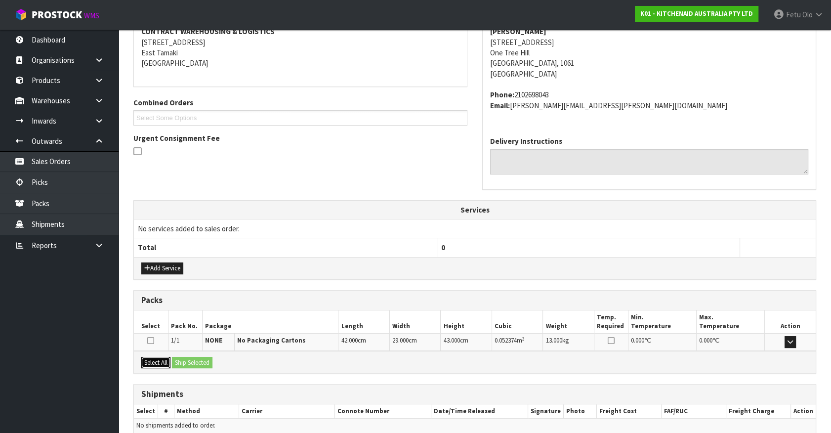
drag, startPoint x: 160, startPoint y: 356, endPoint x: 169, endPoint y: 360, distance: 9.7
click at [161, 357] on button "Select All" at bounding box center [155, 363] width 29 height 12
click at [176, 360] on button "Ship Selected" at bounding box center [192, 363] width 41 height 12
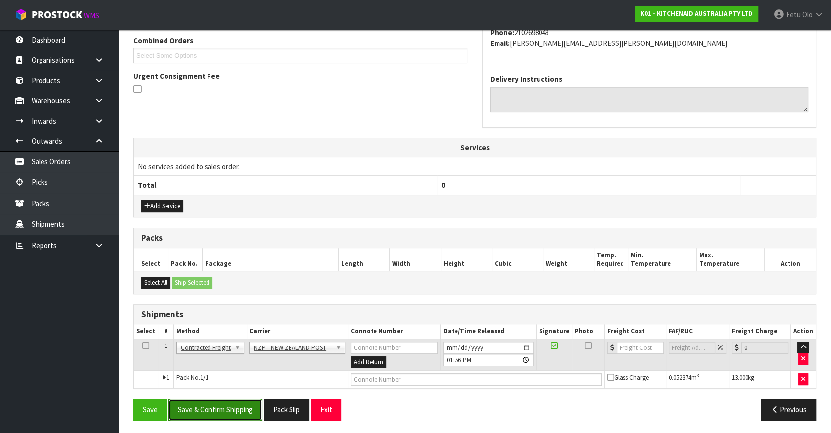
click at [237, 408] on button "Save & Confirm Shipping" at bounding box center [216, 409] width 94 height 21
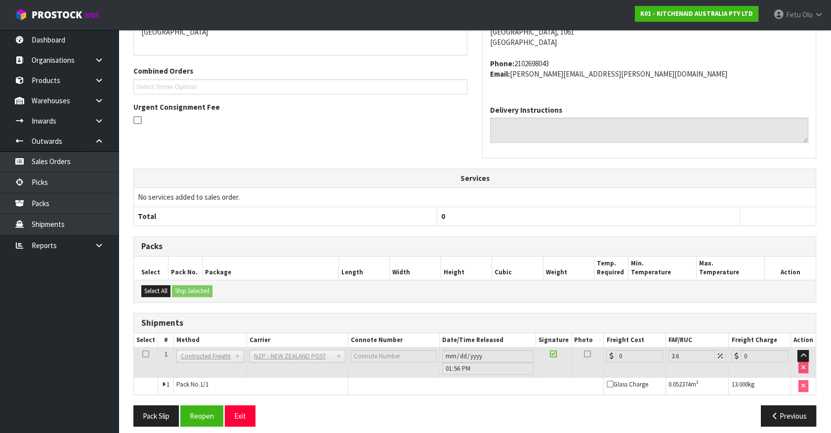
scroll to position [244, 0]
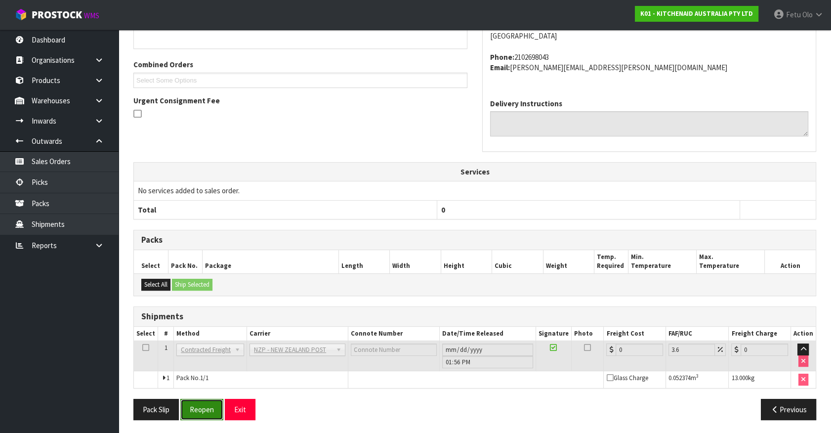
click at [198, 415] on button "Reopen" at bounding box center [201, 409] width 43 height 21
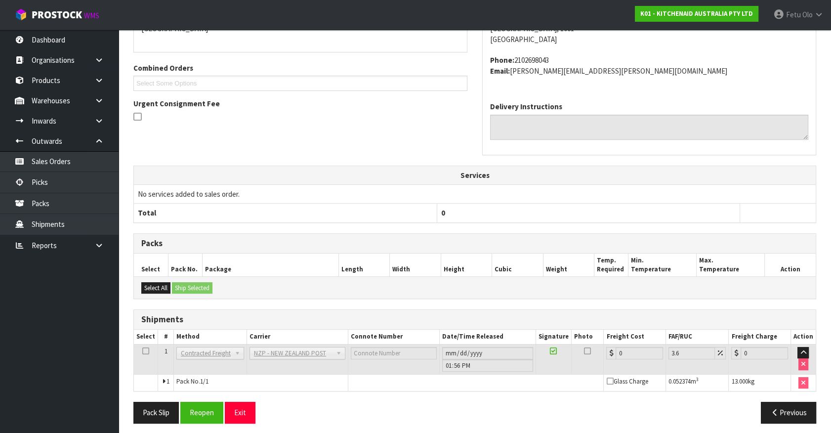
scroll to position [233, 0]
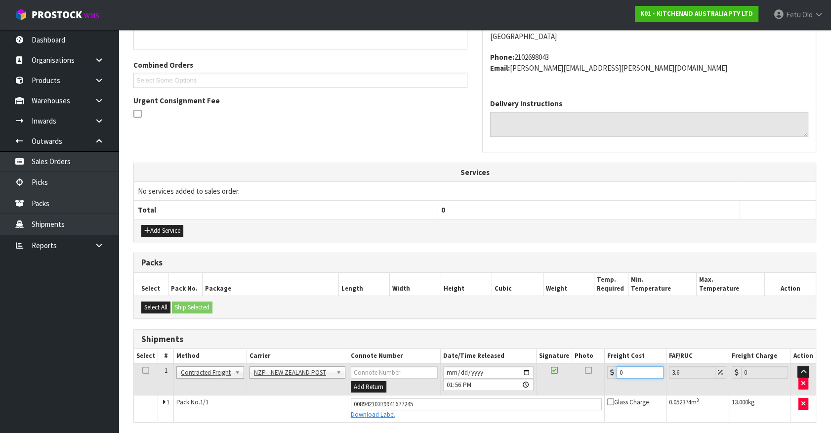
drag, startPoint x: 619, startPoint y: 370, endPoint x: 596, endPoint y: 379, distance: 25.1
click at [596, 379] on tr "1 Client Local Pickup Customer Local Pickup Company Freight Contracted Freight …" at bounding box center [475, 379] width 682 height 32
click at [637, 370] on input "0" at bounding box center [640, 372] width 47 height 12
drag, startPoint x: 637, startPoint y: 370, endPoint x: 538, endPoint y: 389, distance: 100.6
click at [538, 389] on tr "1 Client Local Pickup Customer Local Pickup Company Freight Contracted Freight …" at bounding box center [475, 379] width 682 height 32
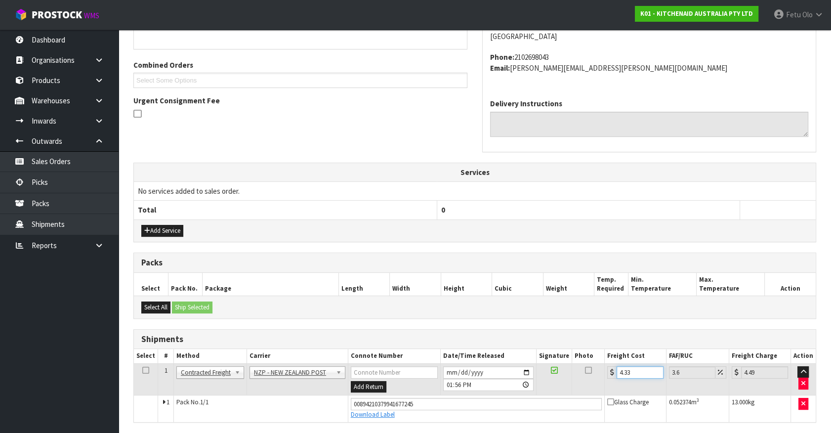
scroll to position [267, 0]
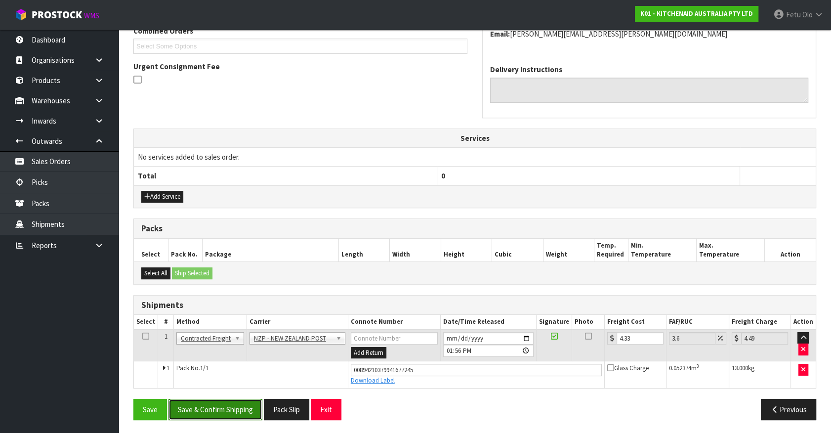
click at [198, 399] on button "Save & Confirm Shipping" at bounding box center [216, 409] width 94 height 21
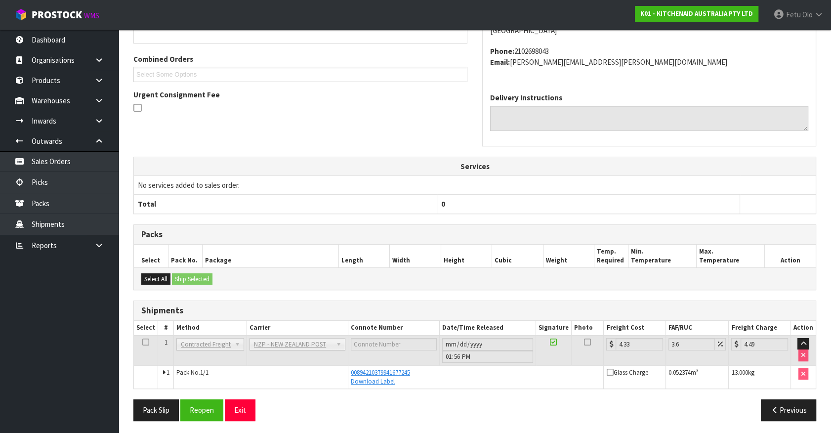
scroll to position [240, 0]
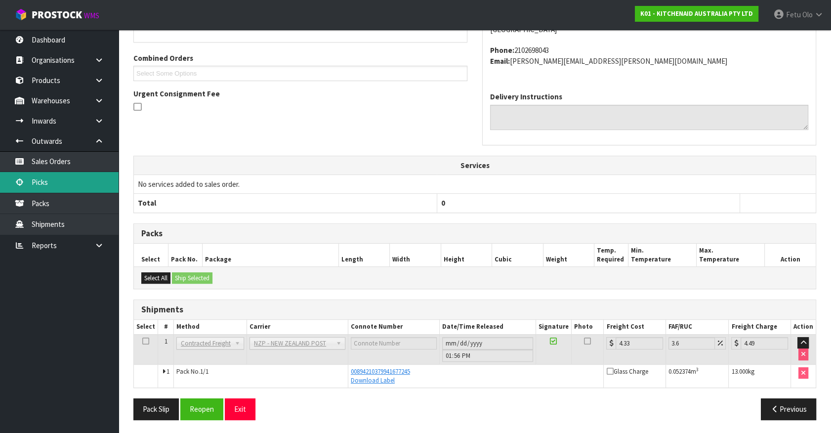
click at [57, 178] on link "Picks" at bounding box center [59, 182] width 119 height 20
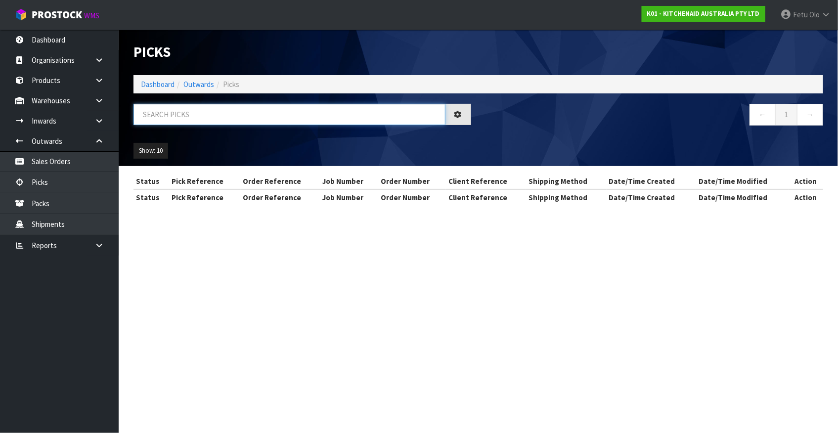
click at [213, 122] on input "text" at bounding box center [289, 114] width 312 height 21
click at [217, 116] on input "text" at bounding box center [289, 114] width 312 height 21
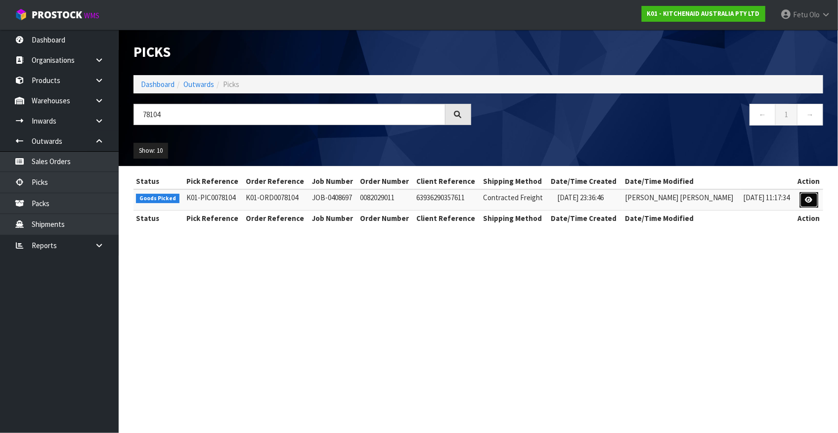
click at [810, 202] on icon at bounding box center [808, 200] width 7 height 6
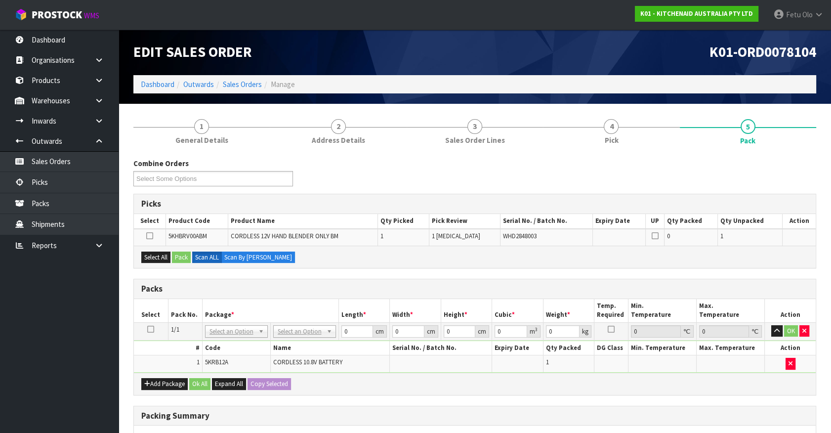
click at [154, 329] on td at bounding box center [151, 331] width 34 height 18
click at [152, 329] on icon at bounding box center [150, 329] width 7 height 0
click at [554, 279] on div "Packs" at bounding box center [475, 289] width 682 height 20
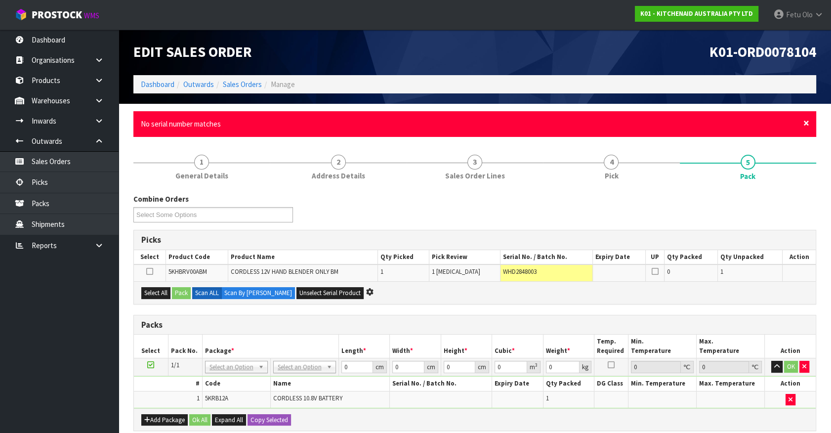
click at [808, 123] on span "×" at bounding box center [807, 123] width 6 height 14
click at [647, 256] on th "UP" at bounding box center [655, 257] width 18 height 14
click at [811, 124] on div "× Close No serial number matches" at bounding box center [474, 123] width 683 height 25
click at [806, 123] on span "×" at bounding box center [807, 123] width 6 height 14
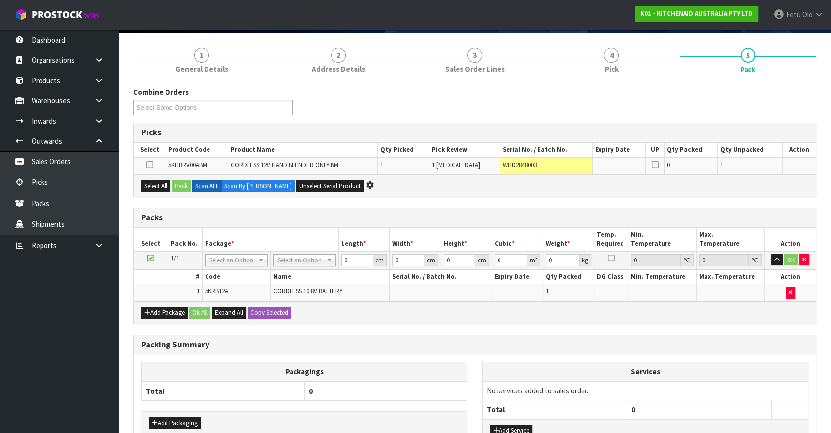
scroll to position [134, 0]
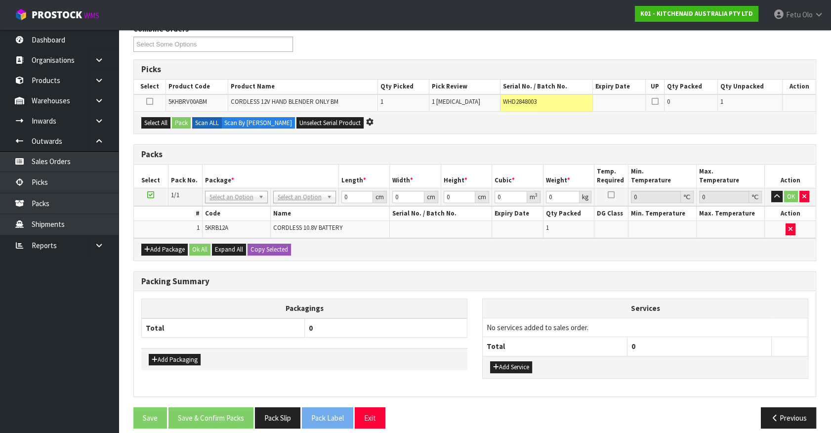
click at [231, 185] on th "Package *" at bounding box center [270, 176] width 136 height 23
drag, startPoint x: 242, startPoint y: 197, endPoint x: 242, endPoint y: 204, distance: 6.9
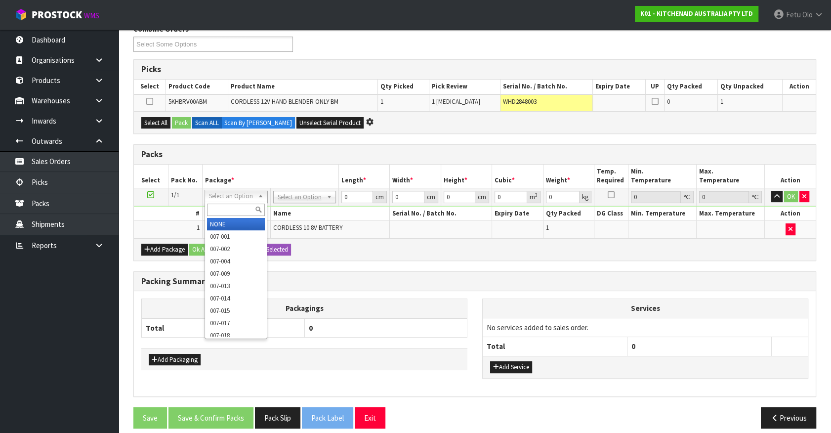
click at [242, 208] on input "text" at bounding box center [236, 210] width 58 height 12
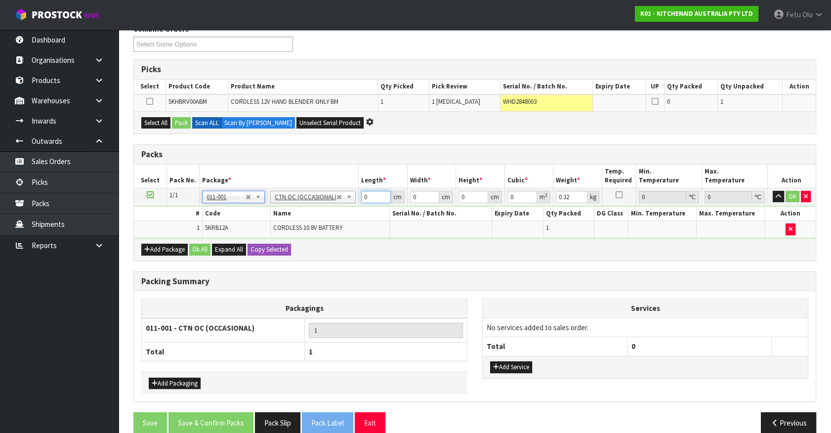
drag, startPoint x: 373, startPoint y: 191, endPoint x: 304, endPoint y: 218, distance: 73.9
click at [305, 218] on tbody "1/1 NONE 007-001 007-002 007-004 007-009 007-013 007-014 007-015 007-017 007-01…" at bounding box center [475, 213] width 682 height 50
click button "OK" at bounding box center [793, 197] width 14 height 12
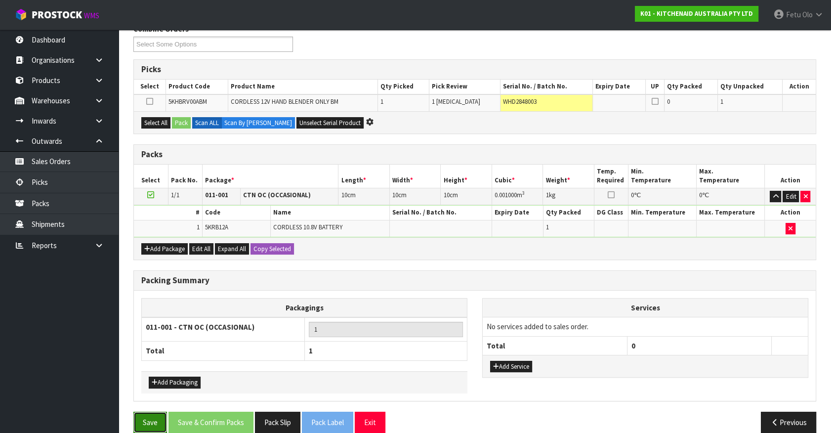
click at [153, 419] on button "Save" at bounding box center [150, 422] width 34 height 21
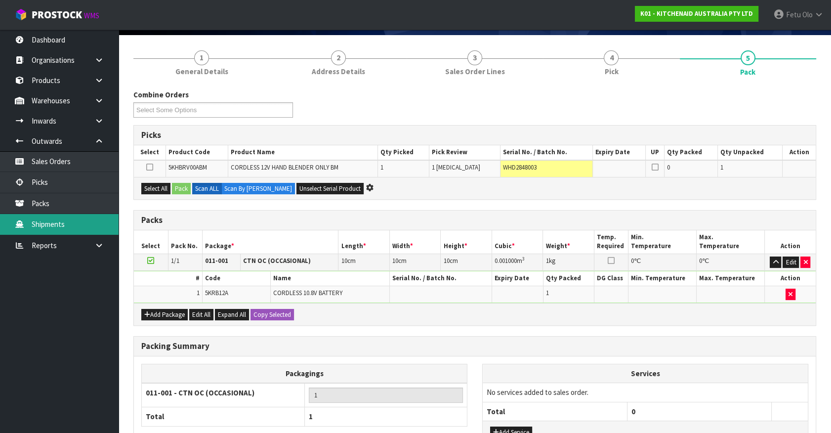
scroll to position [0, 0]
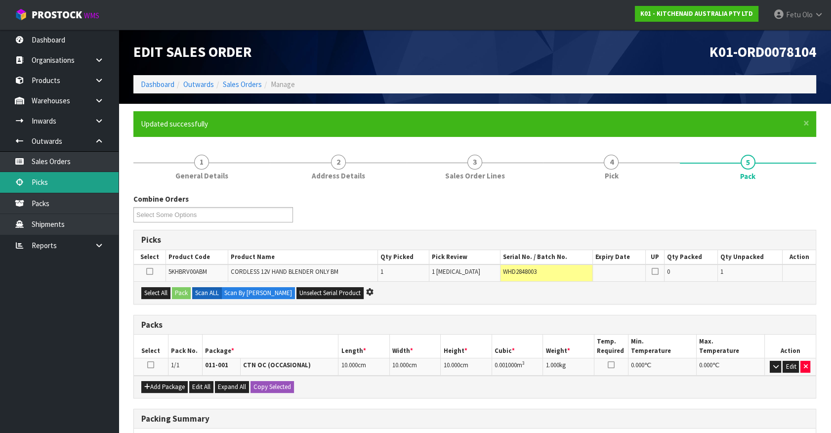
click at [52, 185] on link "Picks" at bounding box center [59, 182] width 119 height 20
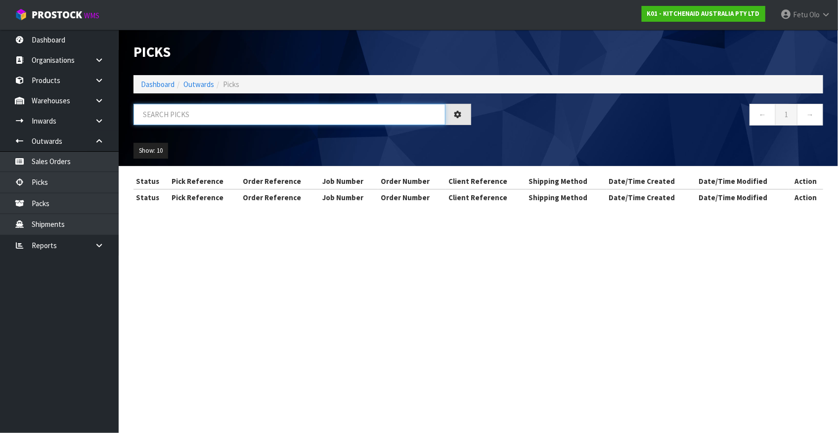
click at [236, 123] on input "text" at bounding box center [289, 114] width 312 height 21
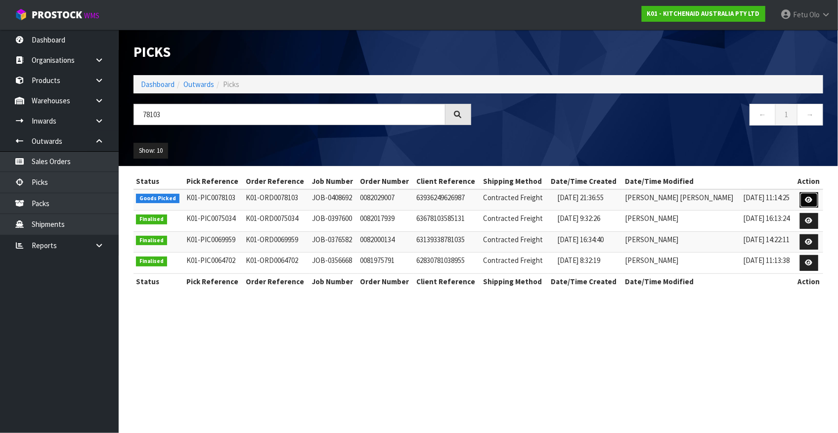
click at [808, 203] on icon at bounding box center [808, 200] width 7 height 6
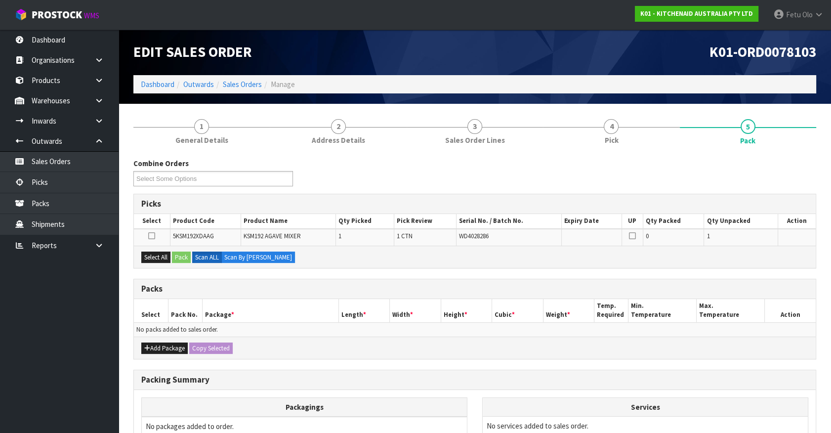
click at [269, 309] on th "Package *" at bounding box center [270, 310] width 136 height 23
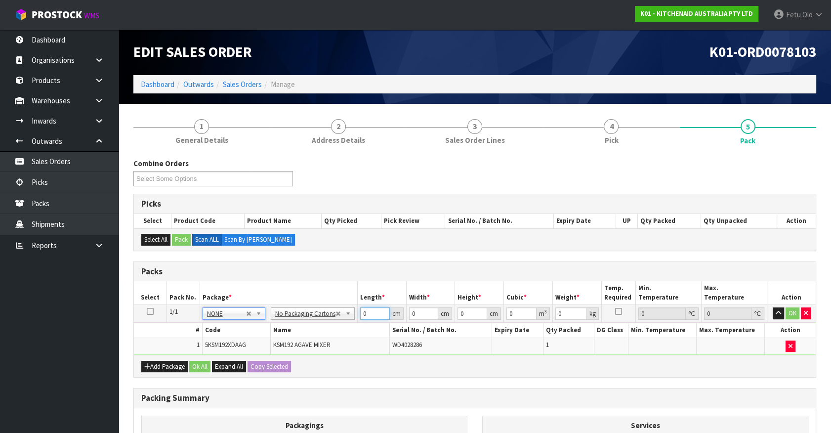
click at [284, 368] on div "Packs Select Pack No. Package * Length * Width * Height * Cubic * Weight * Temp…" at bounding box center [474, 319] width 683 height 117
click button "OK" at bounding box center [793, 313] width 14 height 12
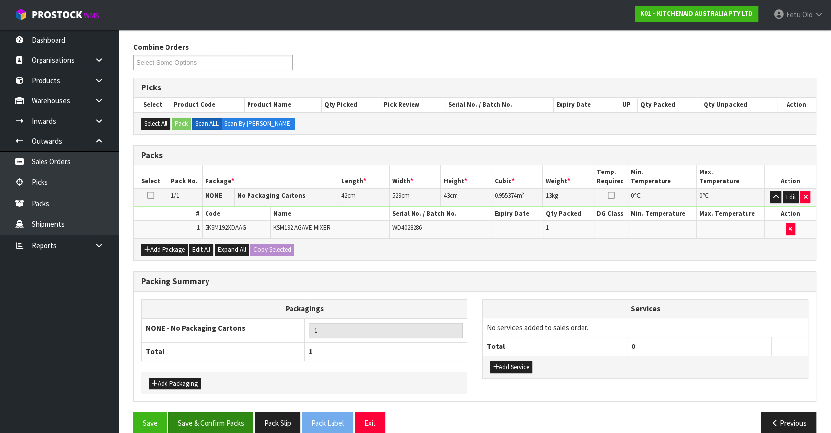
scroll to position [129, 0]
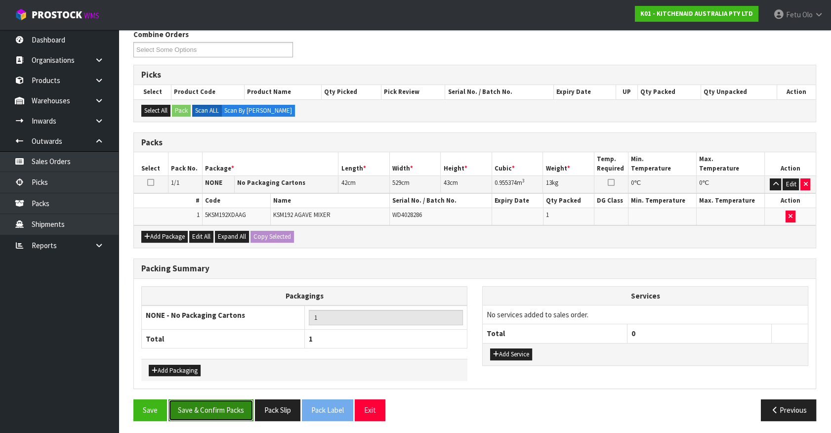
click at [188, 411] on button "Save & Confirm Packs" at bounding box center [211, 409] width 85 height 21
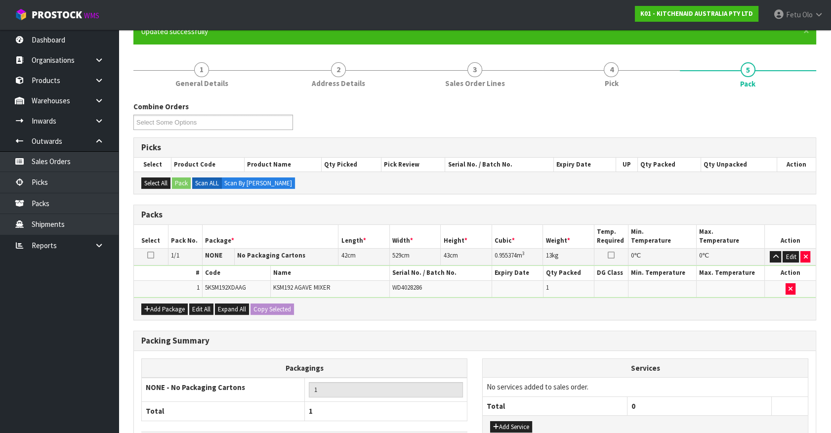
scroll to position [0, 0]
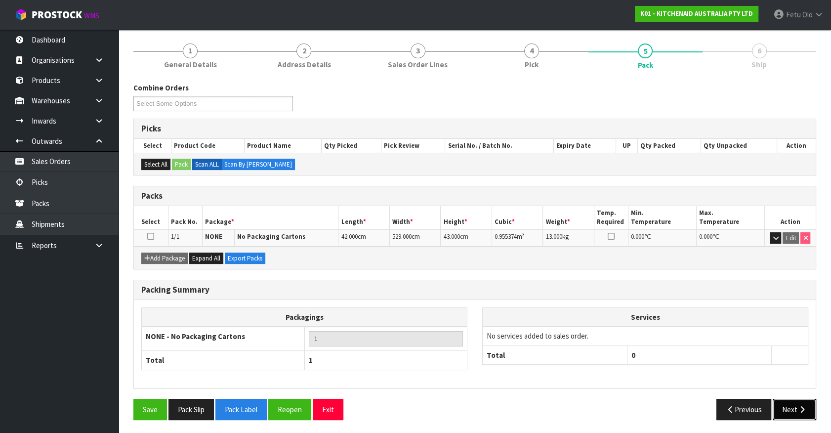
click at [794, 413] on button "Next" at bounding box center [794, 409] width 43 height 21
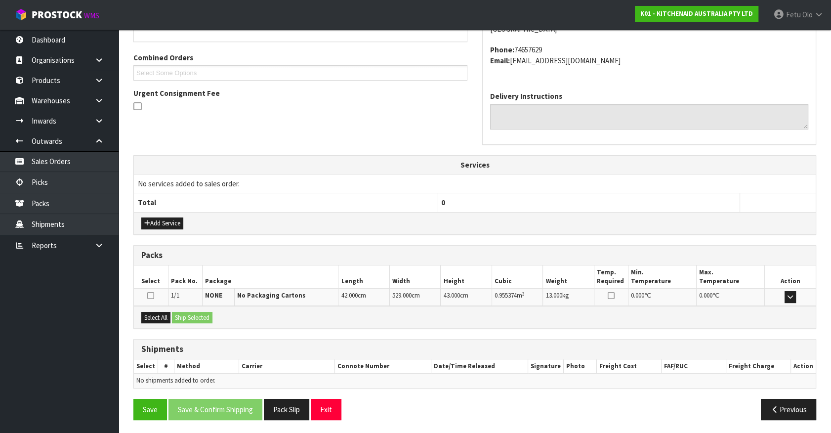
scroll to position [195, 0]
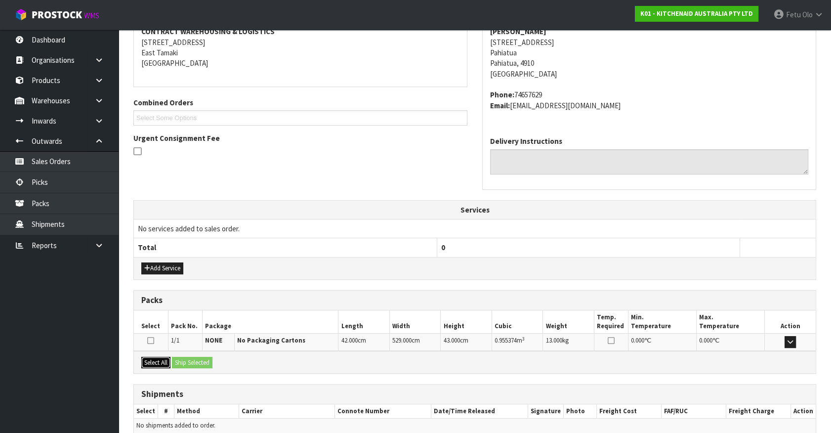
drag, startPoint x: 155, startPoint y: 361, endPoint x: 192, endPoint y: 357, distance: 37.8
click at [159, 361] on button "Select All" at bounding box center [155, 363] width 29 height 12
click at [192, 357] on button "Ship Selected" at bounding box center [192, 363] width 41 height 12
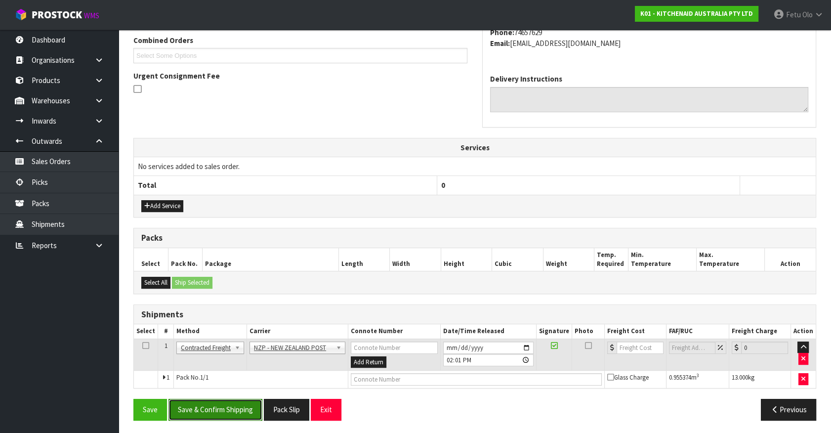
click at [210, 402] on button "Save & Confirm Shipping" at bounding box center [216, 409] width 94 height 21
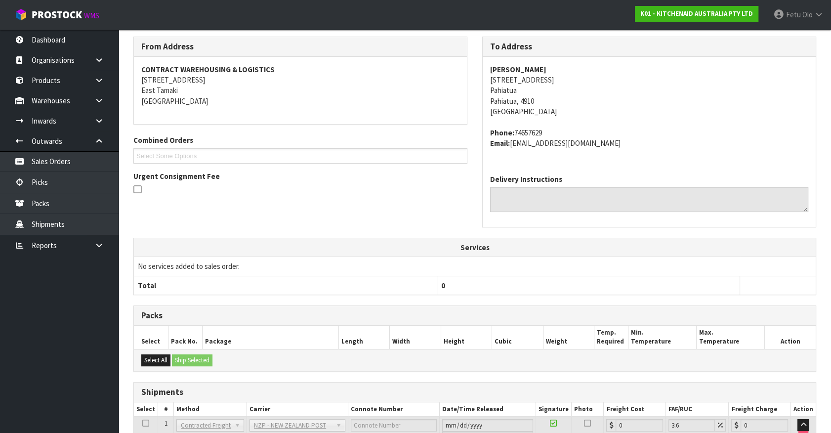
scroll to position [244, 0]
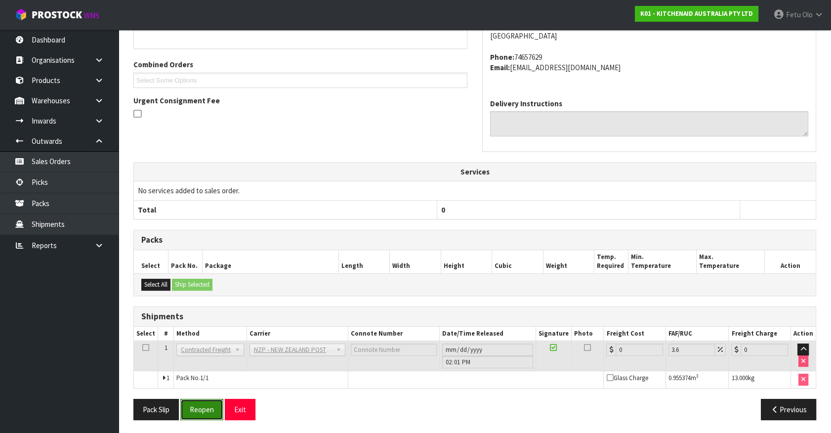
click at [208, 408] on button "Reopen" at bounding box center [201, 409] width 43 height 21
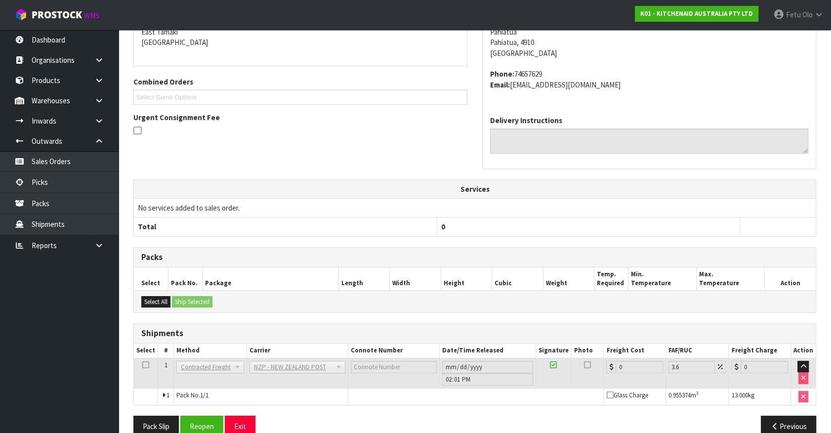
scroll to position [233, 0]
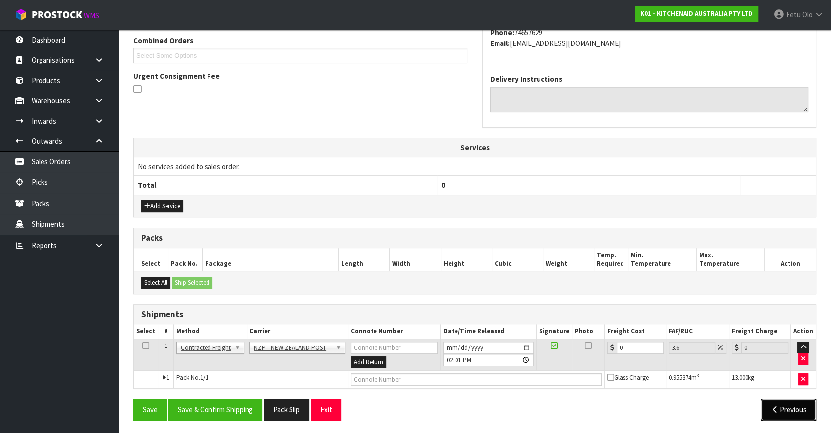
click at [784, 412] on button "Previous" at bounding box center [788, 409] width 55 height 21
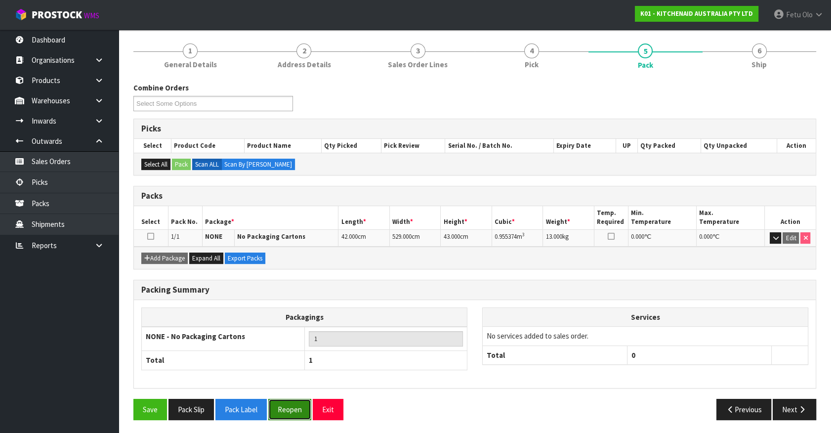
click at [302, 405] on button "Reopen" at bounding box center [289, 409] width 43 height 21
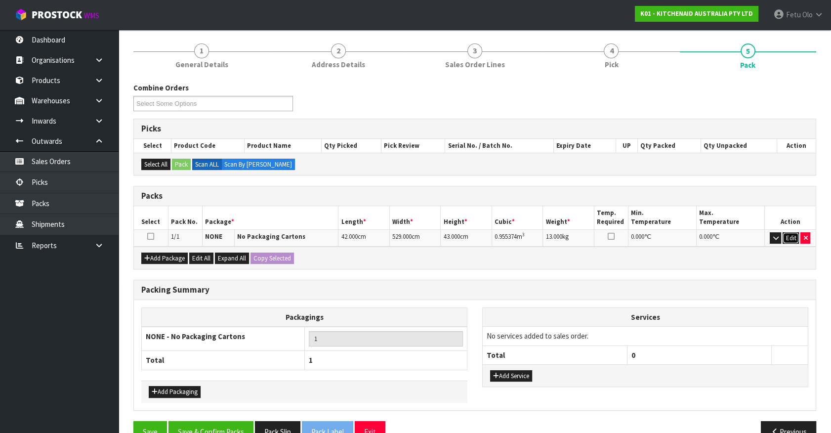
click at [794, 239] on button "Edit" at bounding box center [791, 238] width 16 height 12
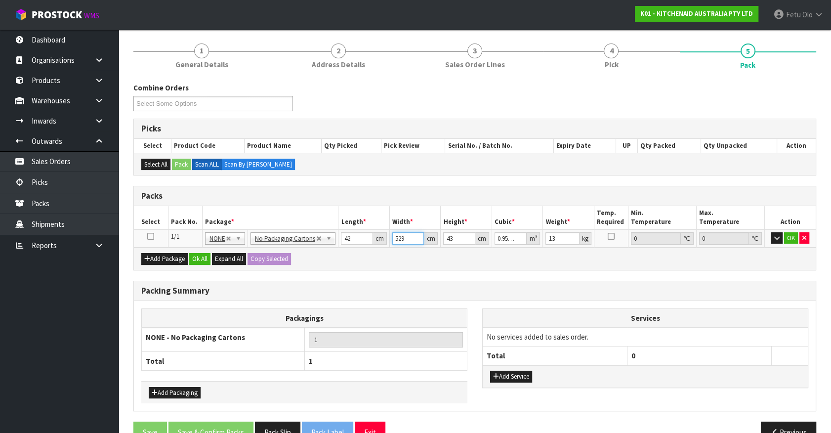
drag, startPoint x: 411, startPoint y: 238, endPoint x: 332, endPoint y: 252, distance: 80.3
click at [331, 252] on div "Packs Select Pack No. Package * Length * Width * Height * Cubic * Weight * Temp…" at bounding box center [474, 228] width 683 height 85
click at [790, 237] on button "OK" at bounding box center [791, 238] width 14 height 12
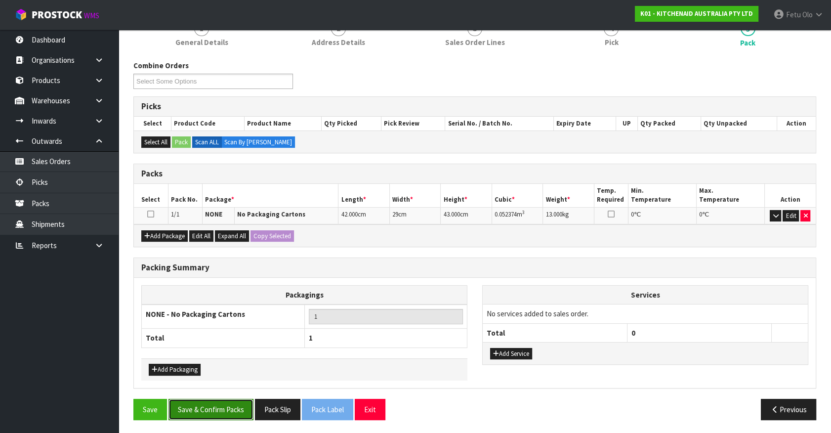
click at [232, 404] on button "Save & Confirm Packs" at bounding box center [211, 409] width 85 height 21
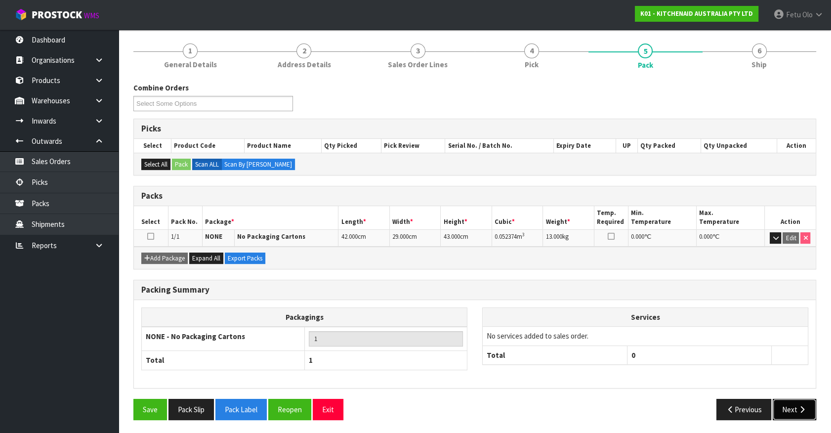
click at [791, 406] on button "Next" at bounding box center [794, 409] width 43 height 21
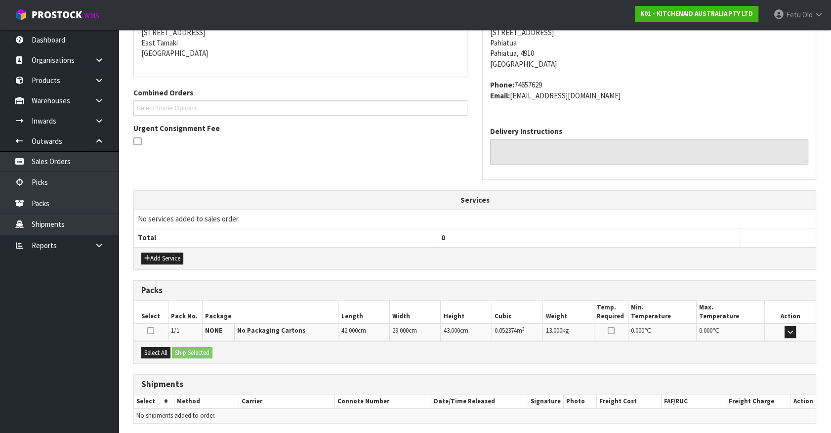
scroll to position [240, 0]
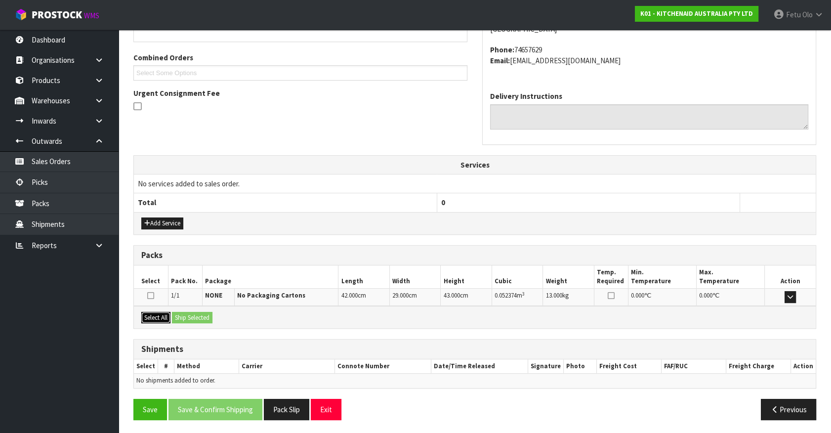
click at [158, 316] on button "Select All" at bounding box center [155, 318] width 29 height 12
click at [185, 316] on button "Ship Selected" at bounding box center [192, 318] width 41 height 12
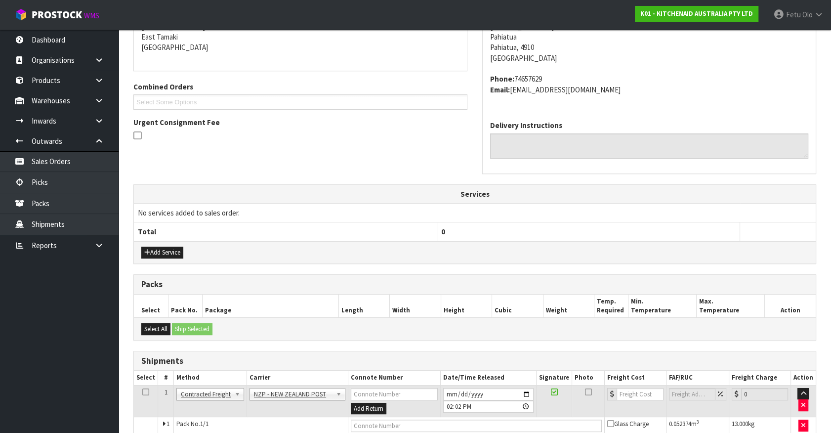
scroll to position [195, 0]
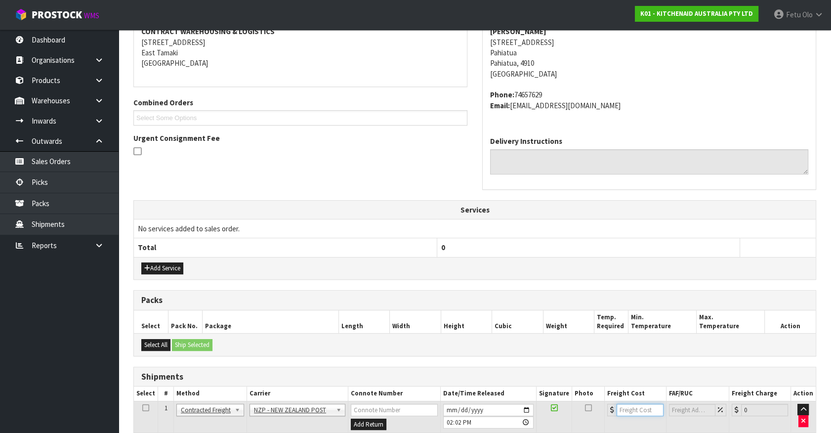
click at [651, 412] on input "number" at bounding box center [640, 410] width 47 height 12
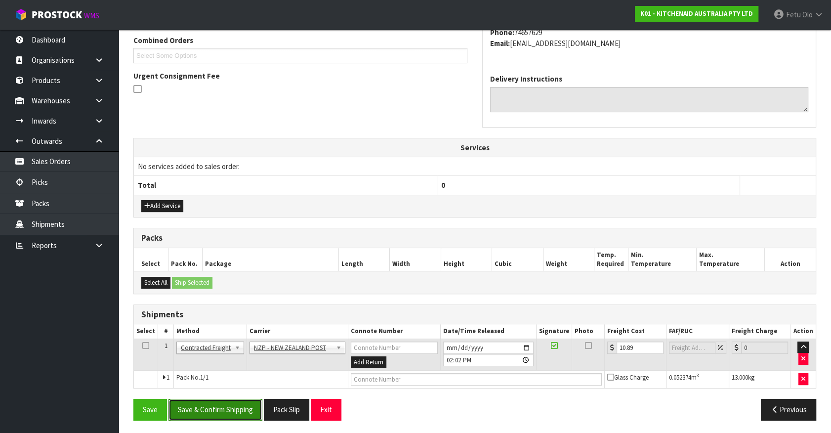
click at [232, 403] on button "Save & Confirm Shipping" at bounding box center [216, 409] width 94 height 21
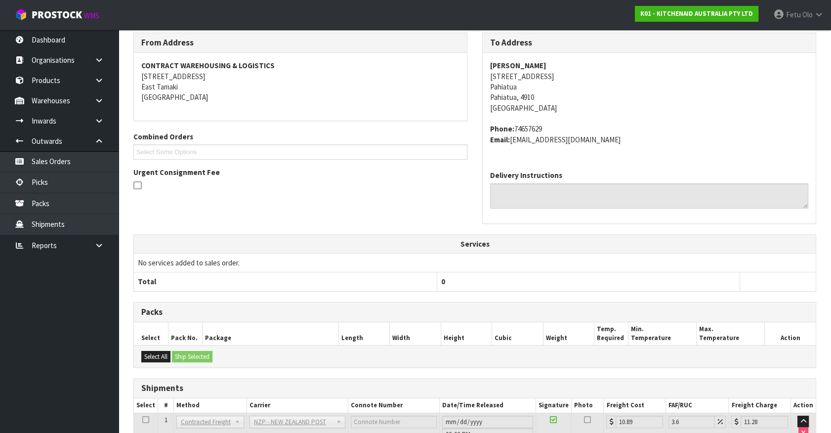
scroll to position [233, 0]
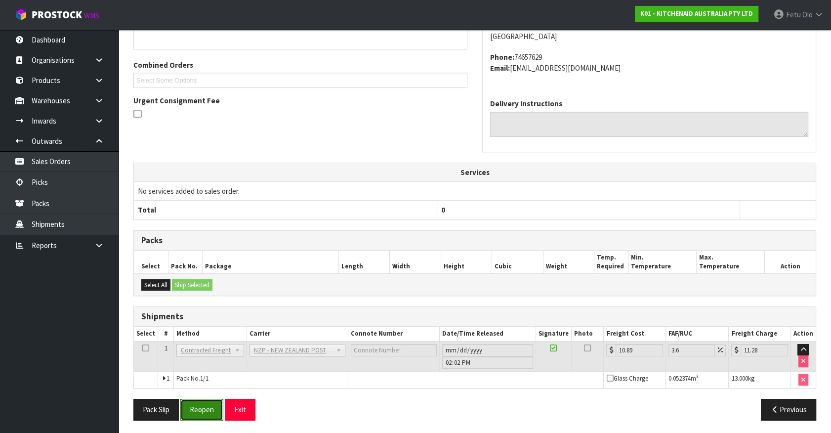
drag, startPoint x: 208, startPoint y: 406, endPoint x: 227, endPoint y: 417, distance: 21.7
click at [217, 410] on button "Reopen" at bounding box center [201, 409] width 43 height 21
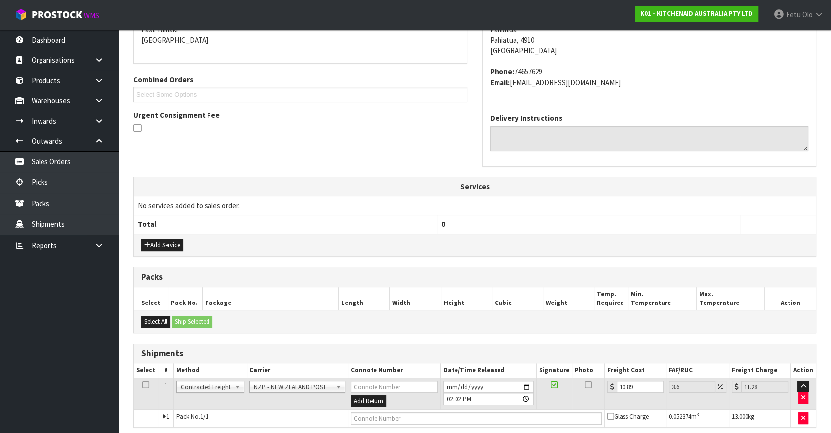
scroll to position [213, 0]
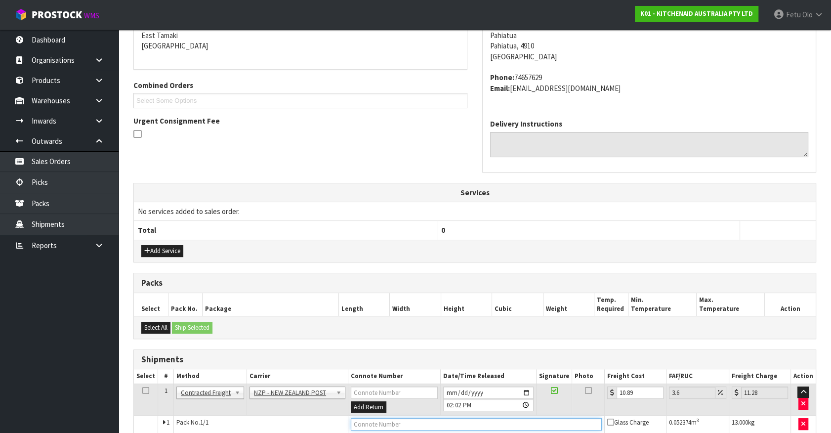
click at [375, 425] on input "text" at bounding box center [476, 424] width 251 height 12
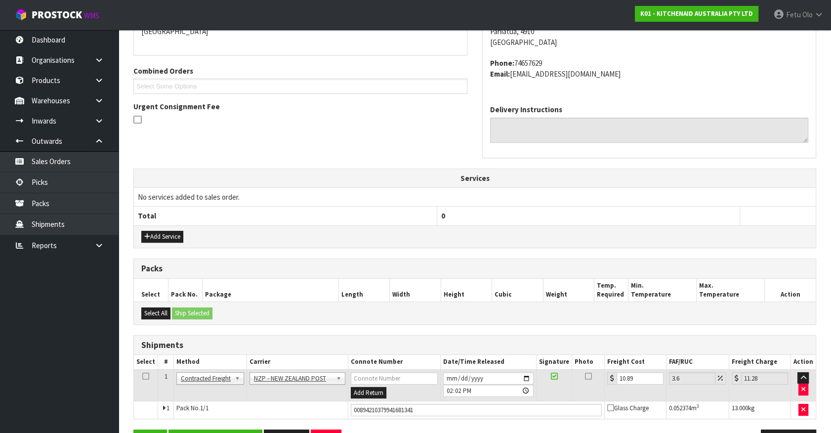
scroll to position [257, 0]
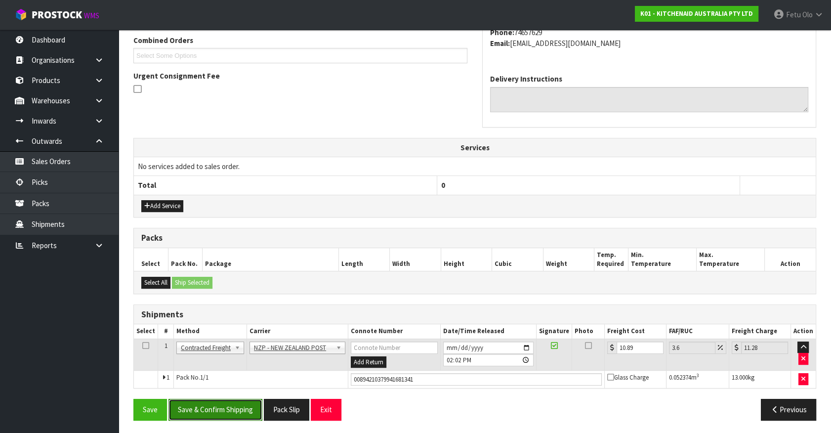
click at [215, 409] on button "Save & Confirm Shipping" at bounding box center [216, 409] width 94 height 21
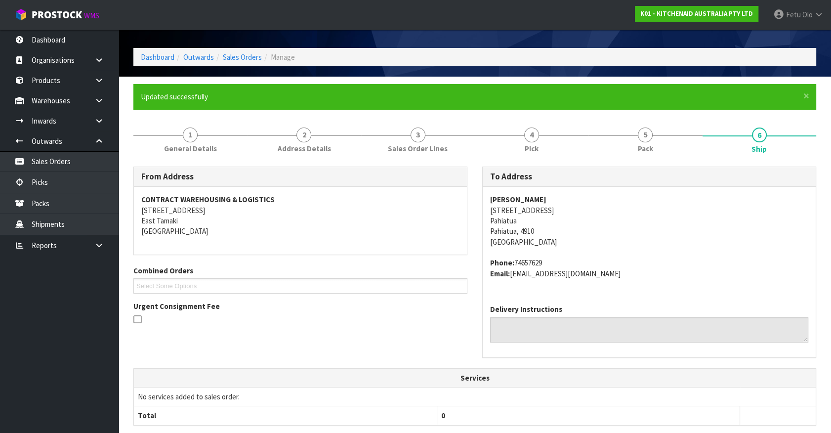
scroll to position [233, 0]
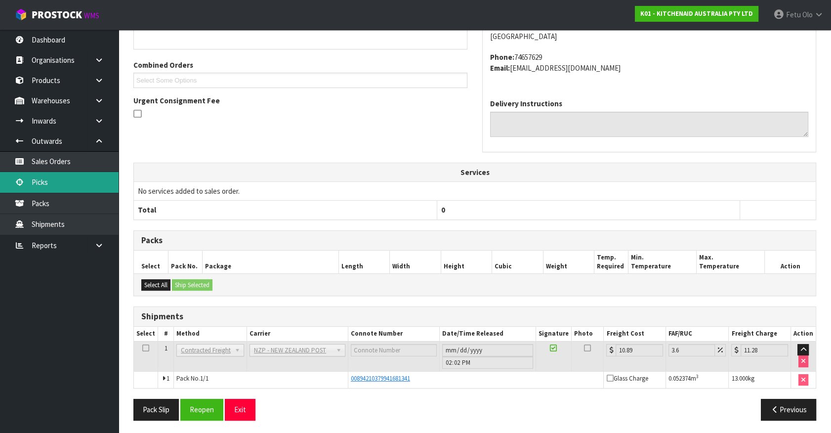
click at [54, 184] on link "Picks" at bounding box center [59, 182] width 119 height 20
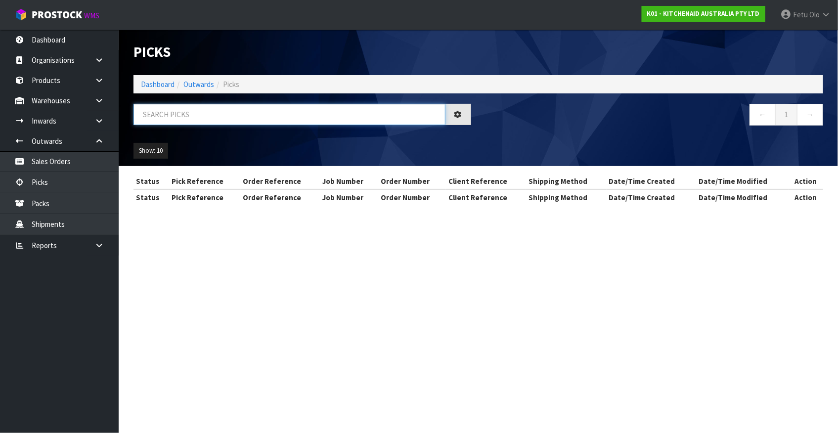
click at [160, 114] on input "text" at bounding box center [289, 114] width 312 height 21
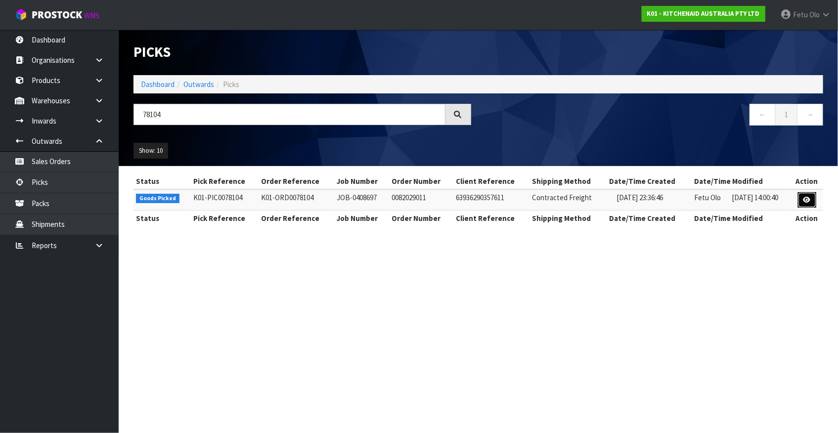
click at [811, 200] on link at bounding box center [807, 200] width 18 height 16
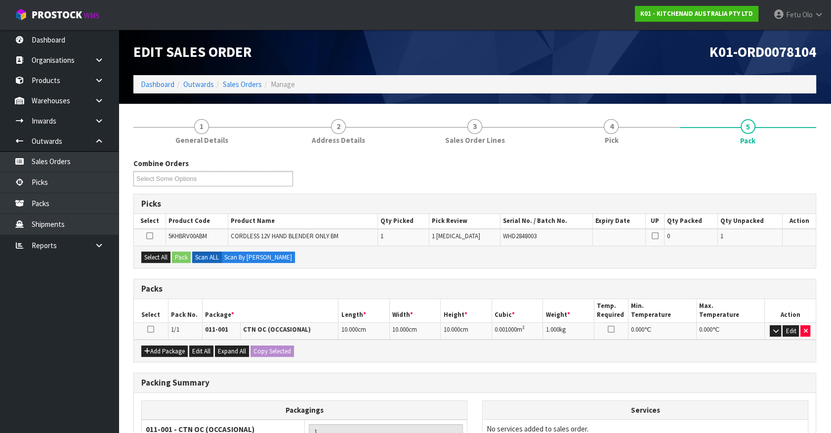
click at [150, 330] on icon at bounding box center [150, 329] width 7 height 0
click at [233, 310] on th "Package *" at bounding box center [270, 310] width 136 height 23
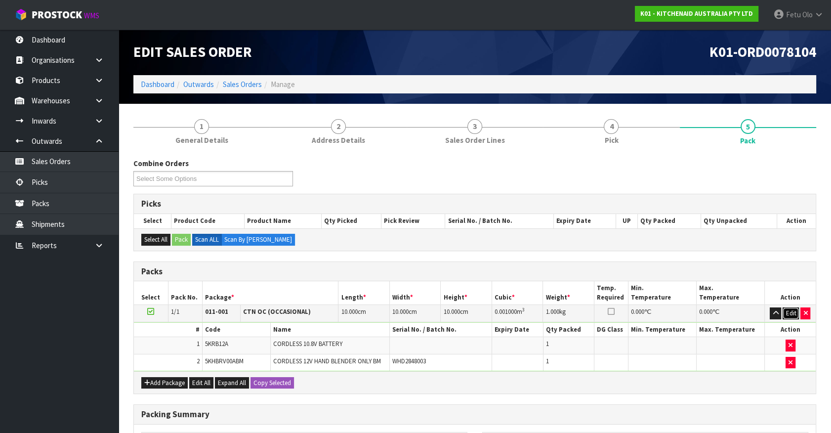
click at [791, 312] on button "Edit" at bounding box center [791, 313] width 16 height 12
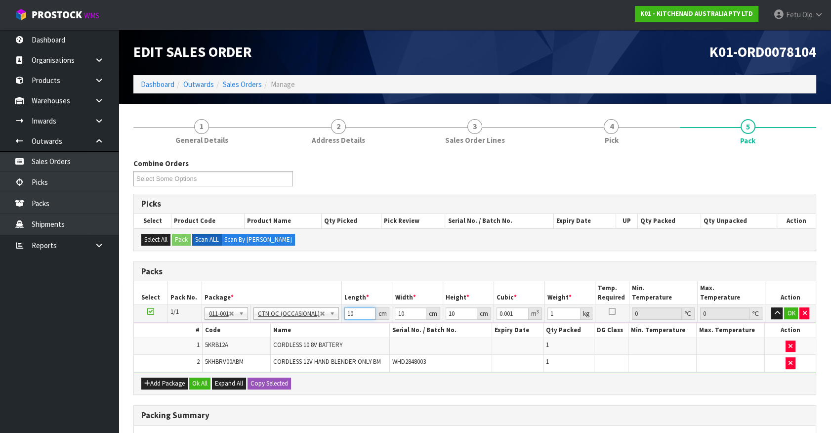
drag, startPoint x: 353, startPoint y: 315, endPoint x: 275, endPoint y: 331, distance: 79.7
click at [270, 331] on tbody "1/1 NONE 007-001 007-002 007-004 007-009 007-013 007-014 007-015 007-017 007-01…" at bounding box center [475, 338] width 682 height 67
click button "OK" at bounding box center [791, 313] width 14 height 12
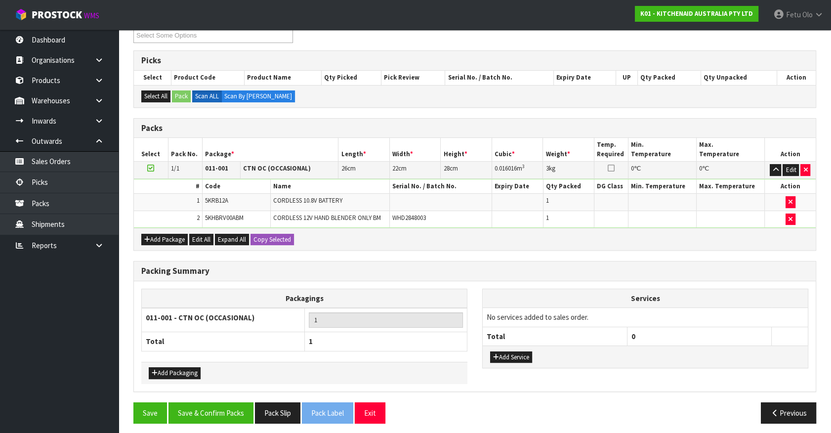
scroll to position [146, 0]
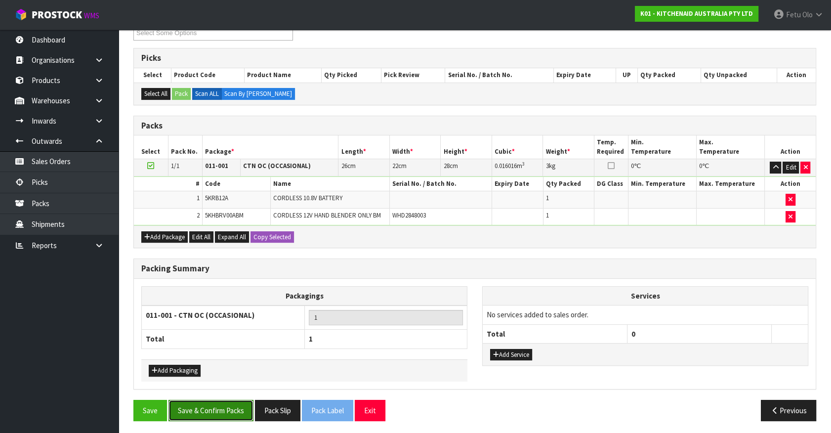
click at [245, 400] on button "Save & Confirm Packs" at bounding box center [211, 410] width 85 height 21
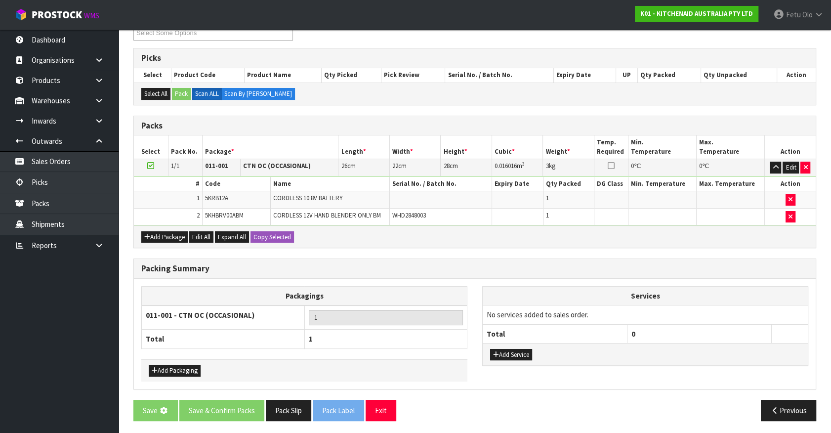
scroll to position [0, 0]
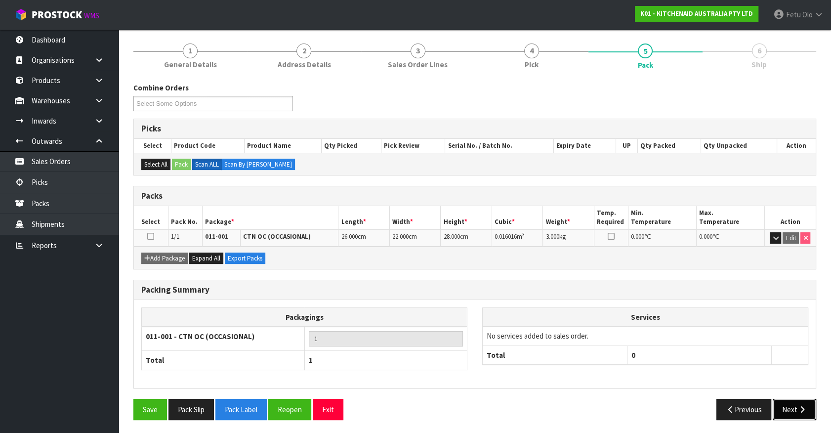
click at [790, 408] on button "Next" at bounding box center [794, 409] width 43 height 21
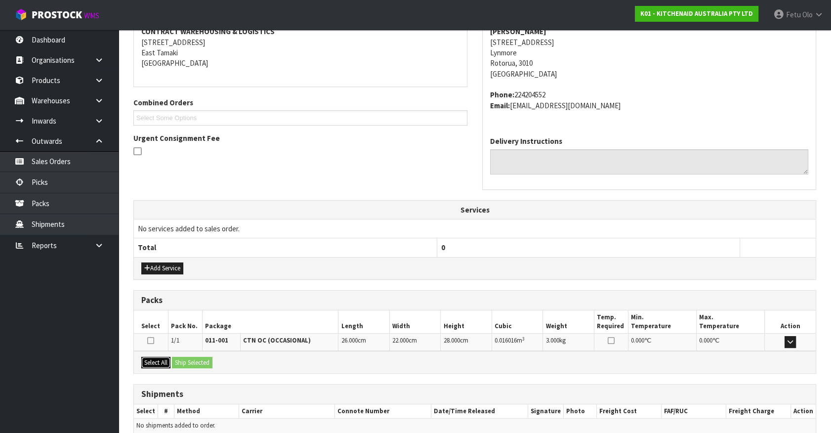
drag, startPoint x: 160, startPoint y: 361, endPoint x: 184, endPoint y: 358, distance: 24.9
click at [163, 359] on button "Select All" at bounding box center [155, 363] width 29 height 12
click at [184, 358] on button "Ship Selected" at bounding box center [192, 363] width 41 height 12
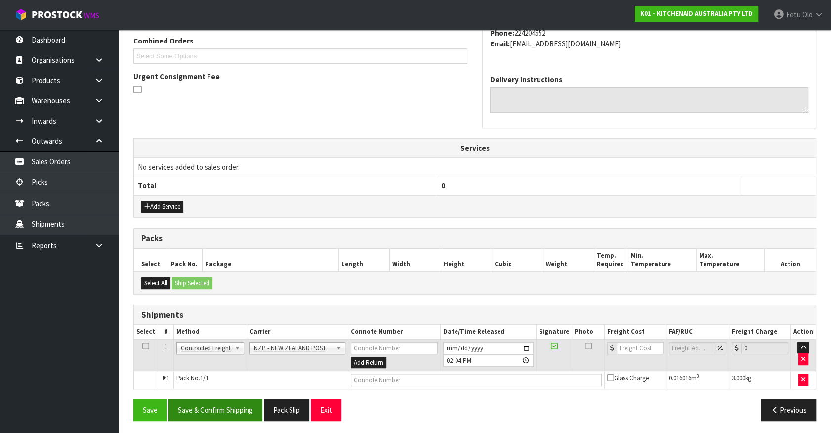
scroll to position [257, 0]
click at [225, 410] on button "Save & Confirm Shipping" at bounding box center [216, 409] width 94 height 21
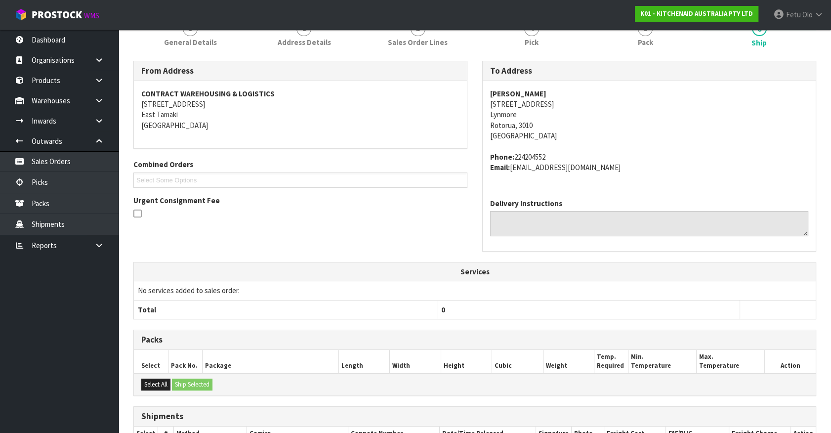
scroll to position [244, 0]
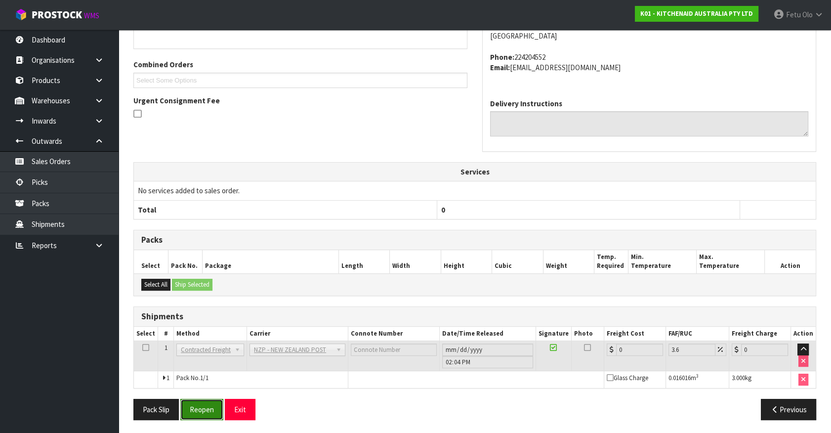
click at [197, 406] on button "Reopen" at bounding box center [201, 409] width 43 height 21
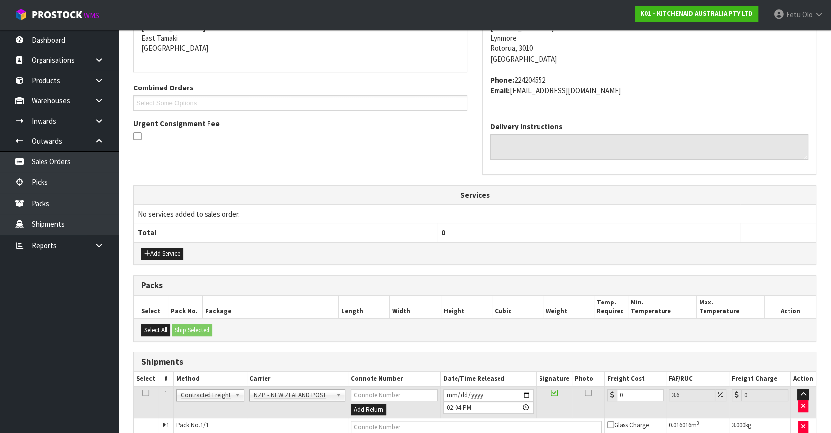
scroll to position [233, 0]
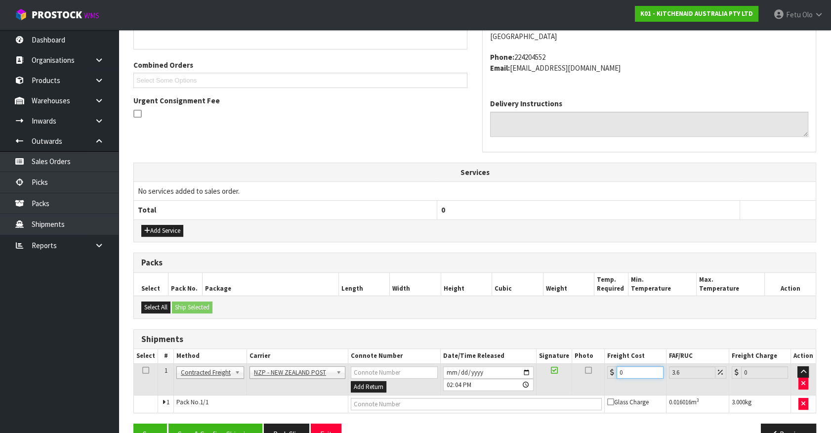
drag, startPoint x: 631, startPoint y: 371, endPoint x: 539, endPoint y: 398, distance: 95.7
click at [539, 398] on tbody "1 Client Local Pickup Customer Local Pickup Company Freight Contracted Freight …" at bounding box center [475, 387] width 682 height 49
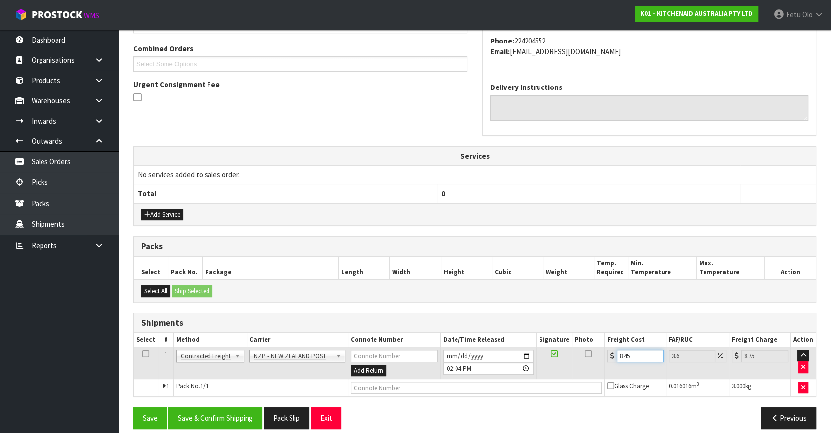
scroll to position [257, 0]
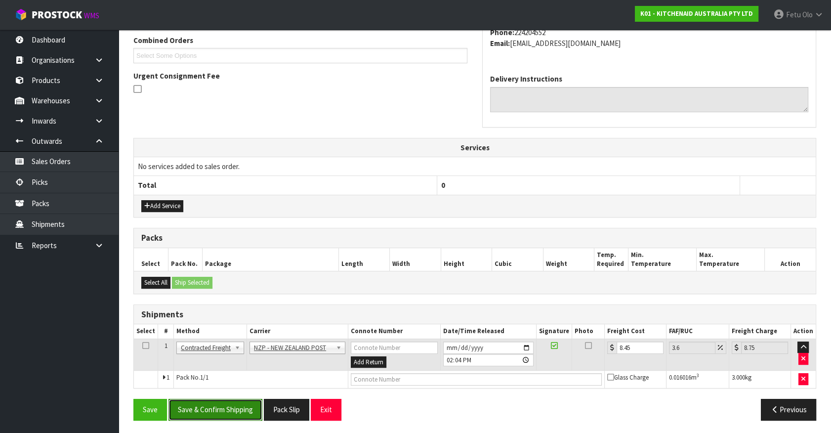
click at [211, 410] on button "Save & Confirm Shipping" at bounding box center [216, 409] width 94 height 21
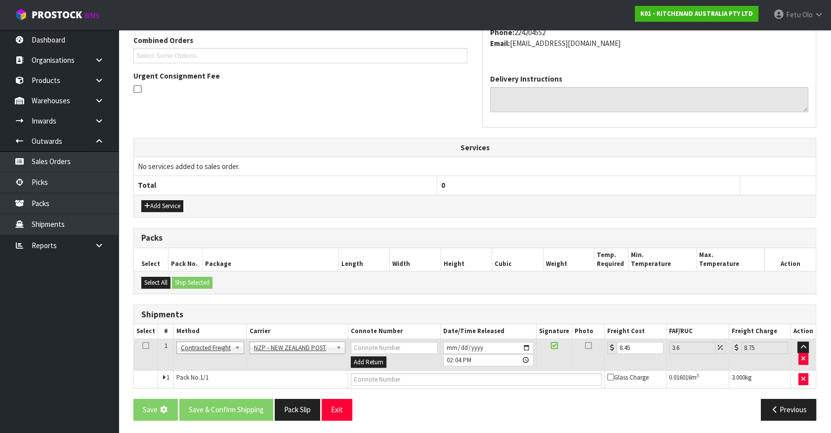
scroll to position [0, 0]
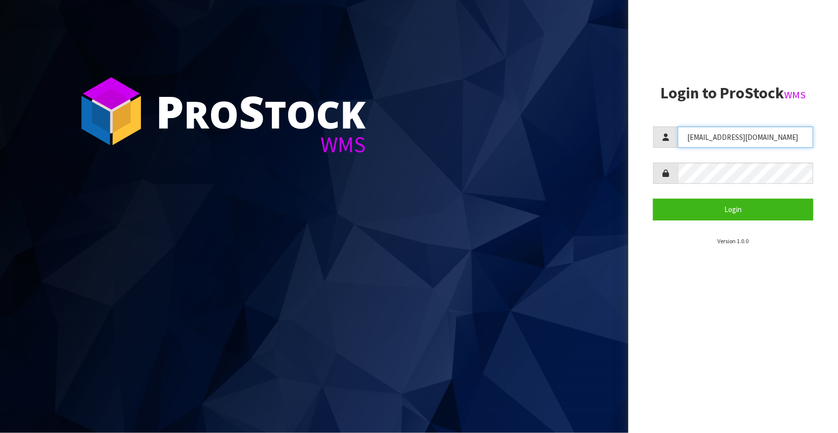
drag, startPoint x: 741, startPoint y: 142, endPoint x: 625, endPoint y: 158, distance: 117.8
click at [625, 158] on div "P ro S tock WMS Login to ProStock WMS [EMAIL_ADDRESS][DOMAIN_NAME] Login Versio…" at bounding box center [419, 216] width 838 height 433
type input "[PERSON_NAME]"
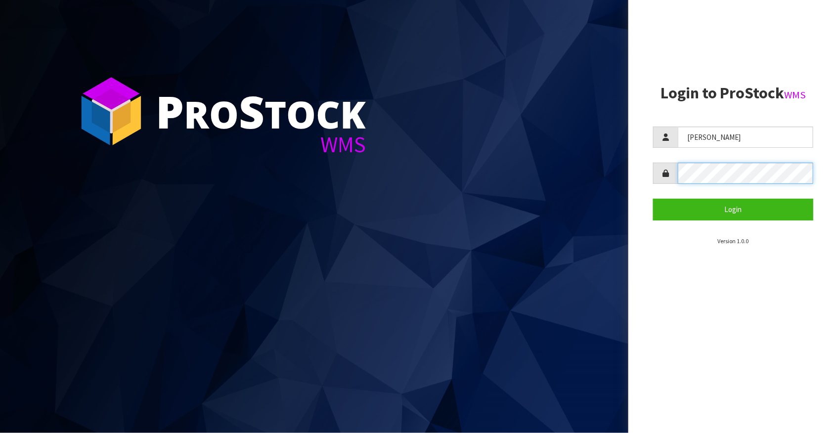
click at [674, 178] on div at bounding box center [733, 173] width 160 height 21
click at [653, 199] on button "Login" at bounding box center [733, 209] width 160 height 21
